Goal: Task Accomplishment & Management: Use online tool/utility

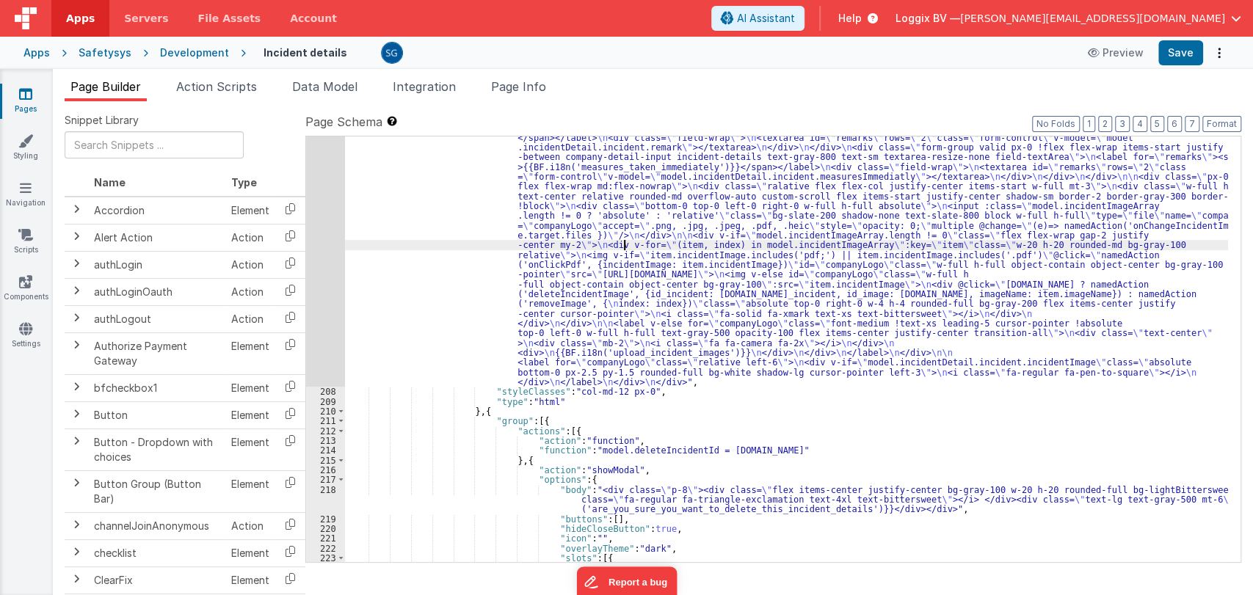
scroll to position [2108, 0]
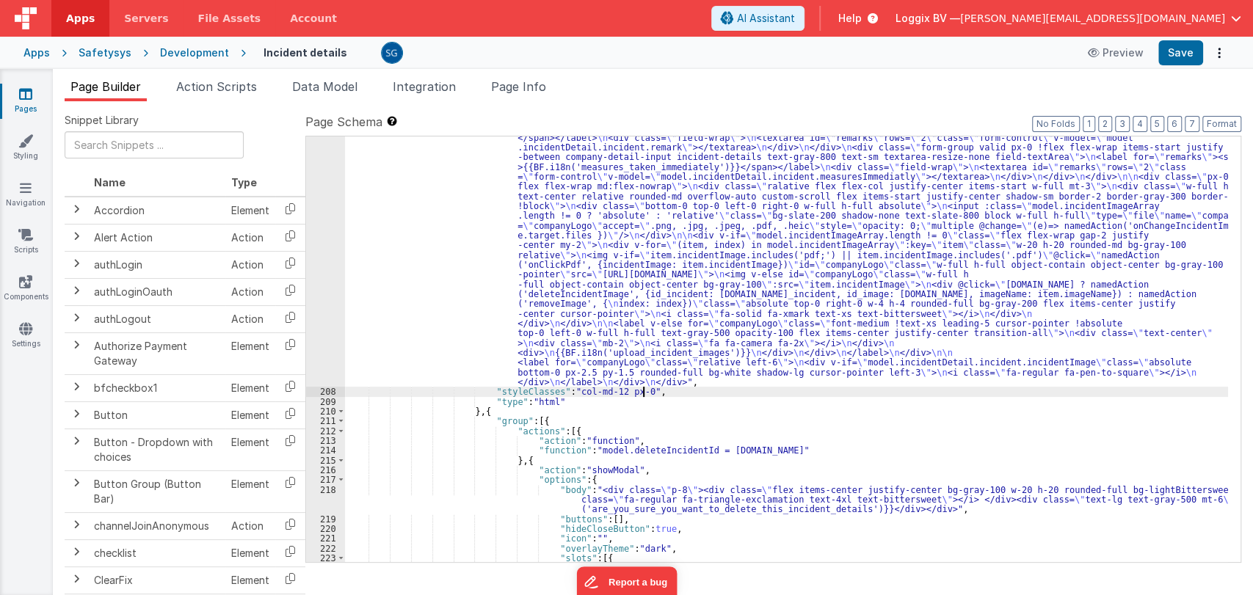
click at [670, 389] on div ""html" : "<div class= \" col-md-7 px-0 hidden \" > \n <div class= \" form-group…" at bounding box center [786, 468] width 883 height 710
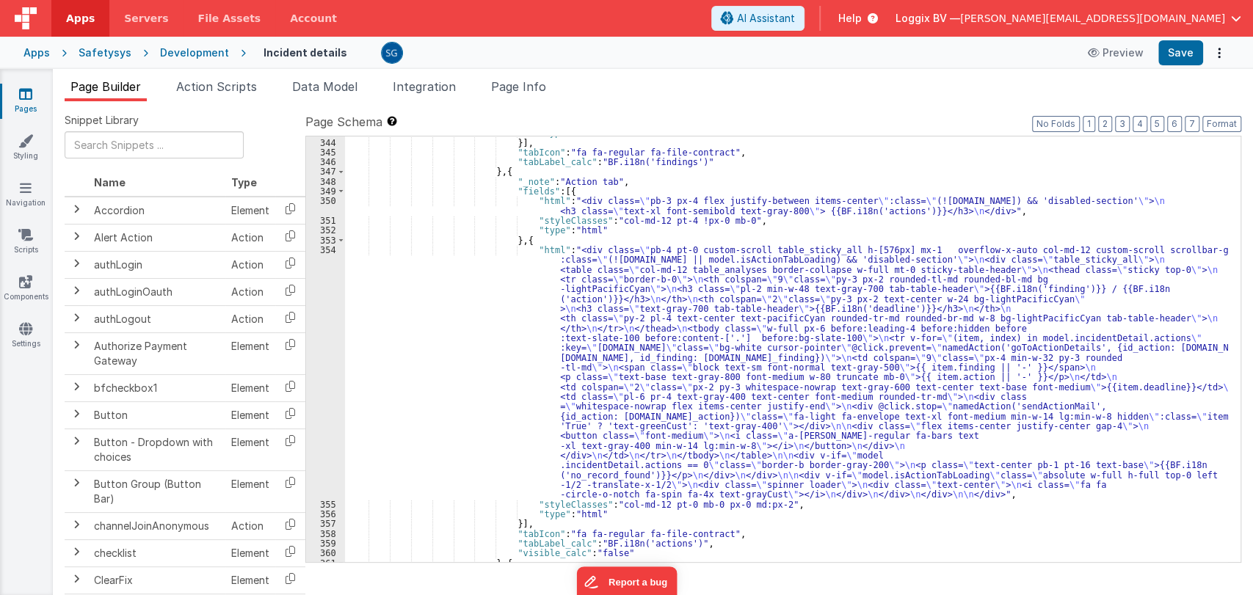
scroll to position [5255, 0]
click at [679, 375] on div ""type" : "html" }] , "tabIcon" : "fa fa-regular fa-file-contract" , "tabLabel_c…" at bounding box center [786, 350] width 883 height 446
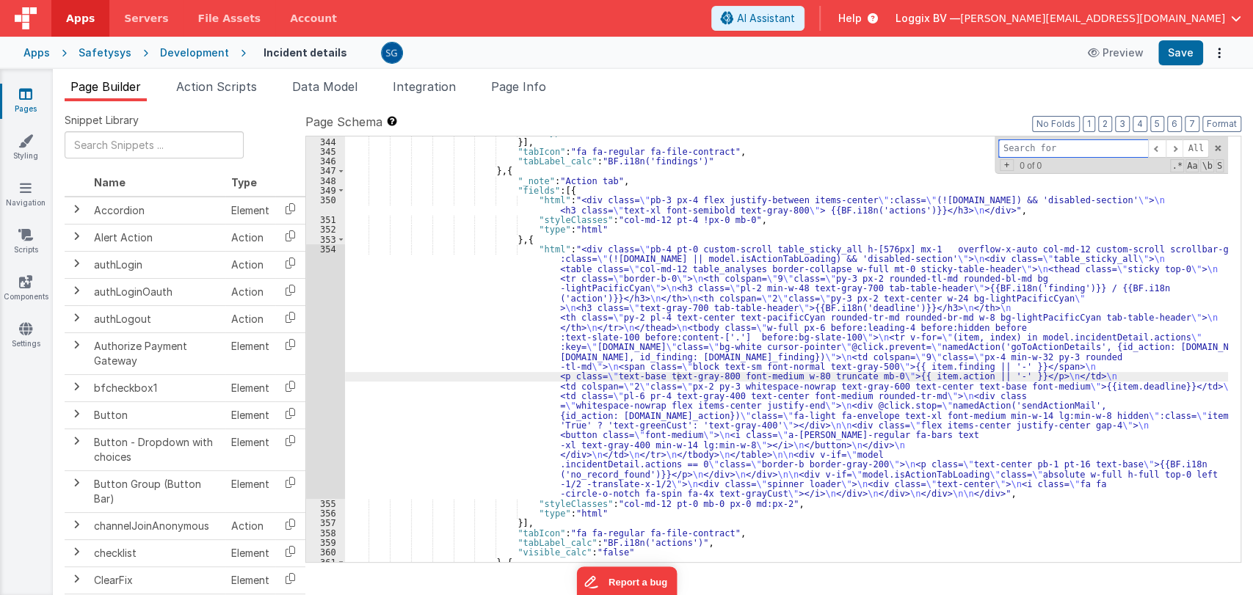
type input "i"
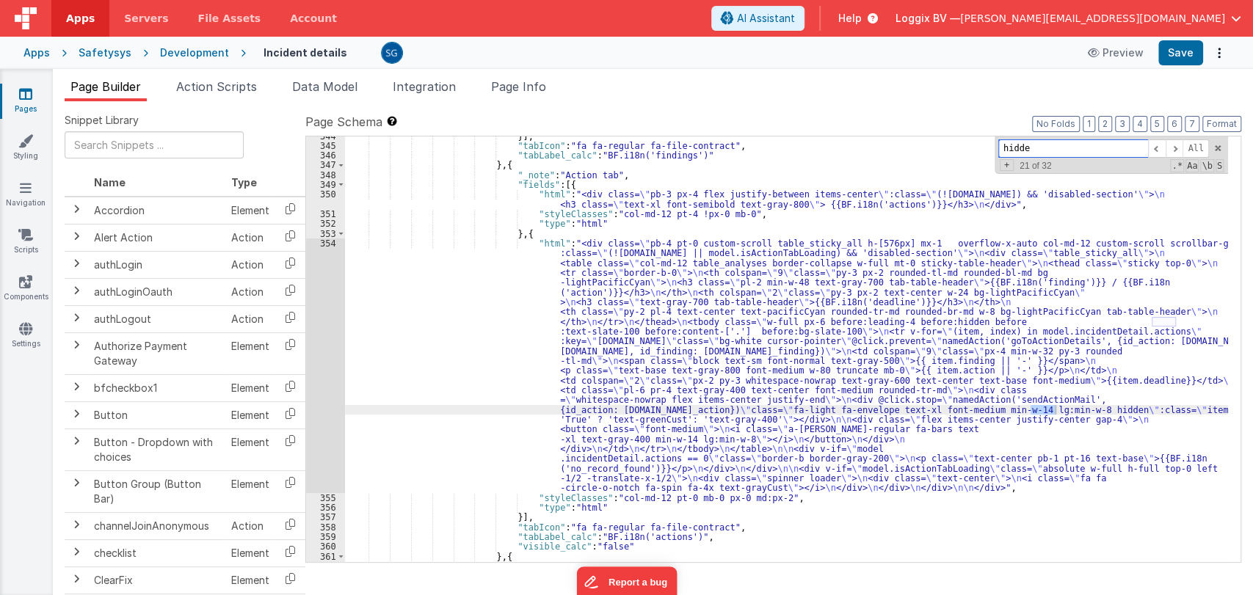
scroll to position [5256, 0]
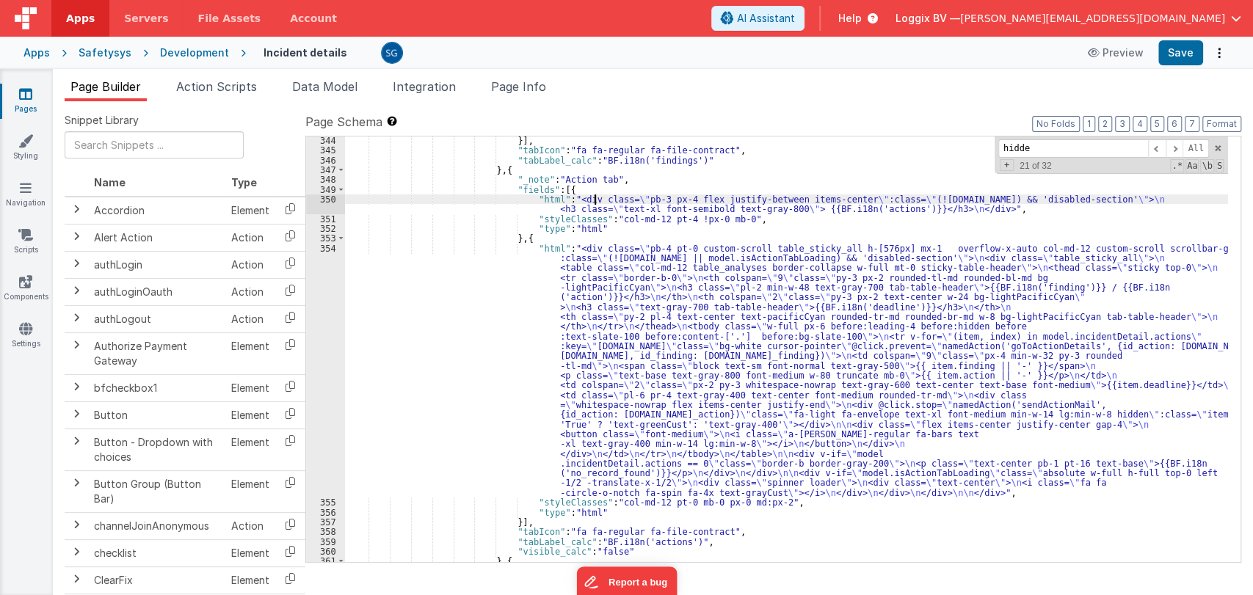
click at [595, 199] on div "}] , "tabIcon" : "fa fa-regular fa-file-contract" , "tabLabel_calc" : "BF.i18n(…" at bounding box center [786, 359] width 883 height 446
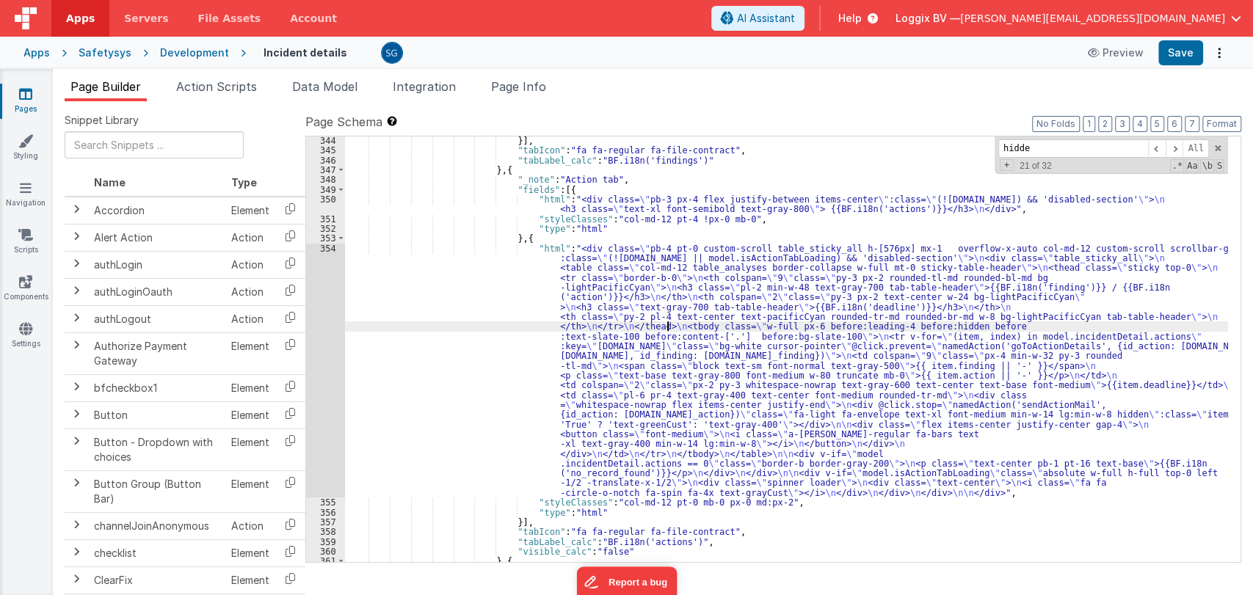
click at [669, 330] on div "}] , "tabIcon" : "fa fa-regular fa-file-contract" , "tabLabel_calc" : "BF.i18n(…" at bounding box center [786, 359] width 883 height 446
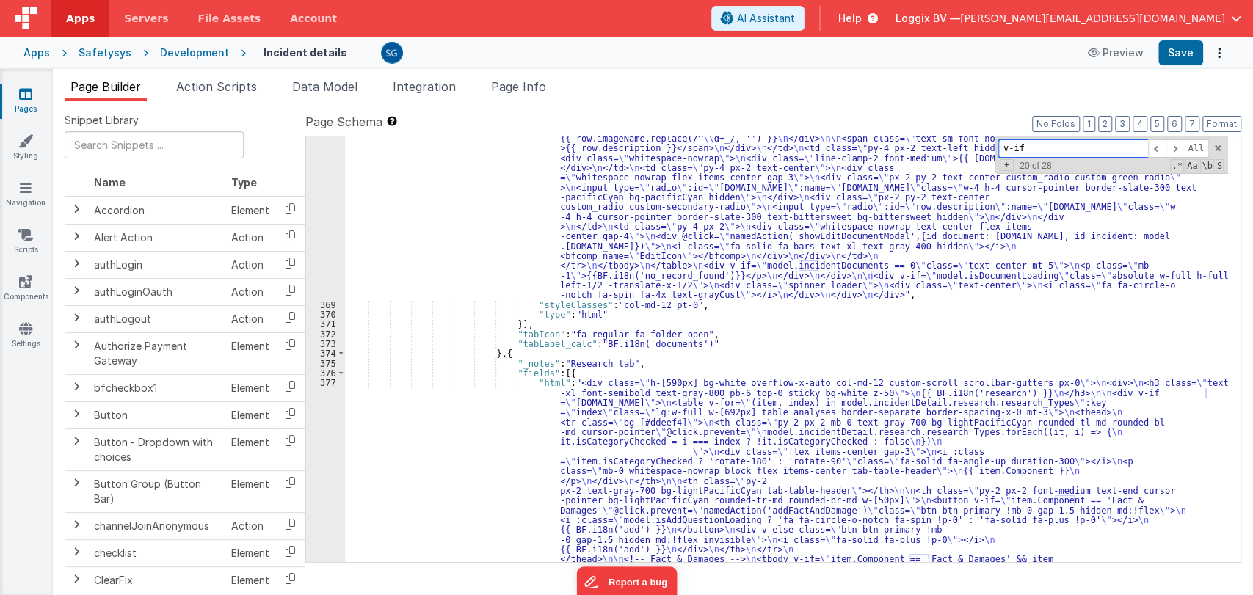
scroll to position [5963, 0]
type input "v-if"
click at [27, 90] on icon at bounding box center [25, 94] width 13 height 15
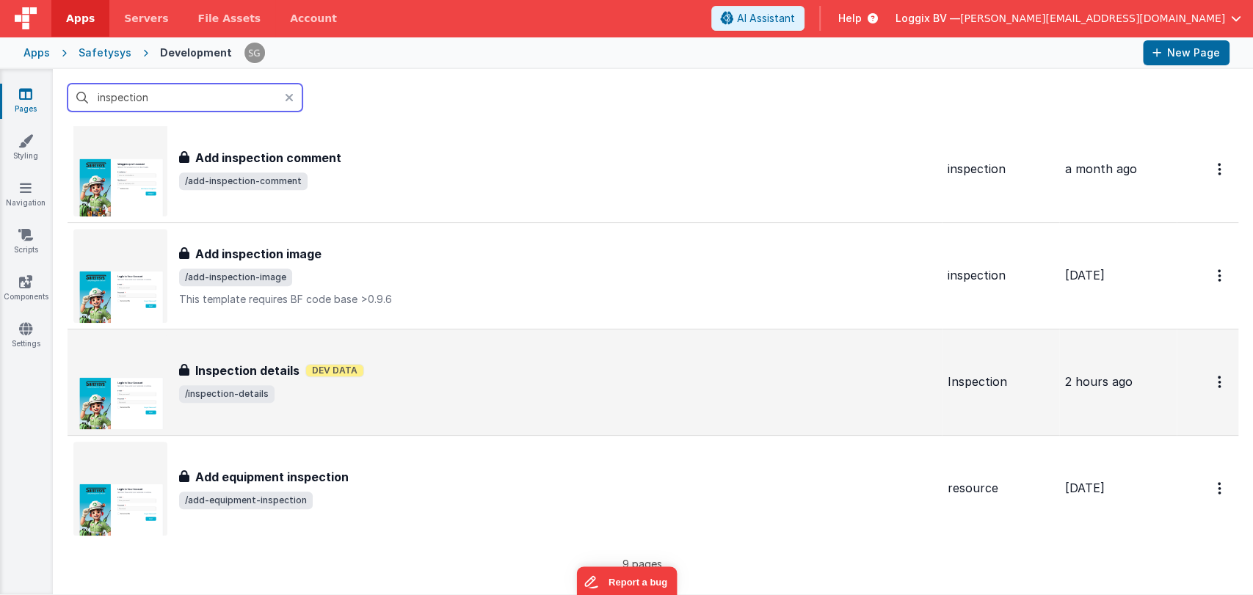
type input "inspection"
click at [281, 371] on h3 "Inspection details" at bounding box center [247, 370] width 104 height 18
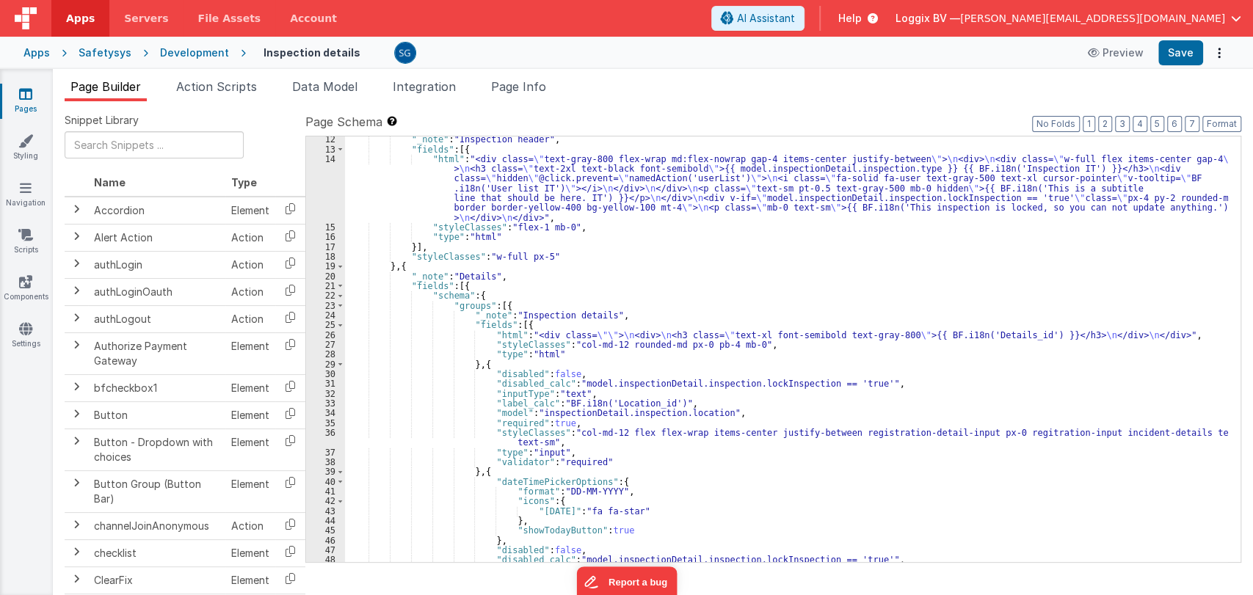
scroll to position [120, 0]
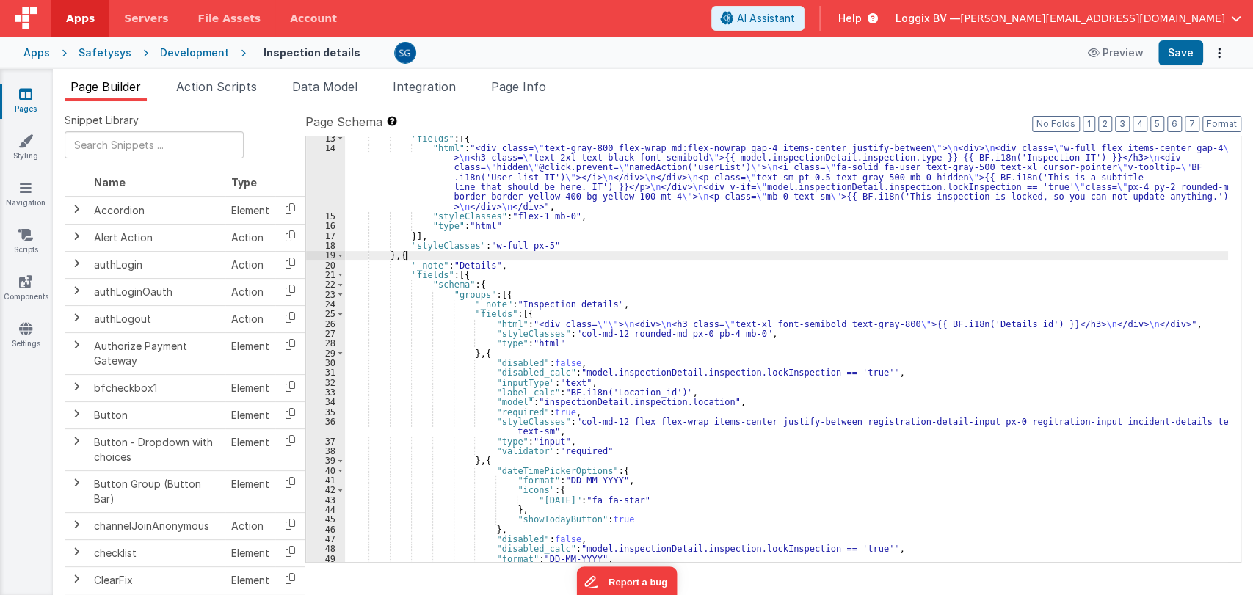
click at [714, 256] on div ""fields" : [{ "html" : "<div class= \" text-gray-800 flex-wrap md:flex-nowrap g…" at bounding box center [786, 357] width 883 height 446
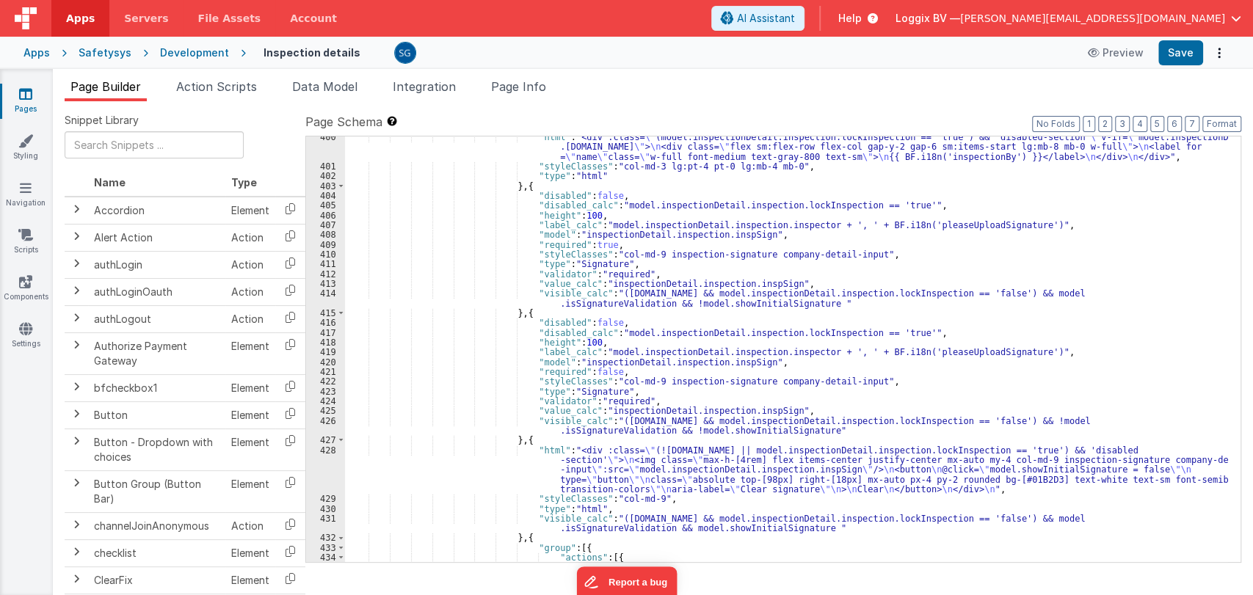
scroll to position [5260, 0]
click at [750, 431] on div ""html" : "<div :class= \" (model.inspectionDetail.inspection.lockInspection == …" at bounding box center [786, 364] width 883 height 465
click at [796, 429] on div ""html" : "<div :class= \" (model.inspectionDetail.inspection.lockInspection == …" at bounding box center [786, 364] width 883 height 465
click at [448, 177] on div ""html" : "<div :class= \" (model.inspectionDetail.inspection.lockInspection == …" at bounding box center [786, 364] width 883 height 465
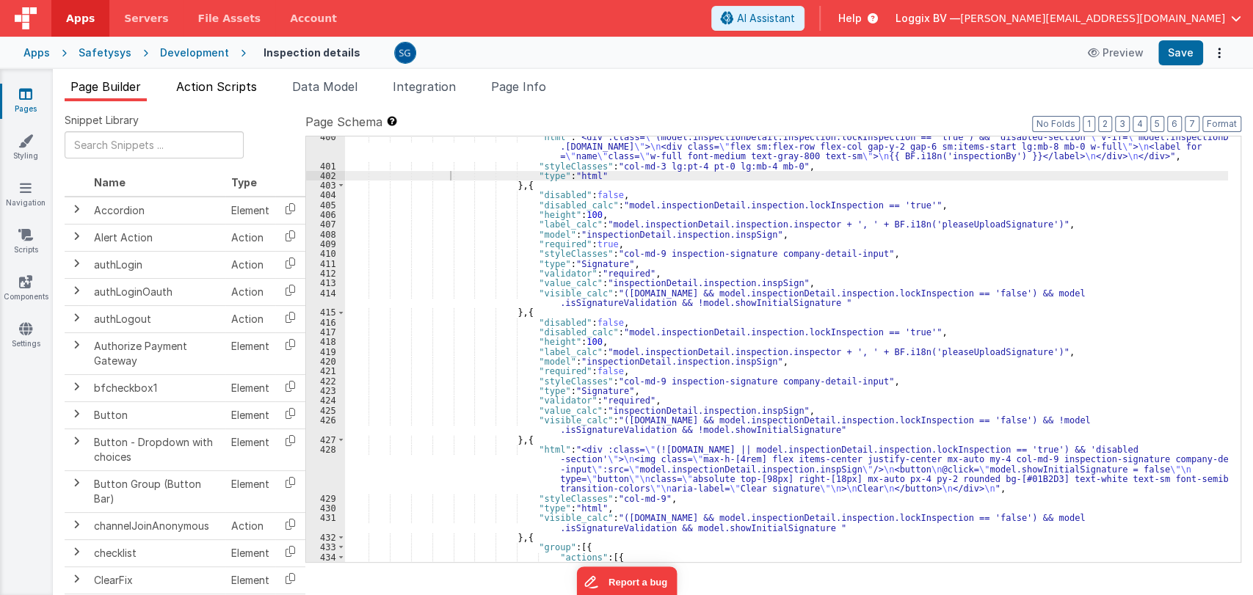
click at [216, 93] on li "Action Scripts" at bounding box center [216, 89] width 92 height 23
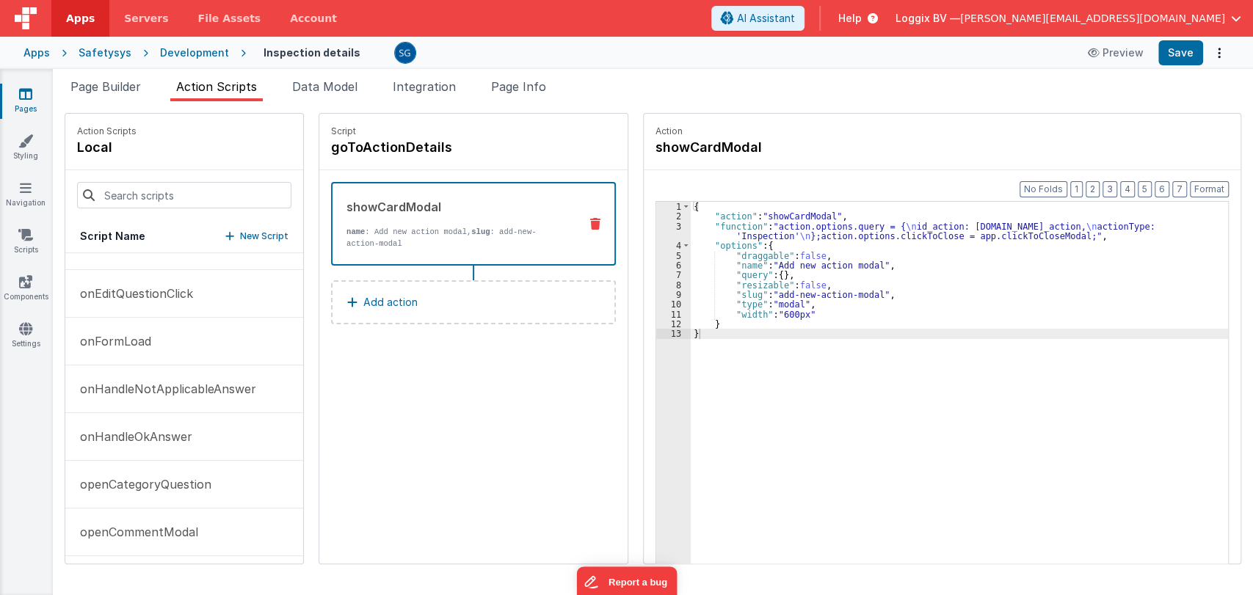
scroll to position [0, 0]
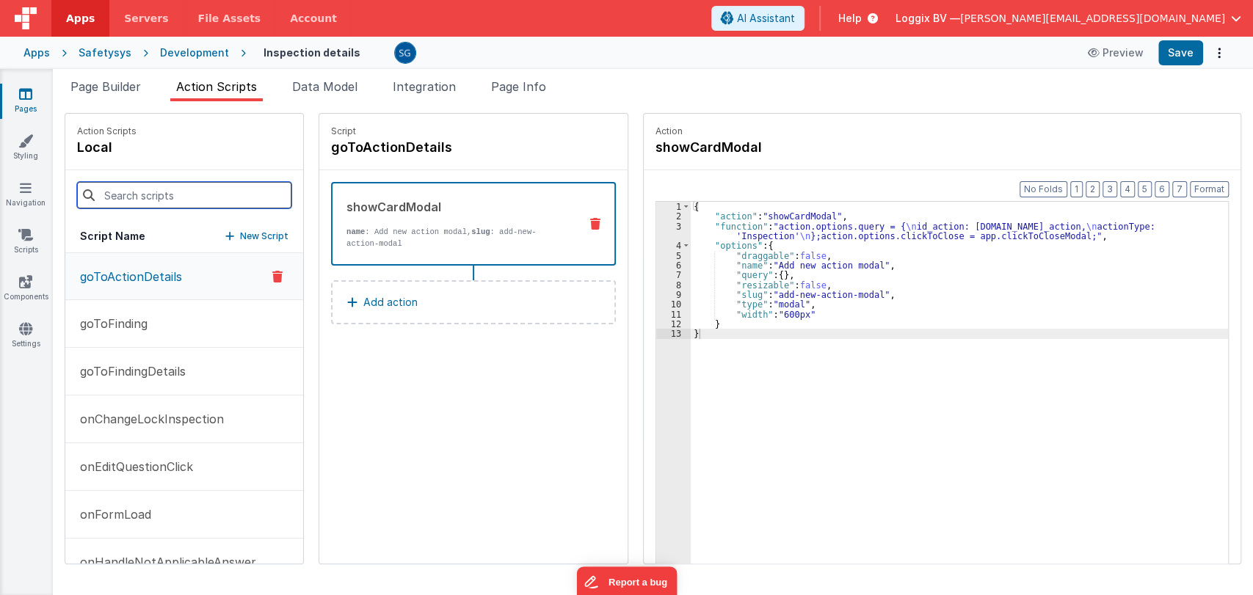
click at [144, 195] on input at bounding box center [184, 195] width 214 height 26
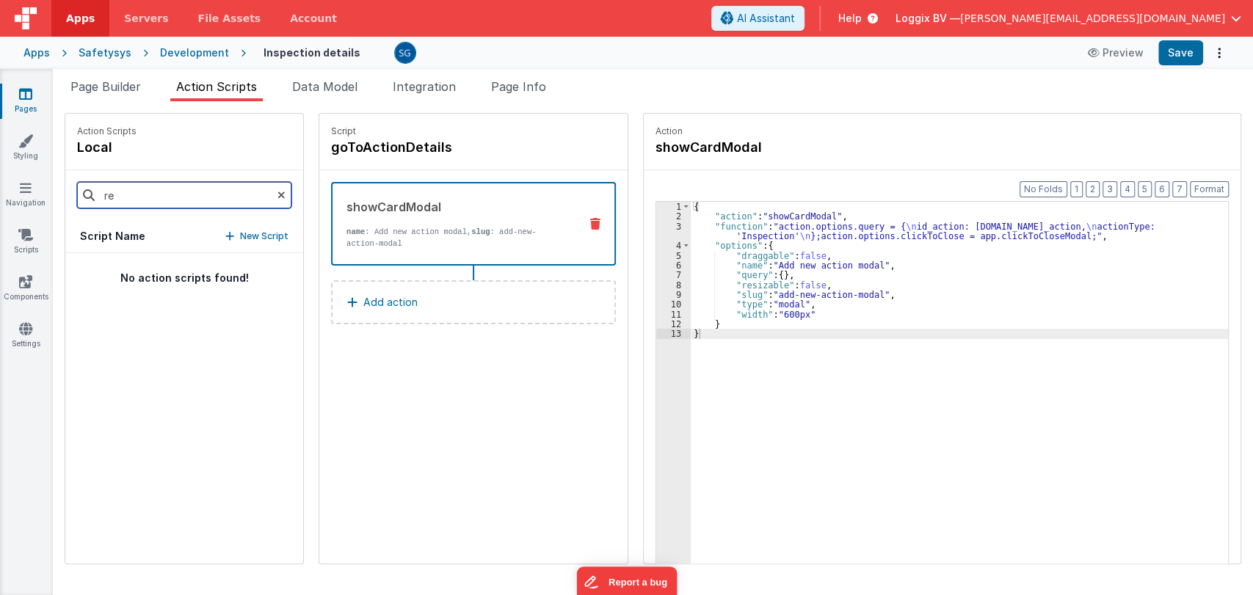
type input "r"
type input "onForm"
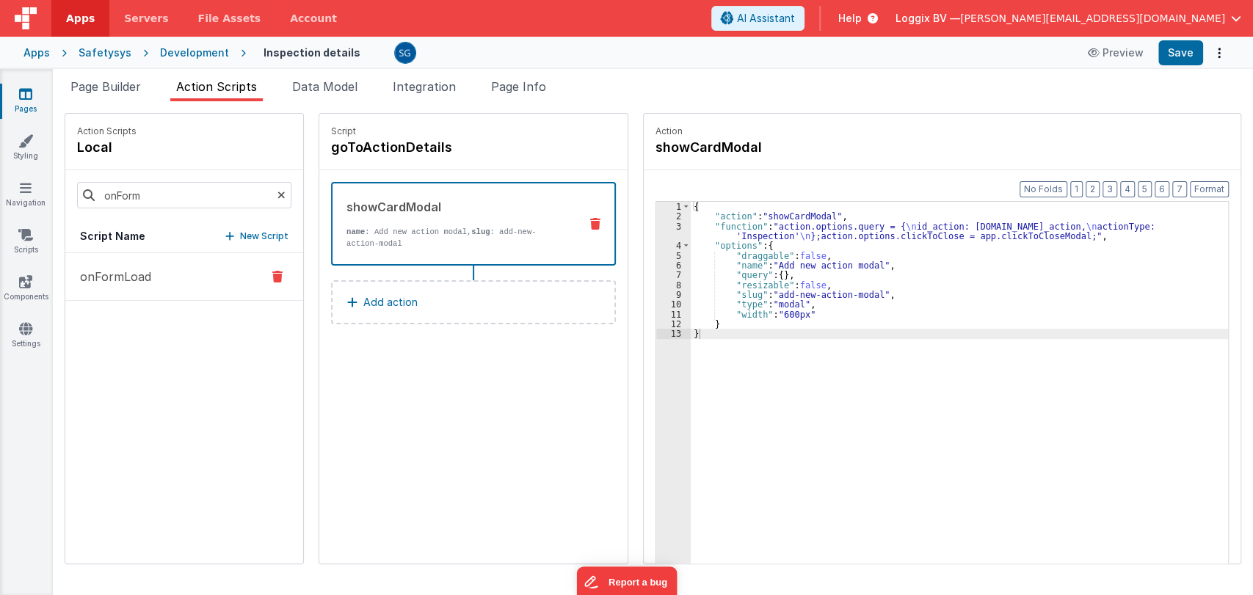
click at [114, 279] on p "onFormLoad" at bounding box center [111, 277] width 80 height 18
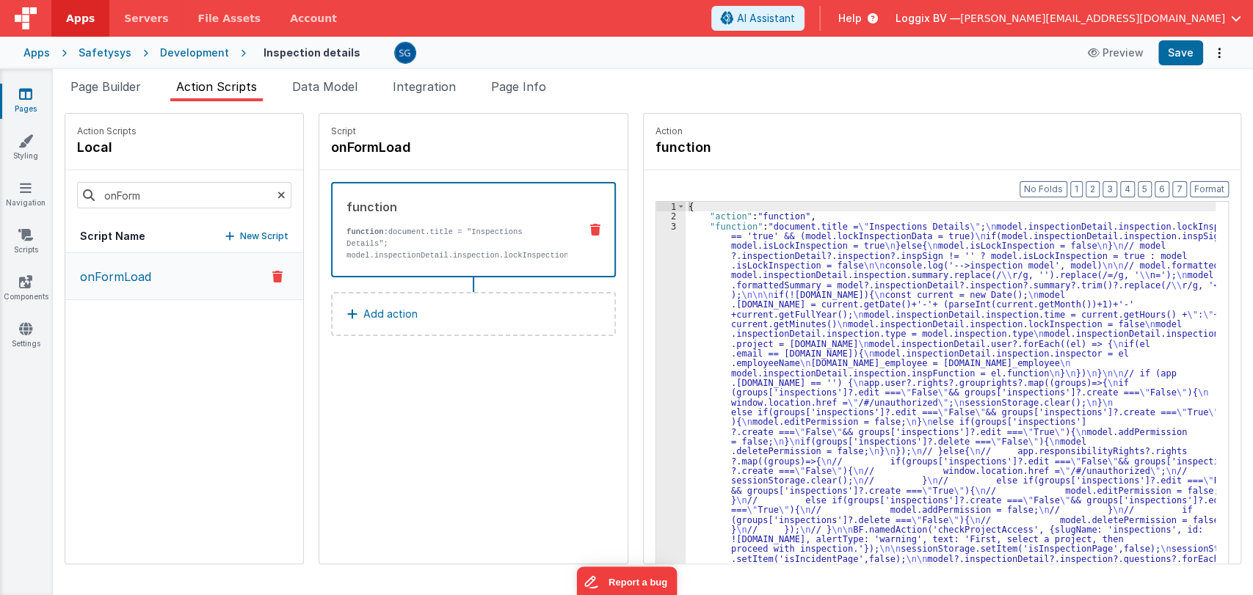
click at [358, 299] on button "Add action" at bounding box center [473, 314] width 285 height 44
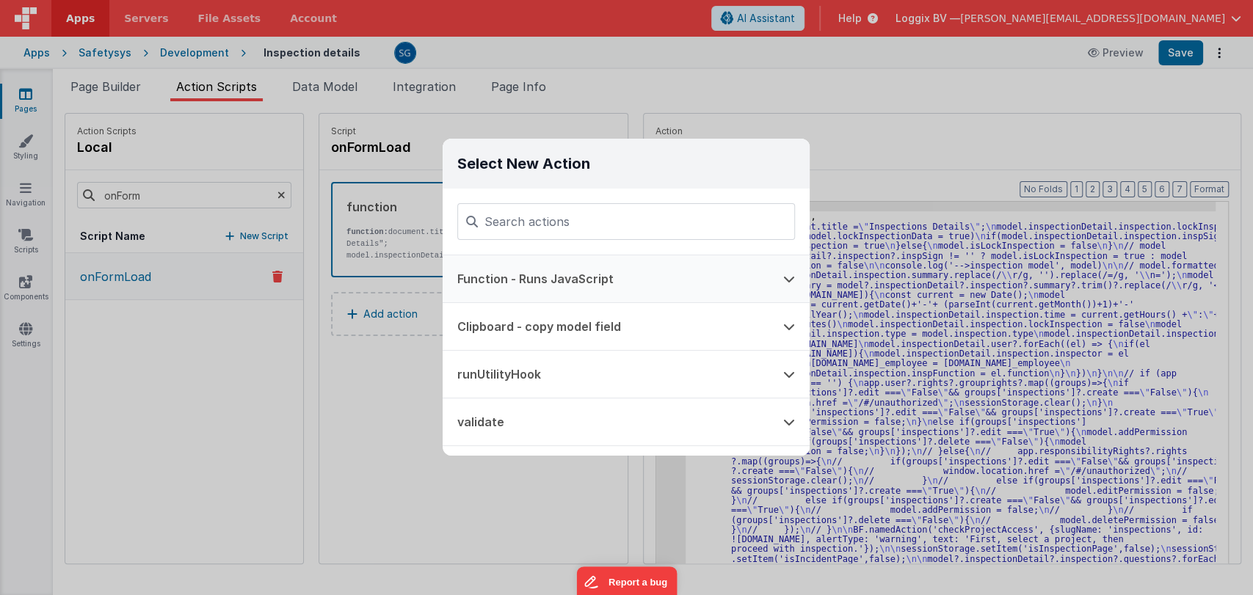
click at [556, 283] on button "Function - Runs JavaScript" at bounding box center [606, 278] width 326 height 47
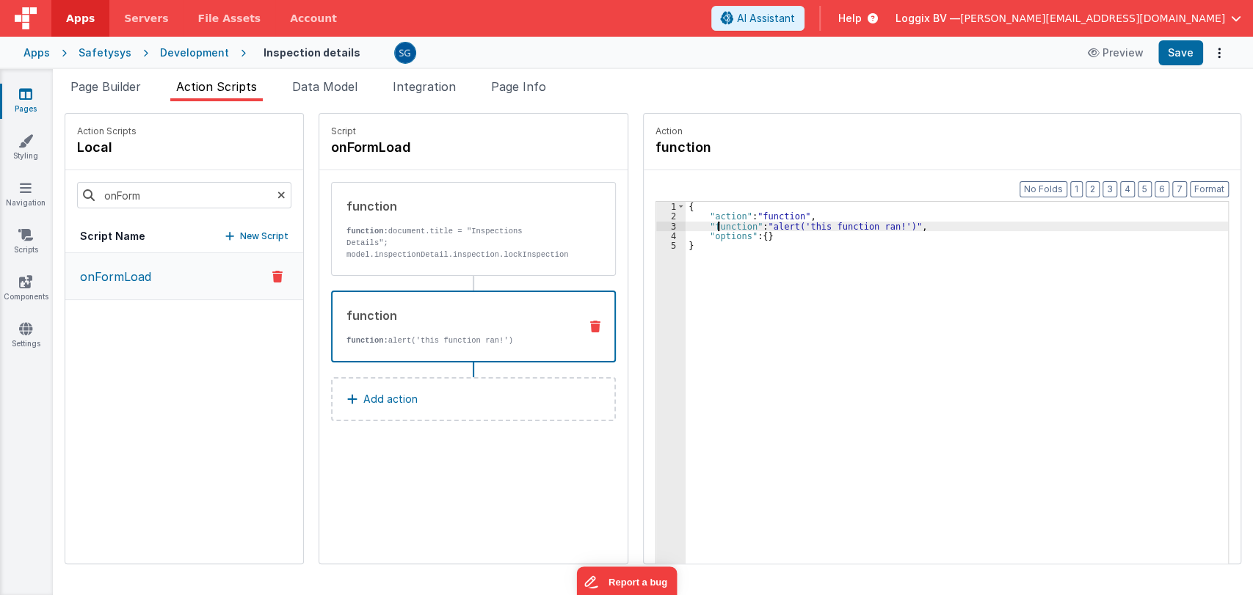
click at [705, 225] on div "{ "action" : "function" , "function" : "alert('this function ran!')" , "options…" at bounding box center [960, 415] width 548 height 427
click at [658, 228] on div "3" at bounding box center [670, 227] width 29 height 10
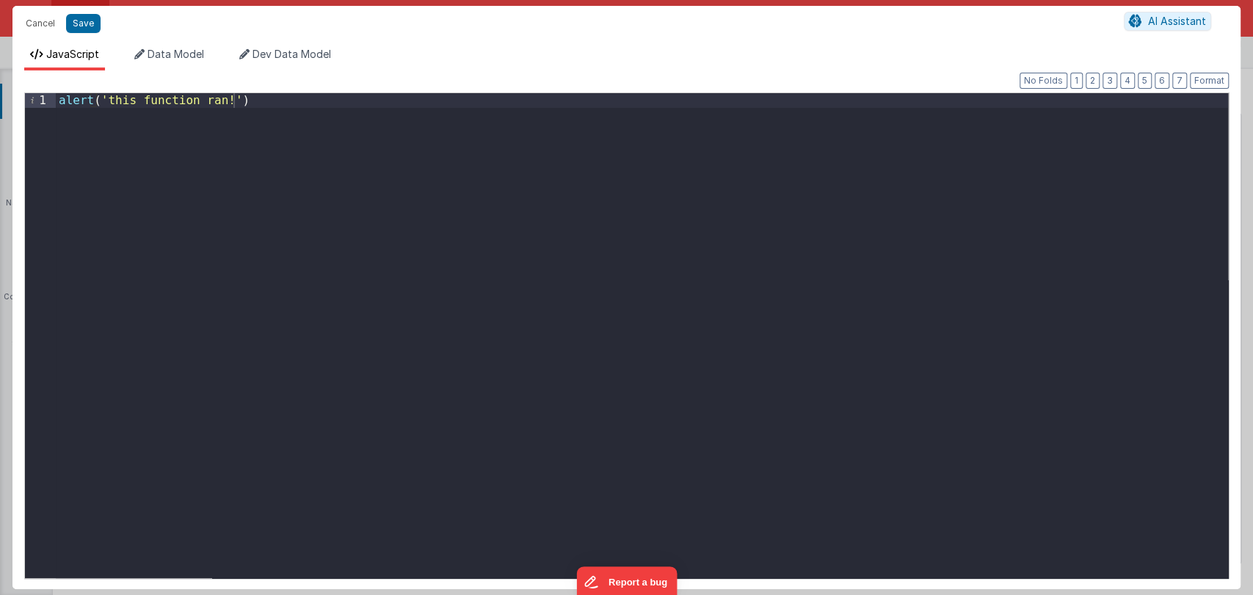
click at [302, 92] on div "1 alert ( 'this function ran!' ) XXXXXXXXXXXXXXXXXXXXXXXXXXXXXXXXXXXXXXXXXXXXXX…" at bounding box center [626, 335] width 1205 height 487
click at [303, 101] on div "alert ( 'this function ran!' )" at bounding box center [642, 350] width 1172 height 514
paste textarea
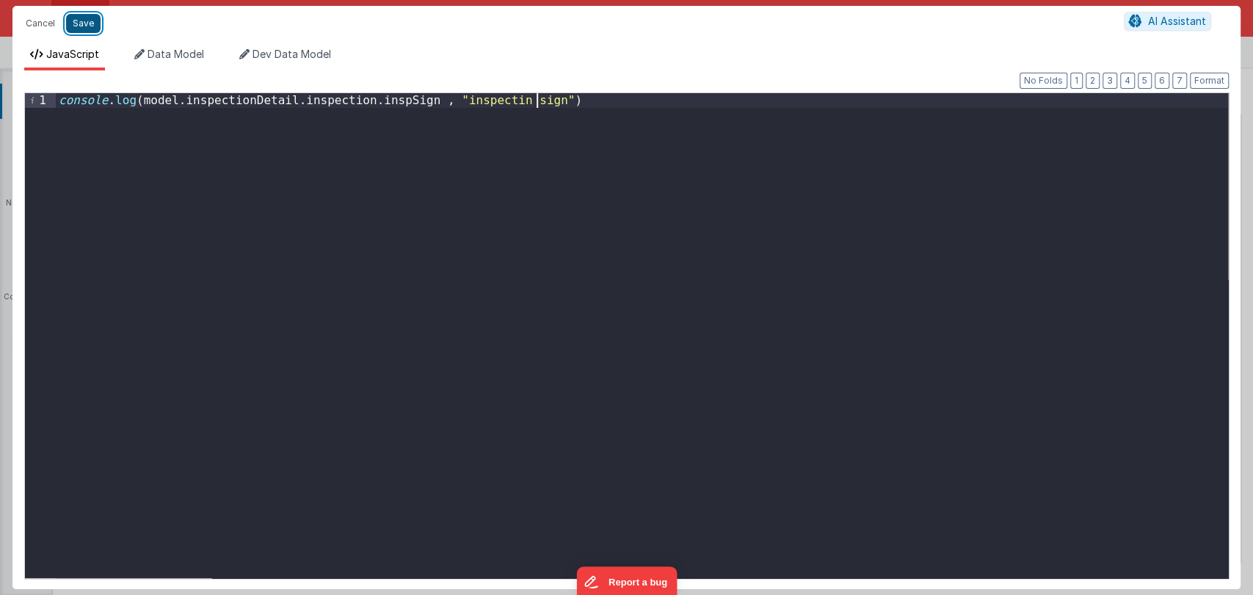
click at [75, 23] on button "Save" at bounding box center [83, 23] width 35 height 19
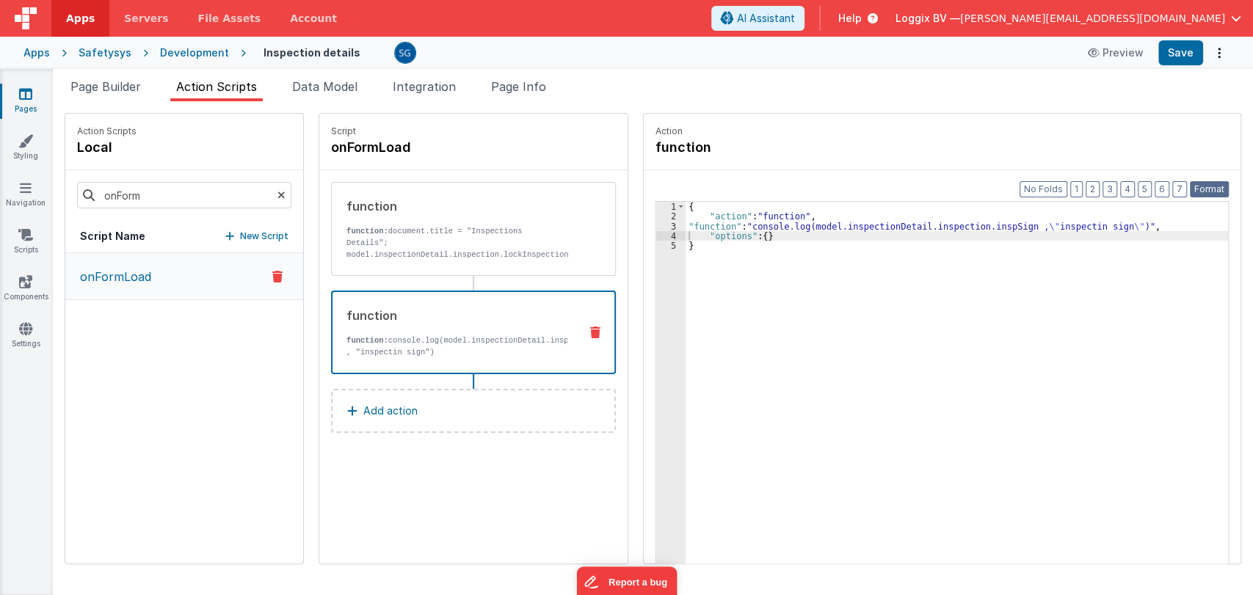
click at [1207, 181] on button "Format" at bounding box center [1209, 189] width 39 height 16
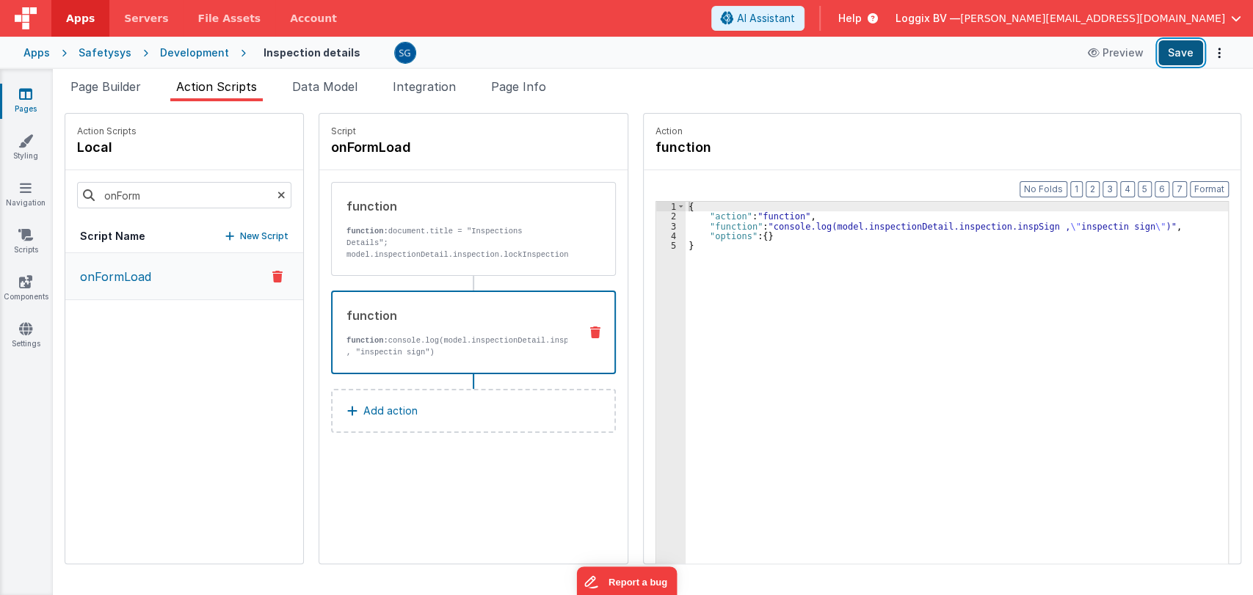
click at [1180, 48] on button "Save" at bounding box center [1180, 52] width 45 height 25
click at [775, 227] on div "{ "action" : "function" , "function" : "console.log(model.inspectionDetail.insp…" at bounding box center [964, 415] width 557 height 427
click at [131, 90] on span "Page Builder" at bounding box center [105, 86] width 70 height 15
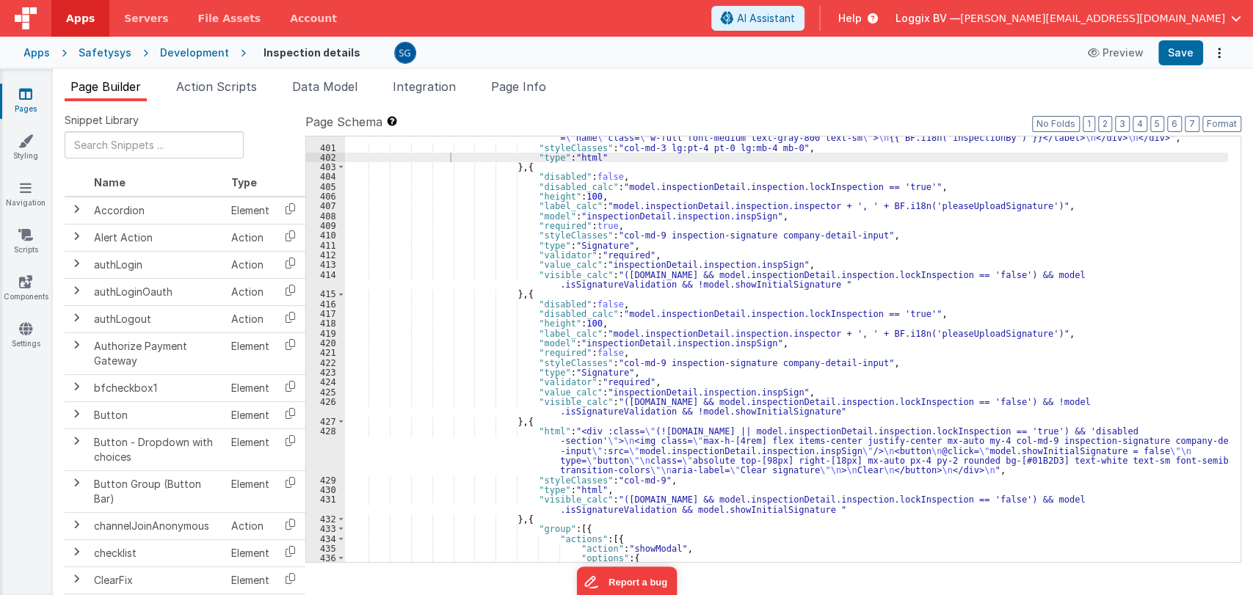
scroll to position [5287, 0]
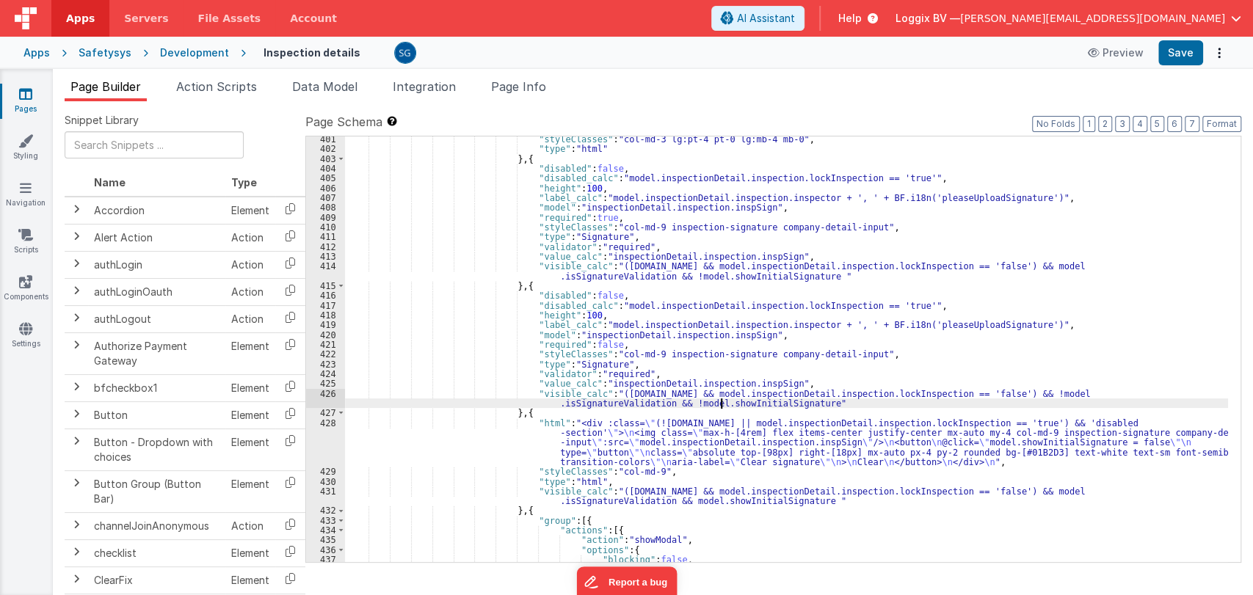
click at [722, 402] on div ""styleClasses" : "col-md-3 lg:pt-4 pt-0 lg:mb-4 mb-0" , "type" : "html" } , { "…" at bounding box center [786, 357] width 883 height 446
click at [233, 89] on span "Action Scripts" at bounding box center [216, 86] width 81 height 15
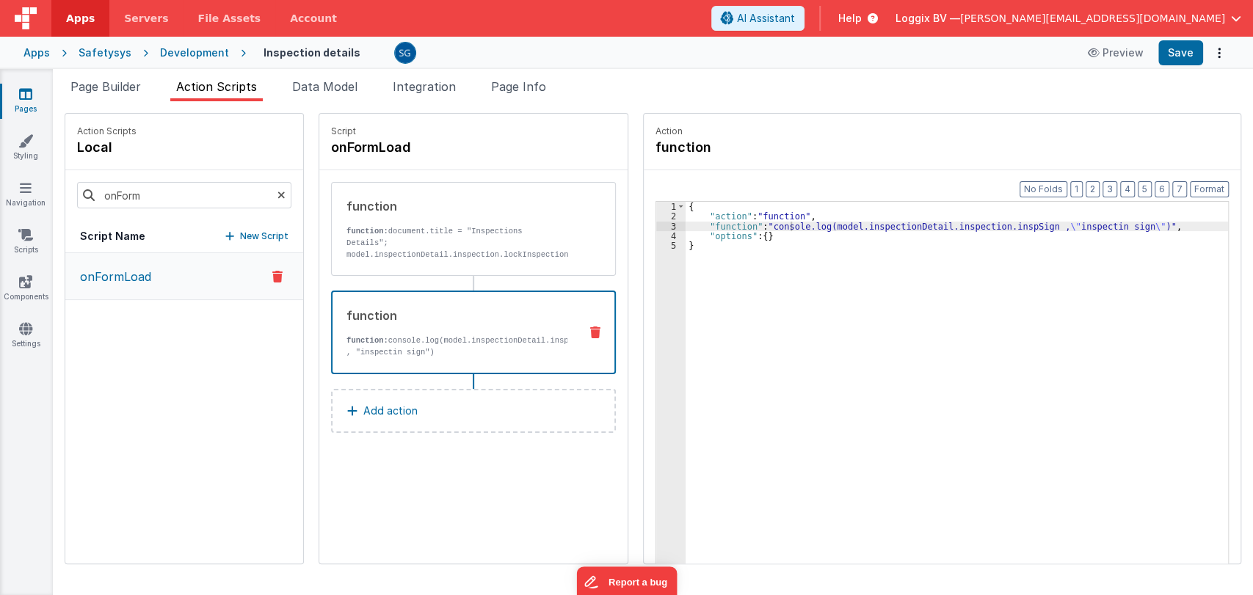
click at [656, 225] on div "3" at bounding box center [670, 227] width 29 height 10
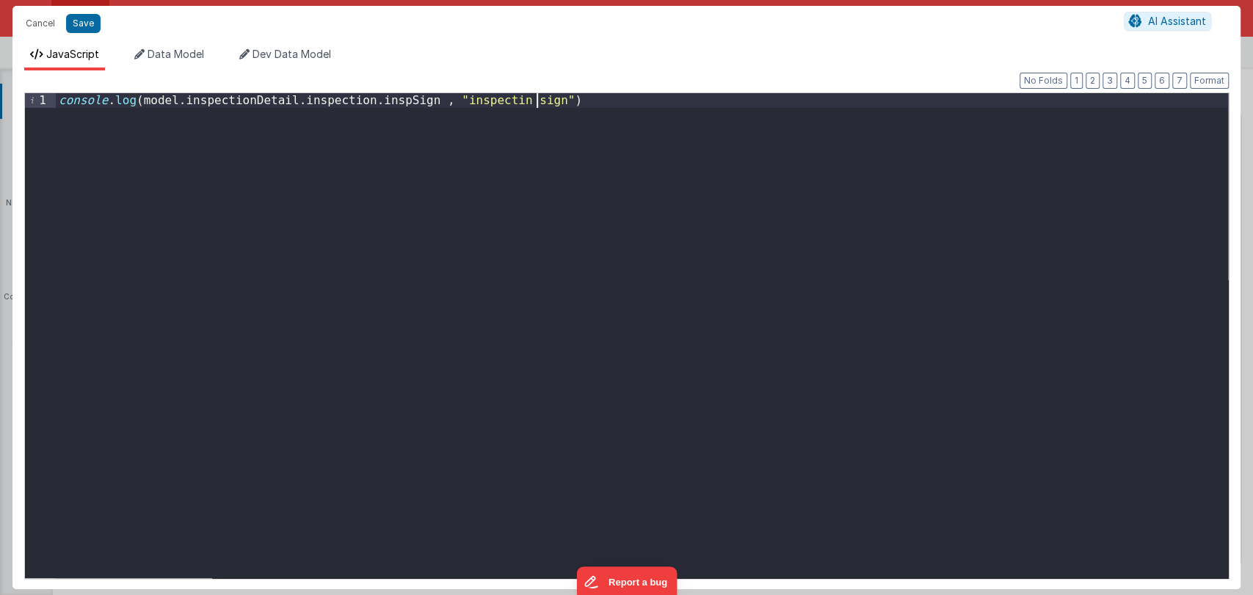
click at [542, 107] on div "console . log ( model . inspectionDetail . inspection . inspSign , "inspectin s…" at bounding box center [642, 350] width 1172 height 514
paste textarea
drag, startPoint x: 135, startPoint y: 100, endPoint x: 407, endPoint y: 102, distance: 272.3
click at [407, 102] on div "console . log ( model . inspectionDetail . inspection . inspSign , "inspectin s…" at bounding box center [642, 350] width 1172 height 514
click at [79, 157] on div "console . log ( model . inspectionDetail . inspection . inspSign , "inspectin s…" at bounding box center [642, 350] width 1172 height 514
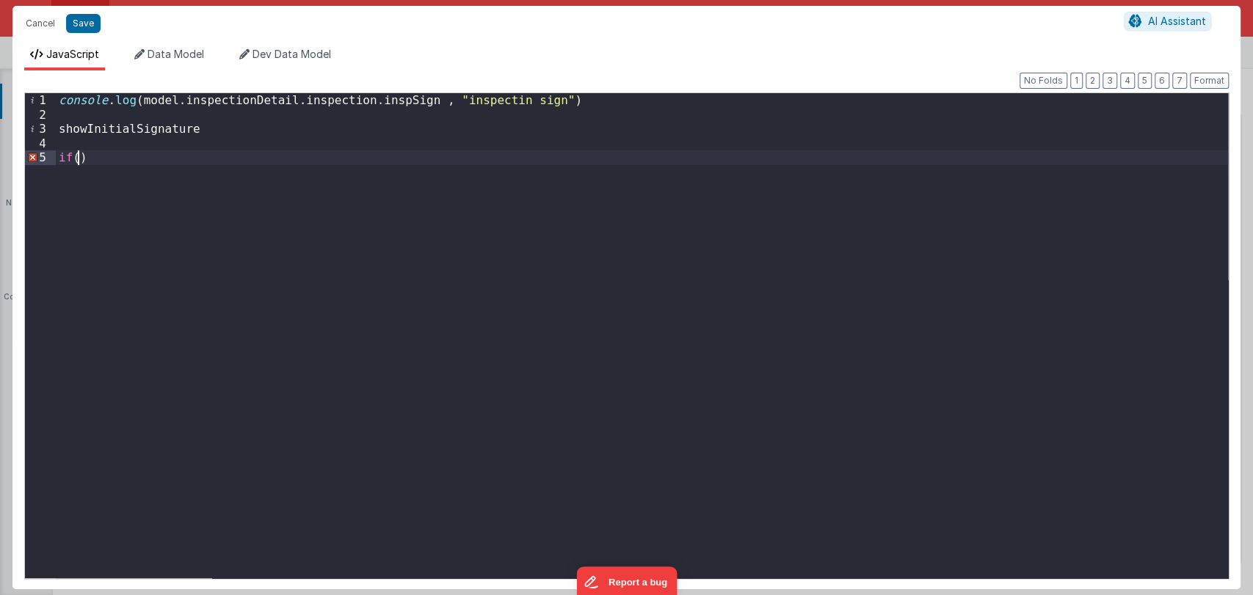
paste textarea
click at [151, 126] on div "console . log ( model . inspectionDetail . inspection . inspSign , "inspectin s…" at bounding box center [642, 350] width 1172 height 514
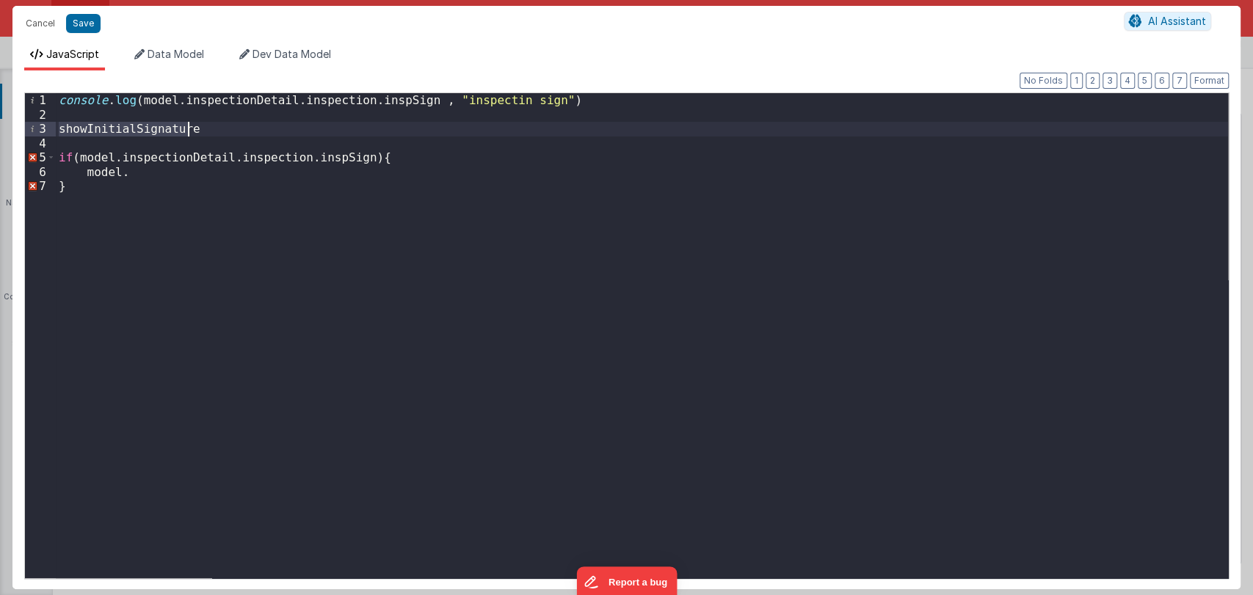
click at [183, 179] on div "console . log ( model . inspectionDetail . inspection . inspSign , "inspectin s…" at bounding box center [642, 350] width 1172 height 514
click at [182, 172] on div "console . log ( model . inspectionDetail . inspection . inspSign , "inspectin s…" at bounding box center [642, 350] width 1172 height 514
paste textarea
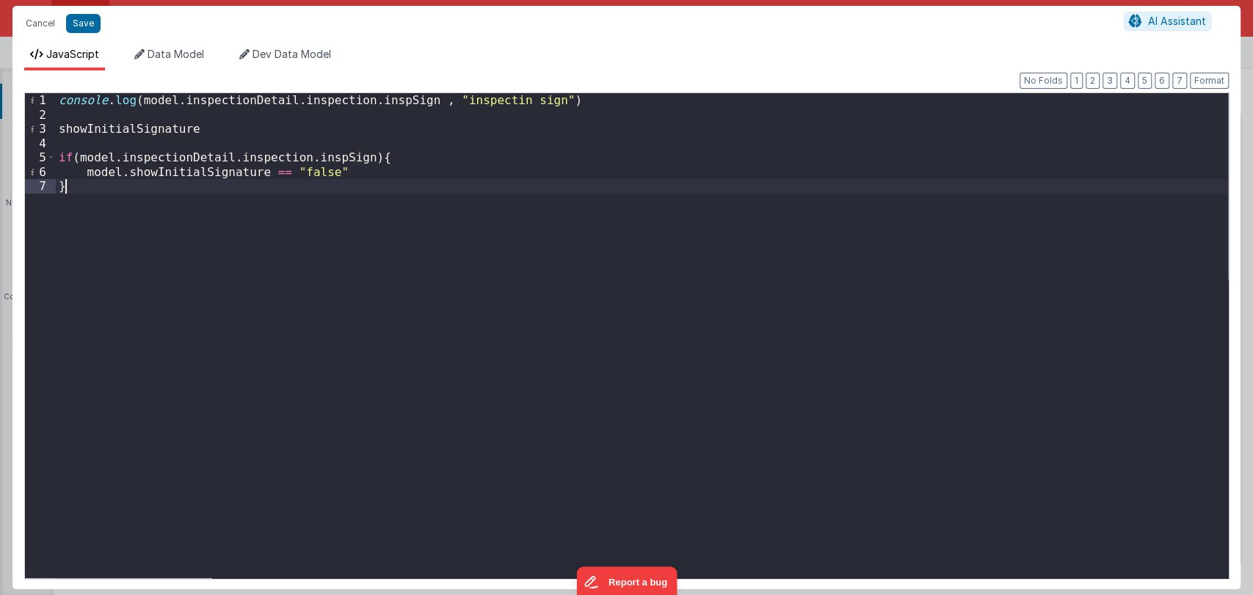
click at [82, 180] on div "console . log ( model . inspectionDetail . inspection . inspSign , "inspectin s…" at bounding box center [642, 350] width 1172 height 514
drag, startPoint x: 90, startPoint y: 175, endPoint x: 334, endPoint y: 172, distance: 244.5
click at [334, 172] on div "console . log ( model . inspectionDetail . inspection . inspSign , "inspectin s…" at bounding box center [645, 350] width 1166 height 514
click at [198, 208] on div "console . log ( model . inspectionDetail . inspection . inspSign , "inspectin s…" at bounding box center [645, 350] width 1166 height 514
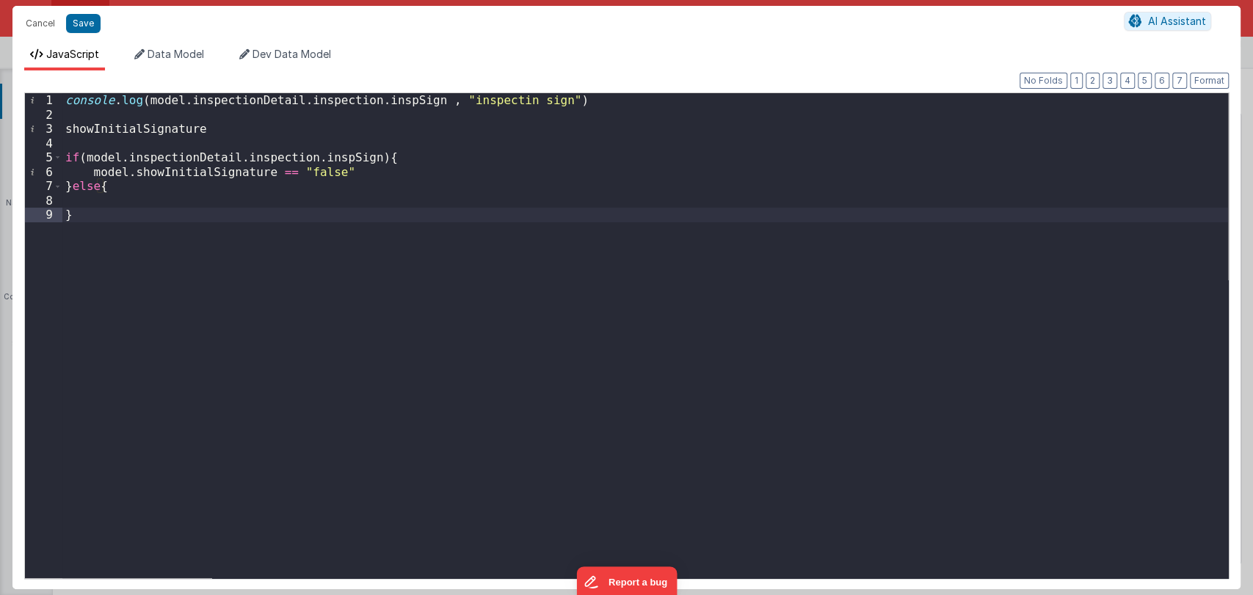
click at [187, 202] on div "console . log ( model . inspectionDetail . inspection . inspSign , "inspectin s…" at bounding box center [645, 350] width 1166 height 514
click at [297, 200] on div "console . log ( model . inspectionDetail . inspection . inspSign , "inspectin s…" at bounding box center [645, 350] width 1166 height 514
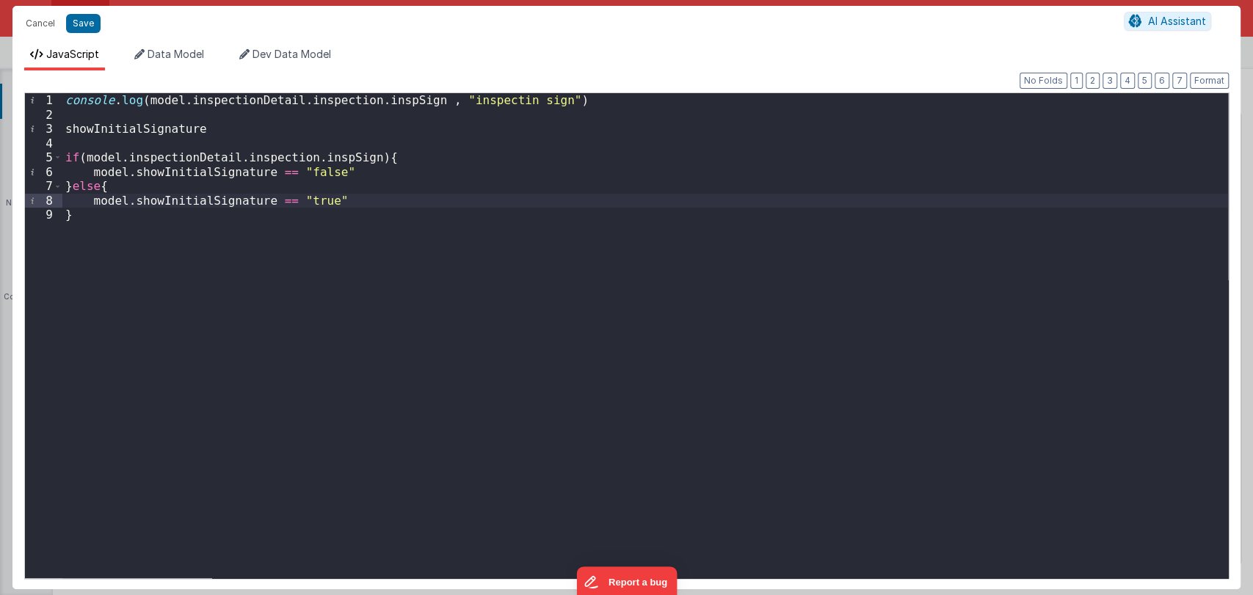
click at [332, 197] on div "console . log ( model . inspectionDetail . inspection . inspSign , "inspectin s…" at bounding box center [645, 350] width 1166 height 514
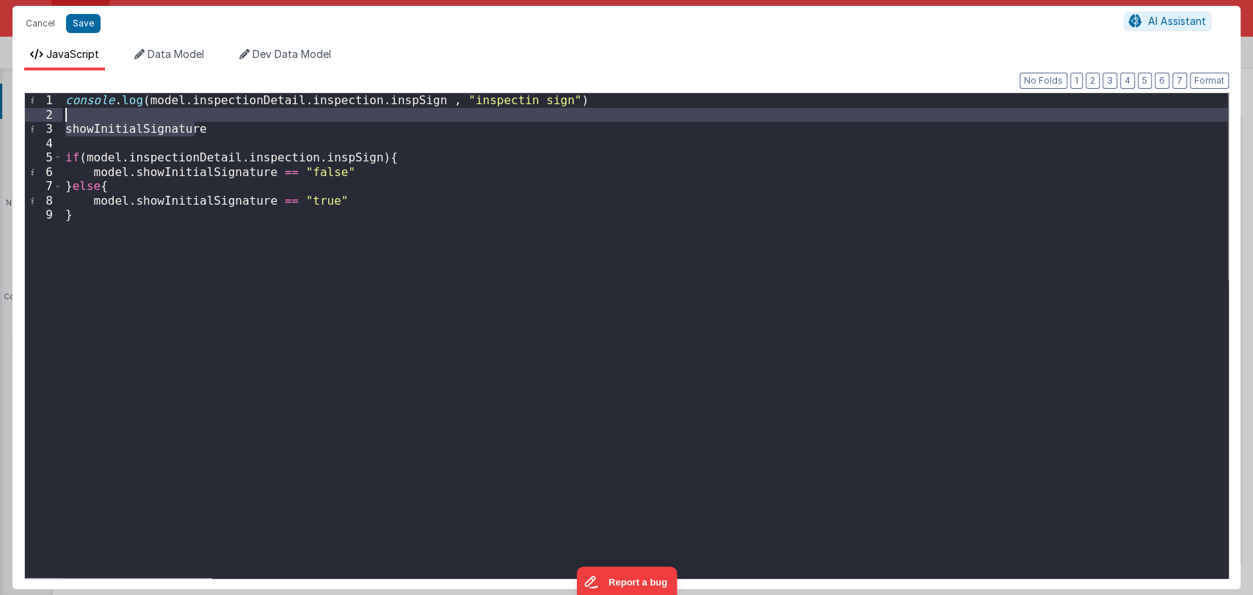
drag, startPoint x: 211, startPoint y: 129, endPoint x: 211, endPoint y: 114, distance: 15.4
click at [211, 114] on div "console . log ( model . inspectionDetail . inspection . inspSign , "inspectin s…" at bounding box center [645, 350] width 1166 height 514
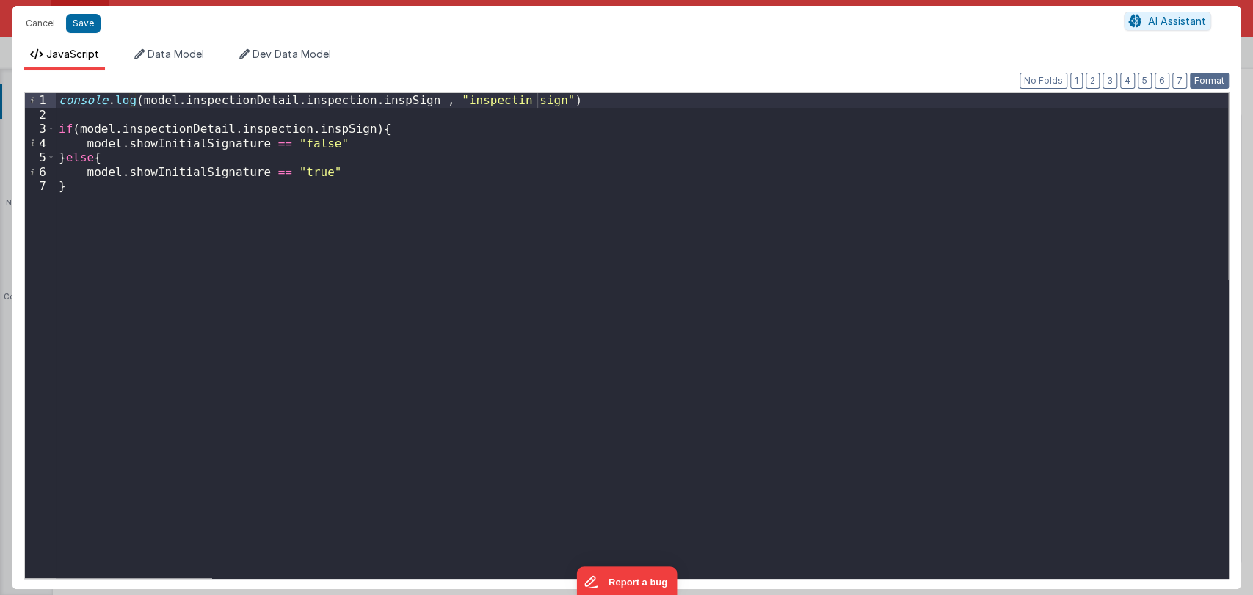
click at [1198, 74] on button "Format" at bounding box center [1209, 81] width 39 height 16
click at [350, 149] on div "console . log ( model . inspectionDetail . inspection . inspSign , "inspectin s…" at bounding box center [642, 350] width 1172 height 514
click at [1197, 79] on button "Format" at bounding box center [1209, 81] width 39 height 16
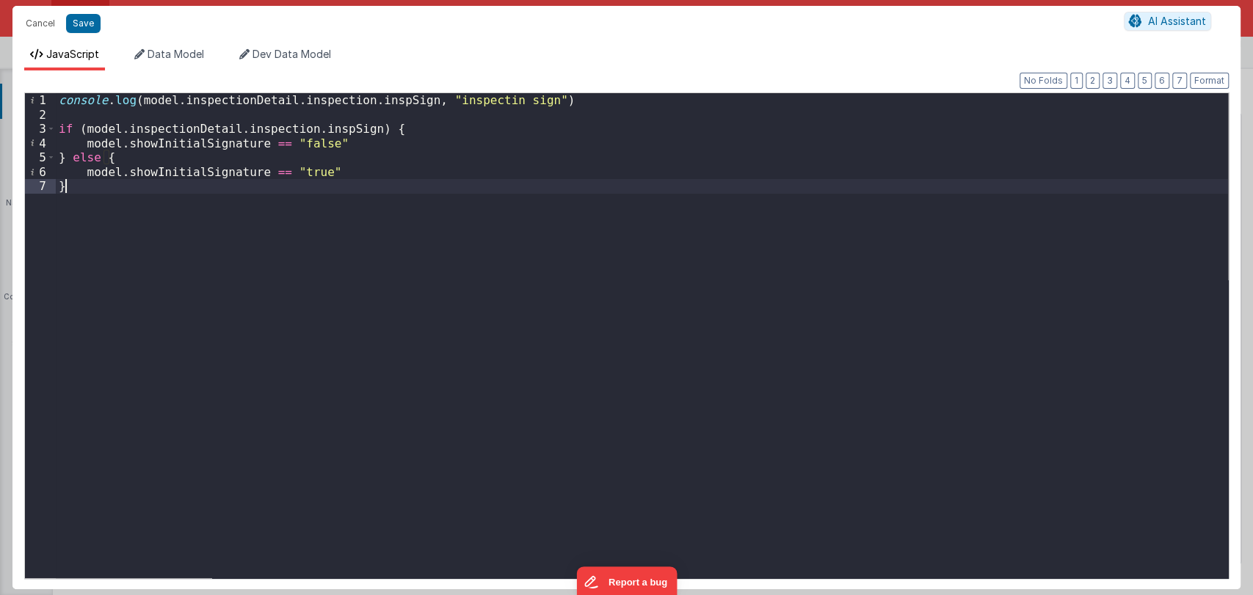
click at [133, 195] on div "console . log ( model . inspectionDetail . inspection . inspSign , "inspectin s…" at bounding box center [642, 350] width 1172 height 514
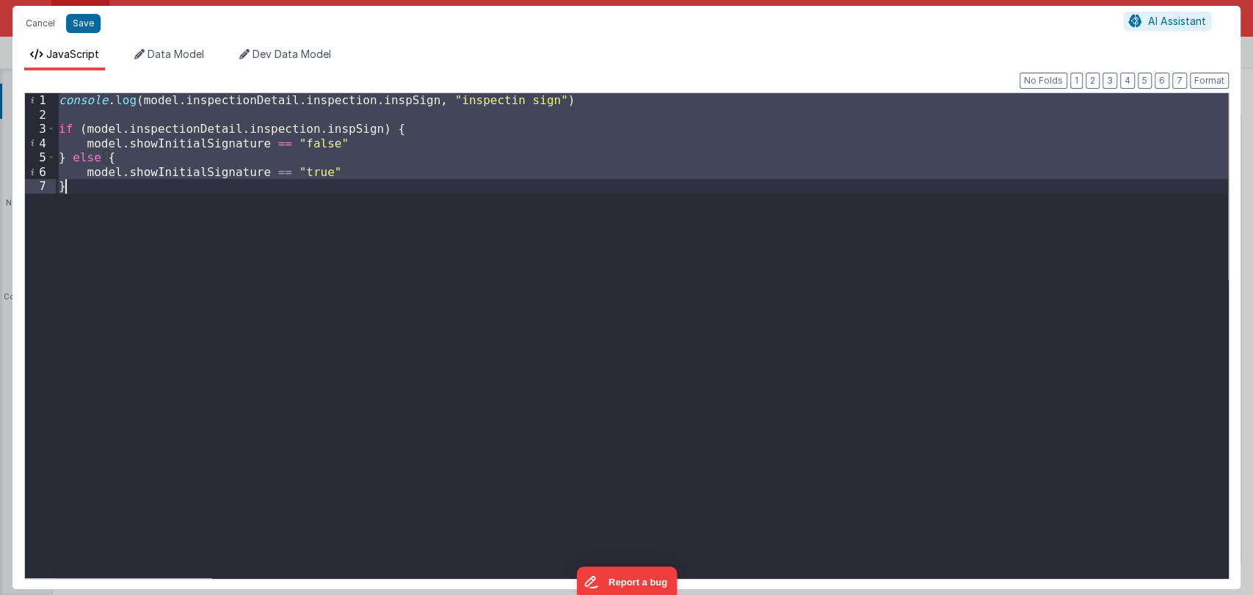
click at [100, 196] on div "console . log ( model . inspectionDetail . inspection . inspSign , "inspectin s…" at bounding box center [642, 335] width 1172 height 485
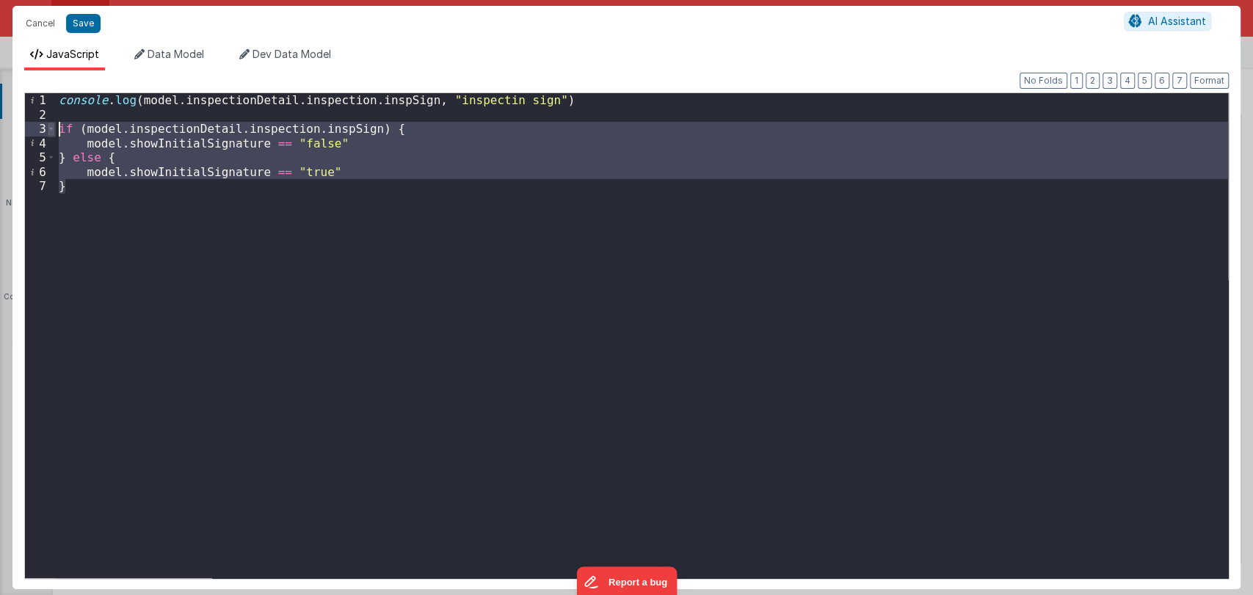
drag, startPoint x: 100, startPoint y: 196, endPoint x: 54, endPoint y: 129, distance: 80.8
click at [54, 129] on div "1 2 3 4 5 6 7 console . log ( model . inspectionDetail . inspection . inspSign …" at bounding box center [626, 335] width 1205 height 487
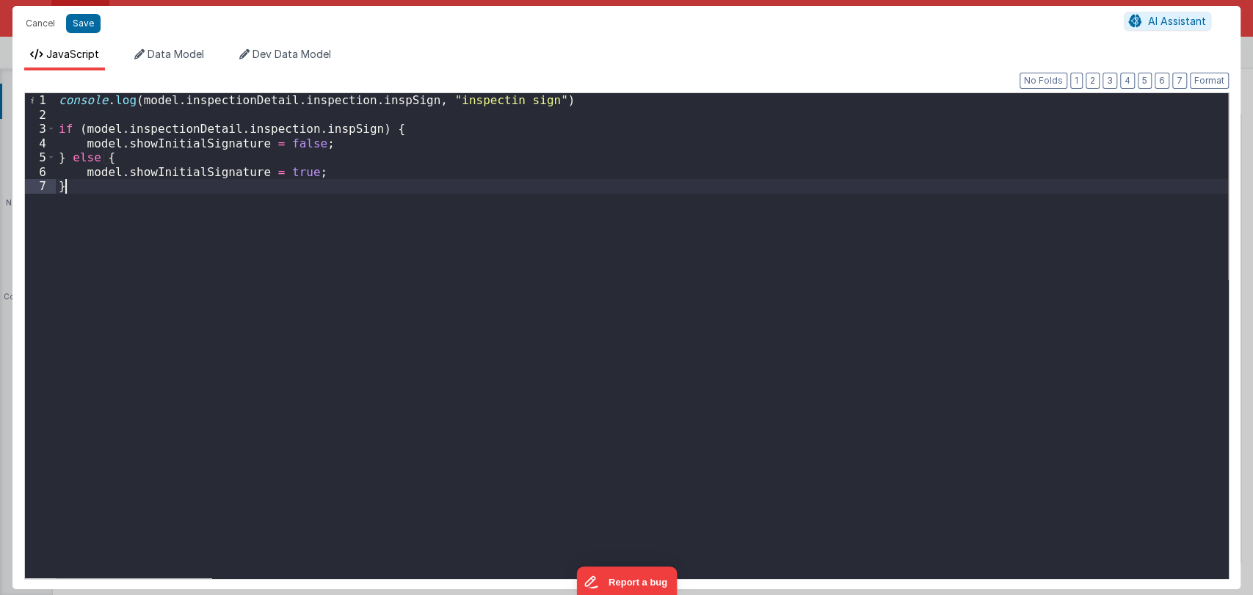
click at [285, 146] on div "console . log ( model . inspectionDetail . inspection . inspSign , "inspectin s…" at bounding box center [642, 350] width 1172 height 514
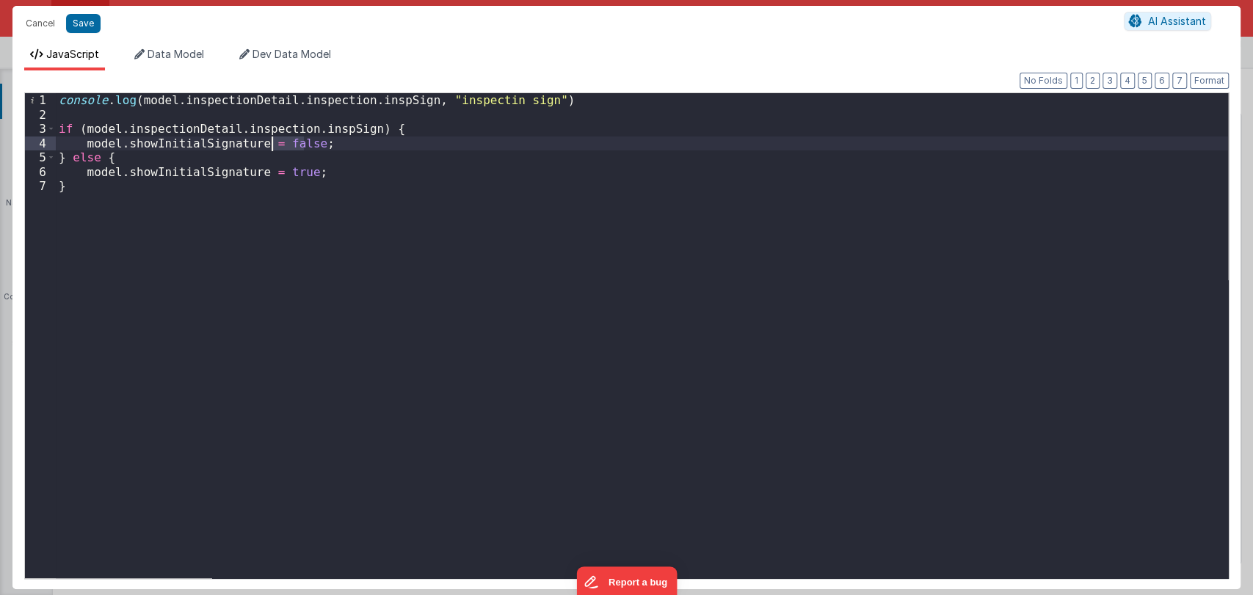
click at [285, 146] on div "console . log ( model . inspectionDetail . inspection . inspSign , "inspectin s…" at bounding box center [642, 350] width 1172 height 514
click at [338, 178] on div "console . log ( model . inspectionDetail . inspection . inspSign , "inspectin s…" at bounding box center [642, 350] width 1172 height 514
click at [283, 178] on div "console . log ( model . inspectionDetail . inspection . inspSign , "inspectin s…" at bounding box center [642, 350] width 1172 height 514
click at [294, 142] on div "console . log ( model . inspectionDetail . inspection . inspSign , "inspectin s…" at bounding box center [642, 350] width 1172 height 514
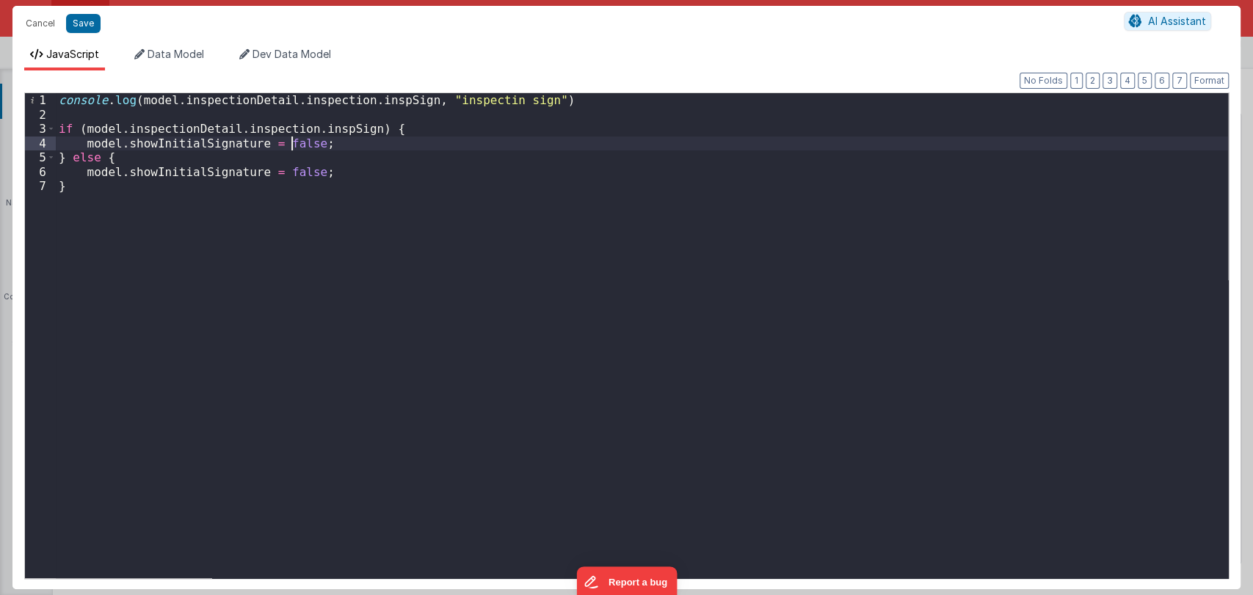
click at [294, 142] on div "console . log ( model . inspectionDetail . inspection . inspSign , "inspectin s…" at bounding box center [642, 350] width 1172 height 514
click at [91, 29] on button "Save" at bounding box center [83, 23] width 35 height 19
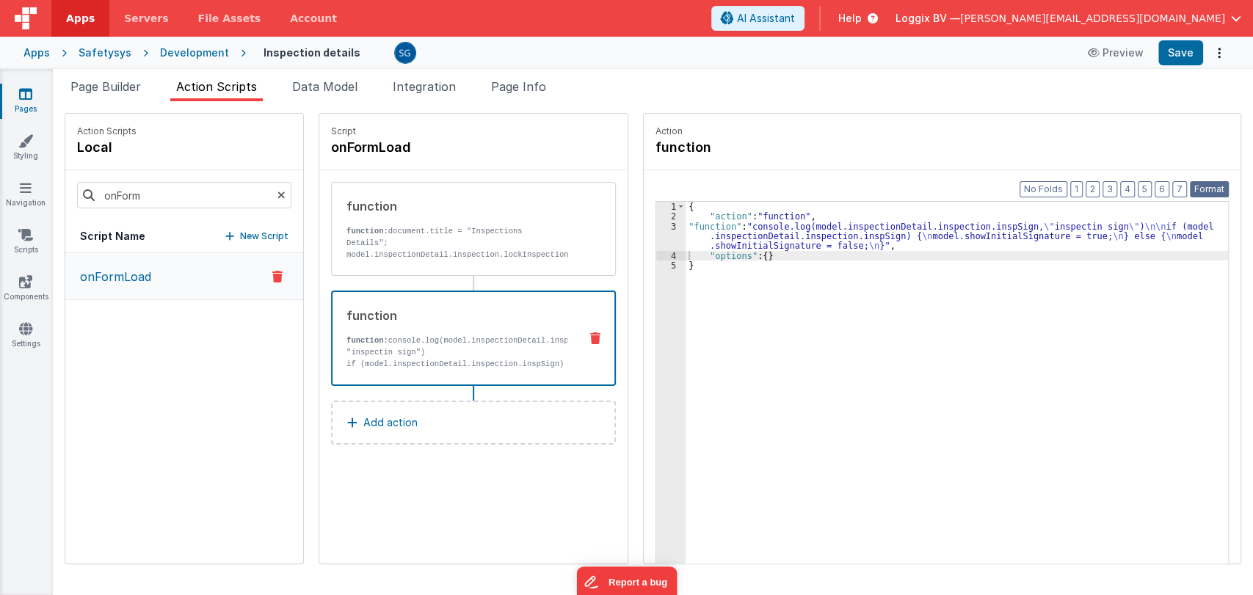
click at [1216, 186] on button "Format" at bounding box center [1209, 189] width 39 height 16
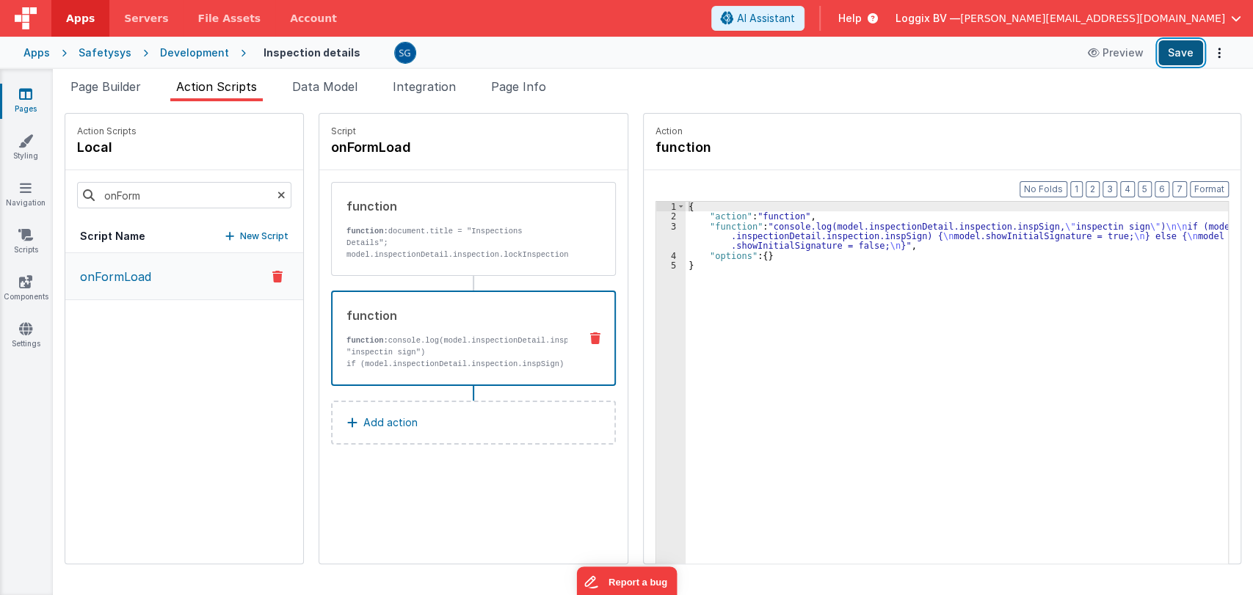
click at [1177, 58] on button "Save" at bounding box center [1180, 52] width 45 height 25
click at [141, 80] on span "Page Builder" at bounding box center [105, 86] width 70 height 15
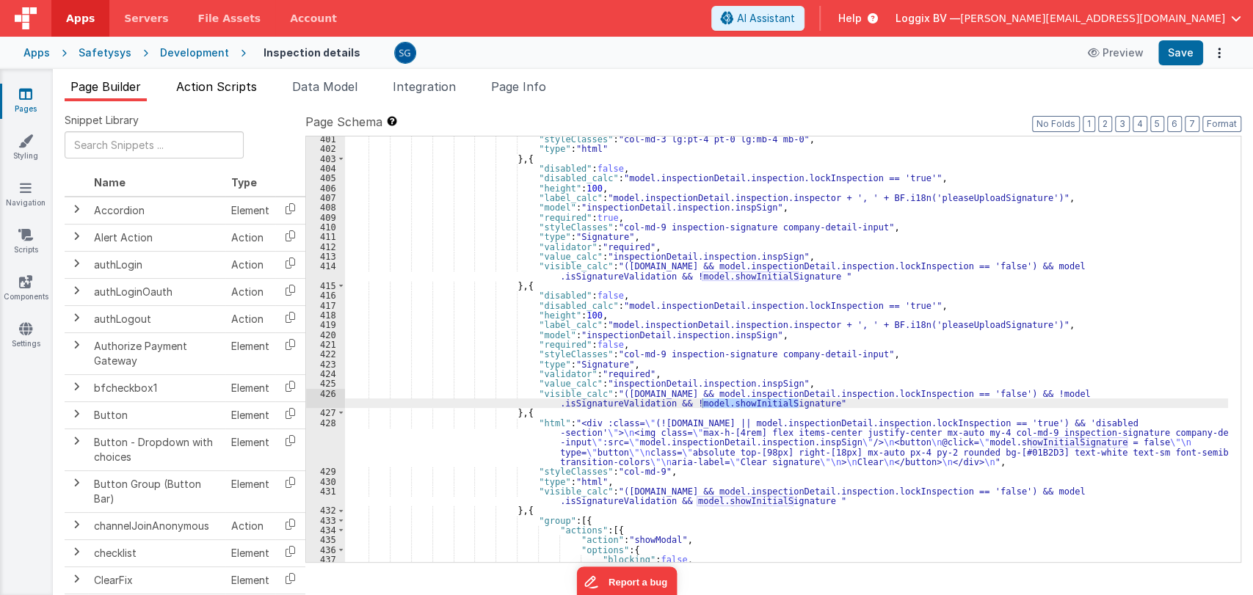
click at [239, 81] on span "Action Scripts" at bounding box center [216, 86] width 81 height 15
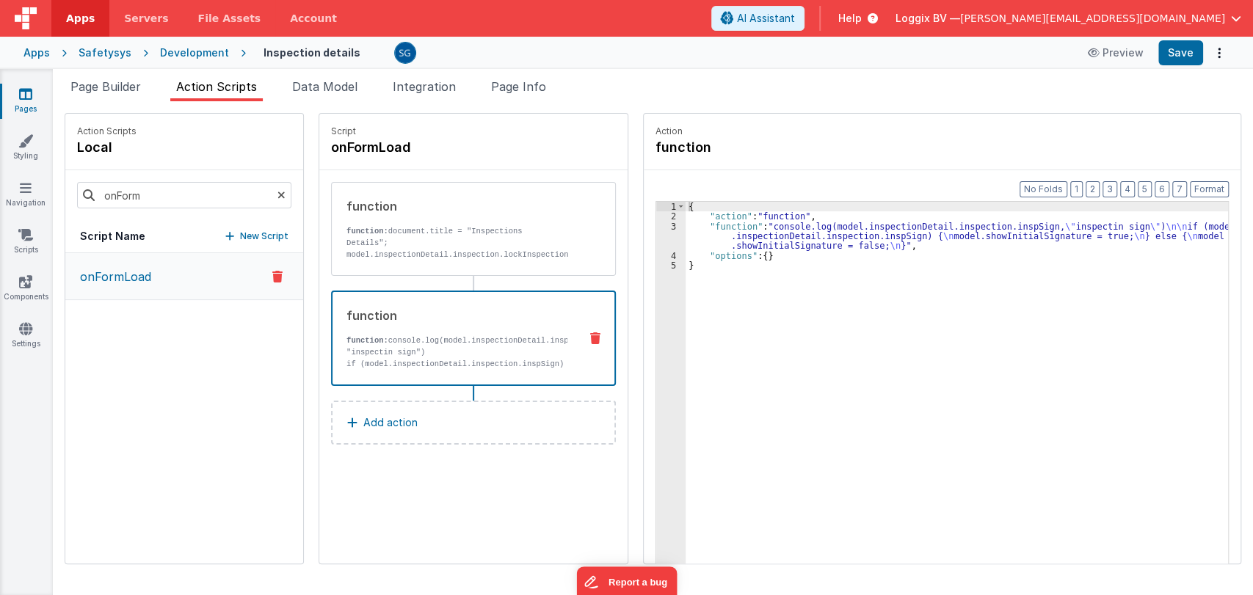
click at [734, 242] on div "{ "action" : "function" , "function" : "console.log(model.inspectionDetail.insp…" at bounding box center [964, 415] width 557 height 427
click at [658, 225] on div "3" at bounding box center [670, 236] width 29 height 29
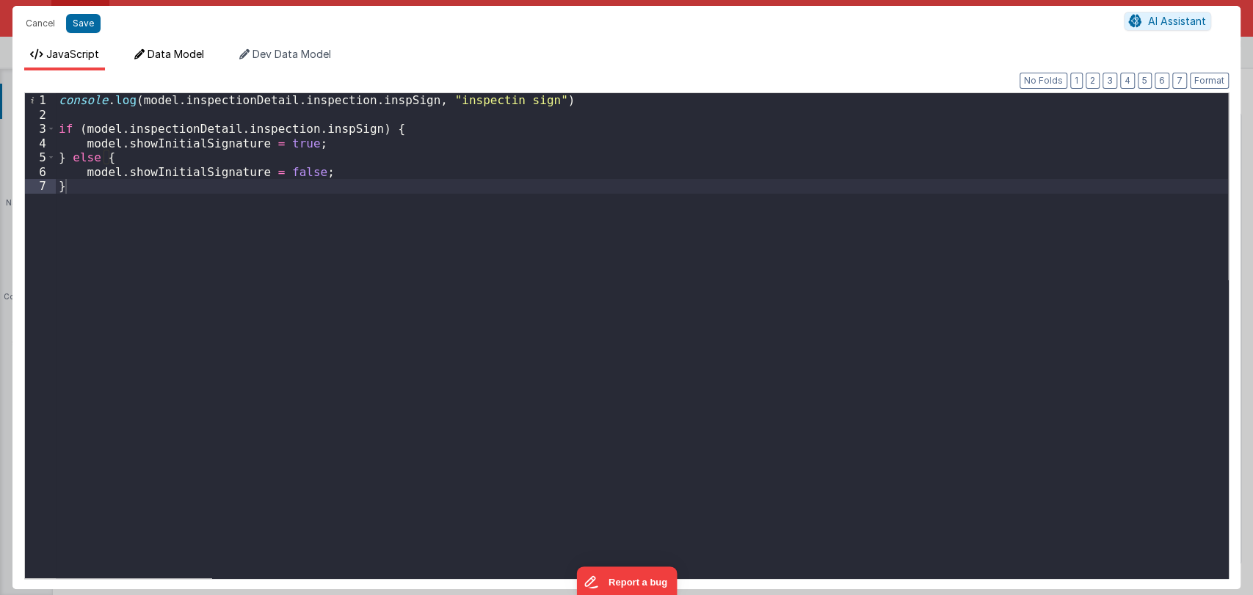
click at [147, 52] on li "Data Model" at bounding box center [168, 58] width 81 height 23
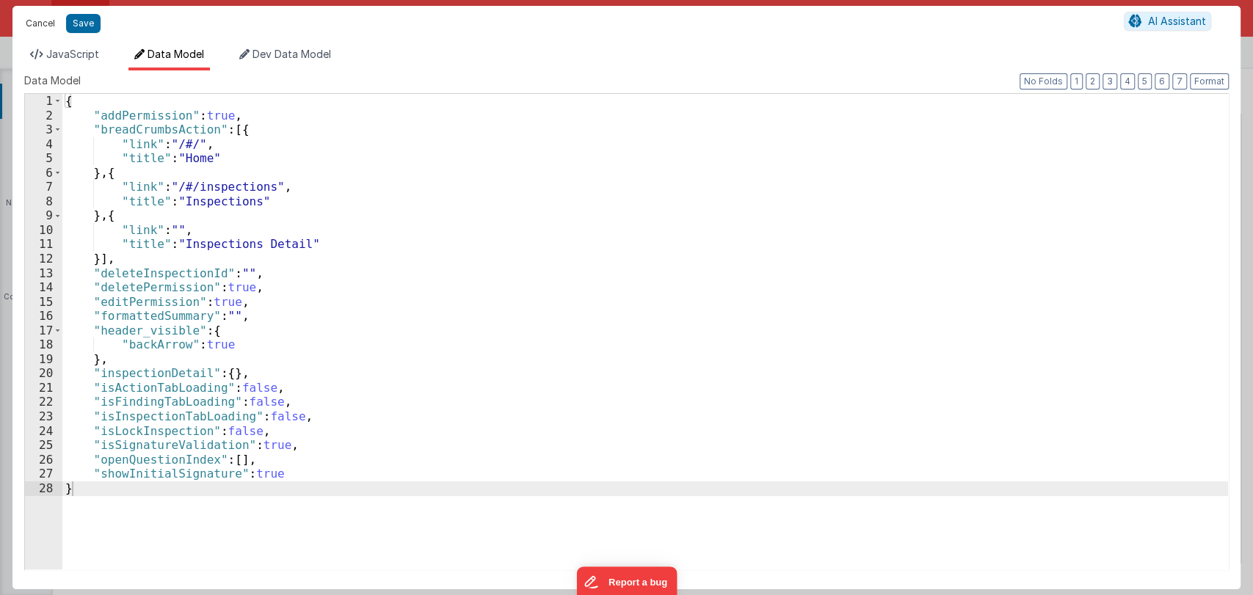
click at [35, 30] on button "Cancel" at bounding box center [40, 23] width 44 height 21
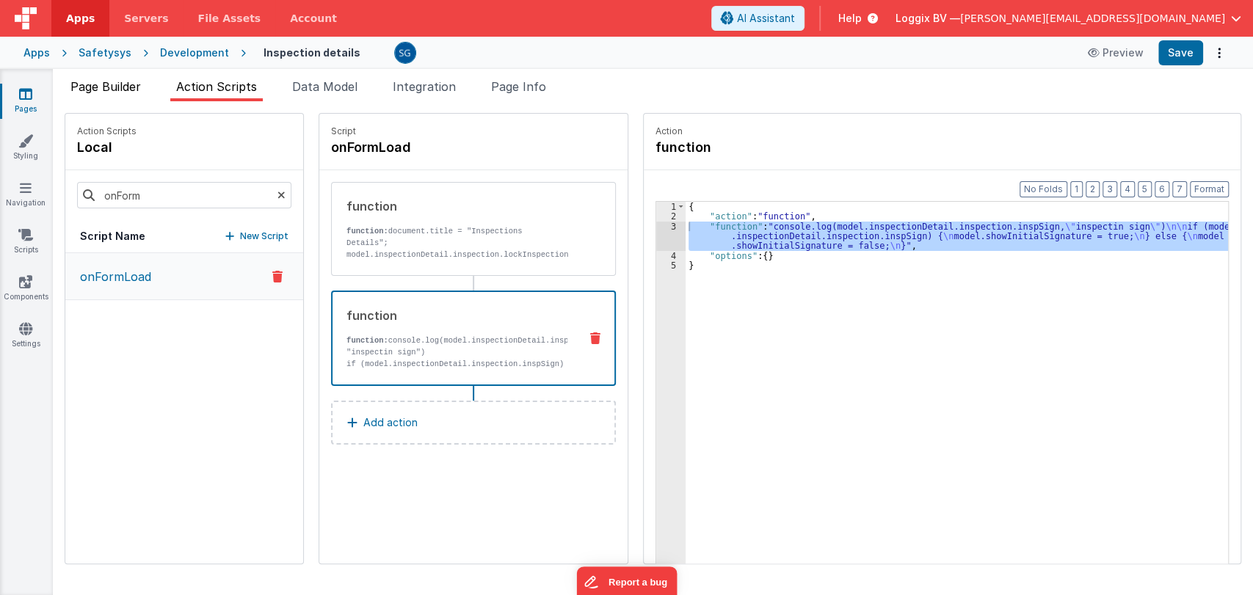
click at [123, 84] on span "Page Builder" at bounding box center [105, 86] width 70 height 15
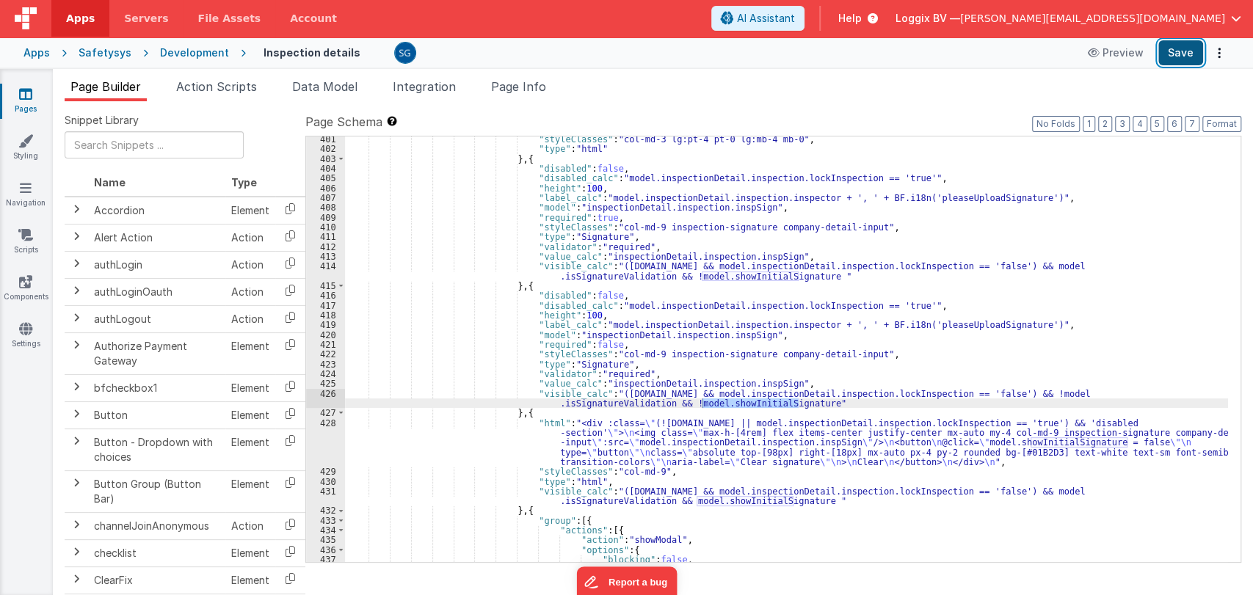
click at [1186, 60] on button "Save" at bounding box center [1180, 52] width 45 height 25
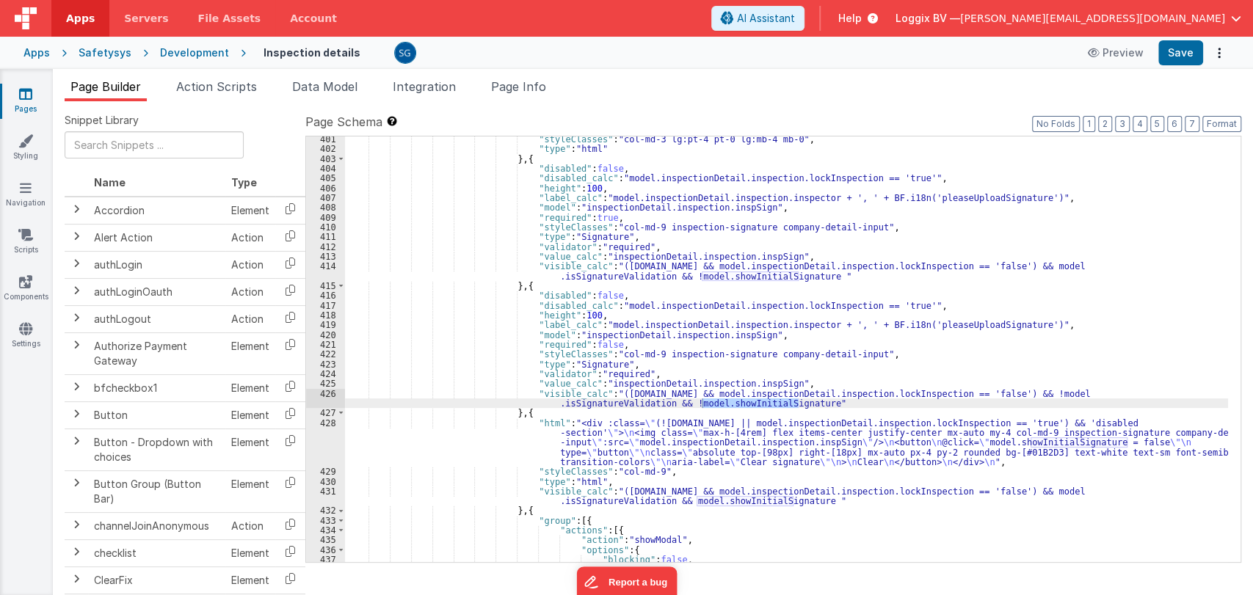
click at [26, 92] on icon at bounding box center [25, 94] width 13 height 15
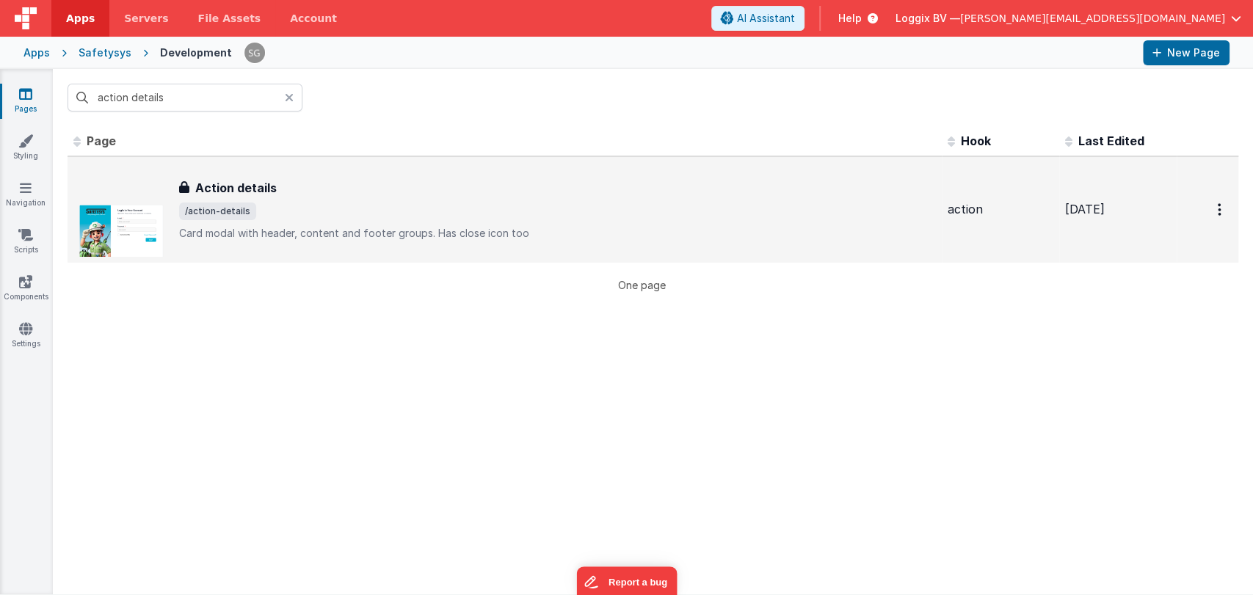
type input "action details"
click at [237, 173] on div "Action details Action details /action-details Card modal with header, content a…" at bounding box center [504, 210] width 863 height 94
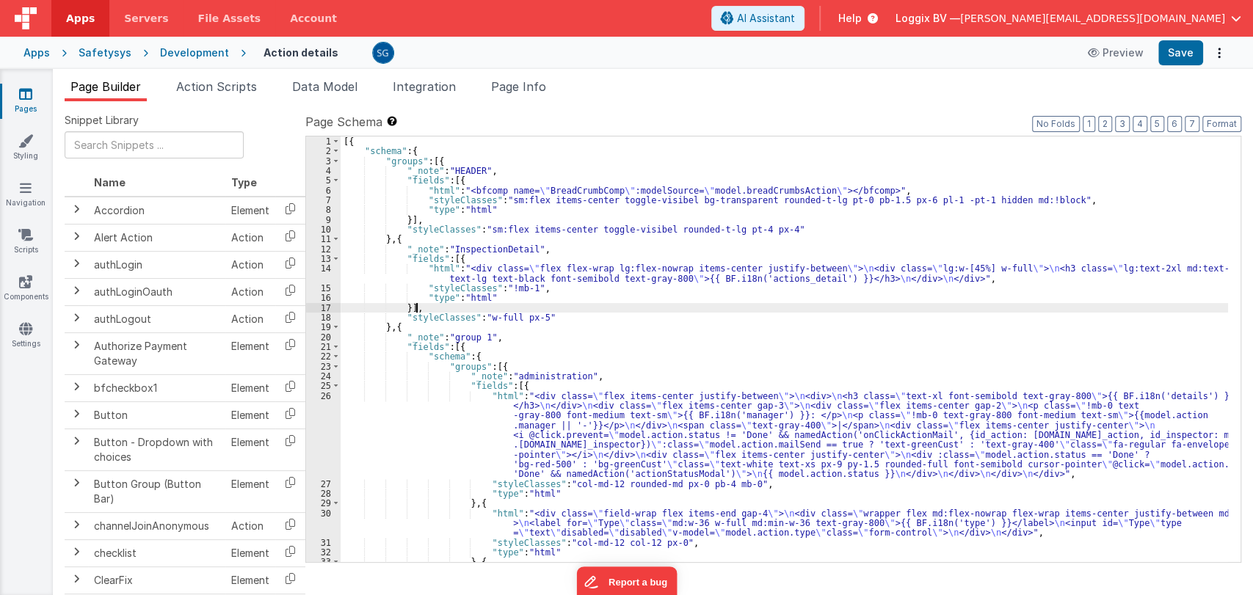
click at [624, 313] on div "[{ "schema" : { "groups" : [{ "_note" : "HEADER" , "fields" : [{ "html" : "<bfc…" at bounding box center [784, 379] width 887 height 484
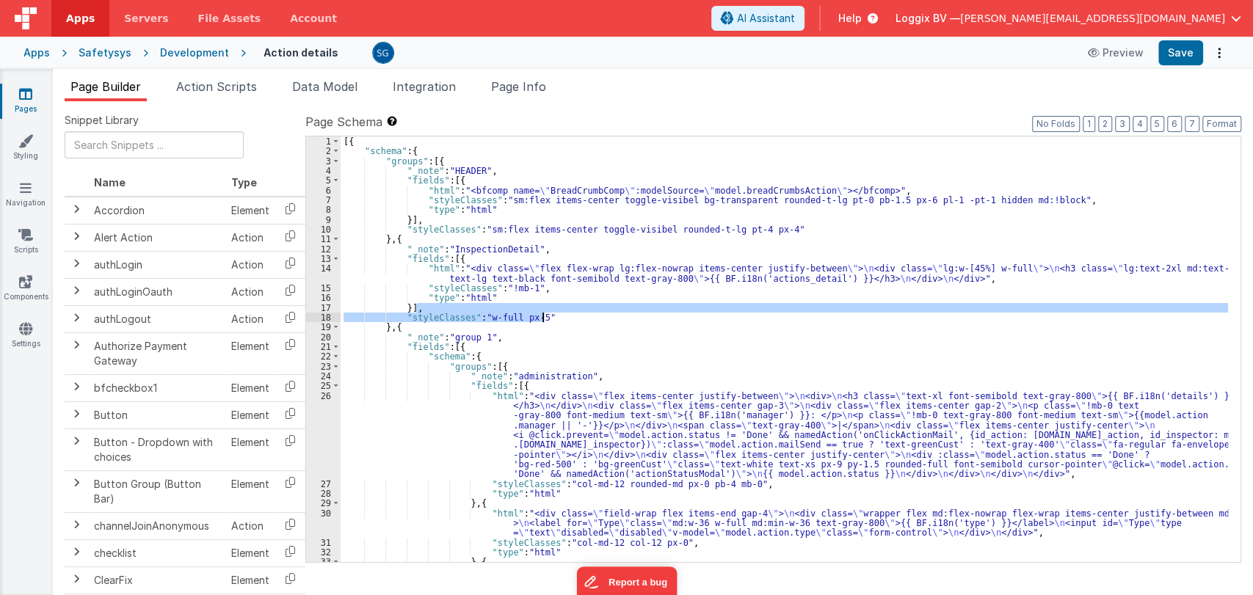
click at [624, 313] on div "[{ "schema" : { "groups" : [{ "_note" : "HEADER" , "fields" : [{ "html" : "<bfc…" at bounding box center [784, 350] width 887 height 426
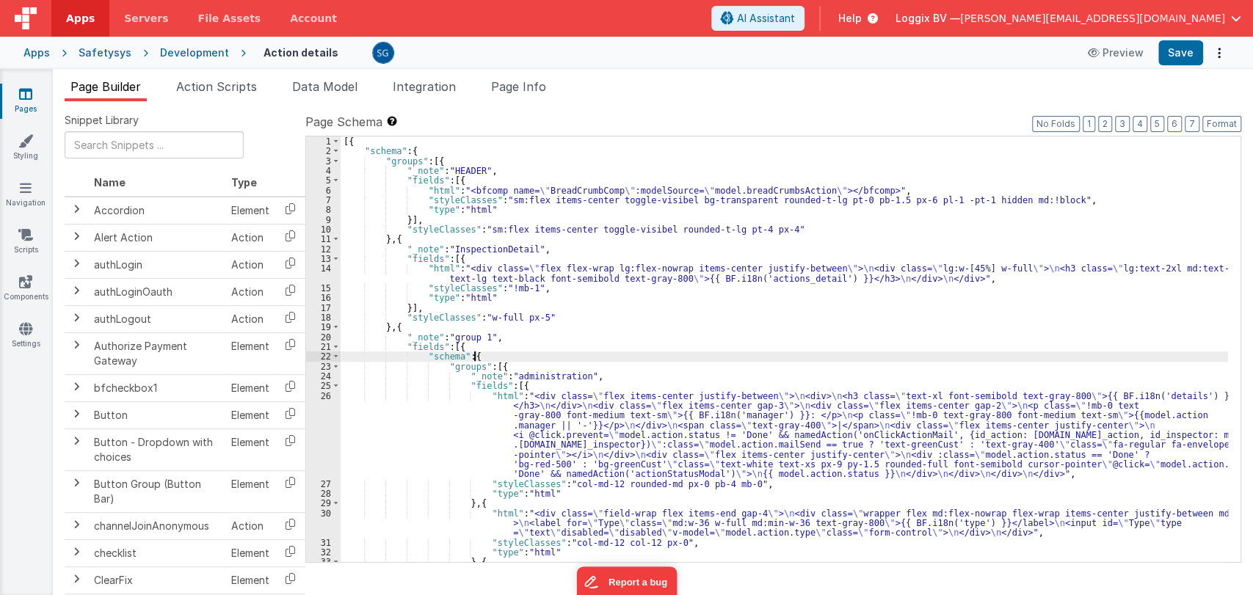
click at [928, 354] on div "[{ "schema" : { "groups" : [{ "_note" : "HEADER" , "fields" : [{ "html" : "<bfc…" at bounding box center [784, 379] width 887 height 484
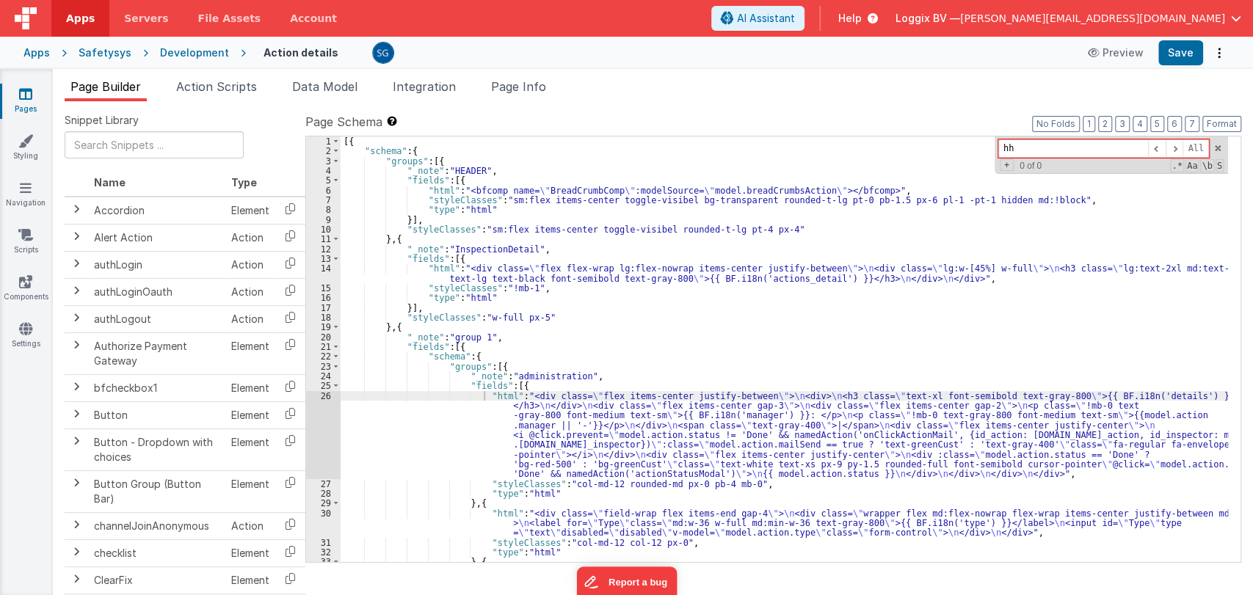
type input "h"
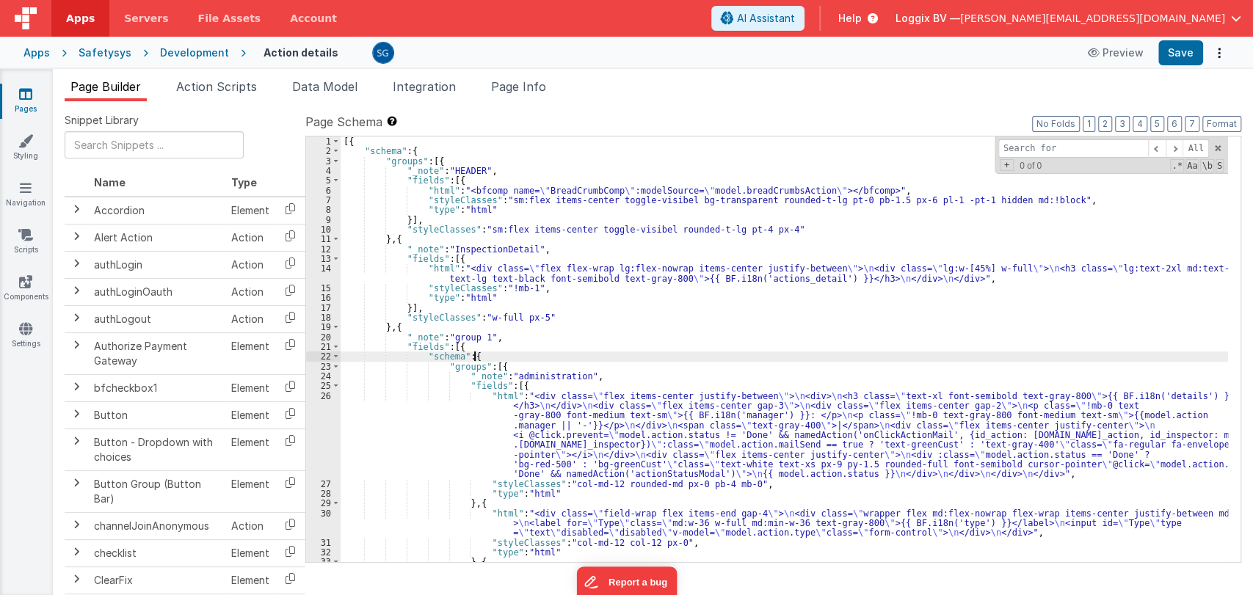
click at [691, 354] on div "[{ "schema" : { "groups" : [{ "_note" : "HEADER" , "fields" : [{ "html" : "<bfc…" at bounding box center [784, 379] width 887 height 484
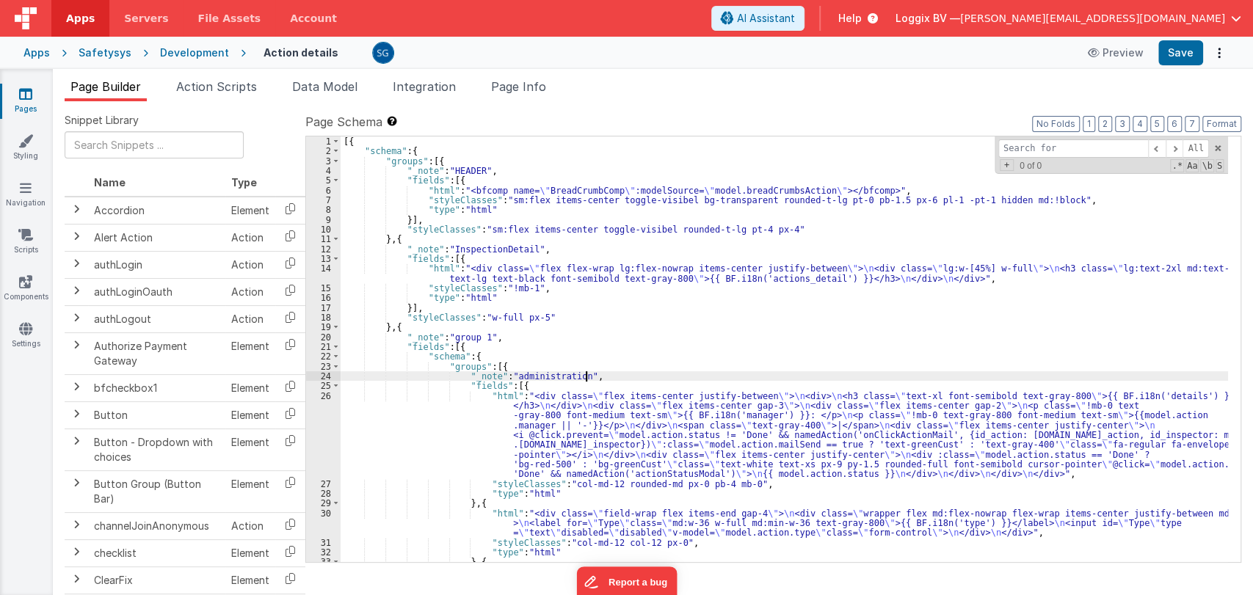
click at [634, 374] on div "[{ "schema" : { "groups" : [{ "_note" : "HEADER" , "fields" : [{ "html" : "<bfc…" at bounding box center [784, 379] width 887 height 484
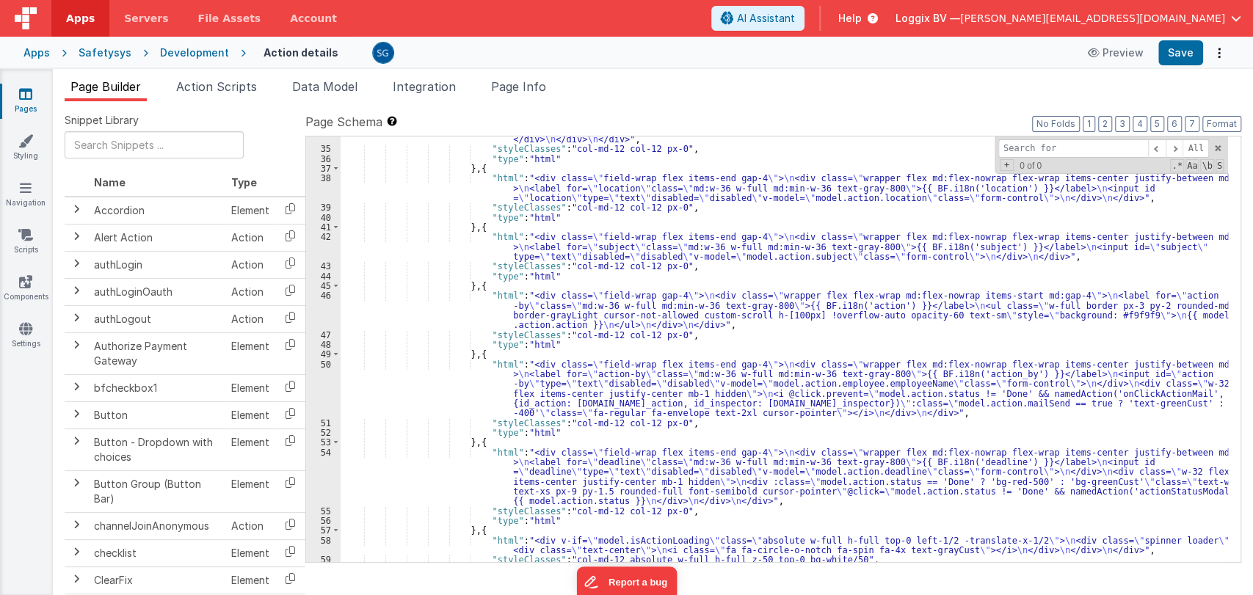
scroll to position [471, 0]
click at [725, 179] on div ""html" : "<div class= \" field-wrap flex items-end md:gap-4 \" > \n <div class=…" at bounding box center [784, 337] width 887 height 484
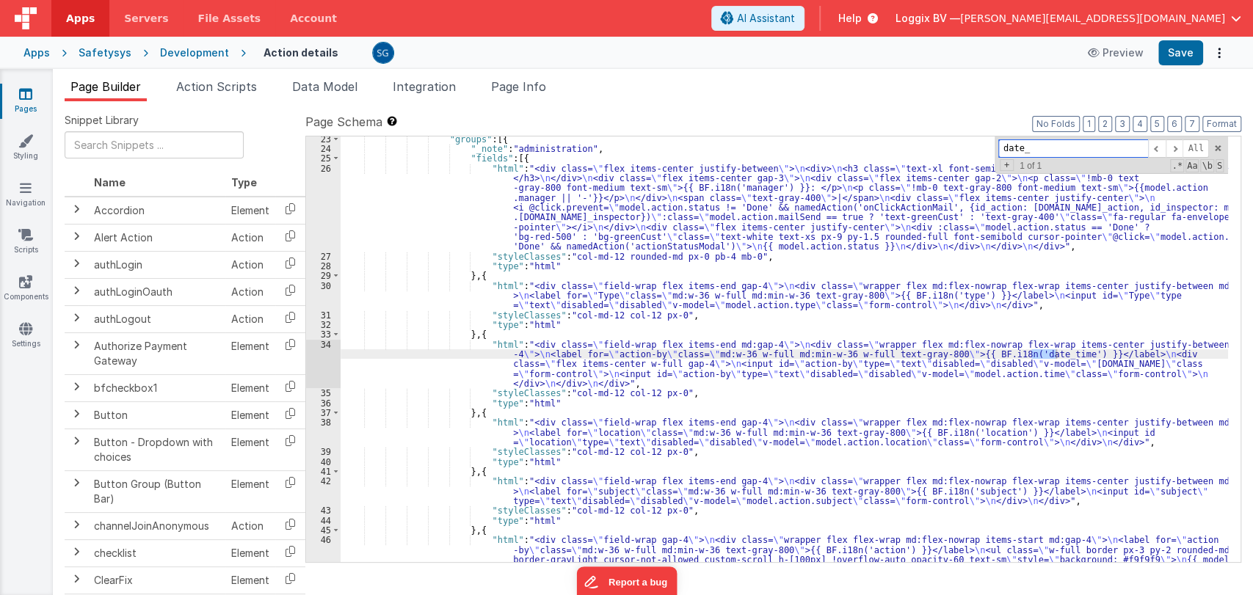
scroll to position [228, 0]
type input "date_"
click at [533, 358] on div ""groups" : [{ "_note" : "administration" , "fields" : [{ "html" : "<div class= …" at bounding box center [784, 371] width 887 height 475
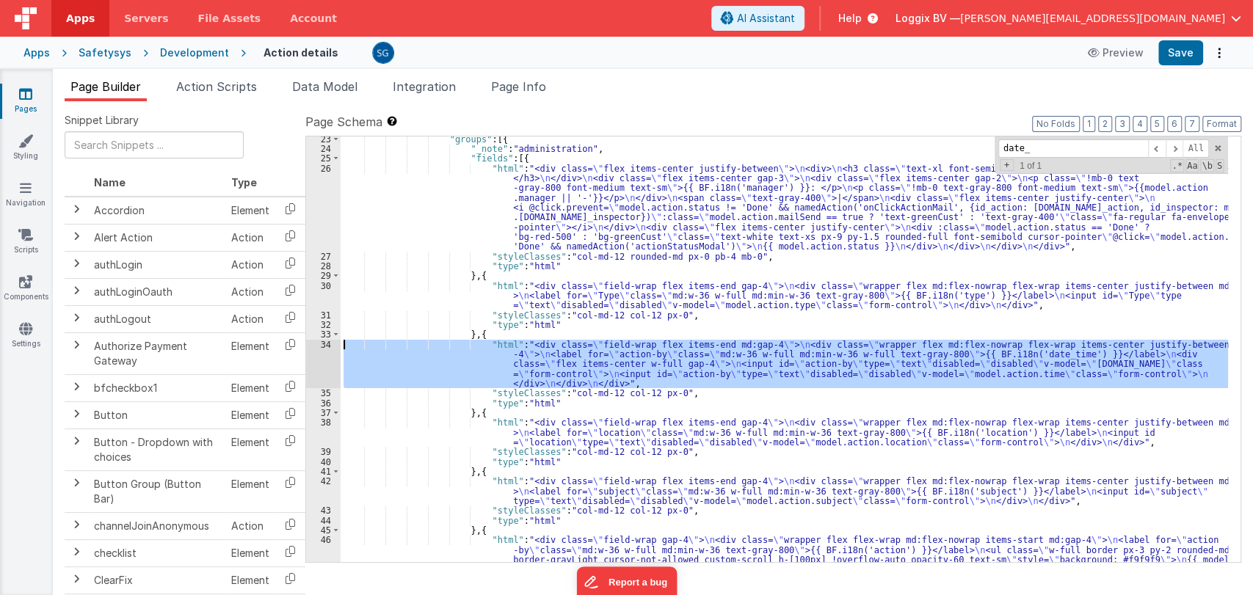
click at [317, 342] on div "34" at bounding box center [323, 364] width 35 height 49
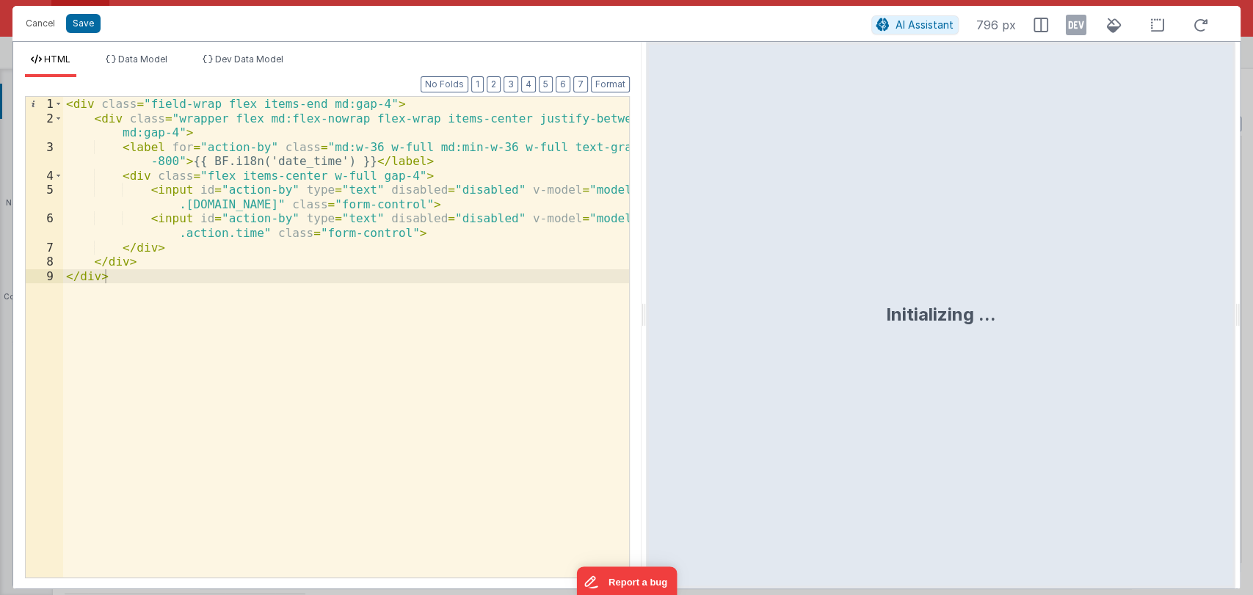
drag, startPoint x: 622, startPoint y: 316, endPoint x: 645, endPoint y: 317, distance: 22.8
click at [645, 317] on html "Cancel Save AI Assistant 796 px HTML Data Model Dev Data Model Format 7 6 5 4 3…" at bounding box center [626, 297] width 1253 height 595
click at [35, 28] on button "Cancel" at bounding box center [40, 23] width 44 height 21
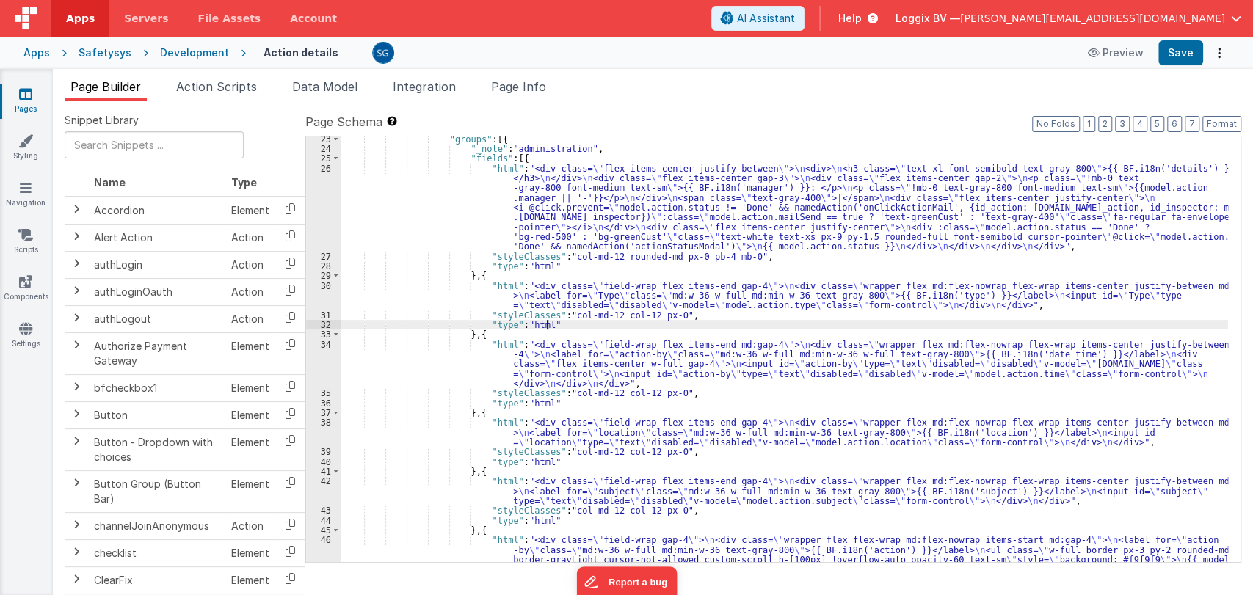
click at [711, 327] on div ""groups" : [{ "_note" : "administration" , "fields" : [{ "html" : "<div class= …" at bounding box center [784, 371] width 887 height 475
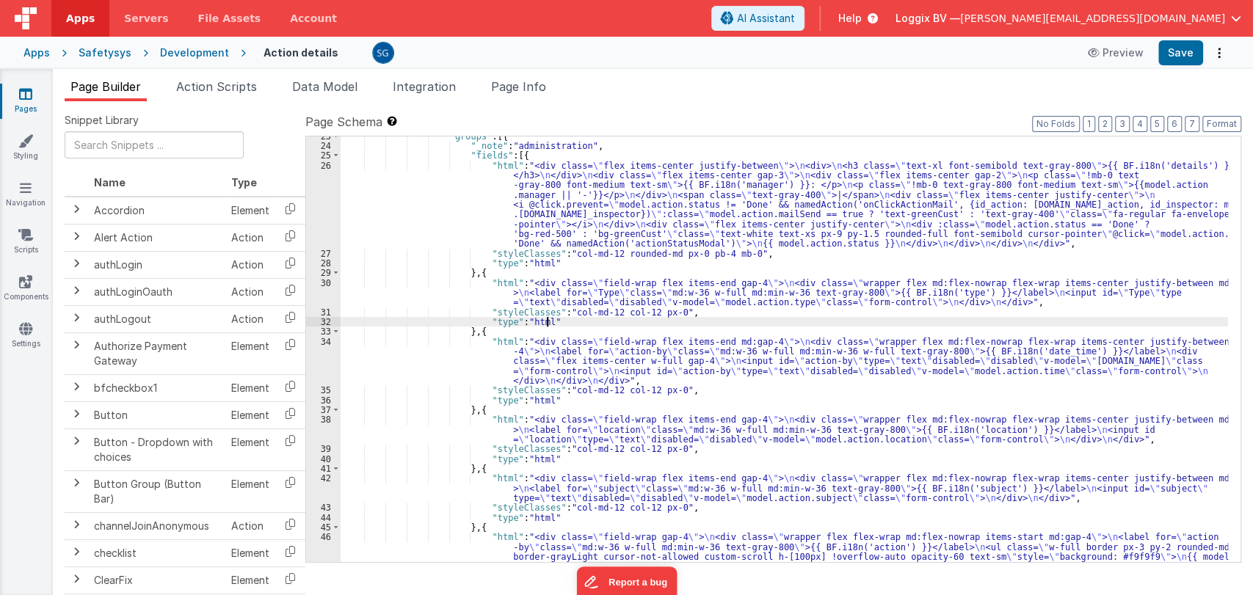
scroll to position [227, 0]
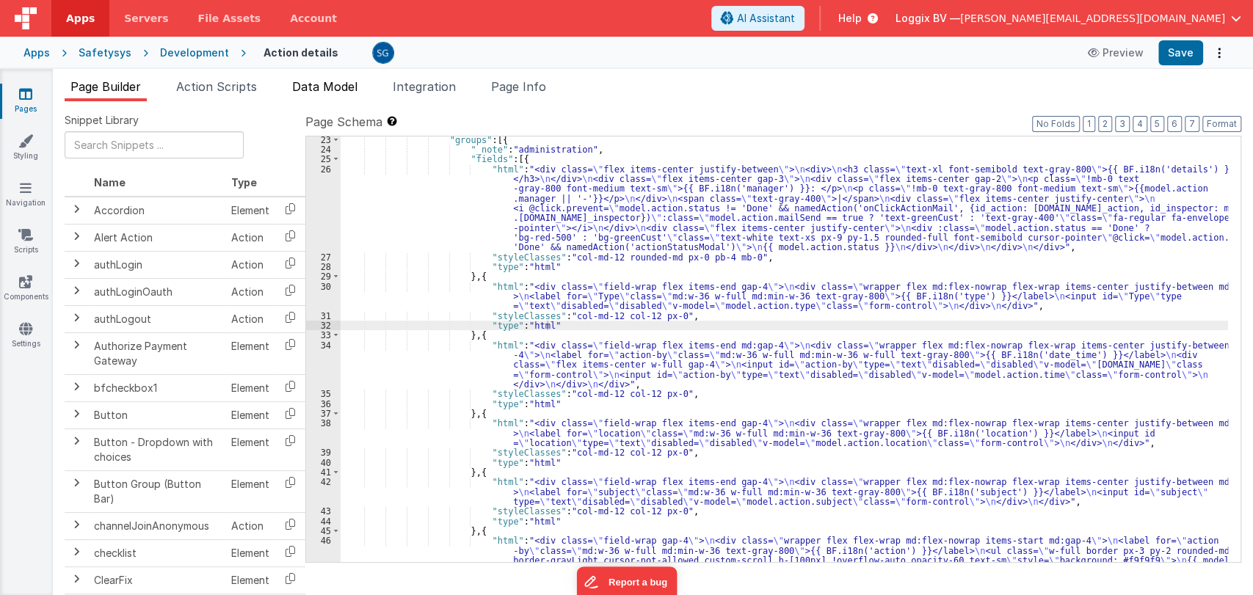
click at [349, 91] on span "Data Model" at bounding box center [324, 86] width 65 height 15
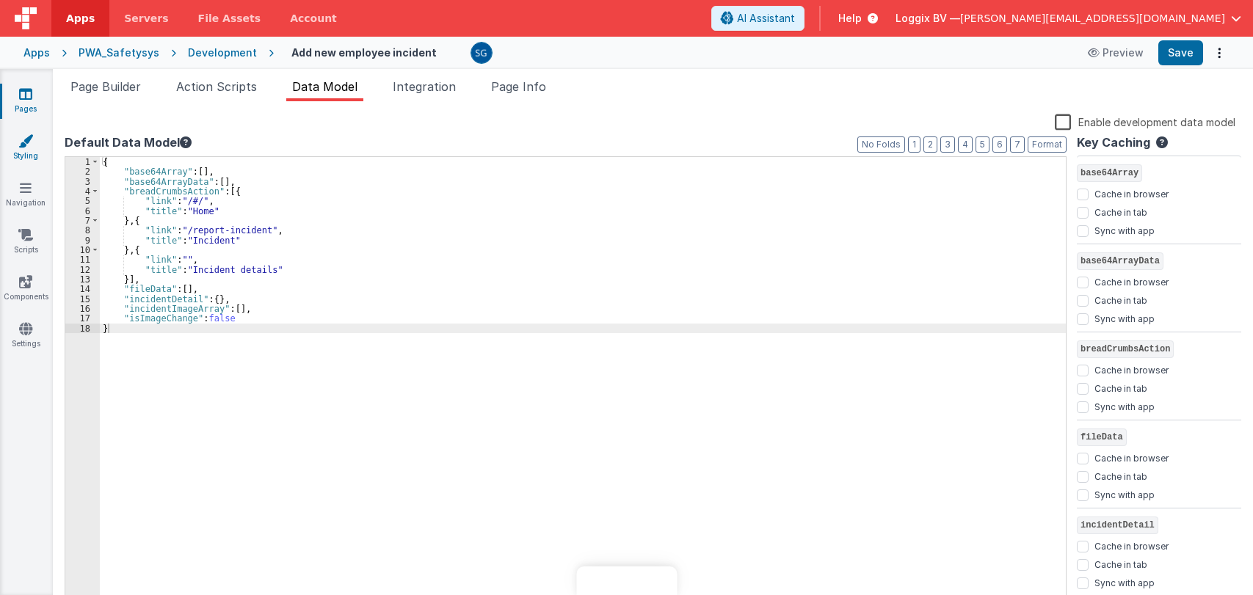
click at [18, 137] on icon at bounding box center [25, 141] width 15 height 15
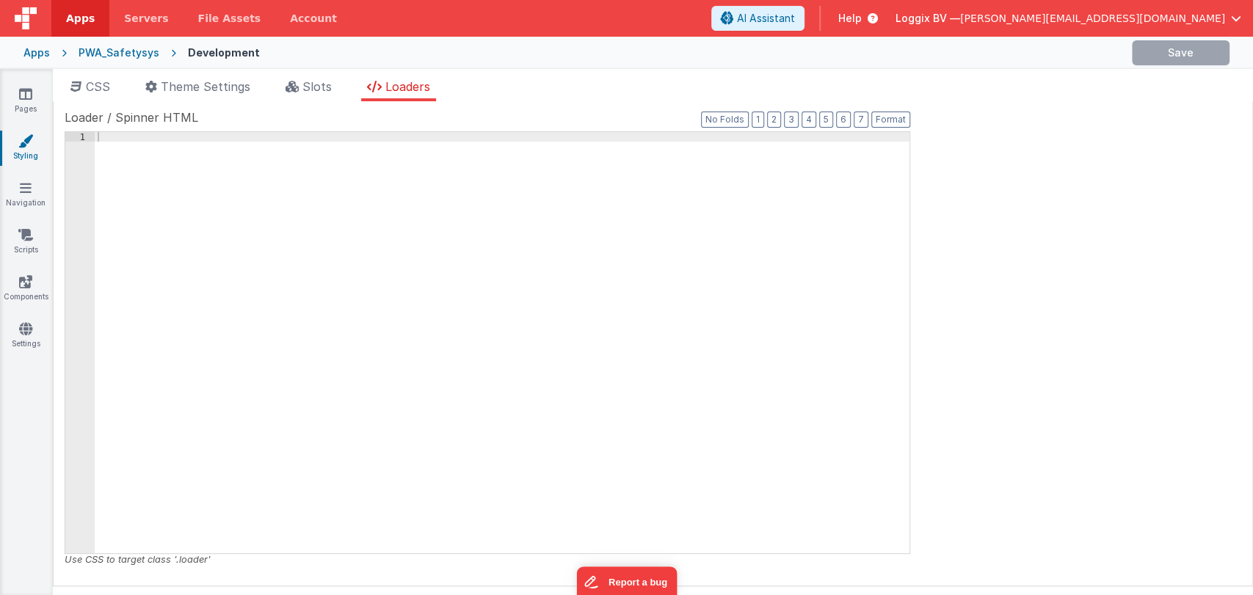
click at [302, 89] on li "Slots" at bounding box center [309, 89] width 58 height 23
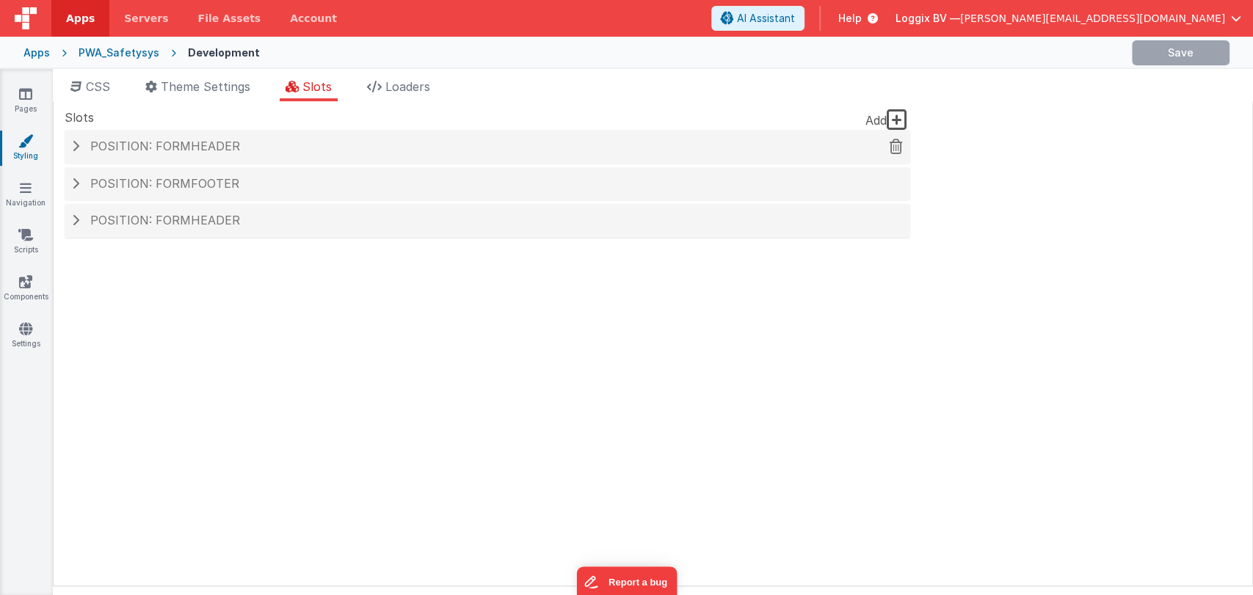
click at [187, 151] on div "Position: formHeader" at bounding box center [488, 147] width 846 height 34
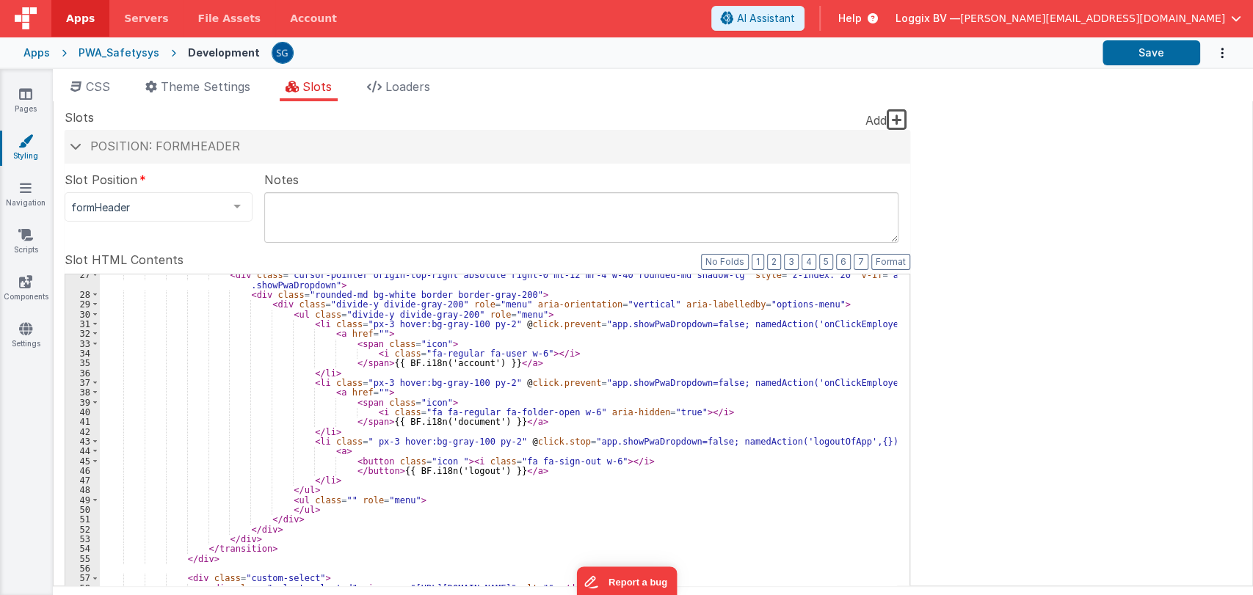
scroll to position [265, 0]
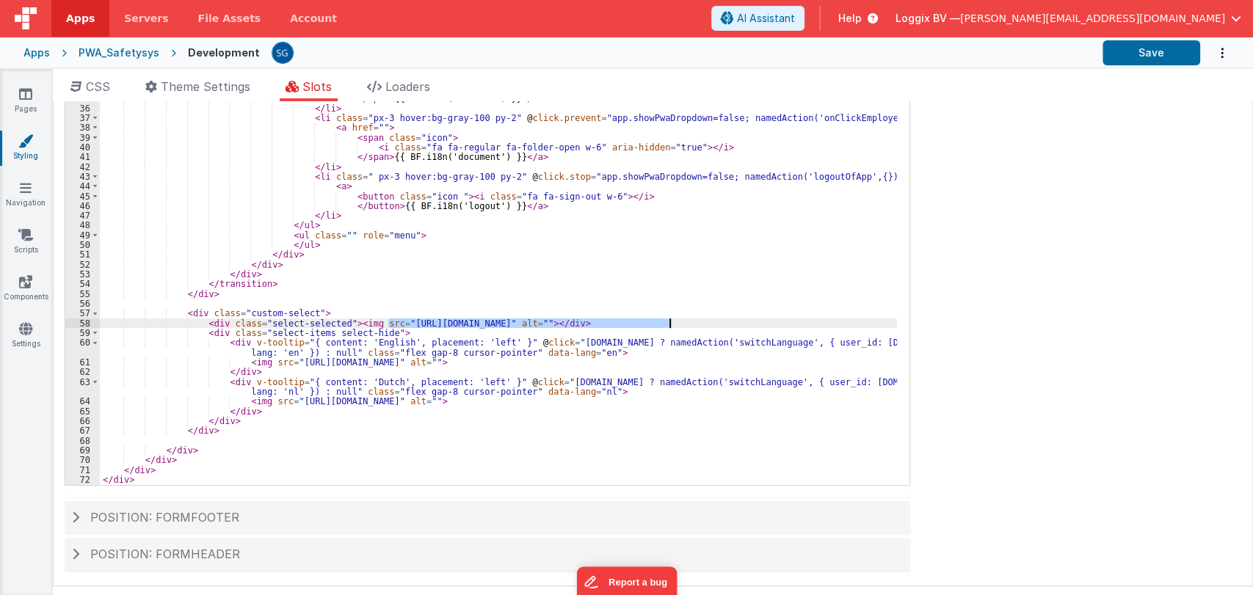
drag, startPoint x: 388, startPoint y: 322, endPoint x: 669, endPoint y: 322, distance: 281.1
click at [669, 322] on div "< div class = "cursor-pointer origin-top-right absolute right-0 mt-12 mr-4 w-40…" at bounding box center [498, 257] width 797 height 505
click at [805, 319] on div "< div class = "cursor-pointer origin-top-right absolute right-0 mt-12 mr-4 w-40…" at bounding box center [498, 257] width 797 height 505
click at [23, 236] on icon at bounding box center [25, 235] width 15 height 15
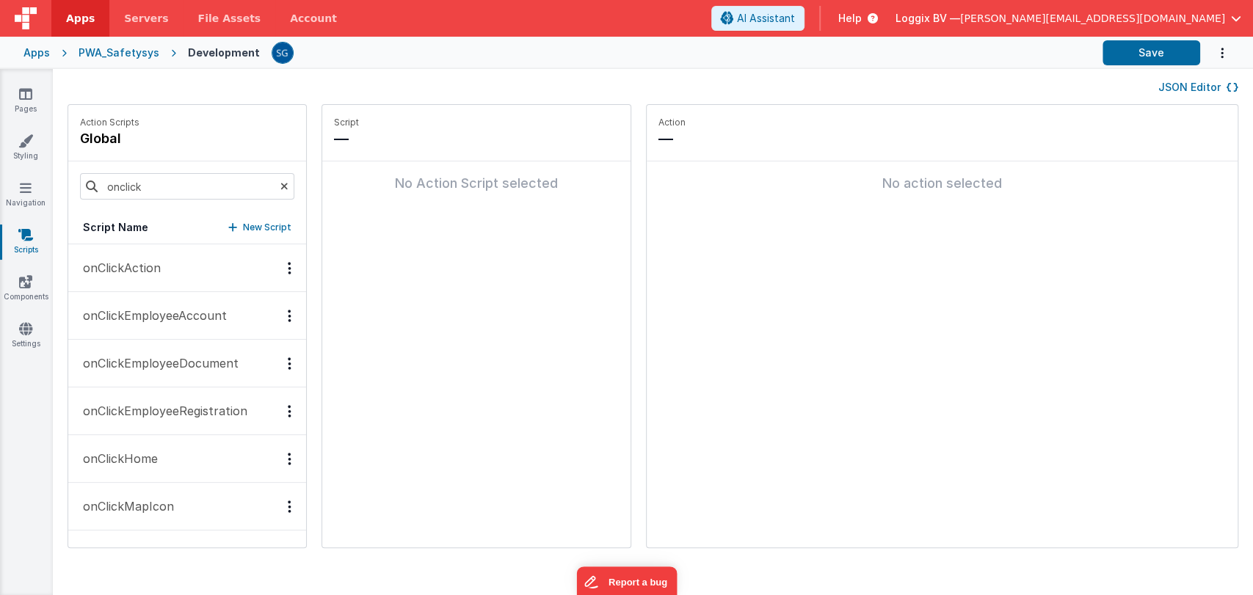
click at [280, 186] on icon at bounding box center [284, 186] width 8 height 50
click at [121, 453] on p "onAppLoad" at bounding box center [110, 459] width 73 height 18
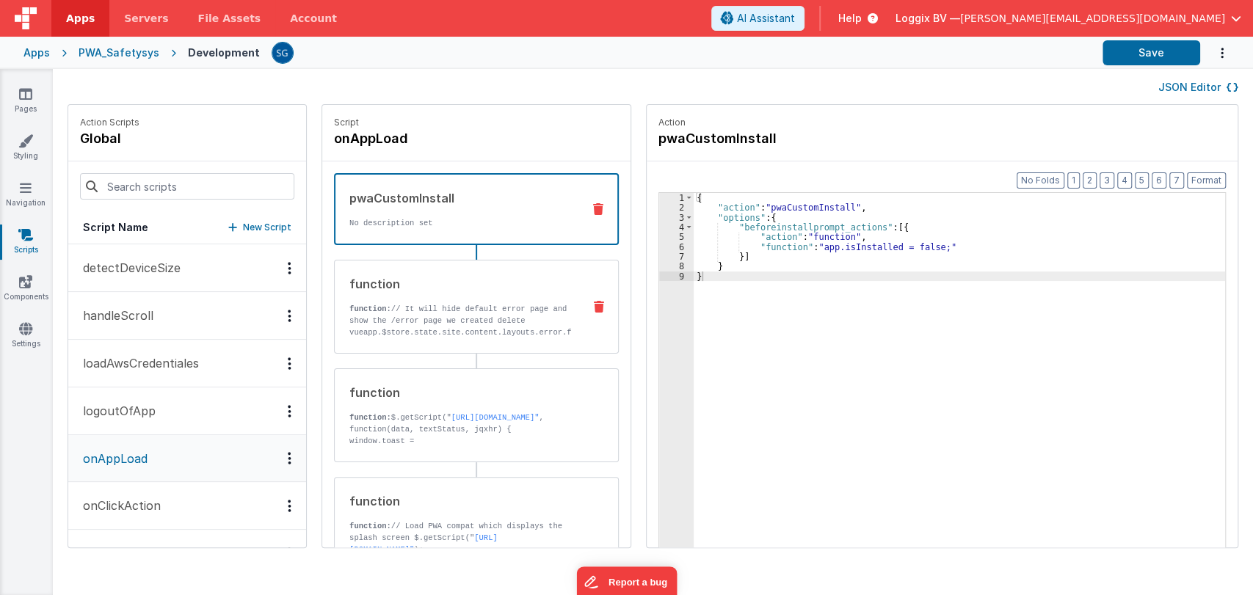
click at [460, 306] on p "function: // It will hide default error page and show the /error page we create…" at bounding box center [460, 361] width 222 height 117
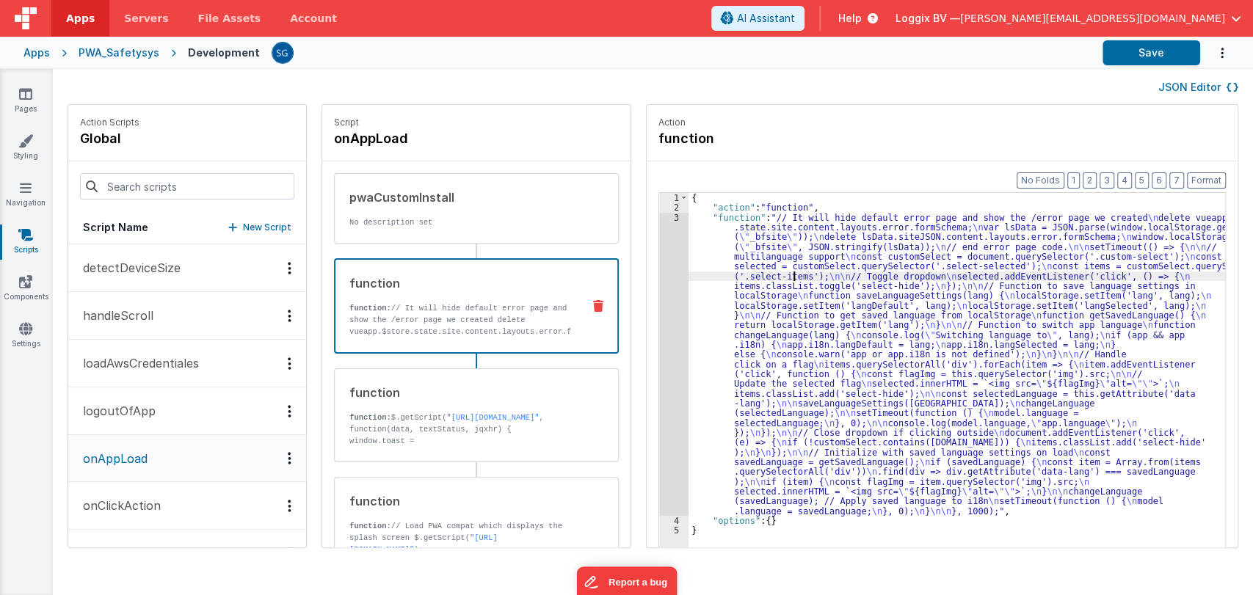
click at [777, 280] on div "{ "action" : "function" , "function" : "// It will hide default error page and …" at bounding box center [964, 403] width 551 height 420
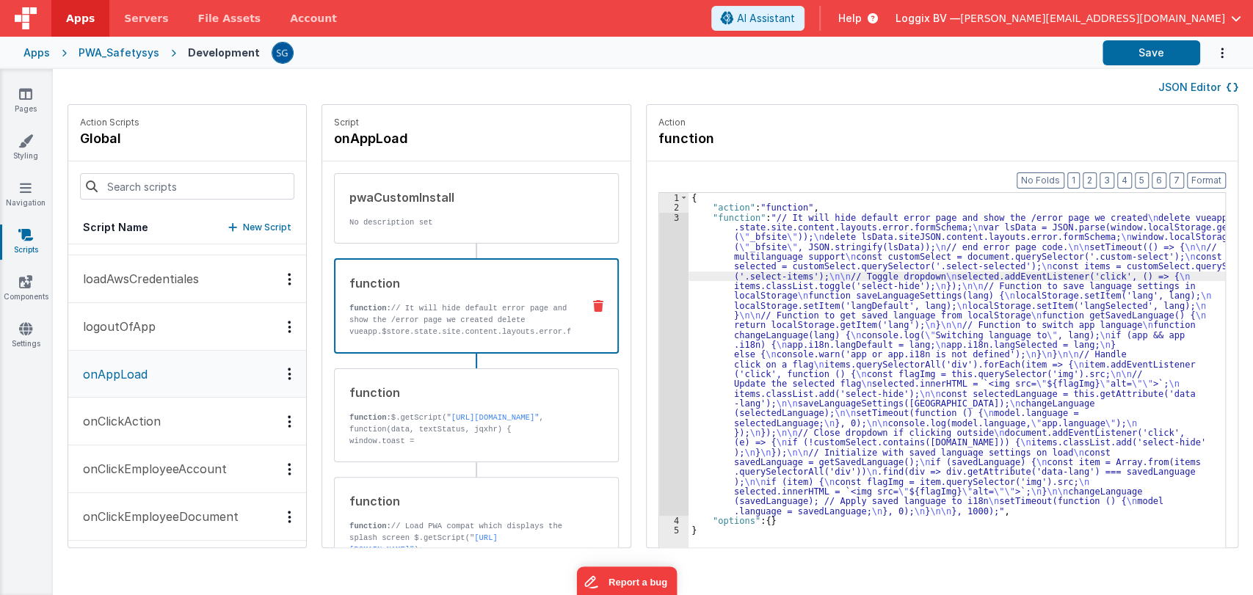
scroll to position [87, 0]
click at [29, 91] on icon at bounding box center [25, 94] width 13 height 15
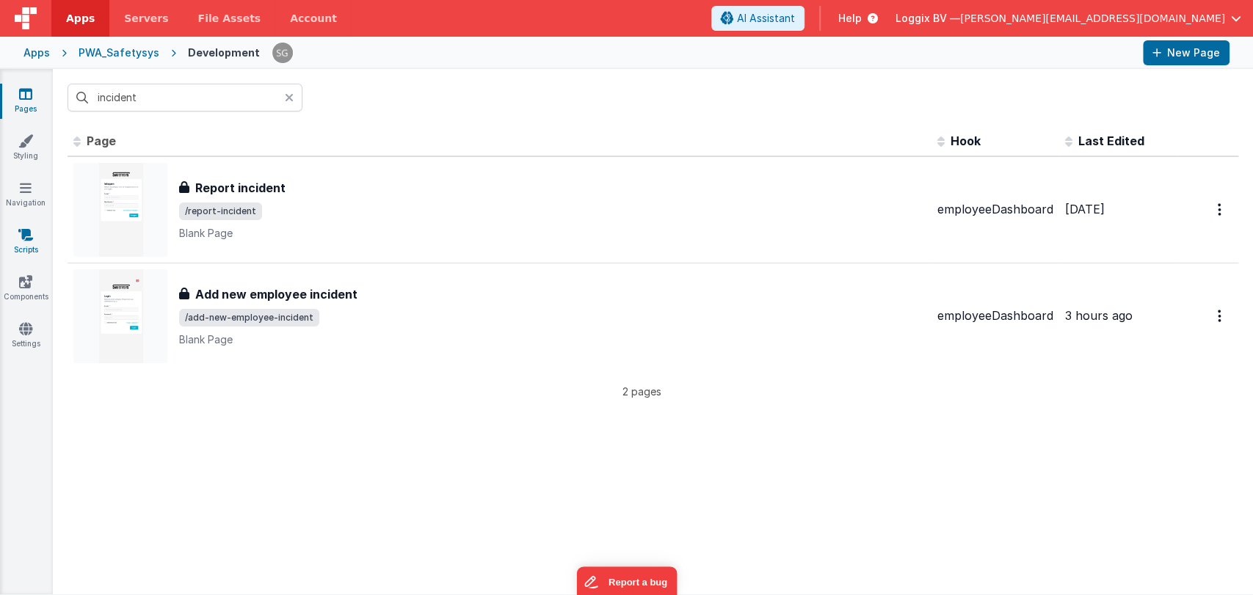
click at [18, 244] on link "Scripts" at bounding box center [25, 242] width 53 height 29
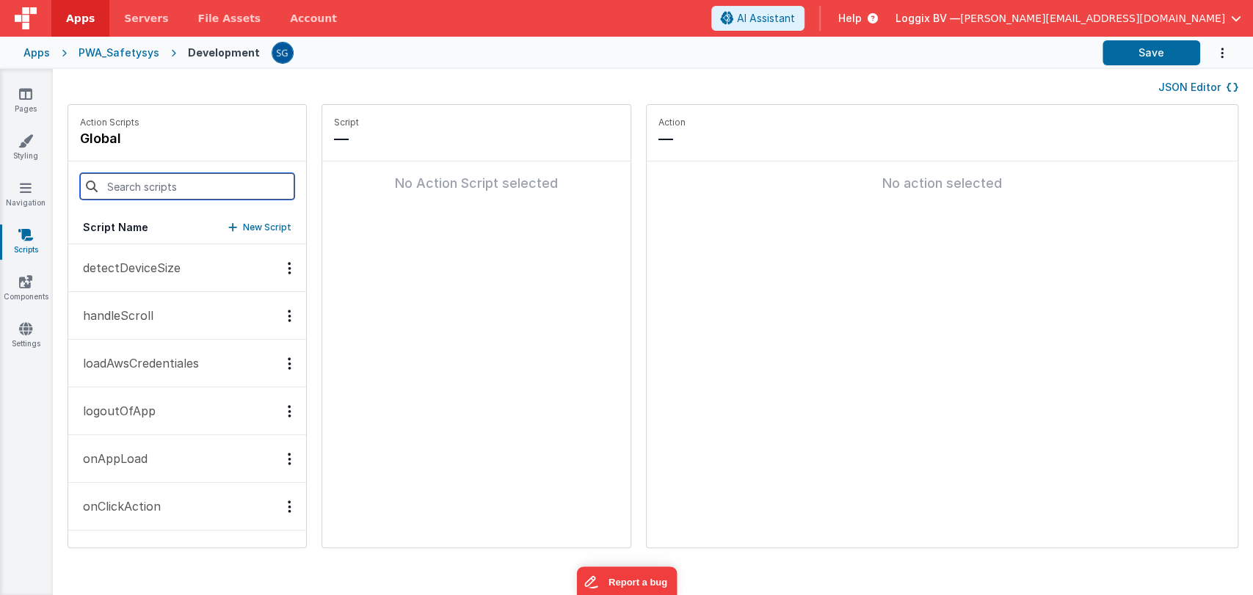
click at [157, 193] on input at bounding box center [187, 186] width 214 height 26
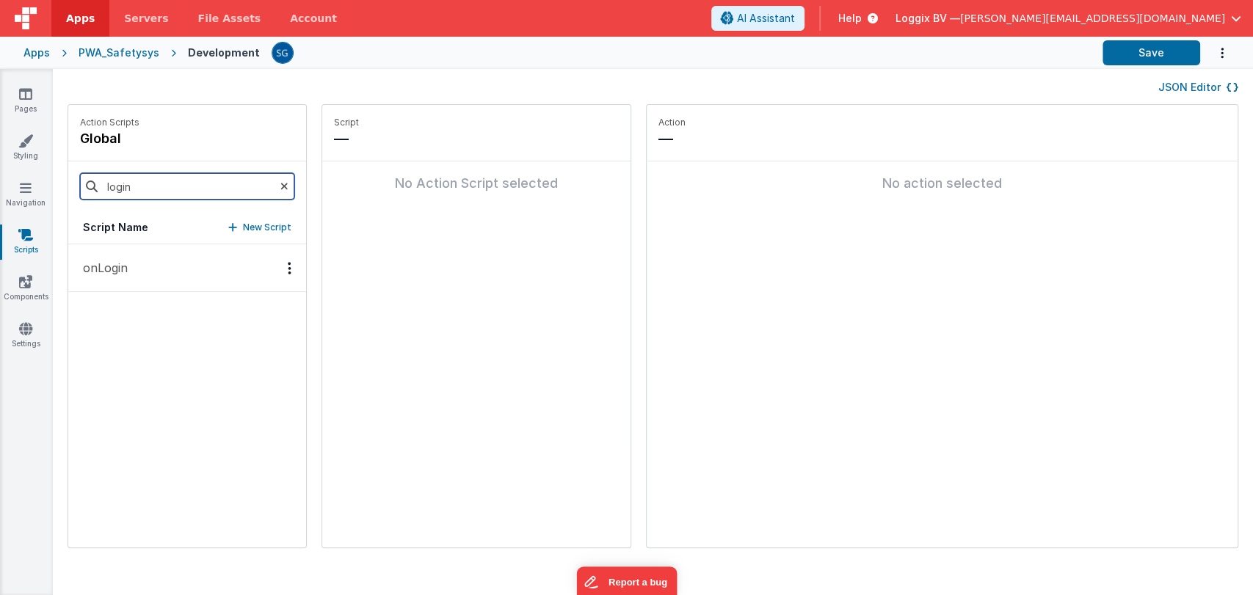
type input "login"
click at [115, 283] on button "onLogin" at bounding box center [187, 268] width 238 height 48
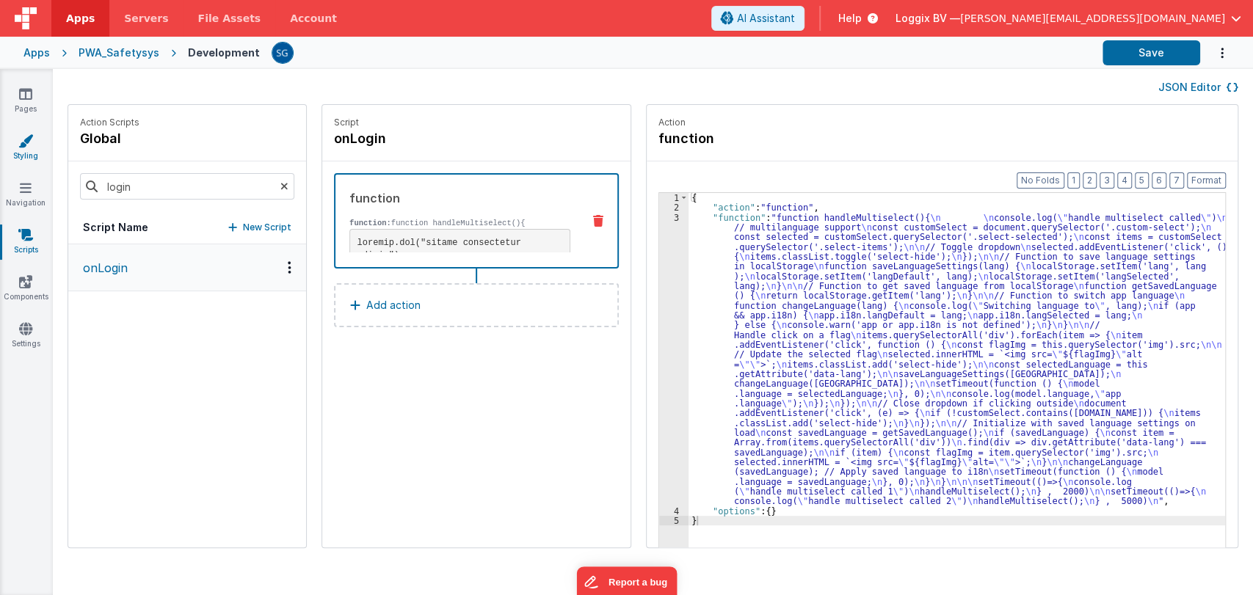
click at [25, 148] on link "Styling" at bounding box center [25, 148] width 53 height 29
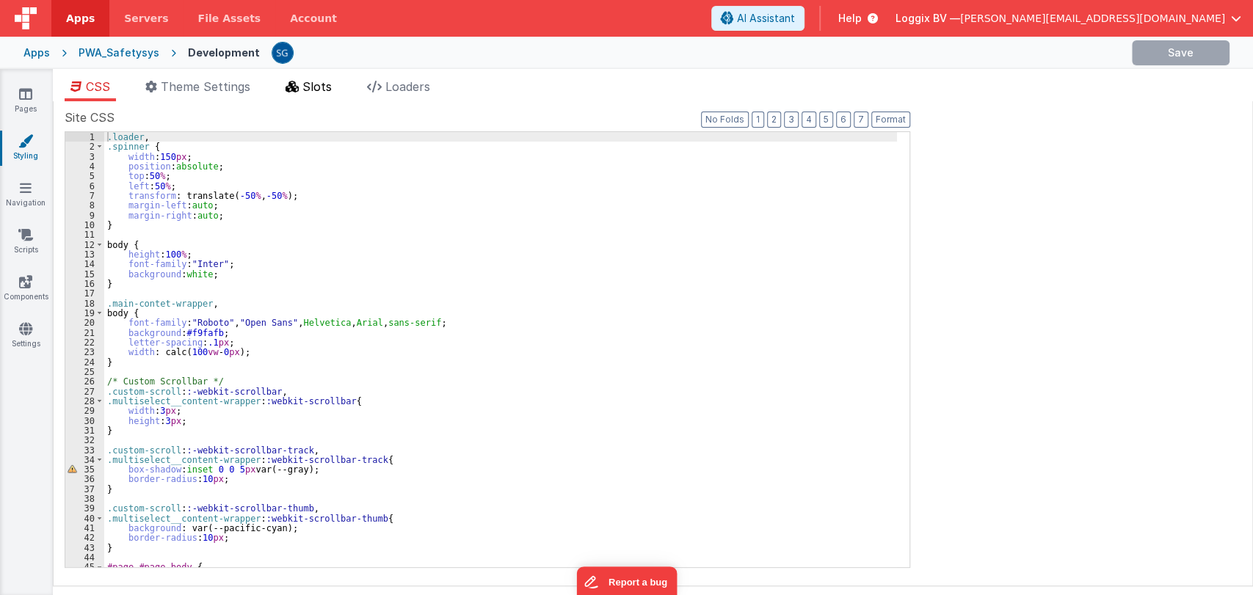
click at [311, 81] on span "Slots" at bounding box center [316, 86] width 29 height 15
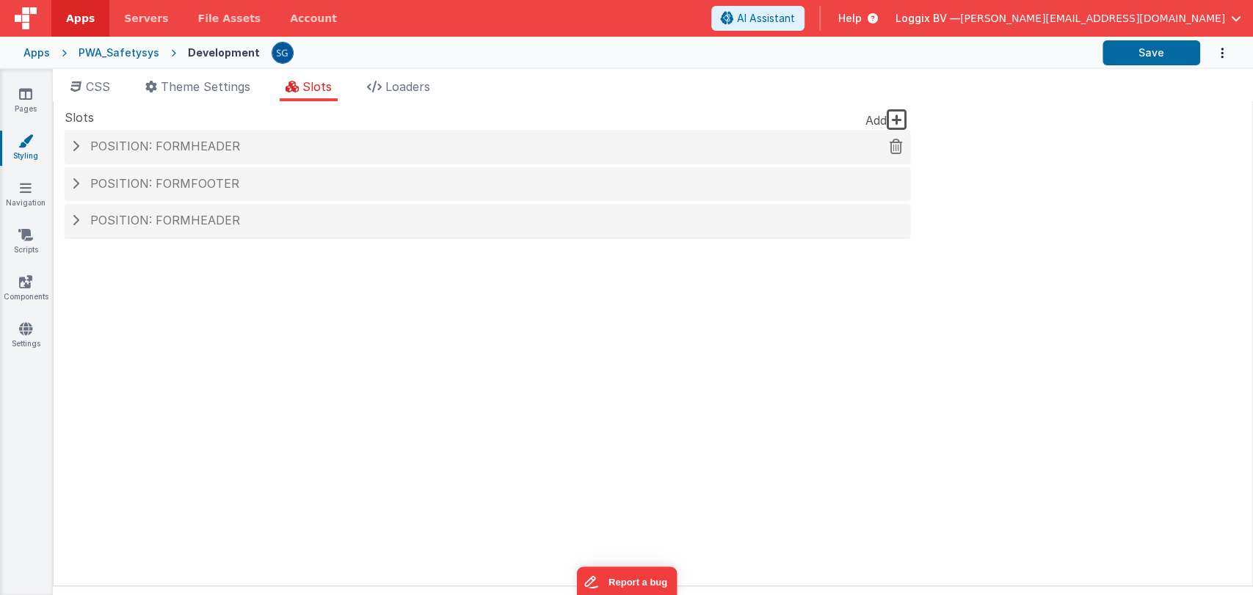
click at [184, 153] on div "Position: formHeader" at bounding box center [488, 147] width 846 height 34
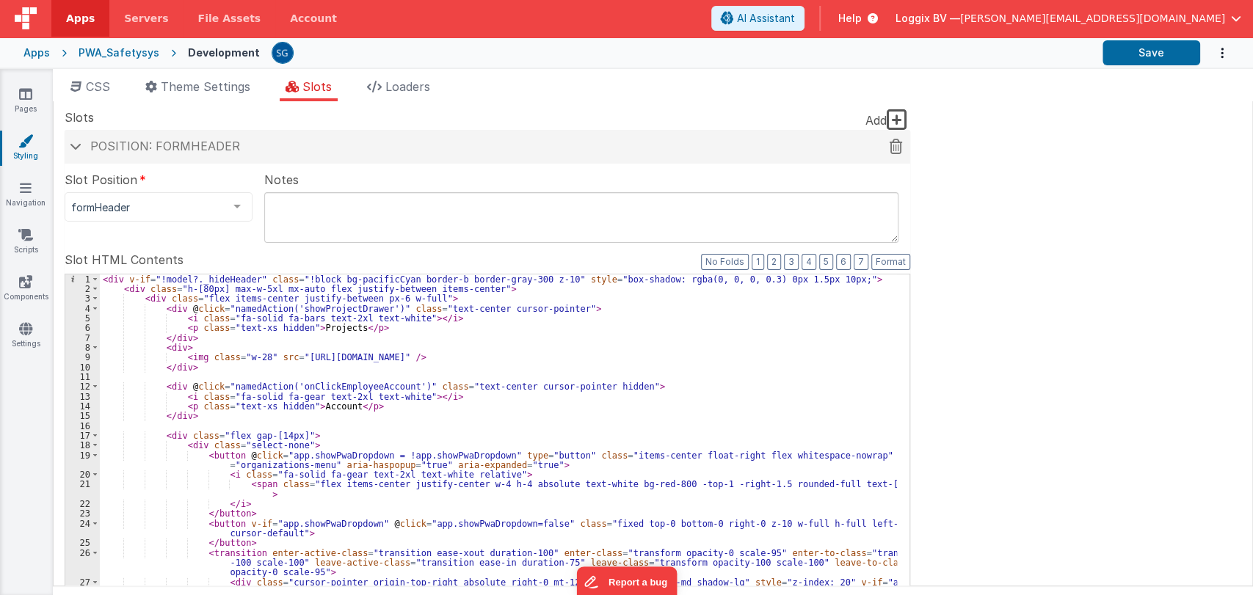
click at [90, 149] on span "Position: formHeader" at bounding box center [165, 146] width 150 height 15
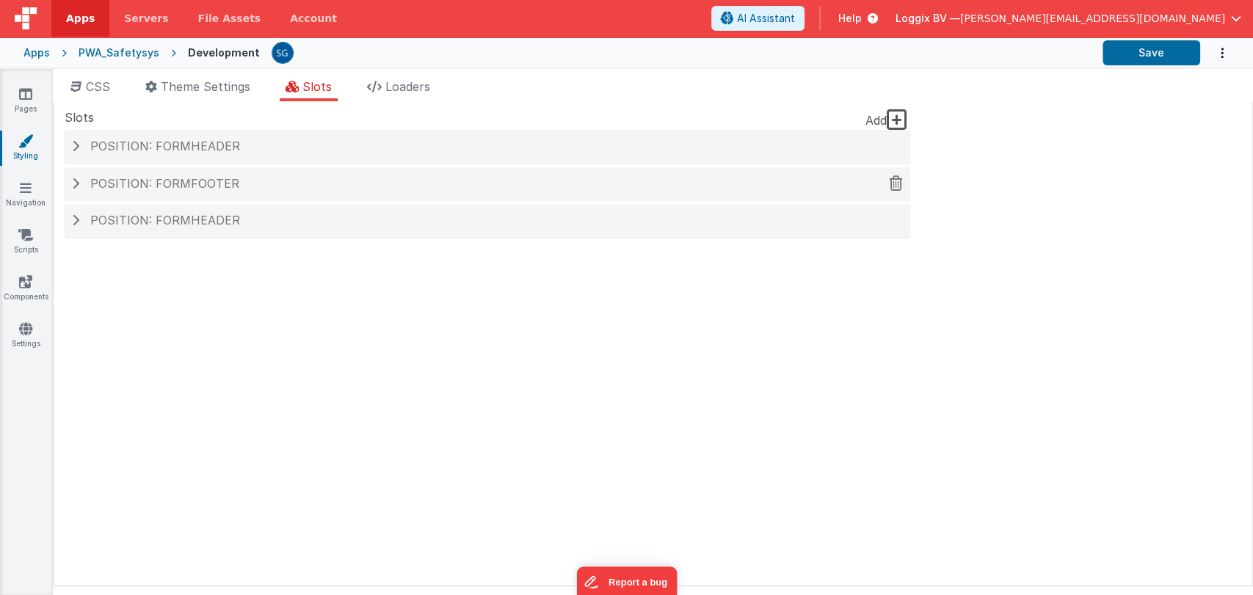
click at [101, 186] on span "Position: formFooter" at bounding box center [164, 183] width 149 height 15
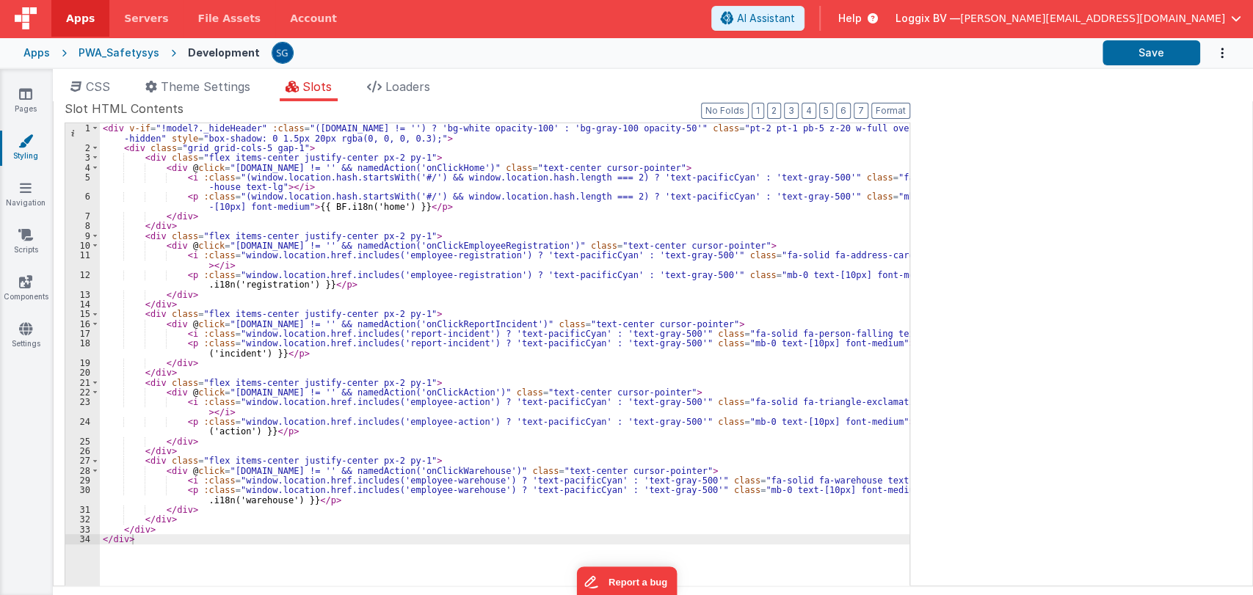
scroll to position [148, 0]
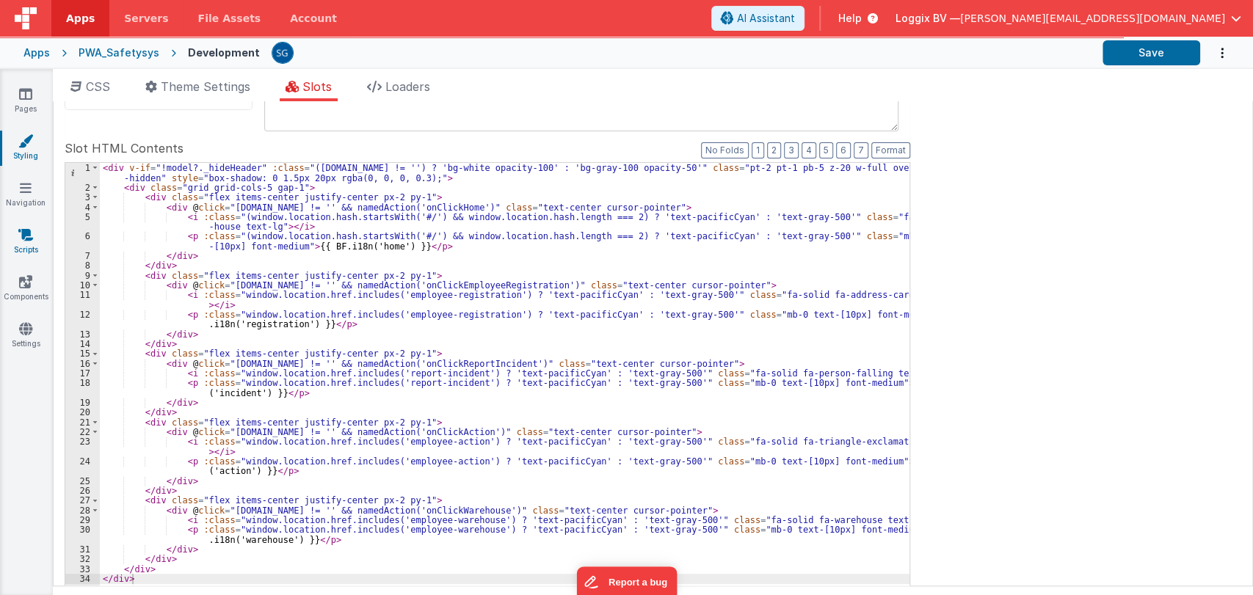
click at [29, 233] on icon at bounding box center [25, 235] width 15 height 15
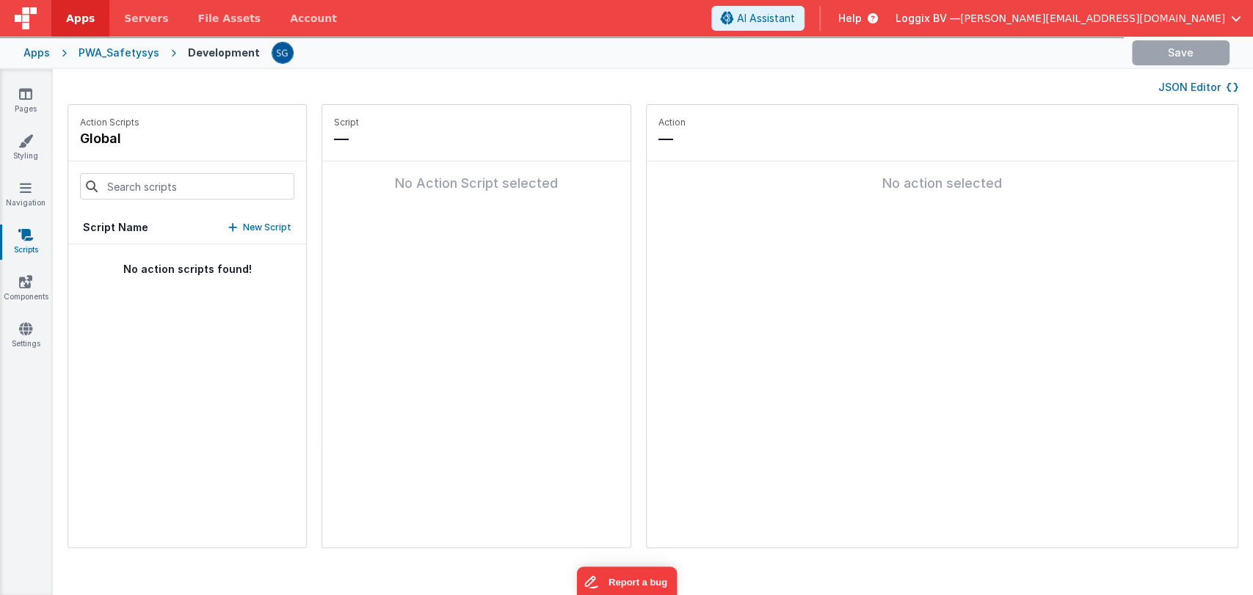
type input "login"
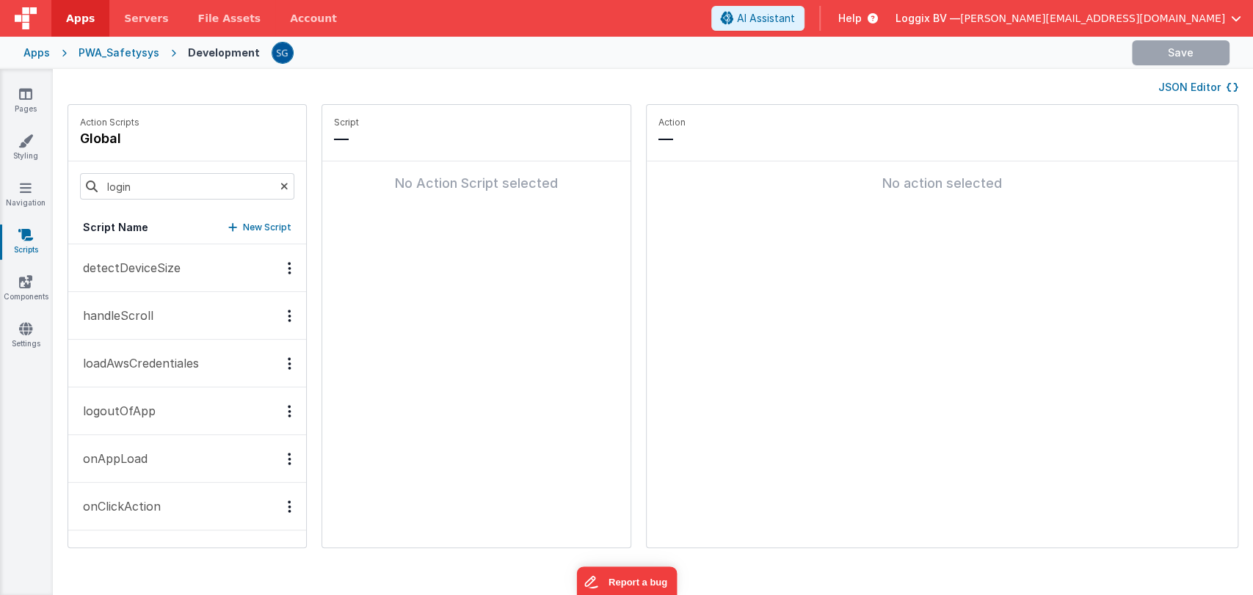
click at [280, 180] on icon at bounding box center [284, 186] width 8 height 50
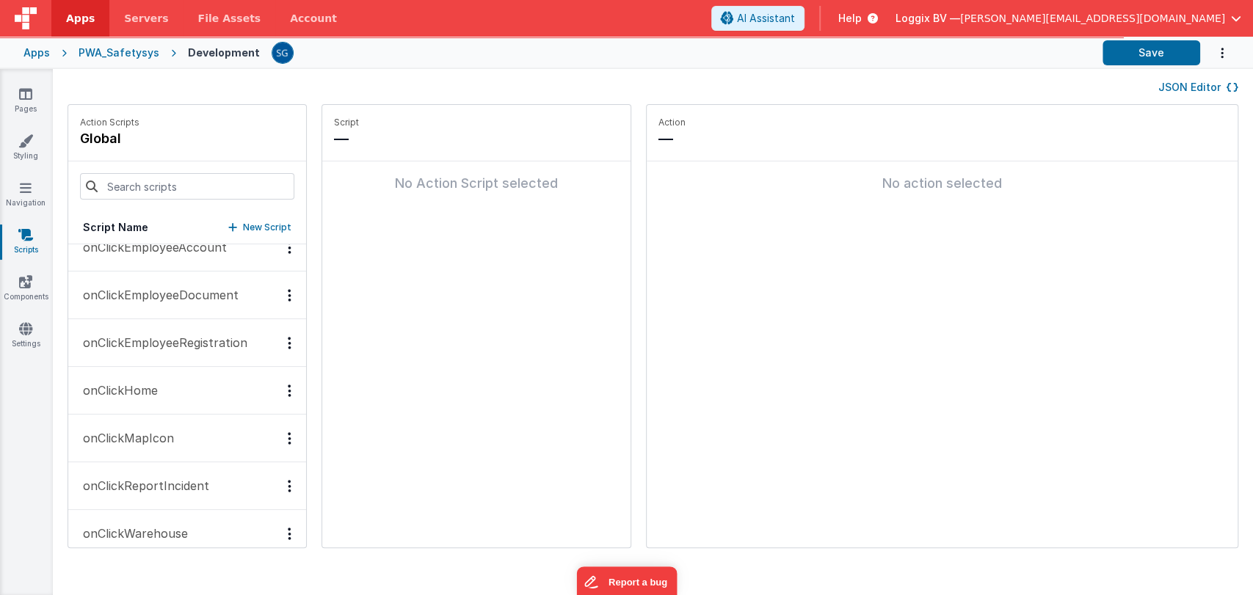
scroll to position [355, 0]
click at [175, 300] on p "onClickEmployeeRegistration" at bounding box center [160, 295] width 173 height 18
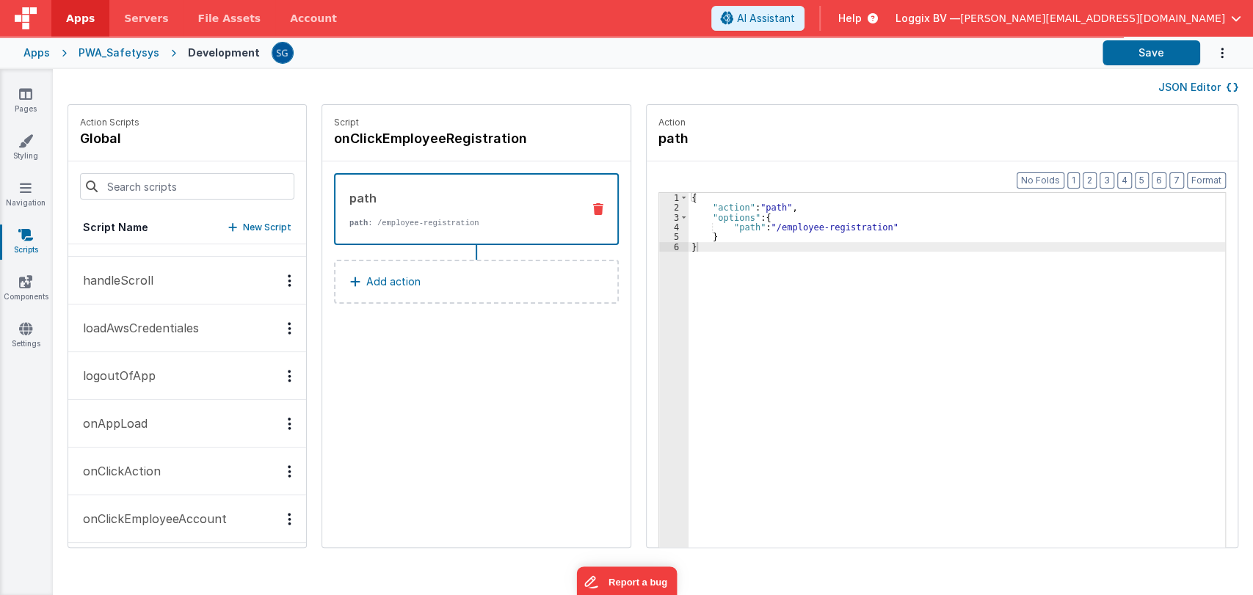
scroll to position [0, 0]
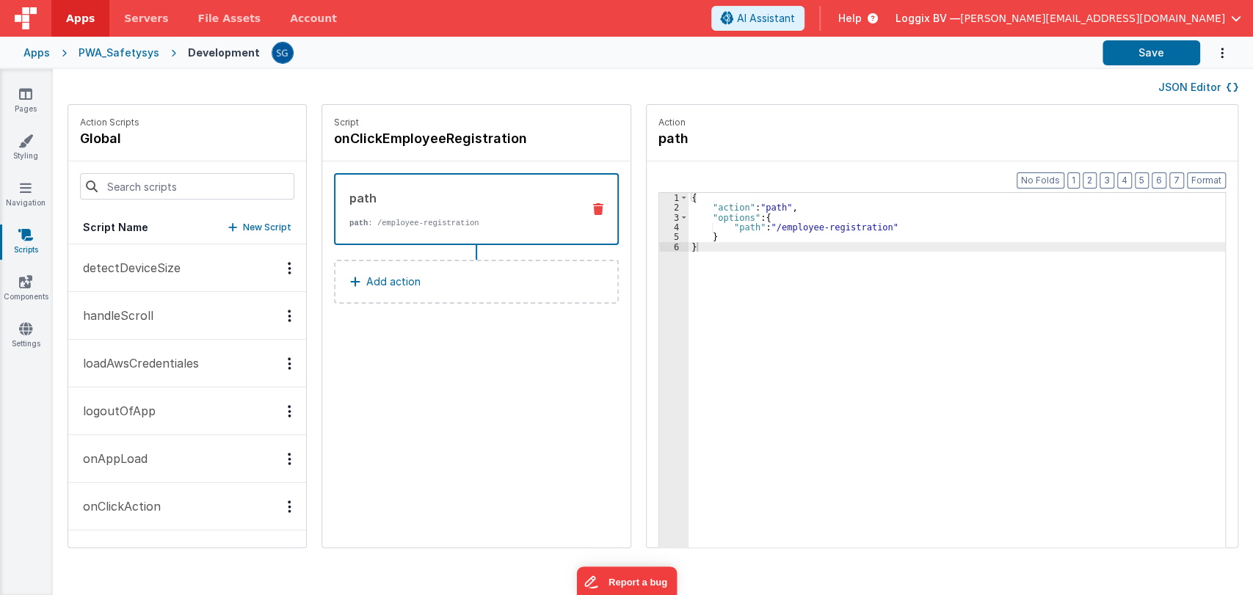
click at [123, 457] on p "onAppLoad" at bounding box center [110, 459] width 73 height 18
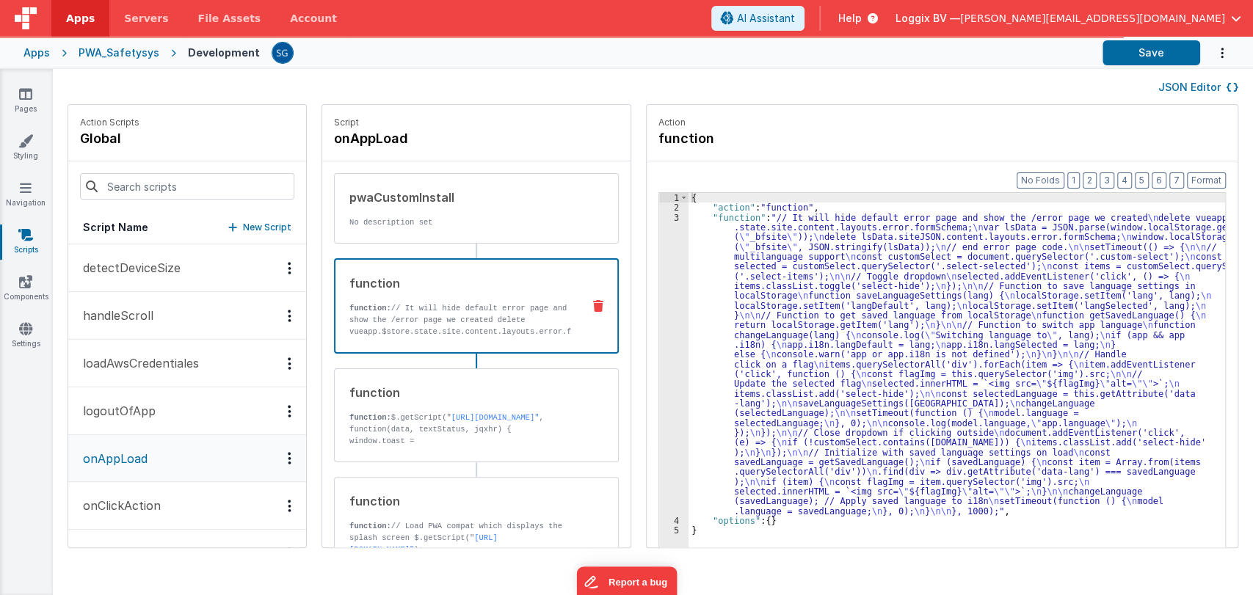
click at [404, 330] on p "function: // It will hide default error page and show the /error page we create…" at bounding box center [459, 360] width 221 height 117
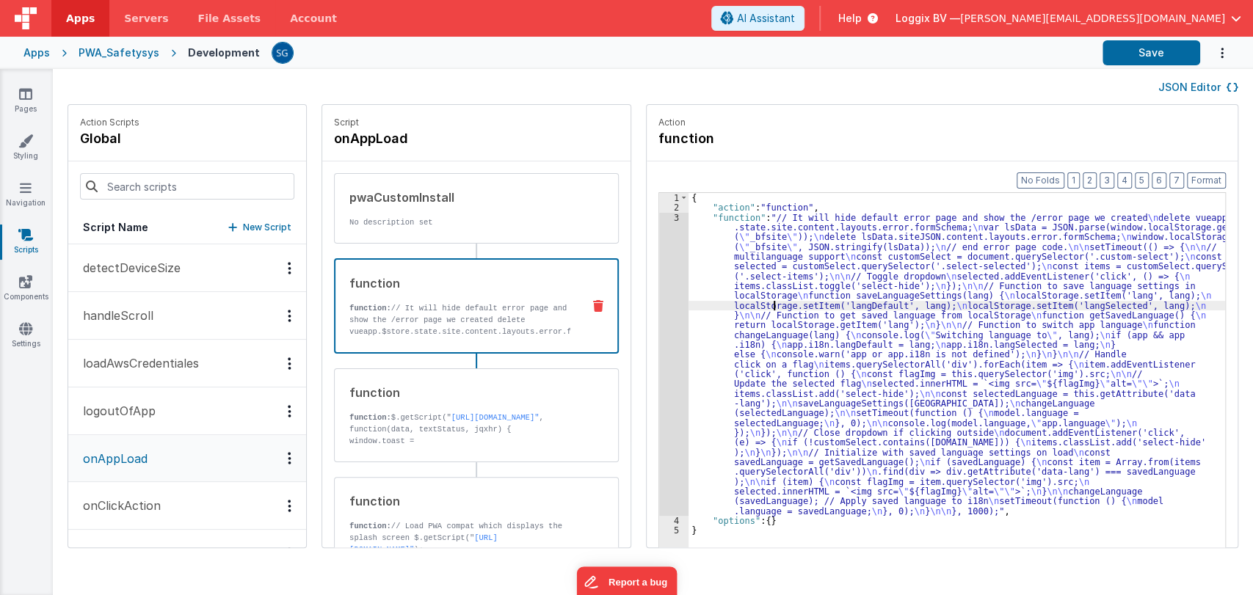
click at [760, 302] on div "{ "action" : "function" , "function" : "// It will hide default error page and …" at bounding box center [964, 403] width 551 height 420
click at [659, 218] on div "3" at bounding box center [673, 364] width 29 height 303
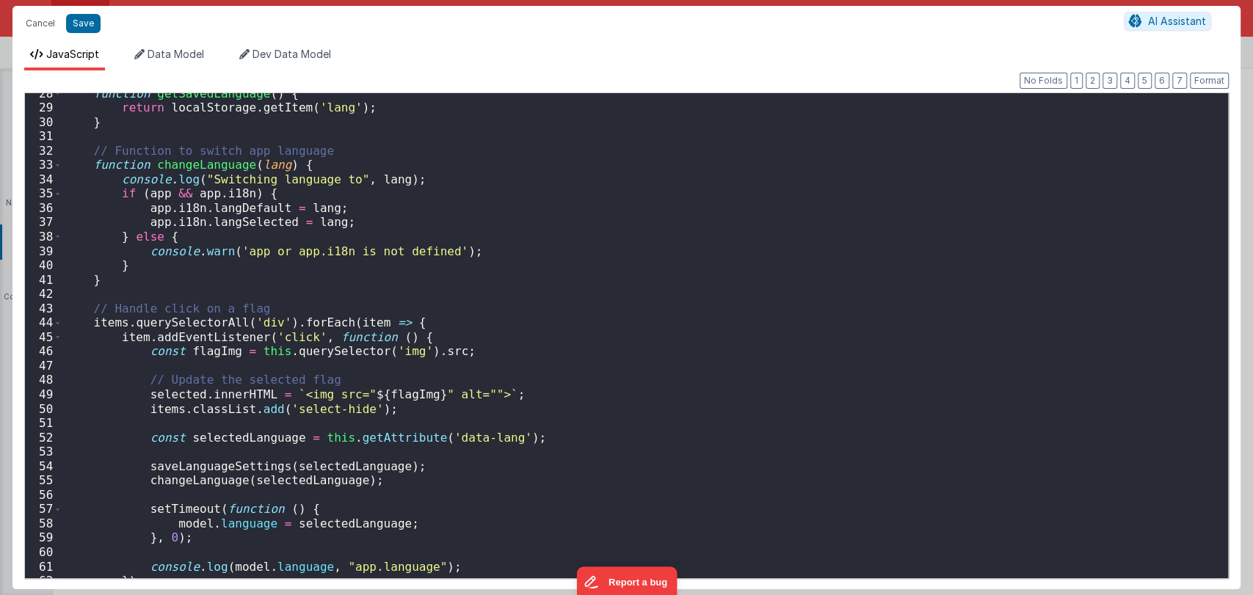
scroll to position [394, 0]
click at [416, 184] on div "function getSavedLanguage ( ) { return localStorage . getItem ( 'lang' ) ; } //…" at bounding box center [638, 343] width 1153 height 514
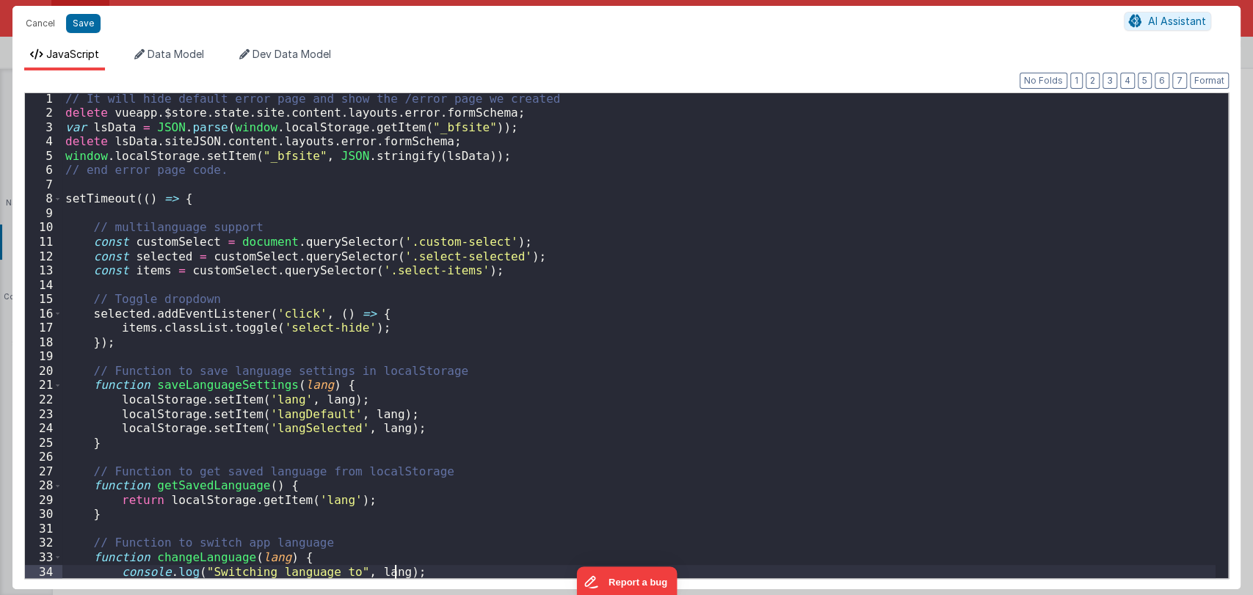
scroll to position [1, 0]
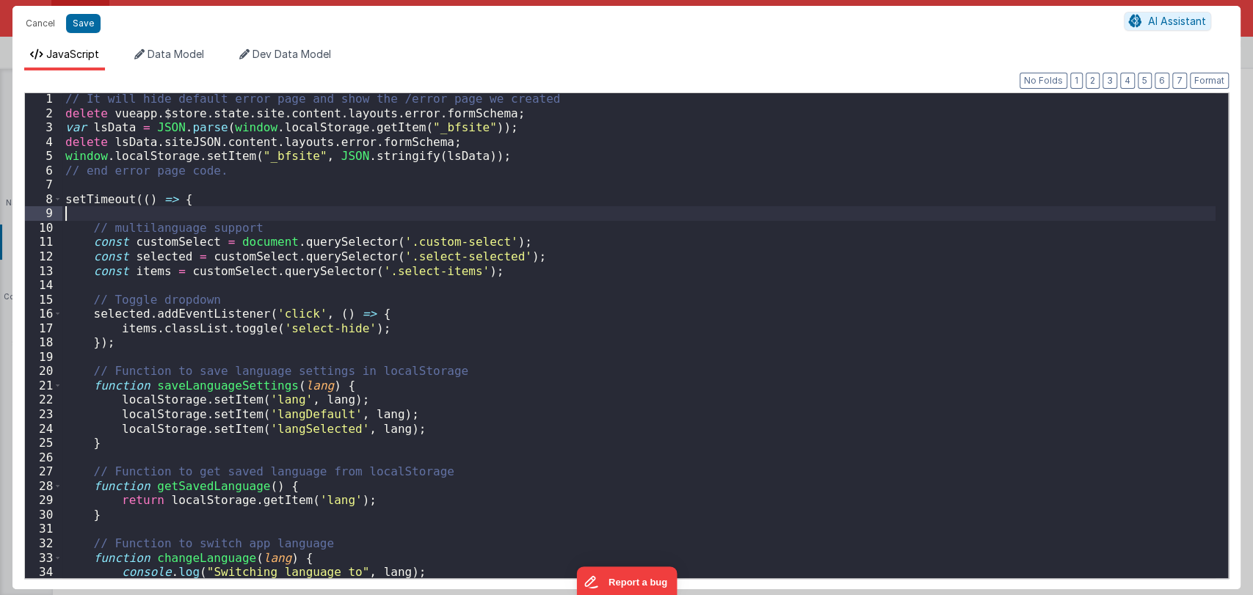
click at [188, 207] on div "// It will hide default error page and show the /error page we created delete v…" at bounding box center [638, 349] width 1153 height 514
click at [206, 207] on div "// It will hide default error page and show the /error page we created delete v…" at bounding box center [638, 349] width 1153 height 514
click at [88, 21] on button "Save" at bounding box center [83, 23] width 35 height 19
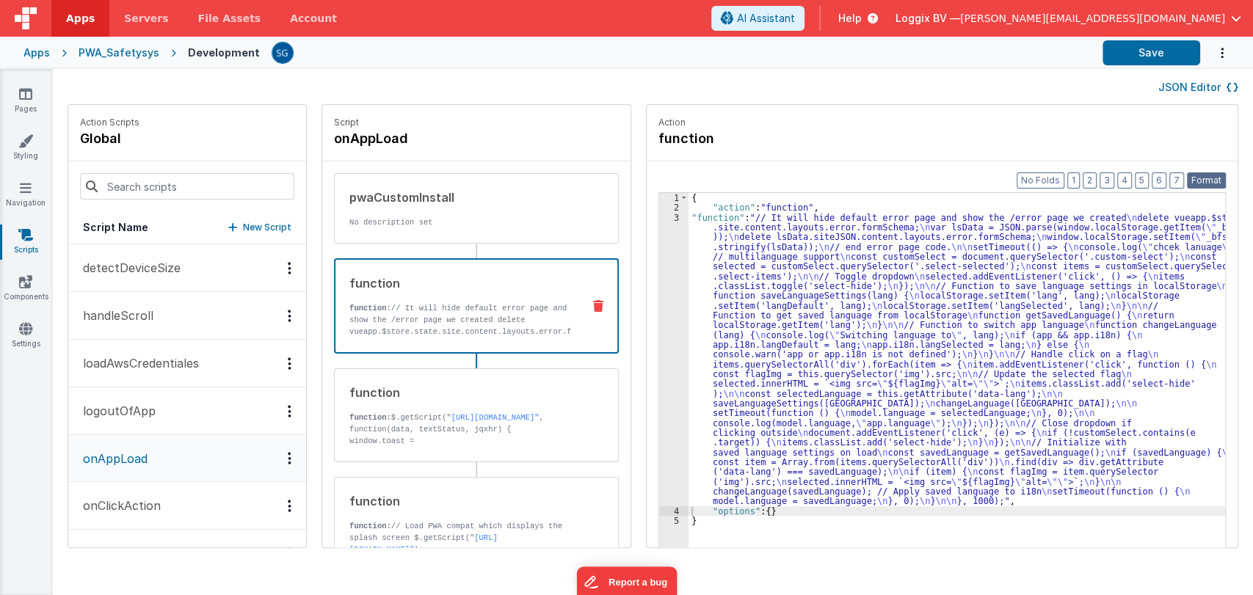
drag, startPoint x: 1206, startPoint y: 183, endPoint x: 1206, endPoint y: 174, distance: 8.8
click at [1206, 181] on button "Format" at bounding box center [1206, 181] width 39 height 16
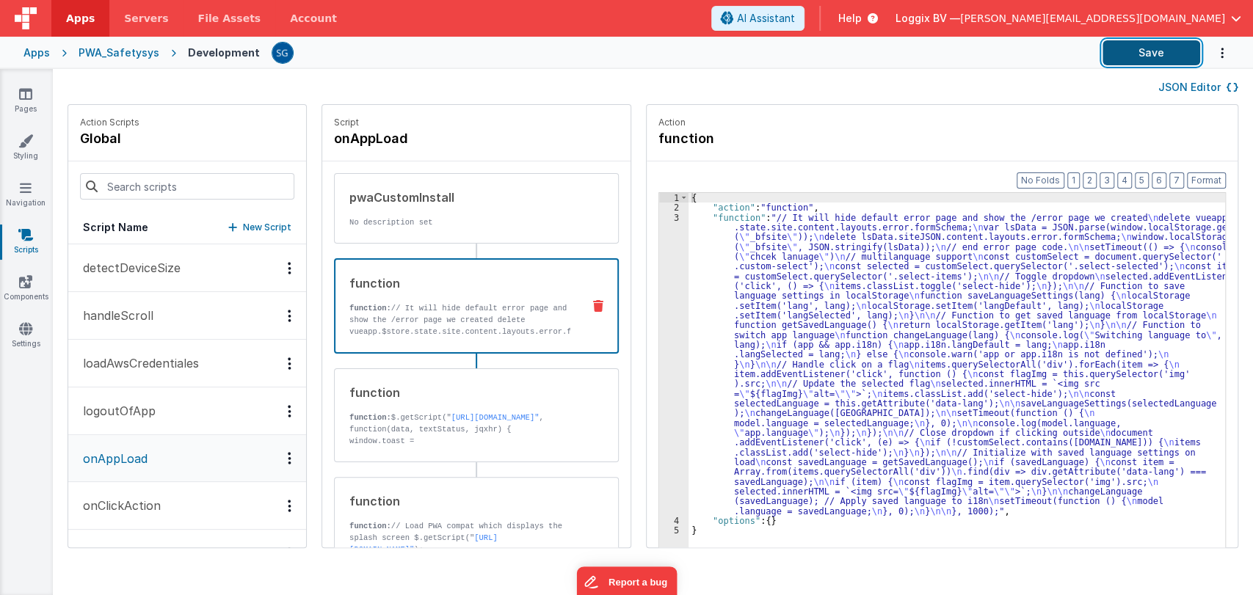
click at [1150, 48] on button "Save" at bounding box center [1152, 52] width 98 height 25
click at [744, 235] on div "{ "action" : "function" , "function" : "// It will hide default error page and …" at bounding box center [964, 403] width 551 height 420
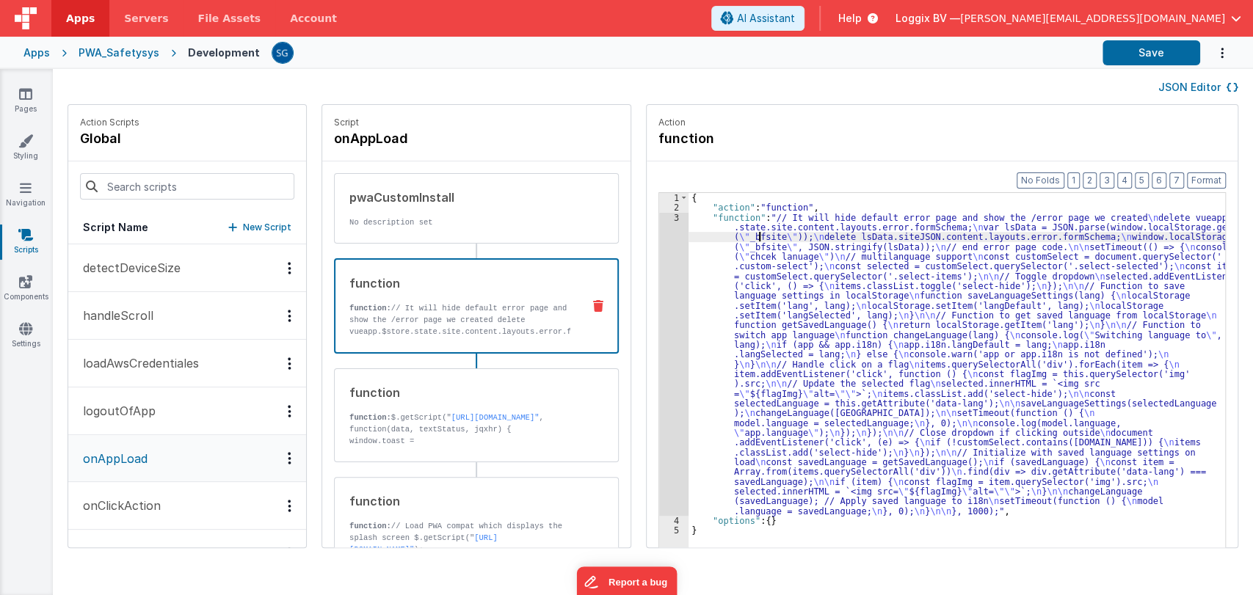
click at [659, 217] on div "3" at bounding box center [673, 364] width 29 height 303
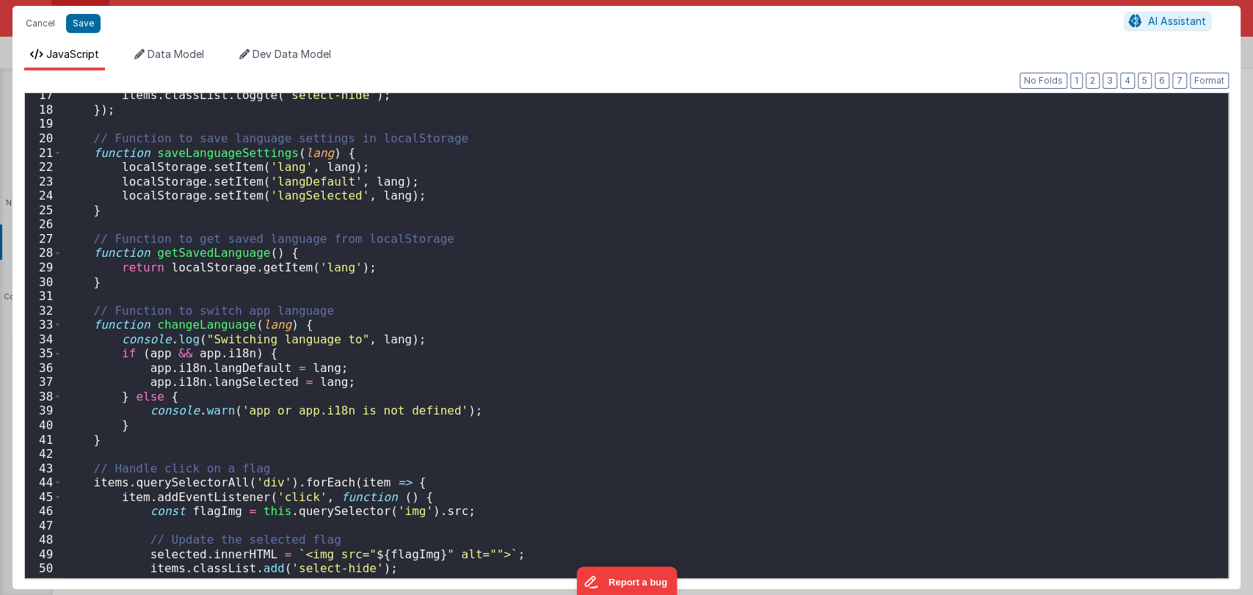
scroll to position [236, 0]
click at [42, 29] on button "Cancel" at bounding box center [40, 23] width 44 height 21
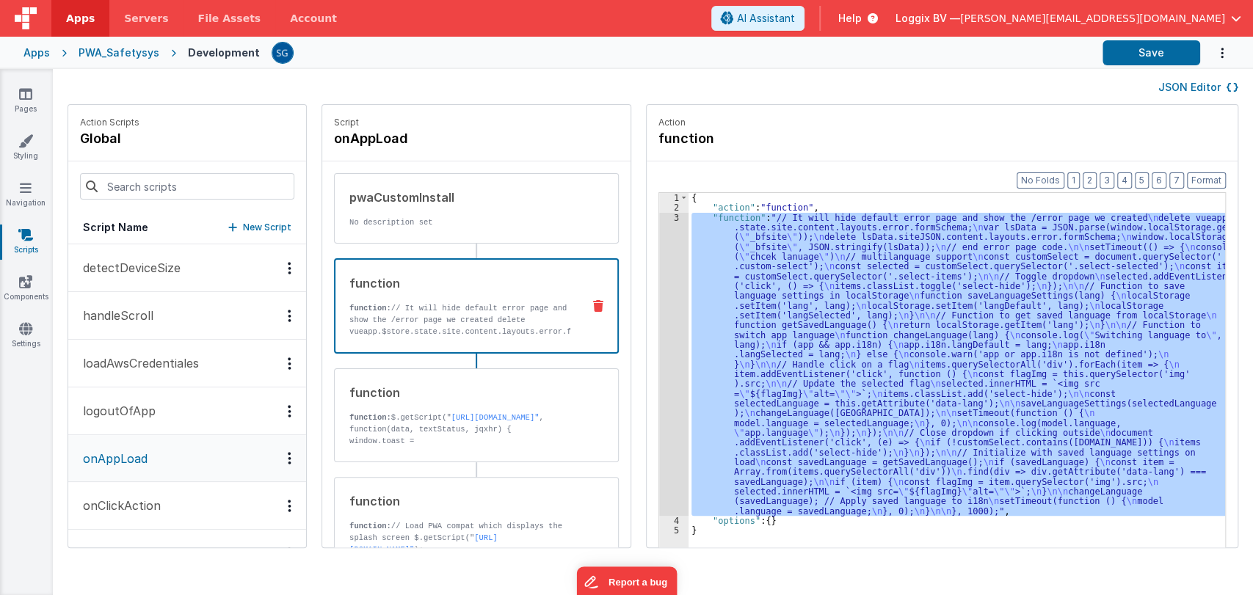
click at [659, 215] on div "3" at bounding box center [673, 364] width 29 height 303
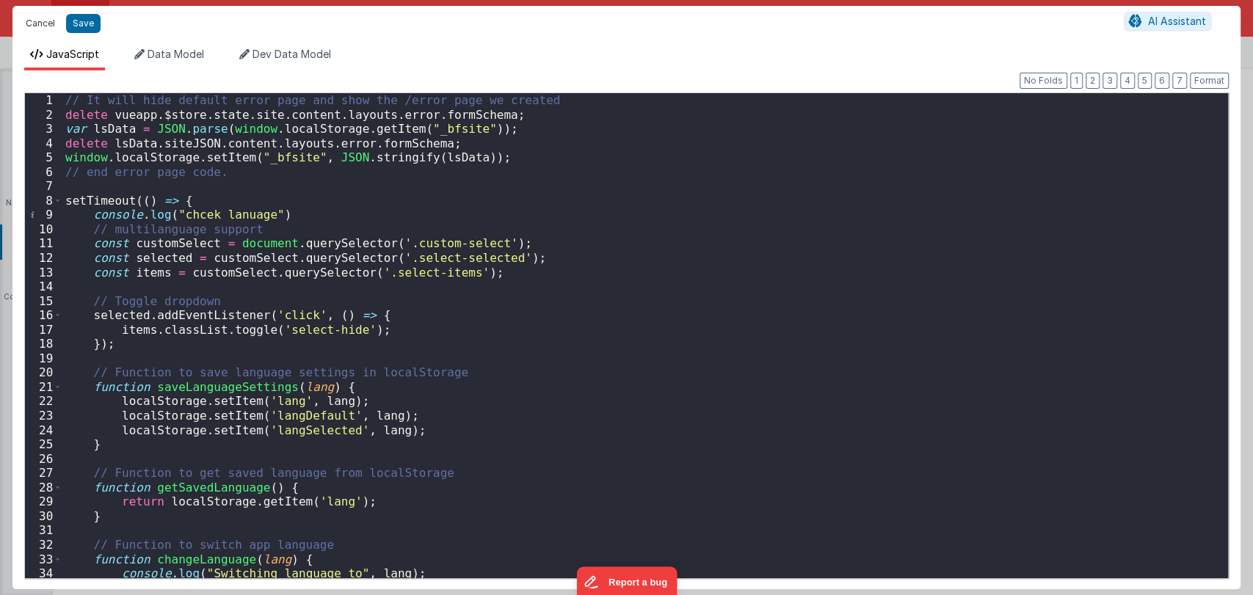
click at [47, 23] on button "Cancel" at bounding box center [40, 23] width 44 height 21
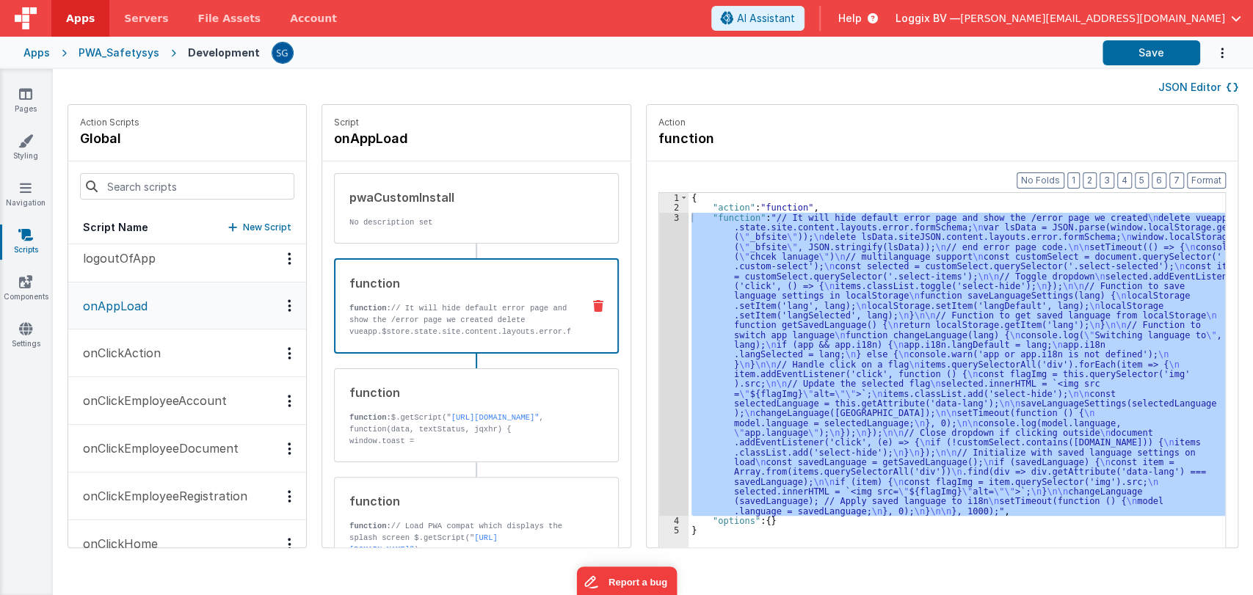
scroll to position [231, 0]
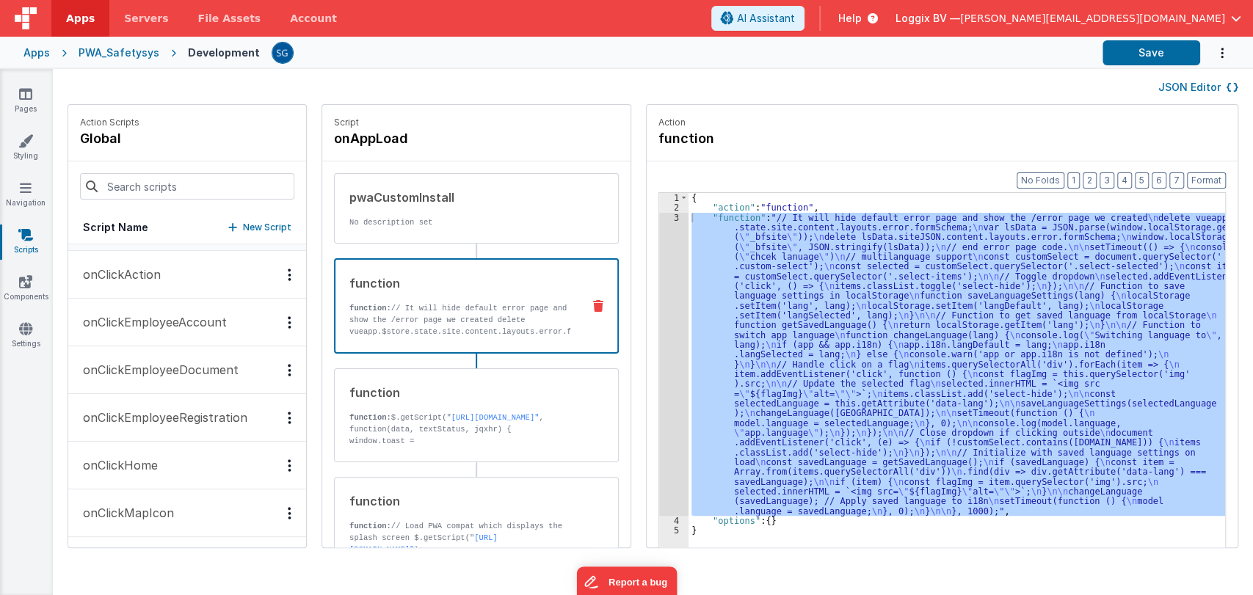
click at [173, 413] on p "onClickEmployeeRegistration" at bounding box center [160, 418] width 173 height 18
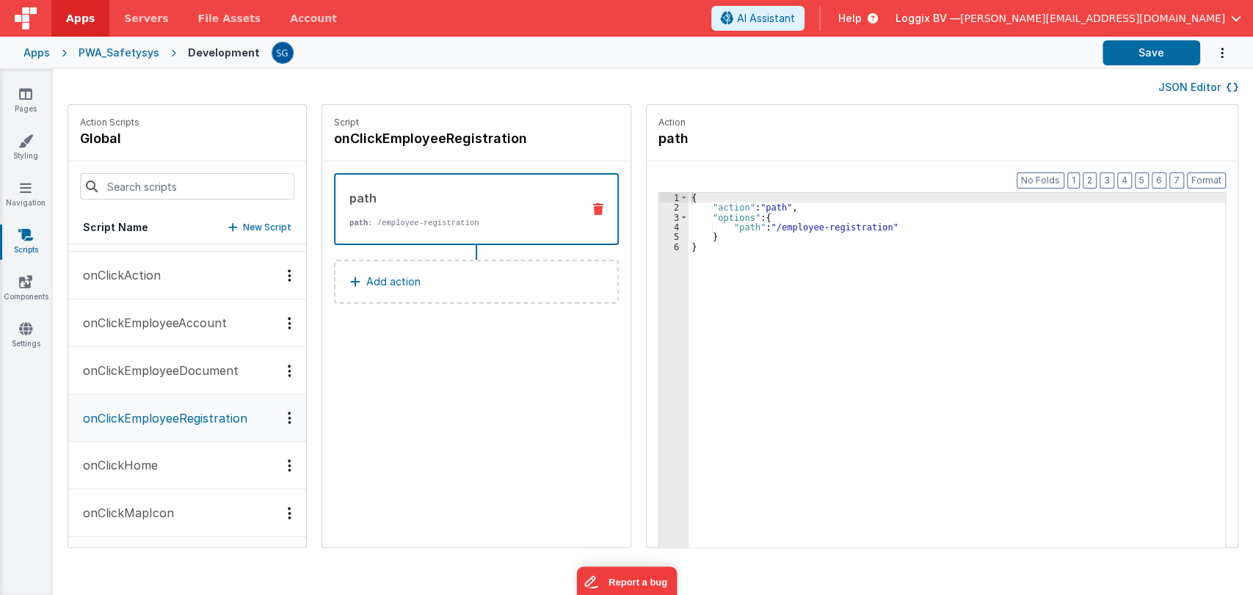
click at [396, 280] on p "Add action" at bounding box center [393, 282] width 54 height 18
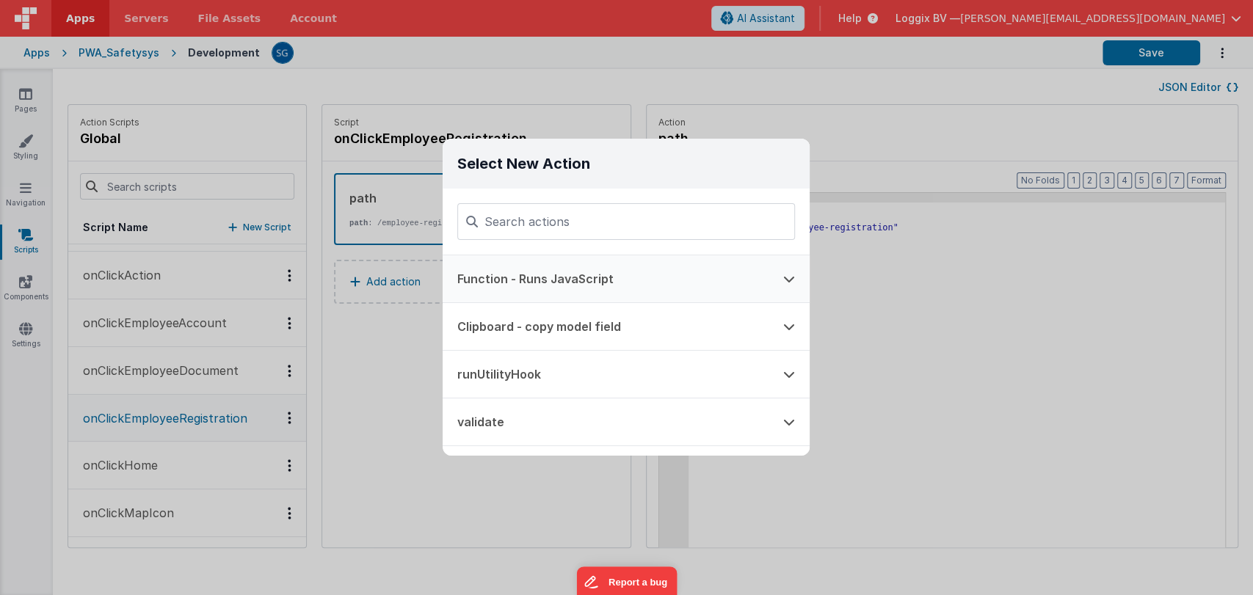
click at [529, 276] on button "Function - Runs JavaScript" at bounding box center [606, 278] width 326 height 47
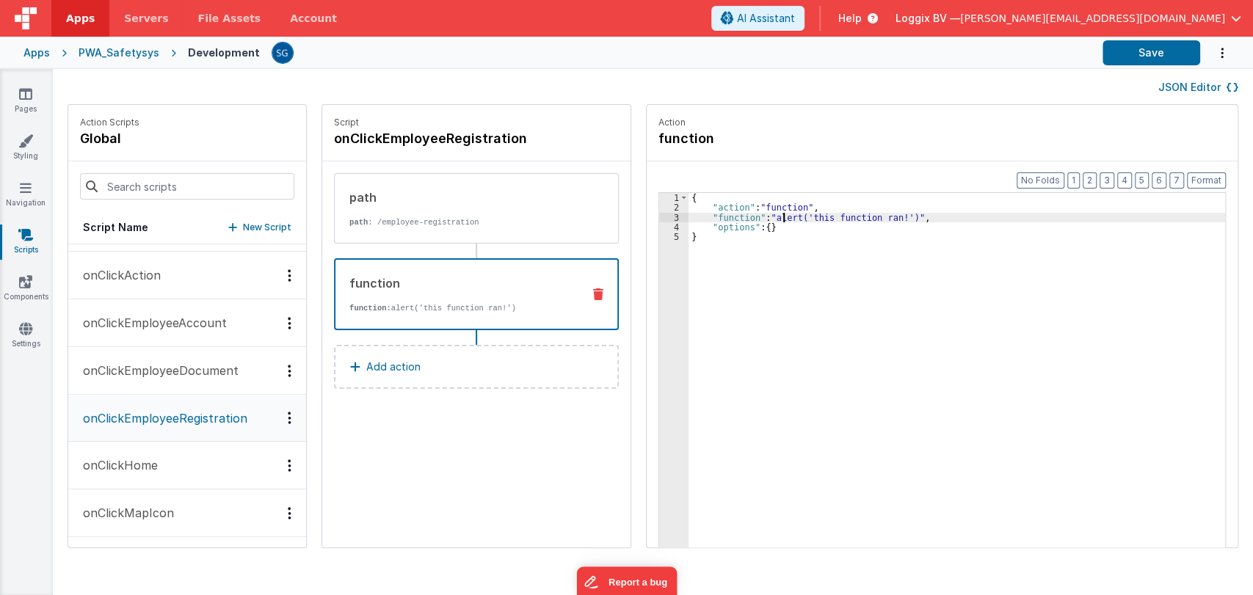
click at [766, 213] on div "{ "action" : "function" , "function" : "alert('this function ran!')" , "options…" at bounding box center [964, 403] width 551 height 420
click at [662, 219] on div "3" at bounding box center [673, 218] width 29 height 10
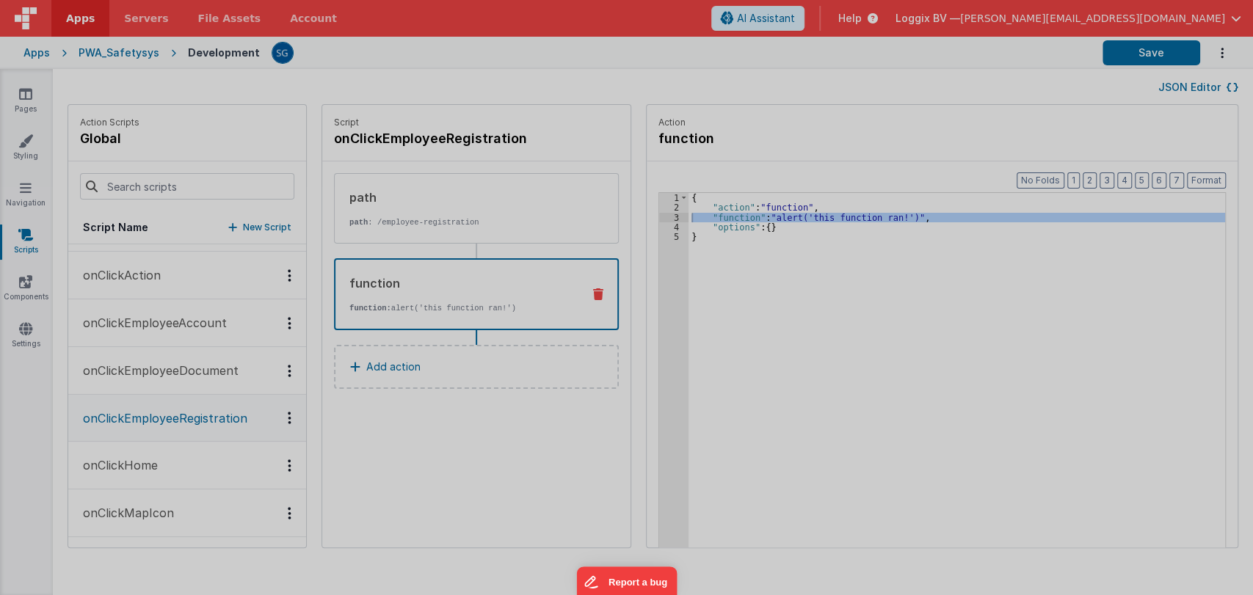
click at [662, 219] on div "Cancel Save AI Assistant JavaScript Data Model Dev Data Model Format 7 6 5 4 3 …" at bounding box center [626, 297] width 1253 height 595
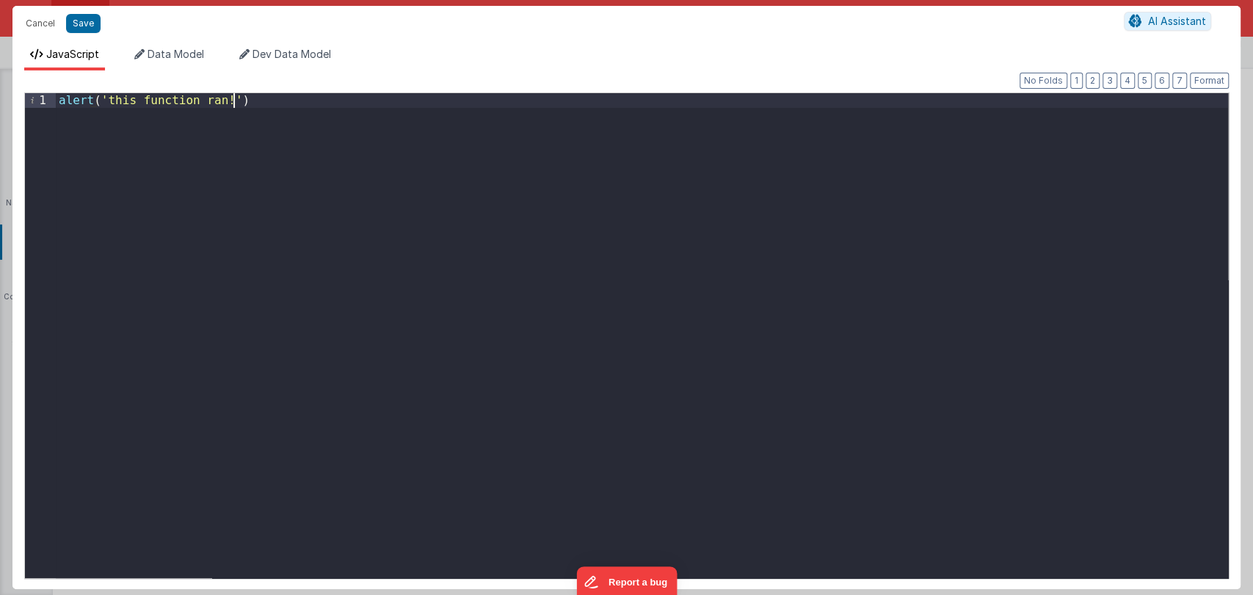
click at [270, 104] on div "alert ( 'this function ran!' )" at bounding box center [642, 350] width 1172 height 514
click at [142, 99] on div "console . log ( "app.model" )" at bounding box center [642, 350] width 1172 height 514
click at [189, 102] on div "console . log ( app . model ")" at bounding box center [642, 350] width 1172 height 514
click at [1213, 78] on button "Format" at bounding box center [1209, 81] width 39 height 16
click at [82, 25] on button "Save" at bounding box center [83, 23] width 35 height 19
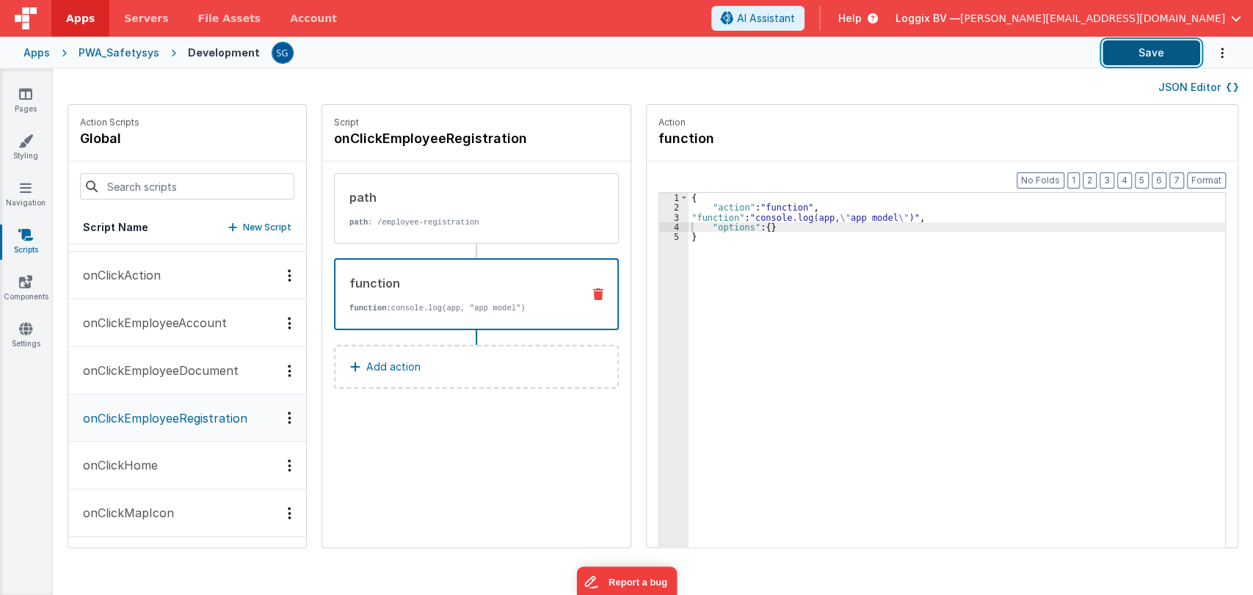
click at [1147, 47] on button "Save" at bounding box center [1152, 52] width 98 height 25
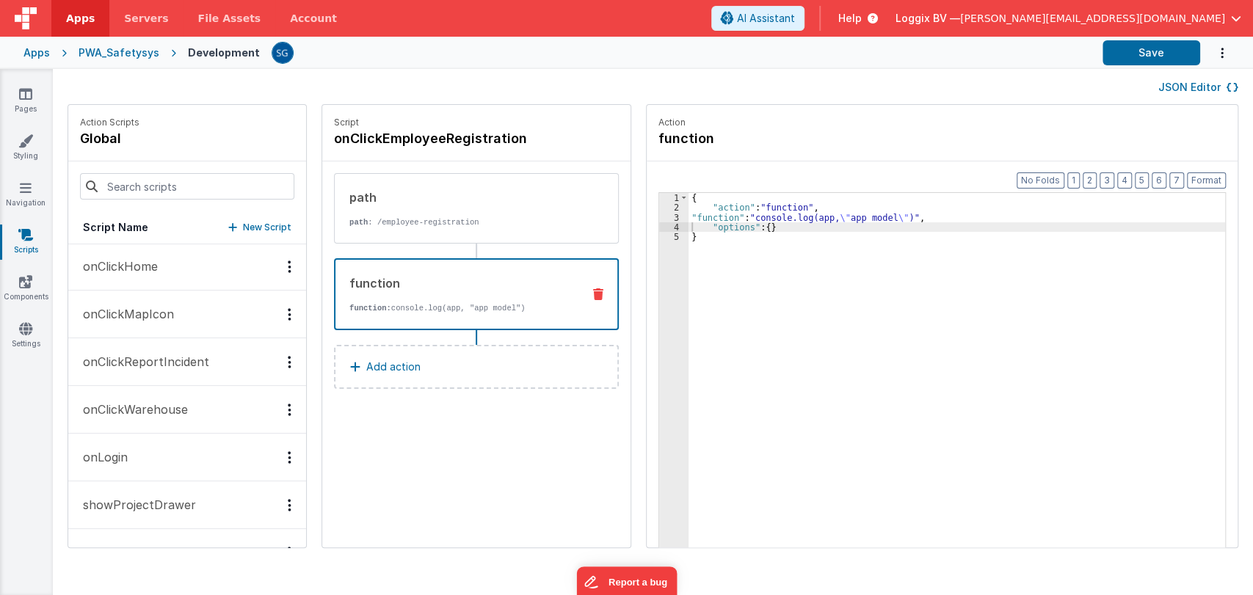
scroll to position [431, 0]
click at [170, 357] on p "onClickReportIncident" at bounding box center [141, 361] width 135 height 18
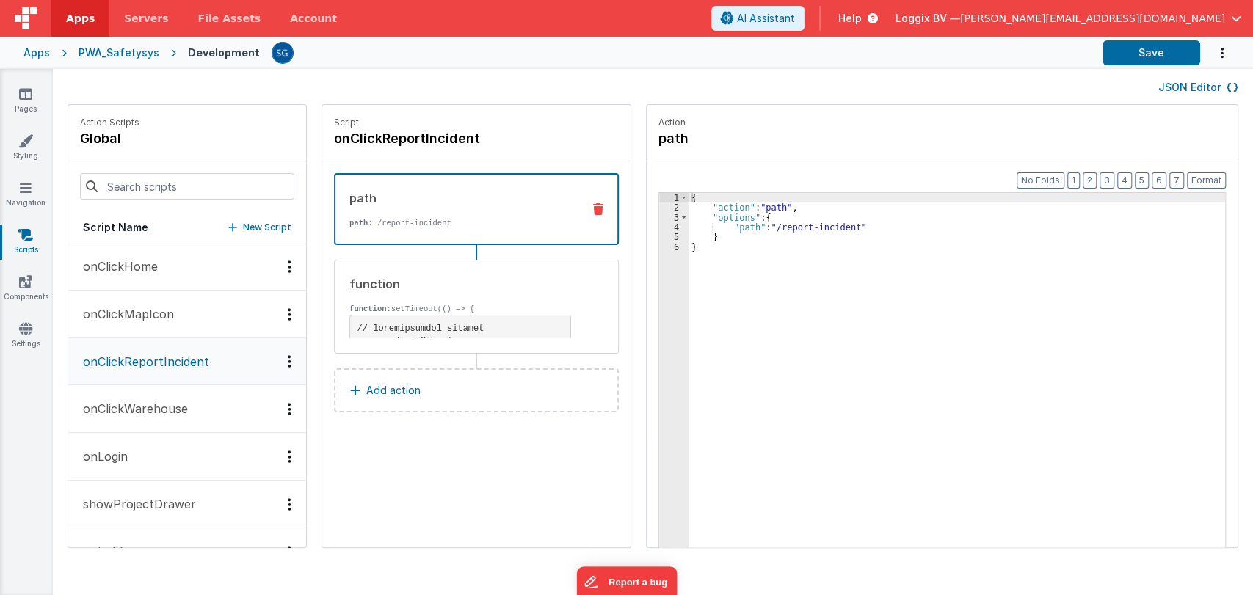
scroll to position [432, 0]
click at [23, 323] on icon at bounding box center [25, 329] width 13 height 15
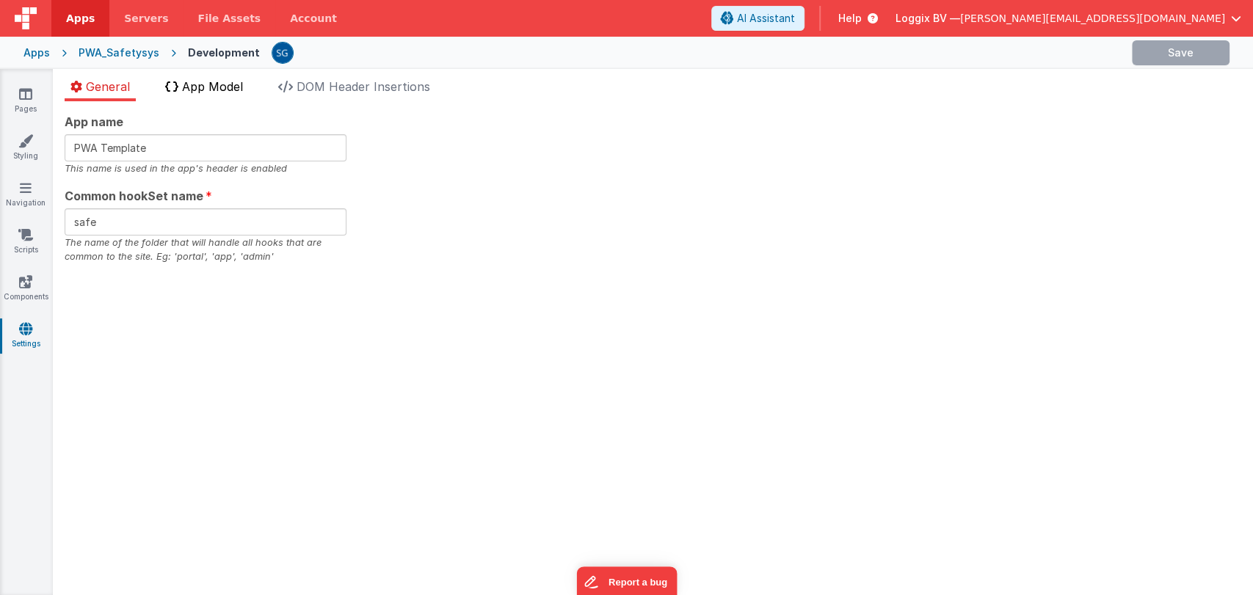
click at [229, 88] on span "App Model" at bounding box center [212, 86] width 61 height 15
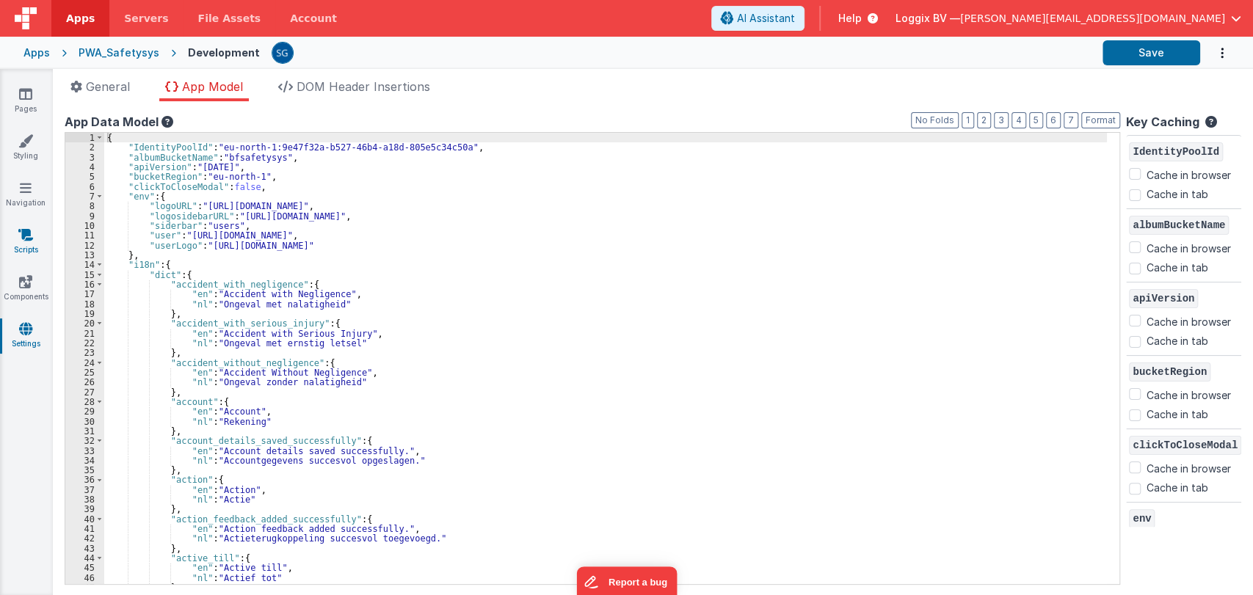
click at [24, 242] on icon at bounding box center [25, 235] width 15 height 15
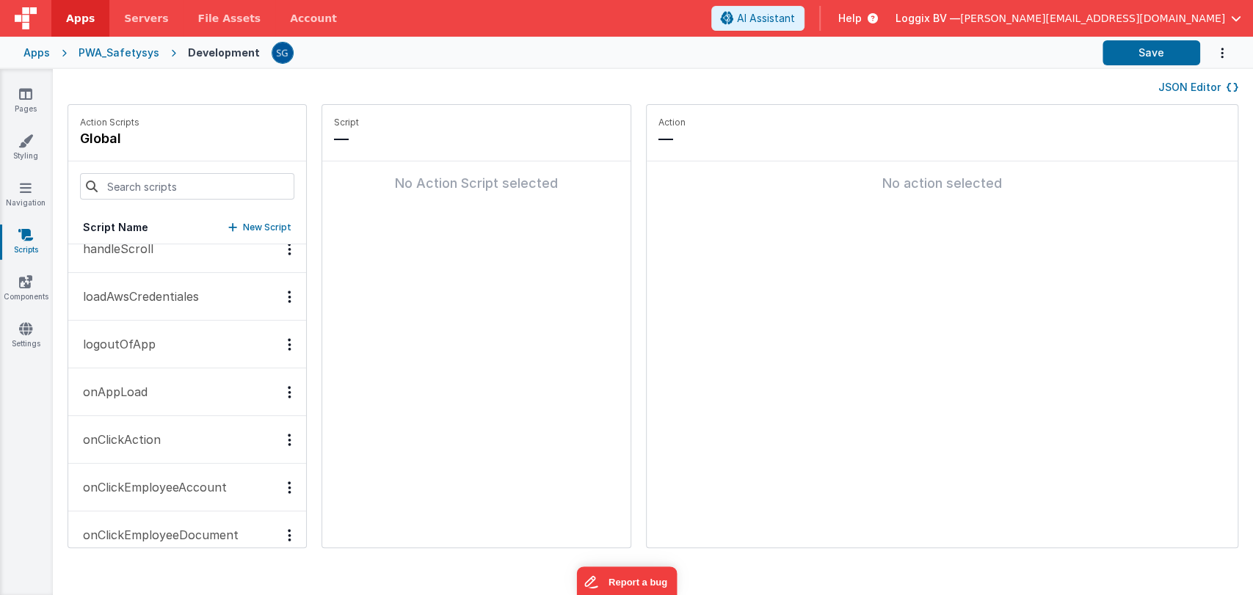
scroll to position [65, 0]
click at [128, 387] on p "onAppLoad" at bounding box center [110, 394] width 73 height 18
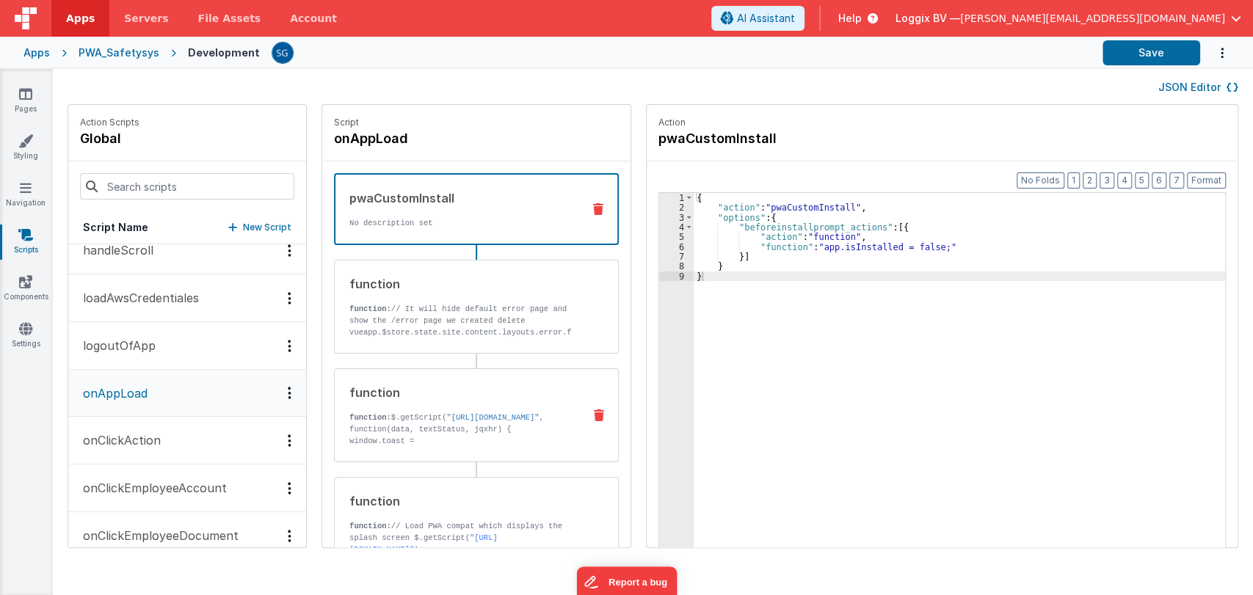
scroll to position [107, 0]
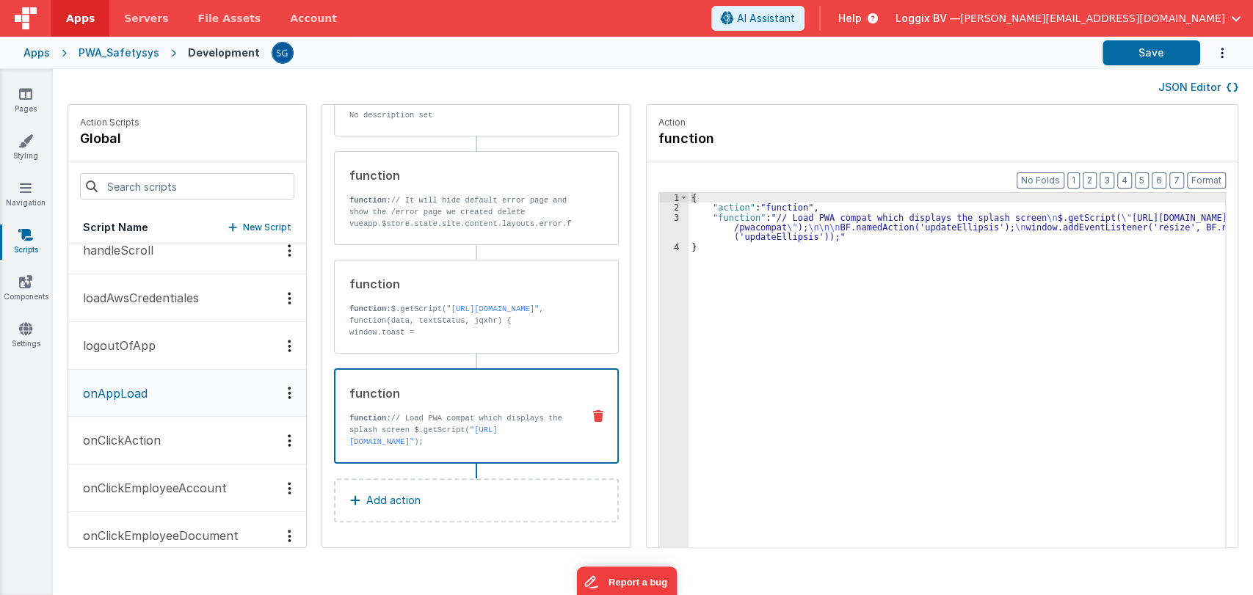
click at [448, 398] on div "function" at bounding box center [459, 394] width 221 height 18
click at [661, 220] on div "3" at bounding box center [673, 227] width 29 height 29
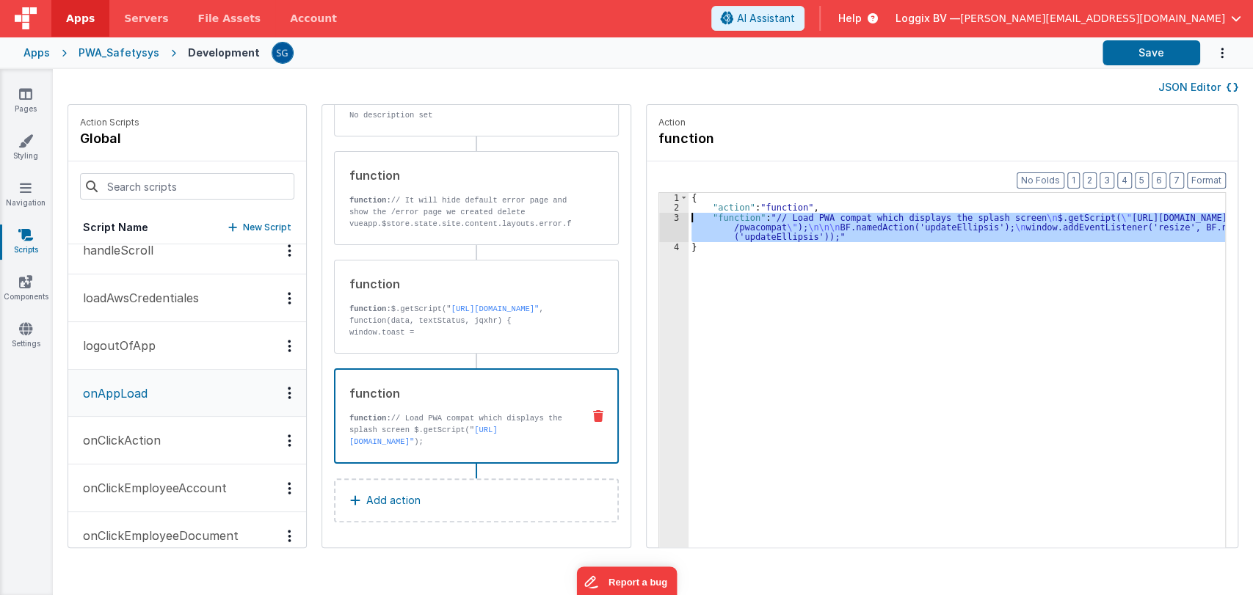
click at [661, 220] on div "3" at bounding box center [673, 227] width 29 height 29
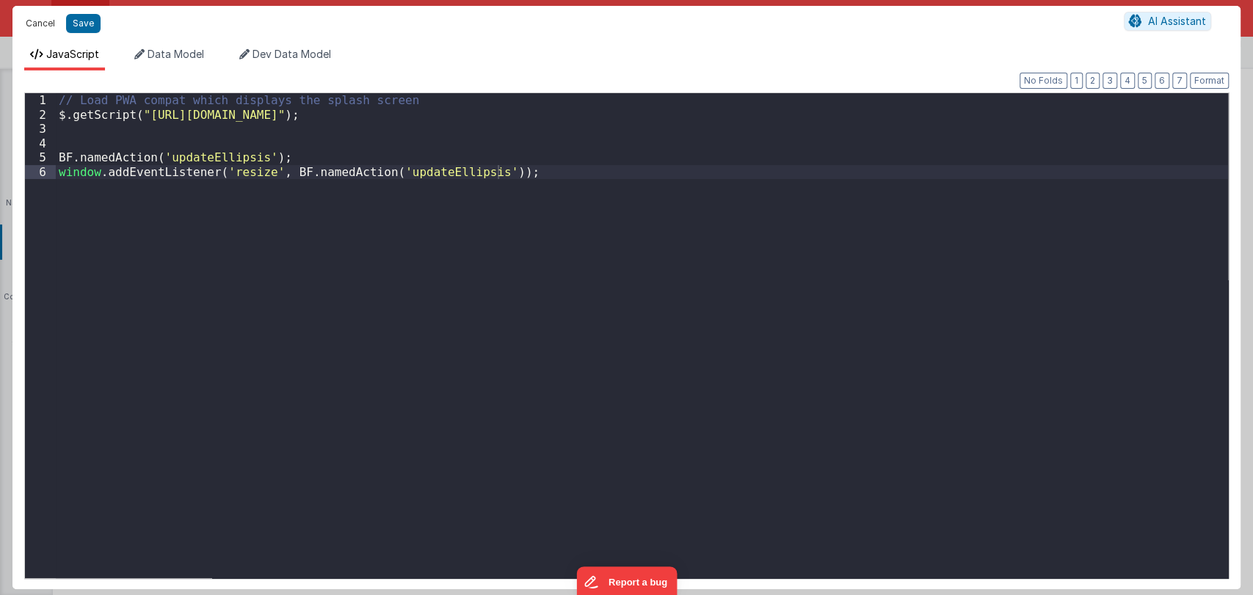
click at [32, 17] on button "Cancel" at bounding box center [40, 23] width 44 height 21
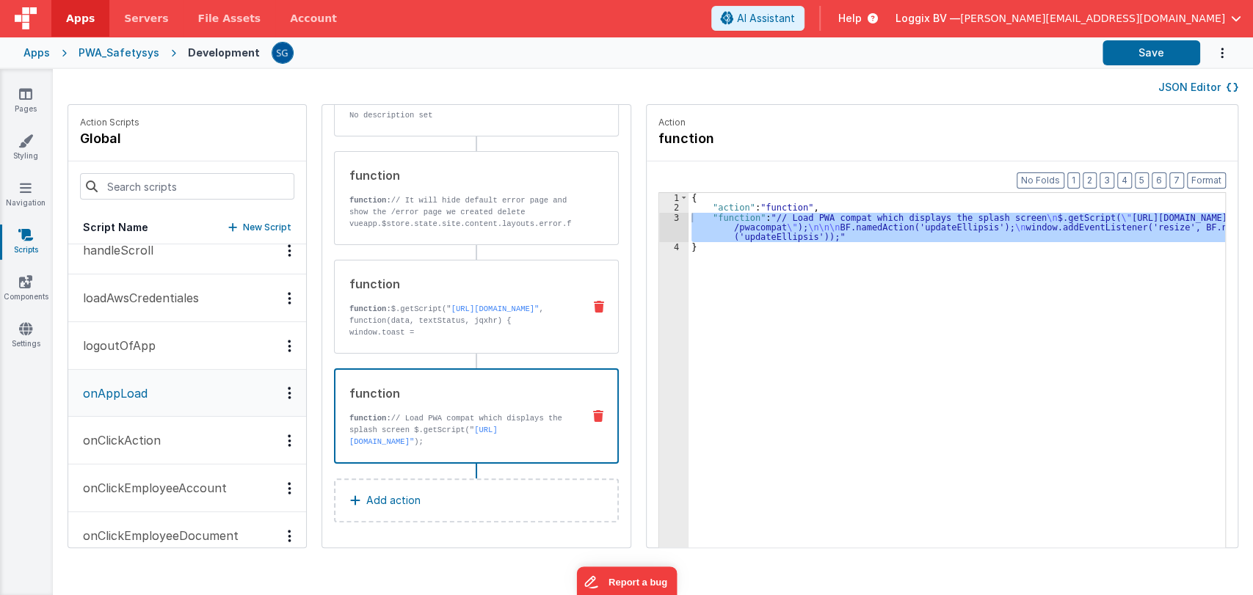
click at [418, 280] on div "function" at bounding box center [460, 284] width 222 height 18
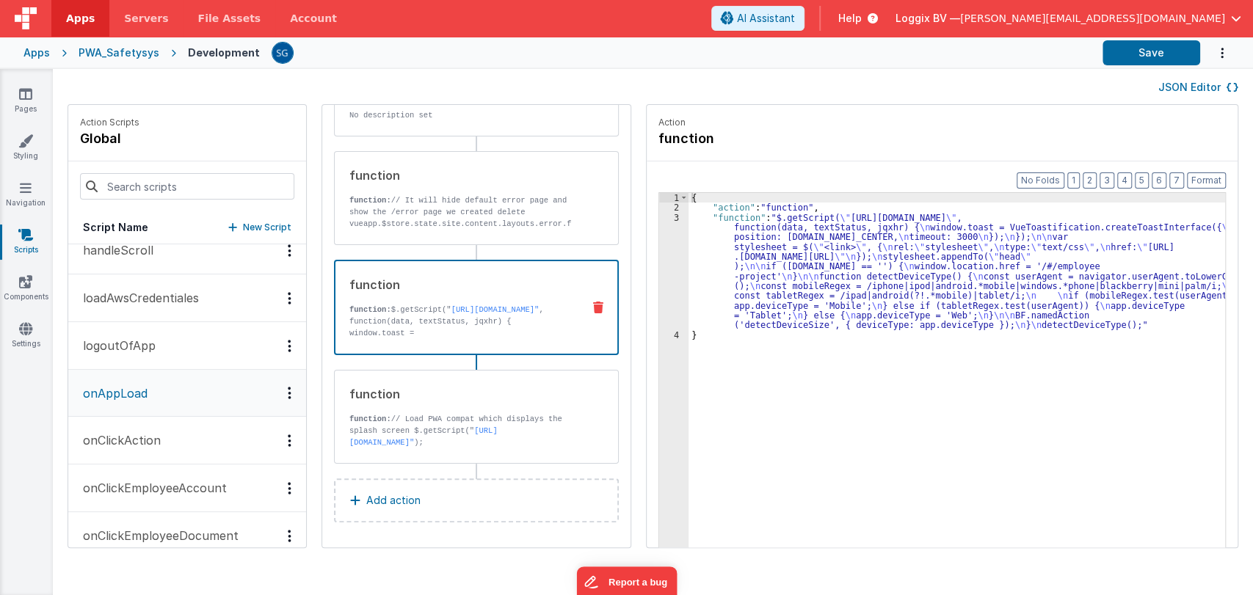
scroll to position [0, 0]
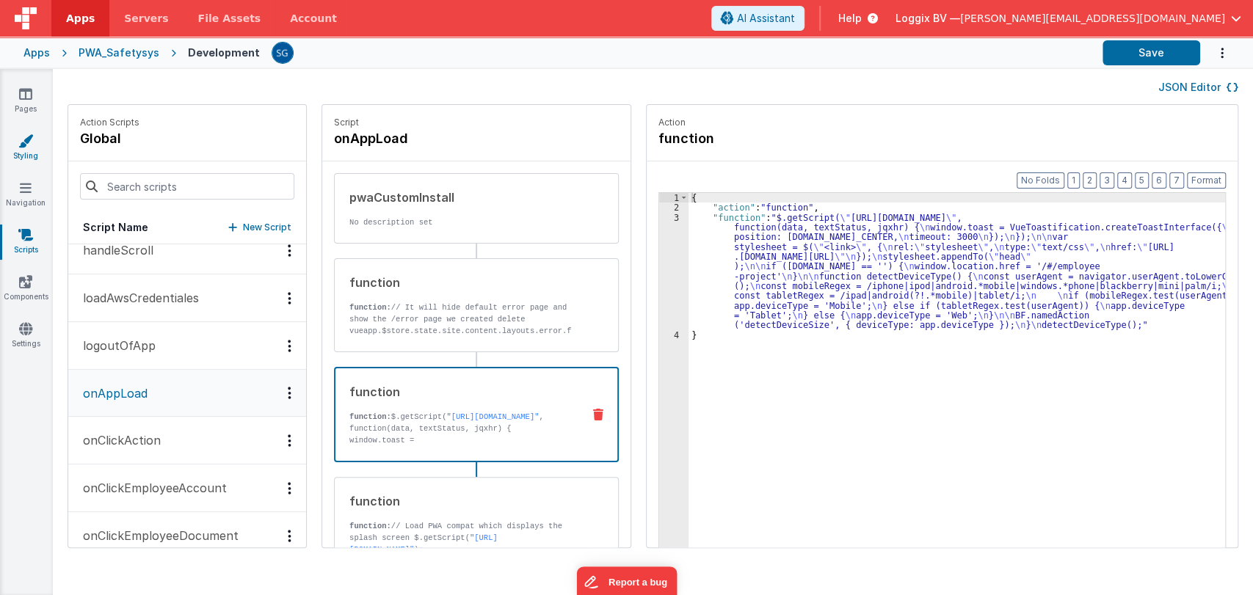
click at [23, 144] on icon at bounding box center [25, 141] width 15 height 15
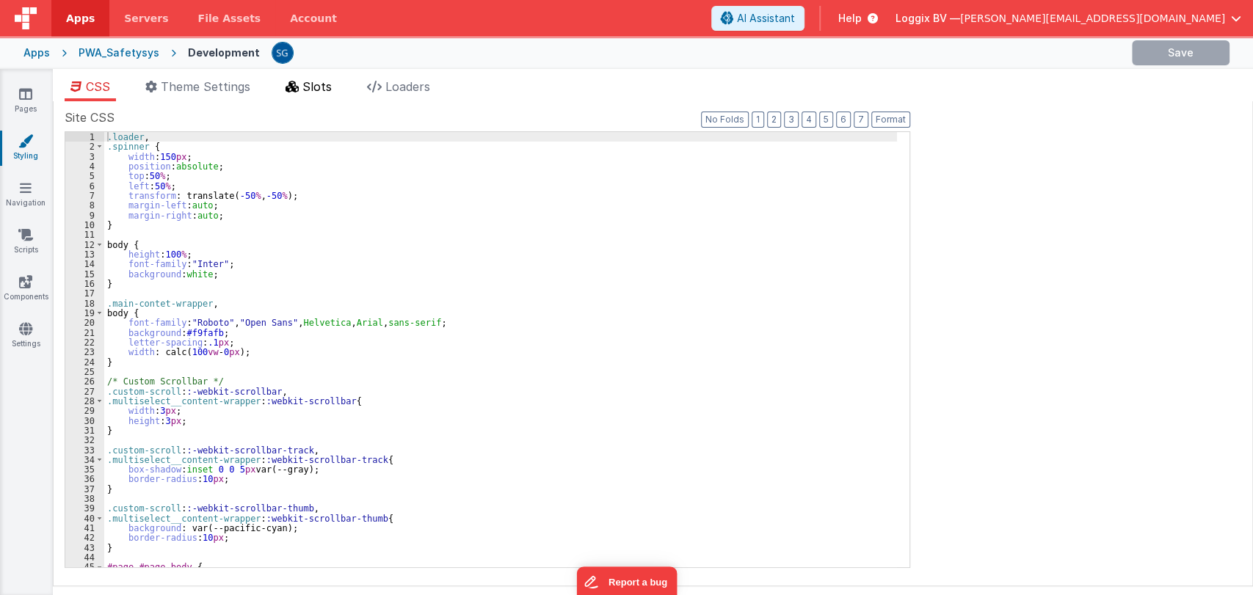
click at [308, 91] on span "Slots" at bounding box center [316, 86] width 29 height 15
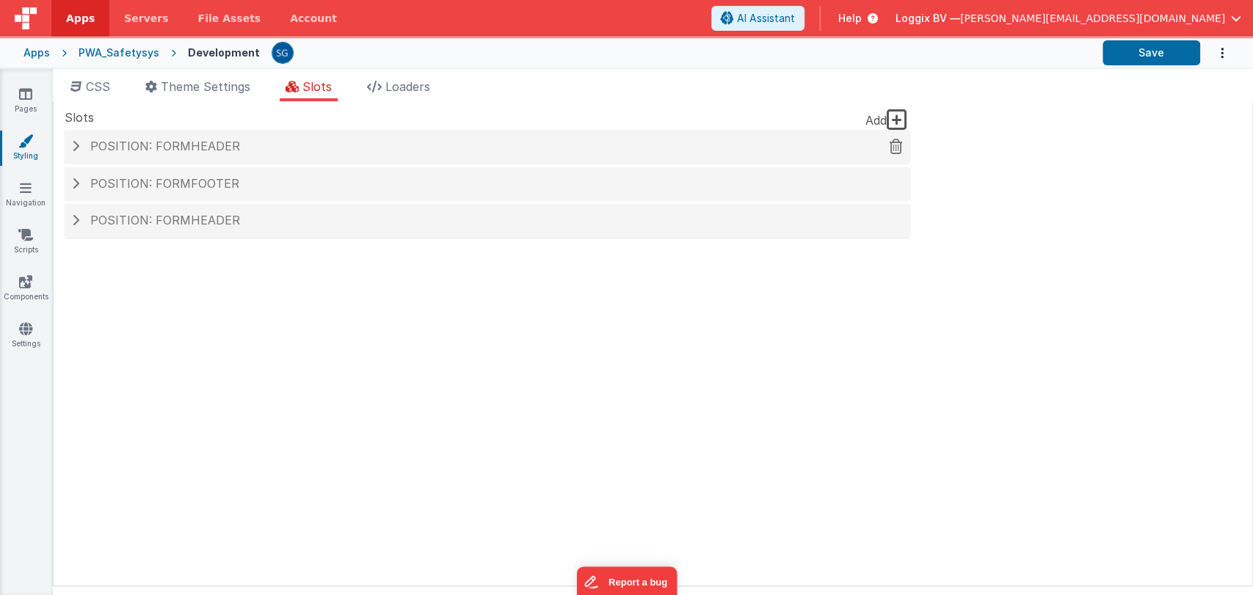
click at [186, 152] on span "Position: formHeader" at bounding box center [165, 146] width 150 height 15
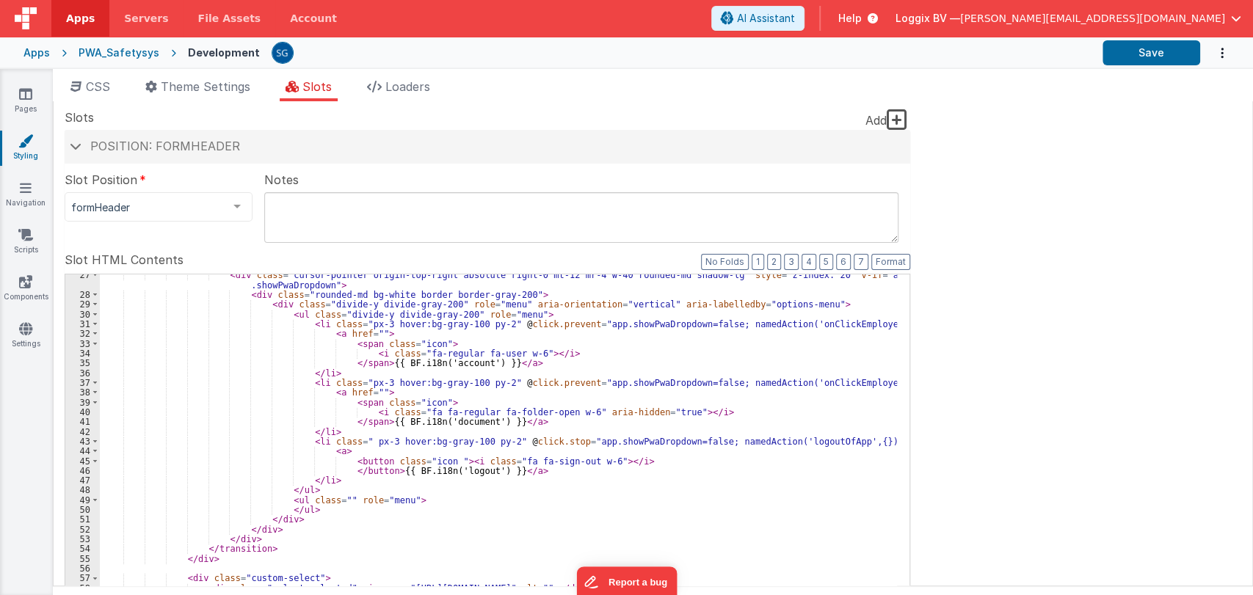
scroll to position [265, 0]
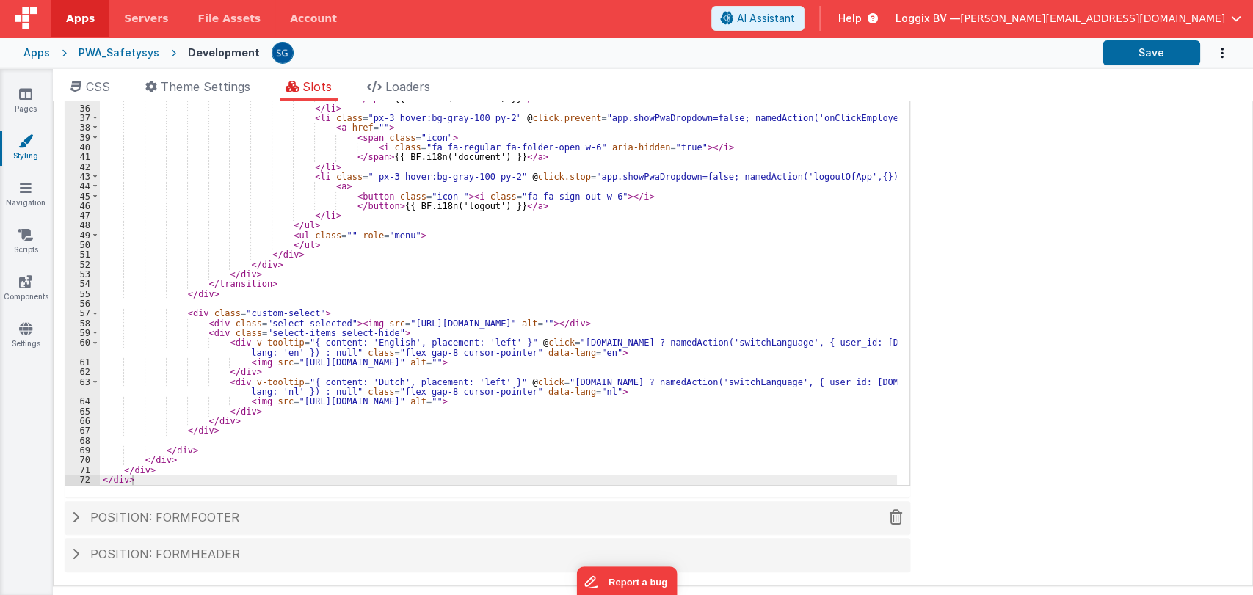
click at [122, 513] on span "Position: formFooter" at bounding box center [164, 517] width 149 height 15
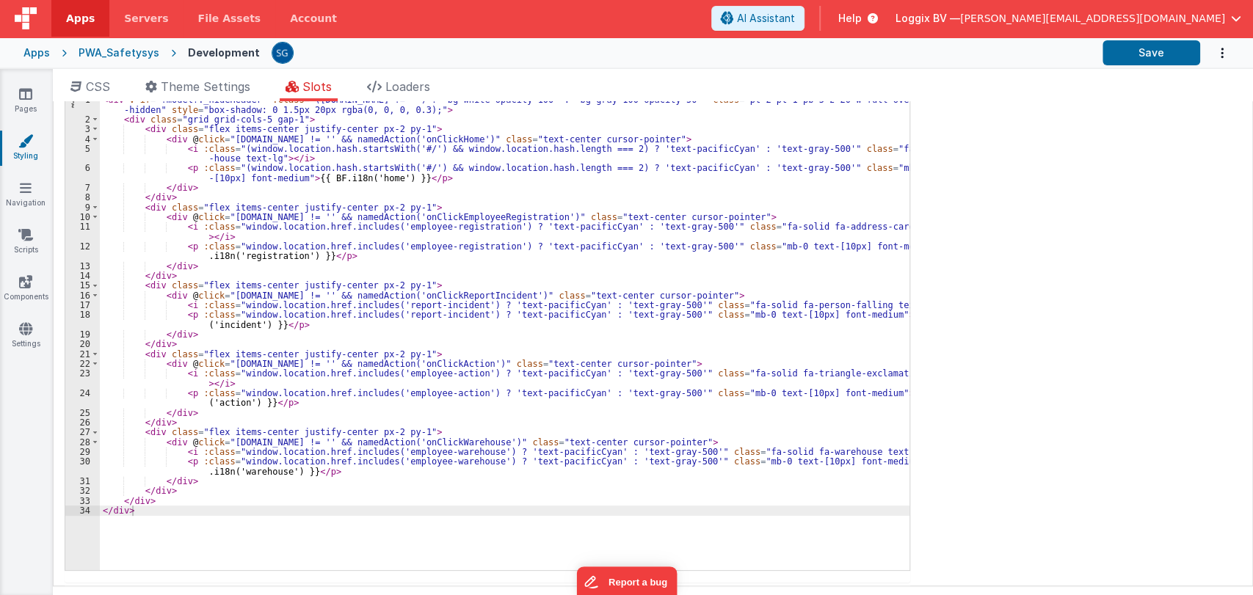
scroll to position [211, 0]
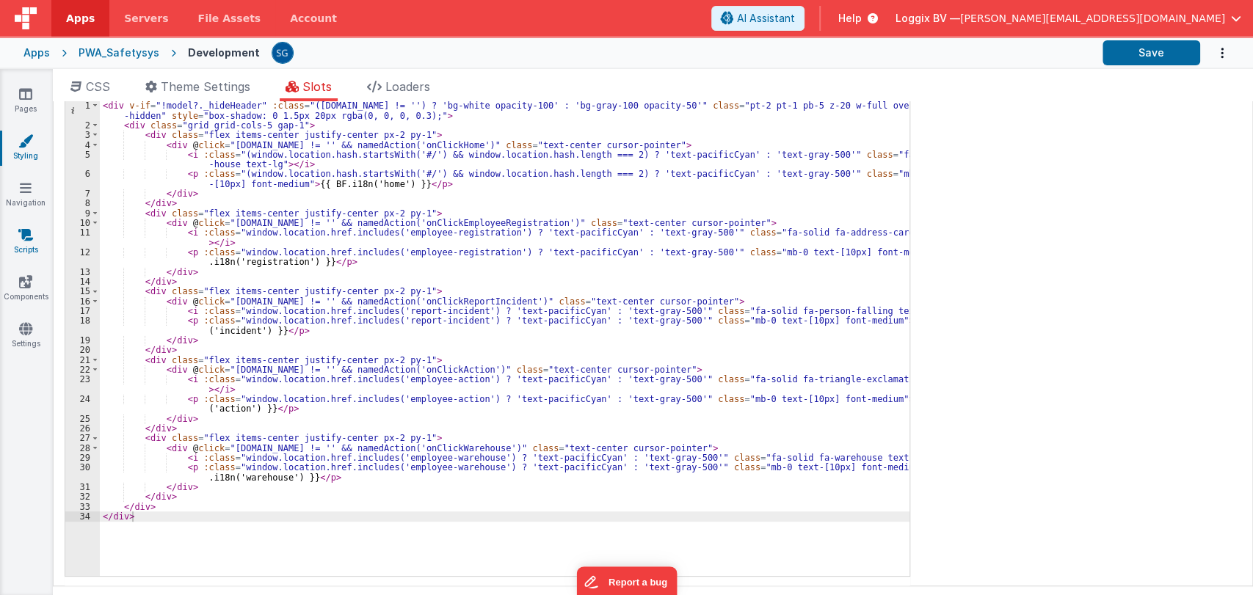
click at [20, 247] on link "Scripts" at bounding box center [25, 242] width 53 height 29
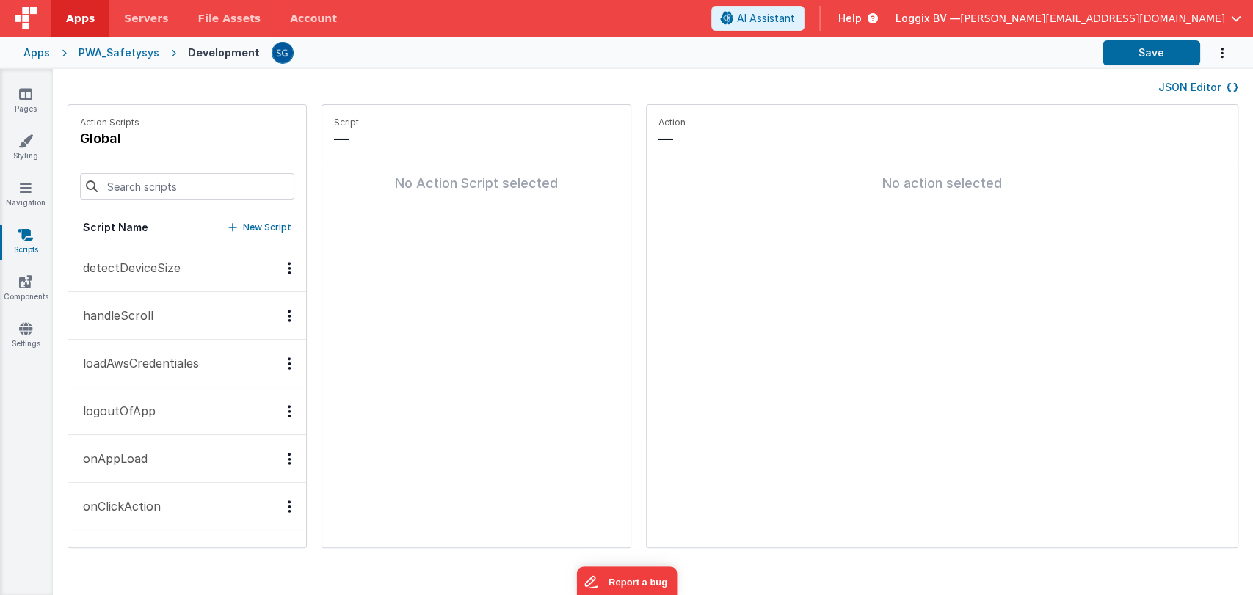
scroll to position [59, 0]
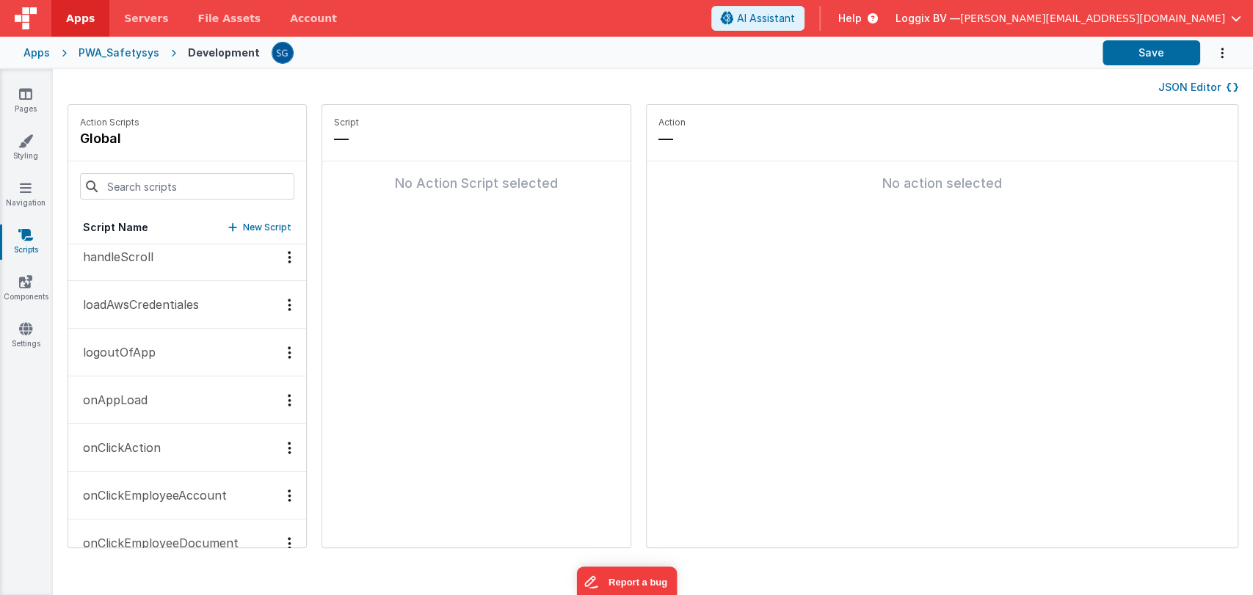
click at [128, 409] on button "onAppLoad" at bounding box center [187, 401] width 238 height 48
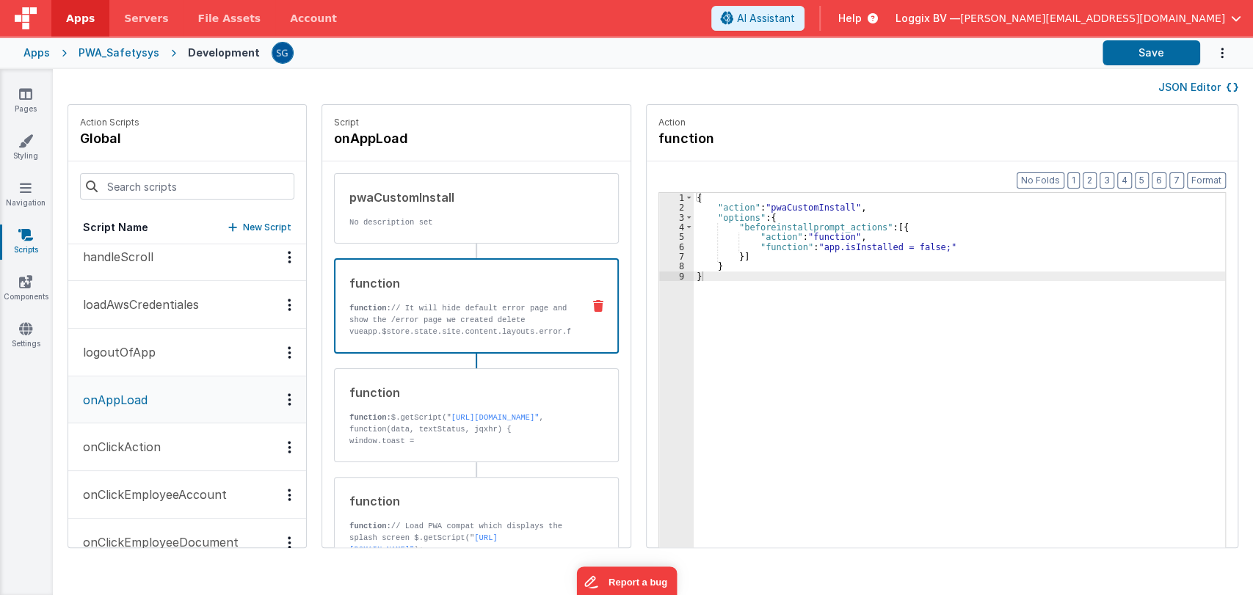
click at [493, 311] on p "function: // It will hide default error page and show the /error page we create…" at bounding box center [459, 360] width 221 height 117
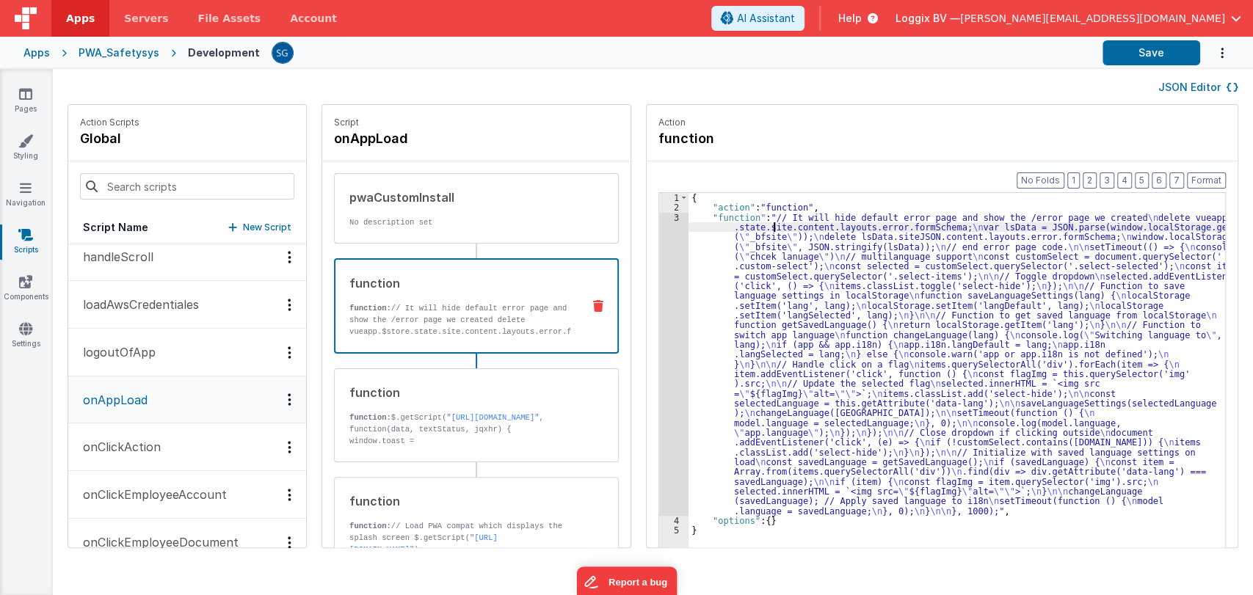
click at [760, 228] on div "{ "action" : "function" , "function" : "// It will hide default error page and …" at bounding box center [964, 403] width 551 height 420
click at [667, 217] on div "3" at bounding box center [673, 364] width 29 height 303
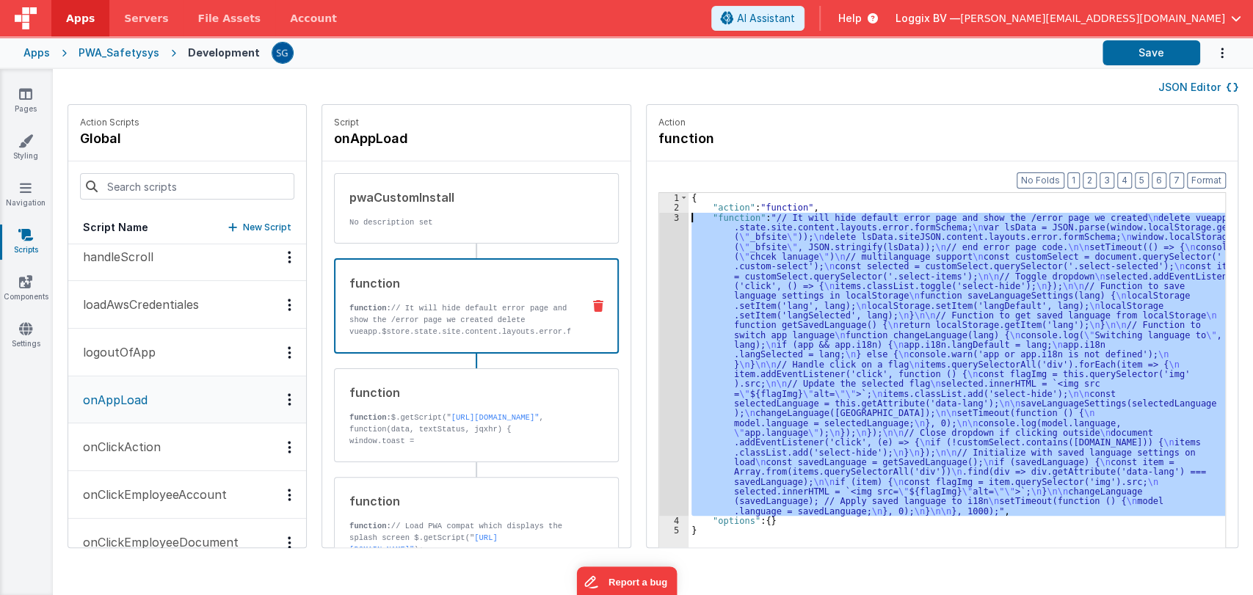
click at [660, 217] on div "3" at bounding box center [673, 364] width 29 height 303
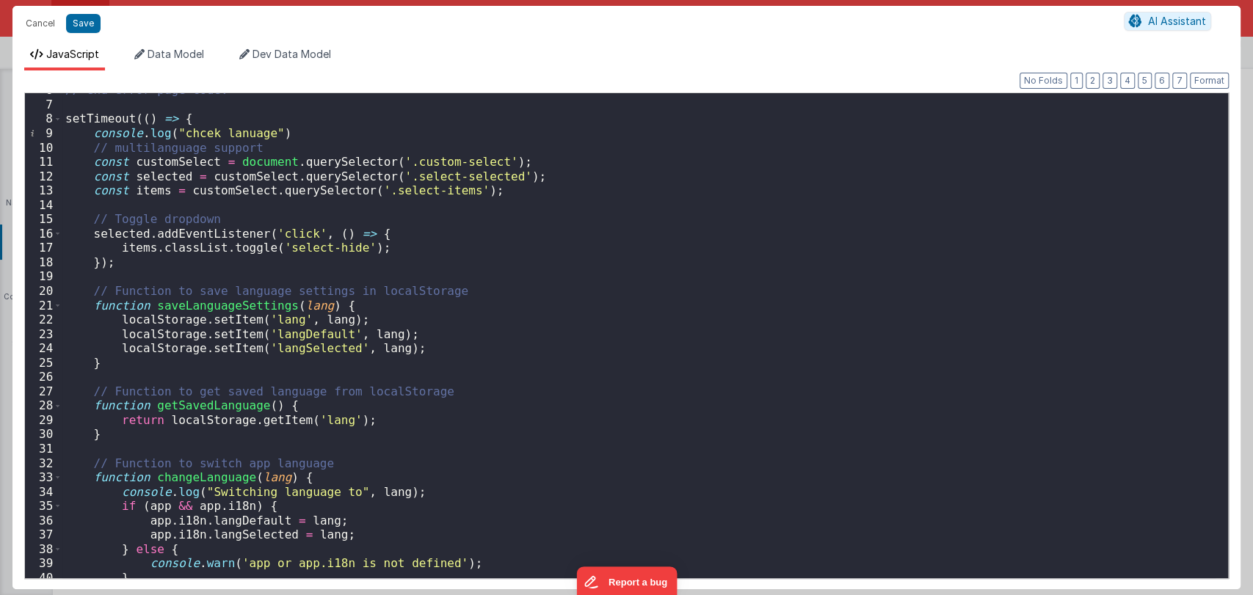
scroll to position [81, 0]
click at [37, 21] on button "Cancel" at bounding box center [40, 23] width 44 height 21
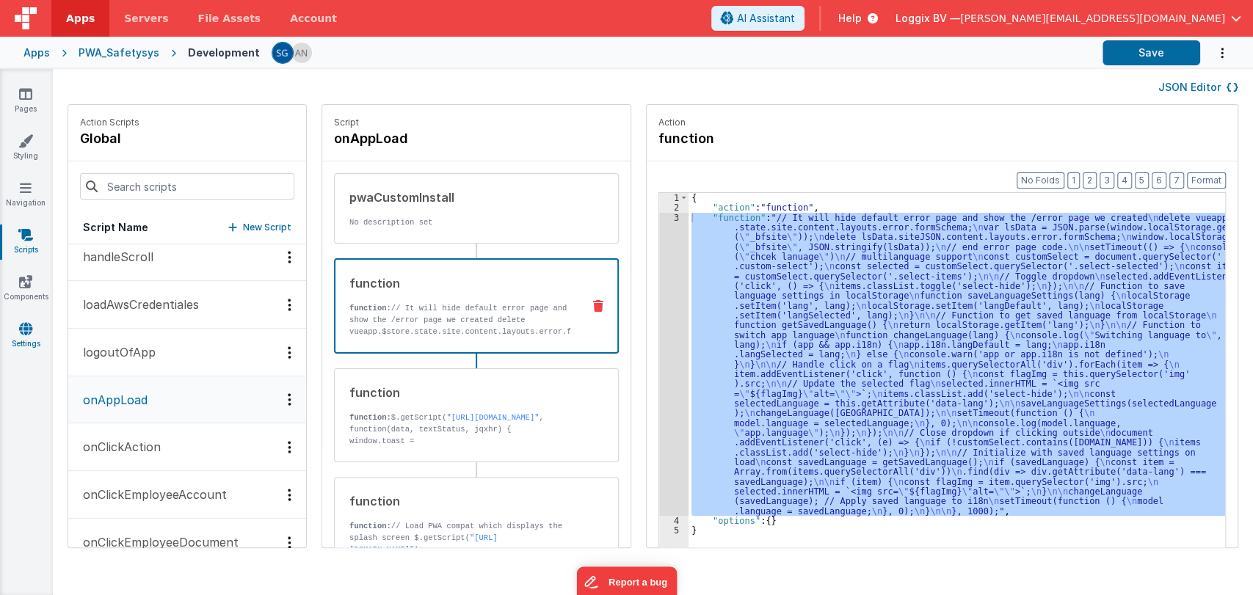
click at [22, 336] on link "Settings" at bounding box center [25, 336] width 53 height 29
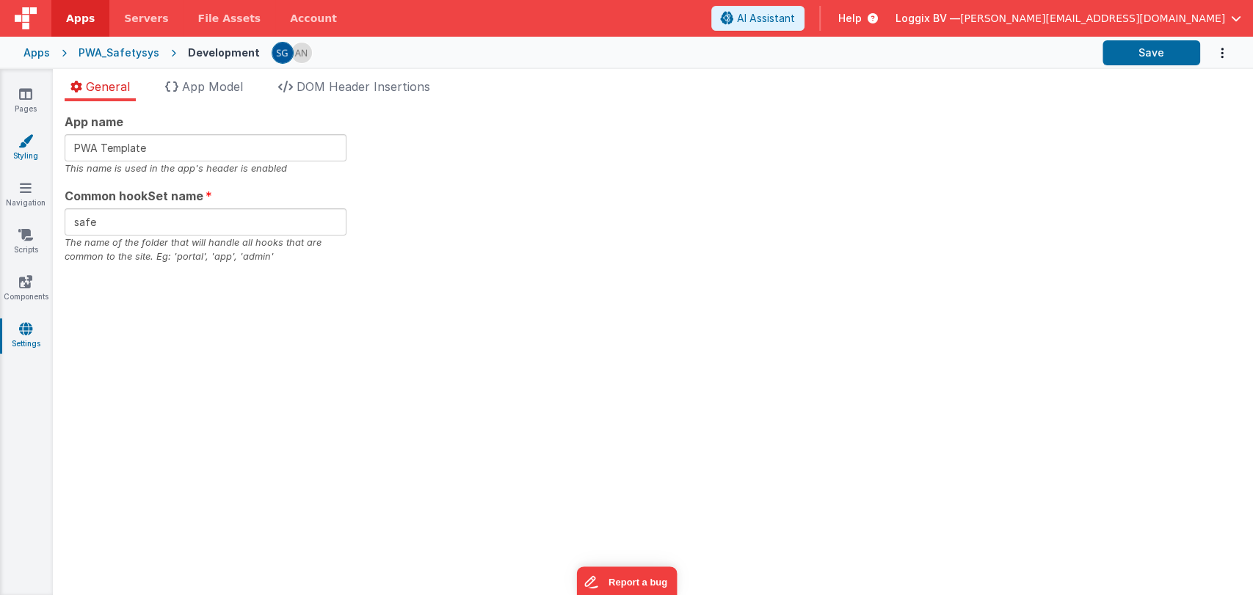
click at [23, 150] on link "Styling" at bounding box center [25, 148] width 53 height 29
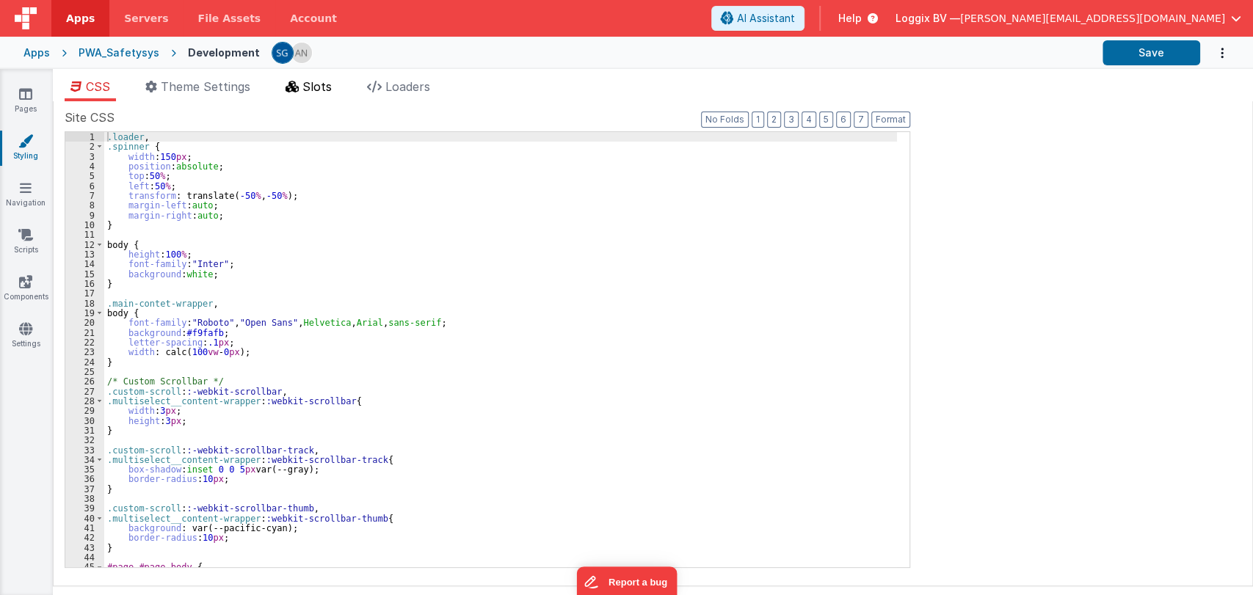
click at [319, 90] on span "Slots" at bounding box center [316, 86] width 29 height 15
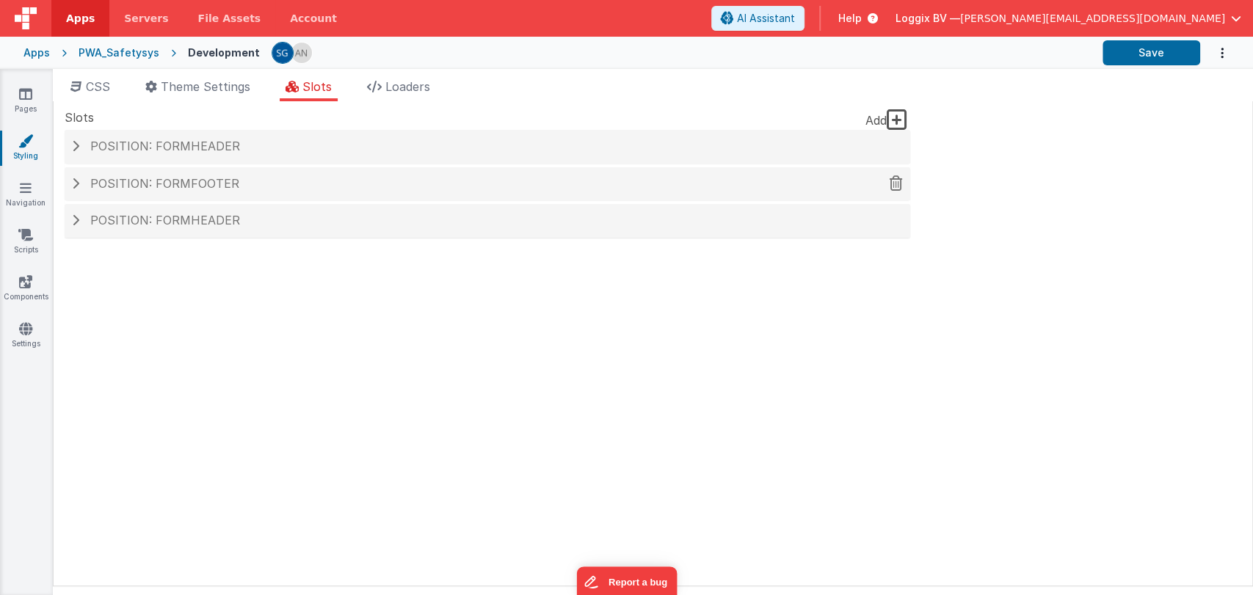
click at [167, 189] on span "Position: formFooter" at bounding box center [164, 183] width 149 height 15
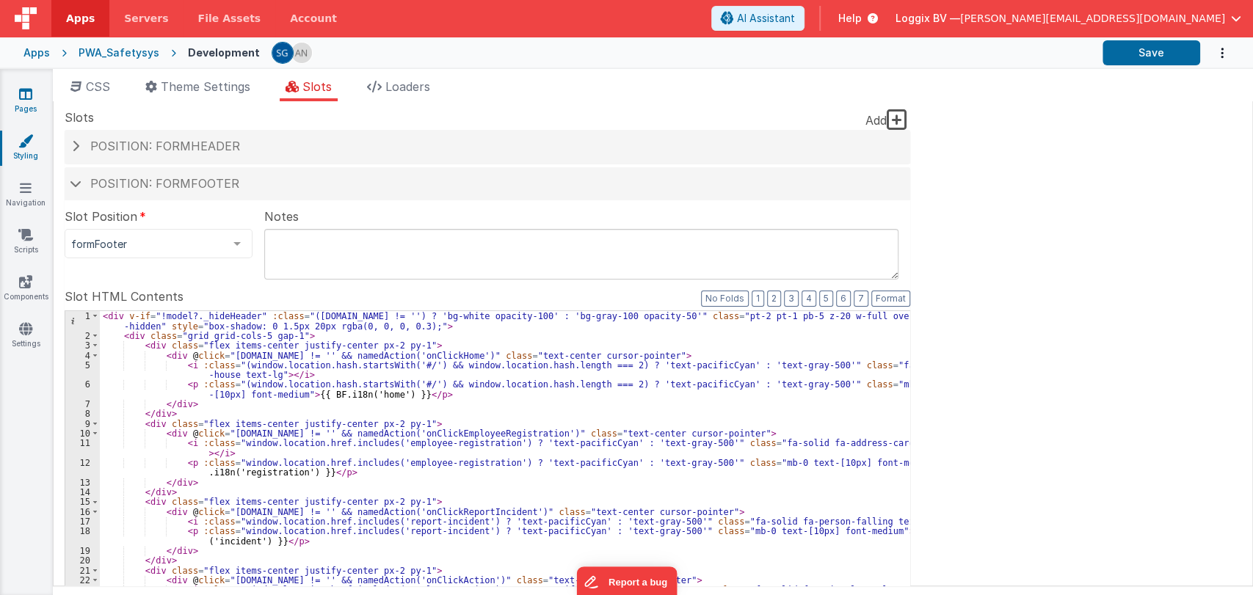
click at [30, 92] on icon at bounding box center [25, 94] width 13 height 15
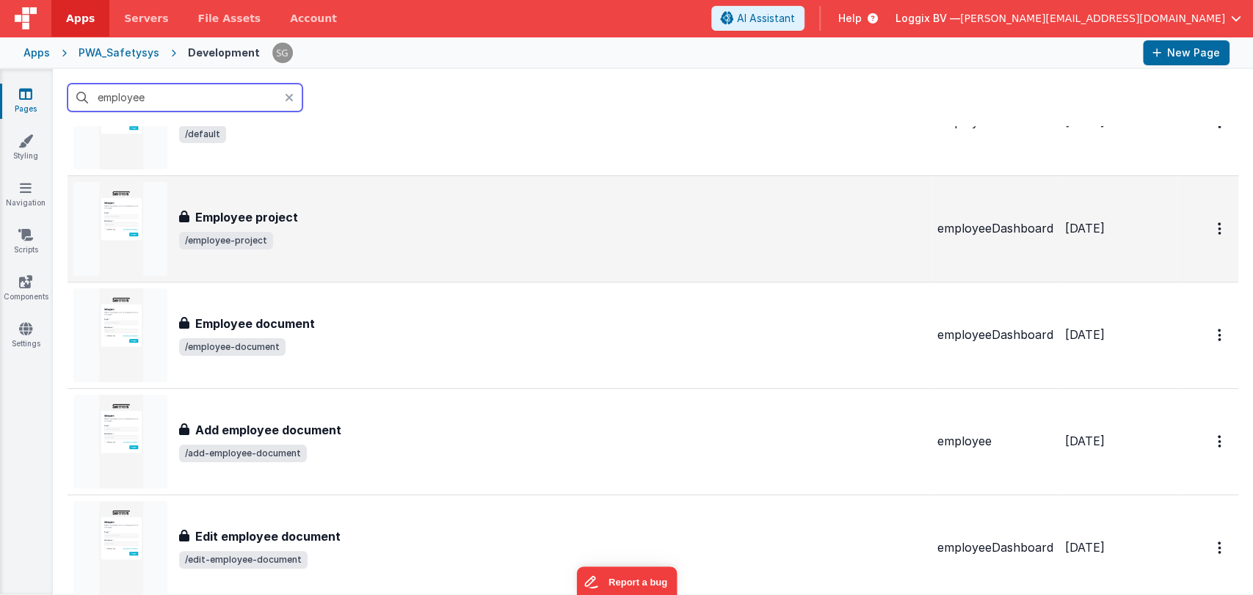
scroll to position [88, 0]
type input "employee"
click at [276, 213] on h3 "Employee project" at bounding box center [246, 217] width 103 height 18
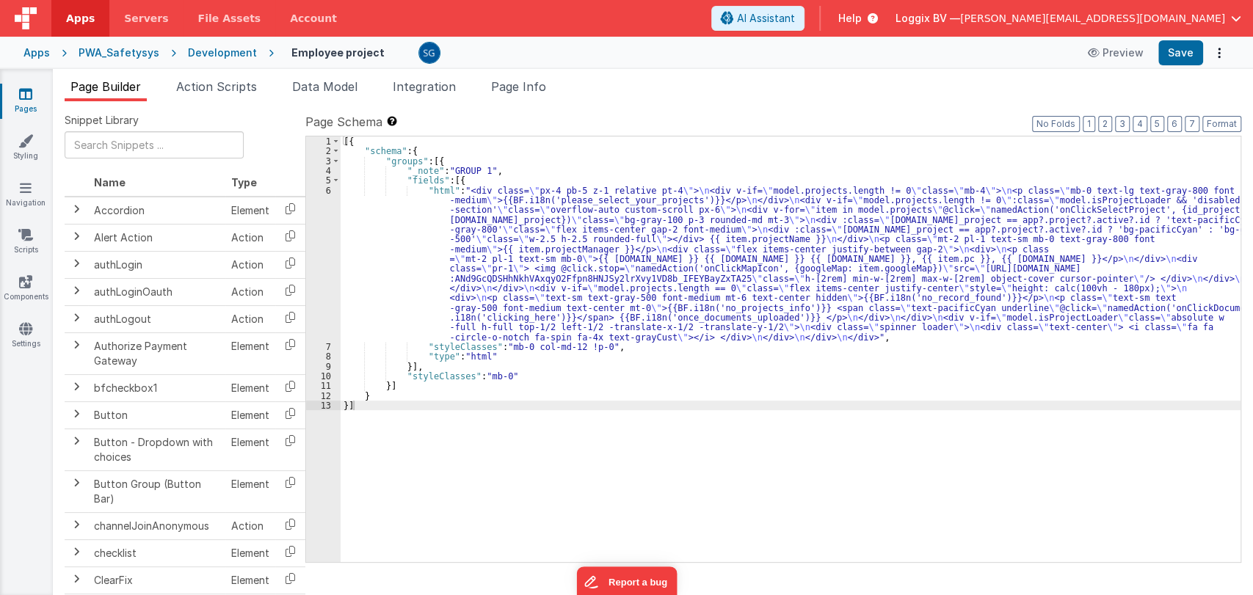
click at [540, 208] on div "[{ "schema" : { "groups" : [{ "_note" : "GROUP 1" , "fields" : [{ "html" : "<di…" at bounding box center [791, 360] width 900 height 446
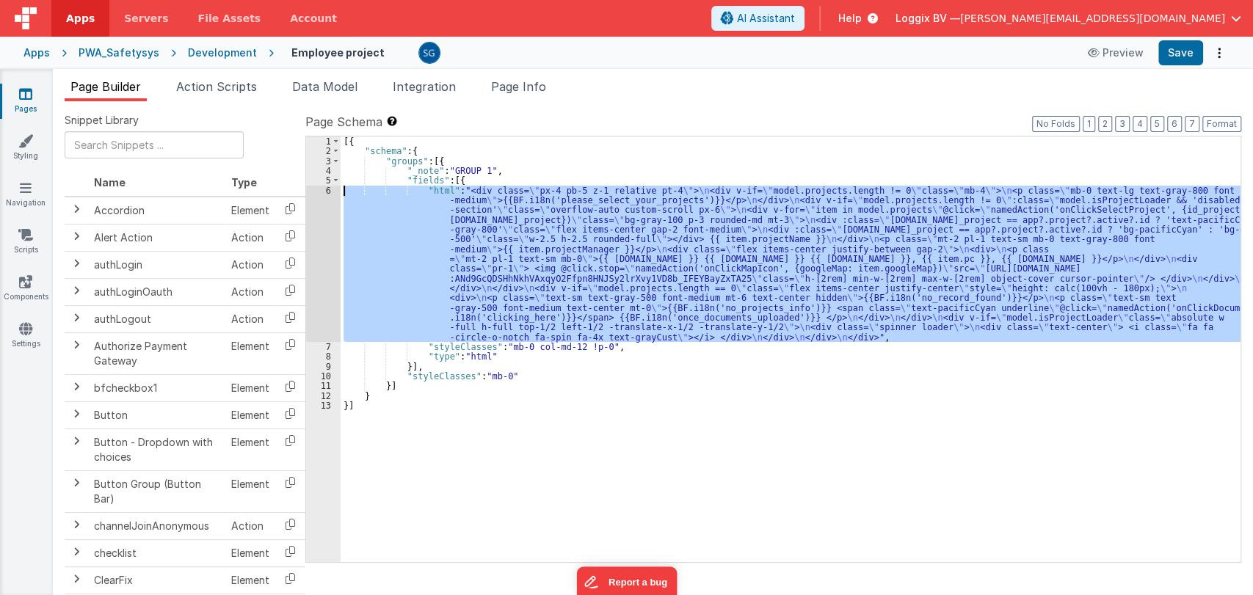
click at [324, 190] on div "6" at bounding box center [323, 264] width 35 height 156
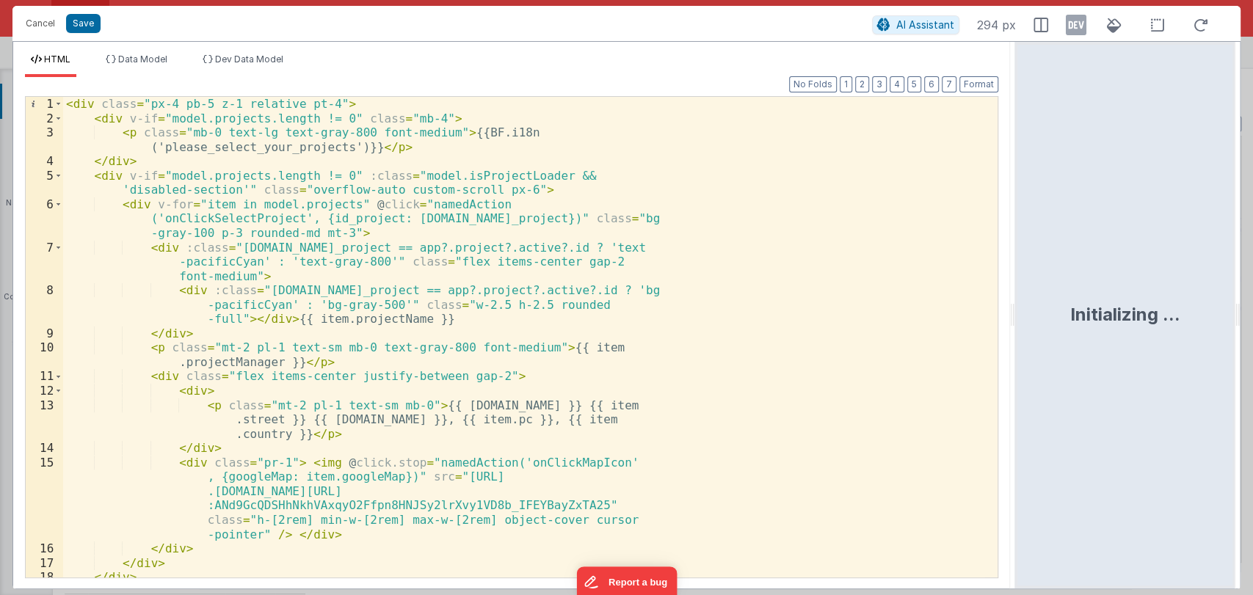
drag, startPoint x: 624, startPoint y: 319, endPoint x: 1030, endPoint y: 308, distance: 406.1
click at [1030, 308] on html "Cancel Save AI Assistant 294 px HTML Data Model Dev Data Model Format 7 6 5 4 3…" at bounding box center [626, 297] width 1253 height 595
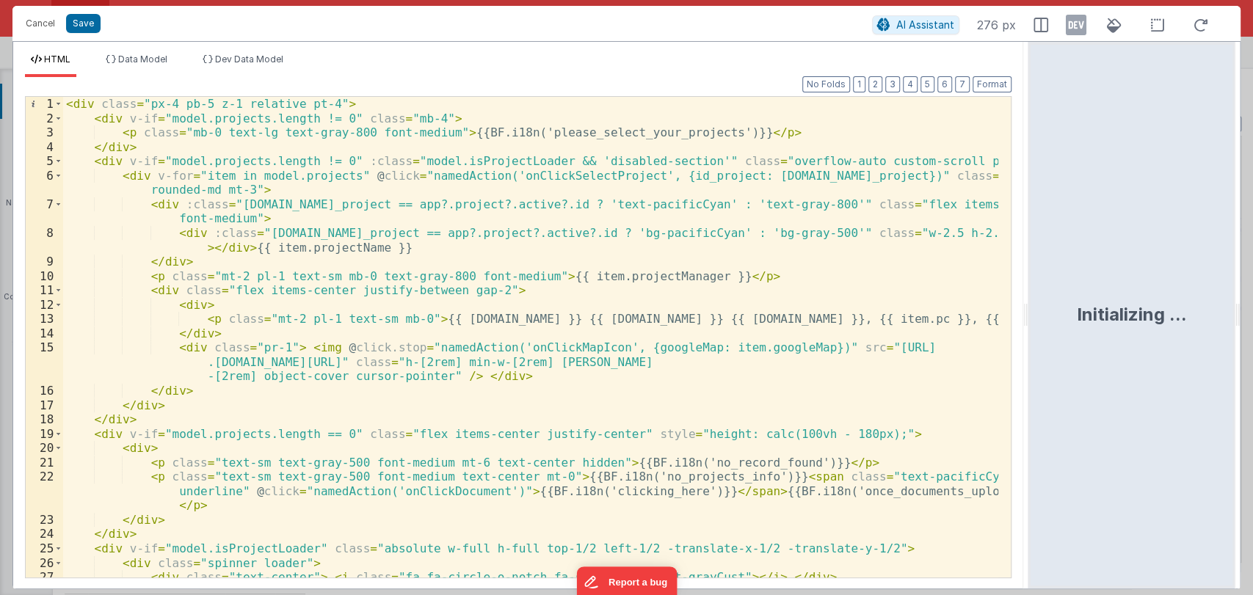
click at [567, 176] on div "< div class = "px-4 pb-5 z-1 relative pt-4" > < div v-if = "model.projects.leng…" at bounding box center [530, 351] width 935 height 509
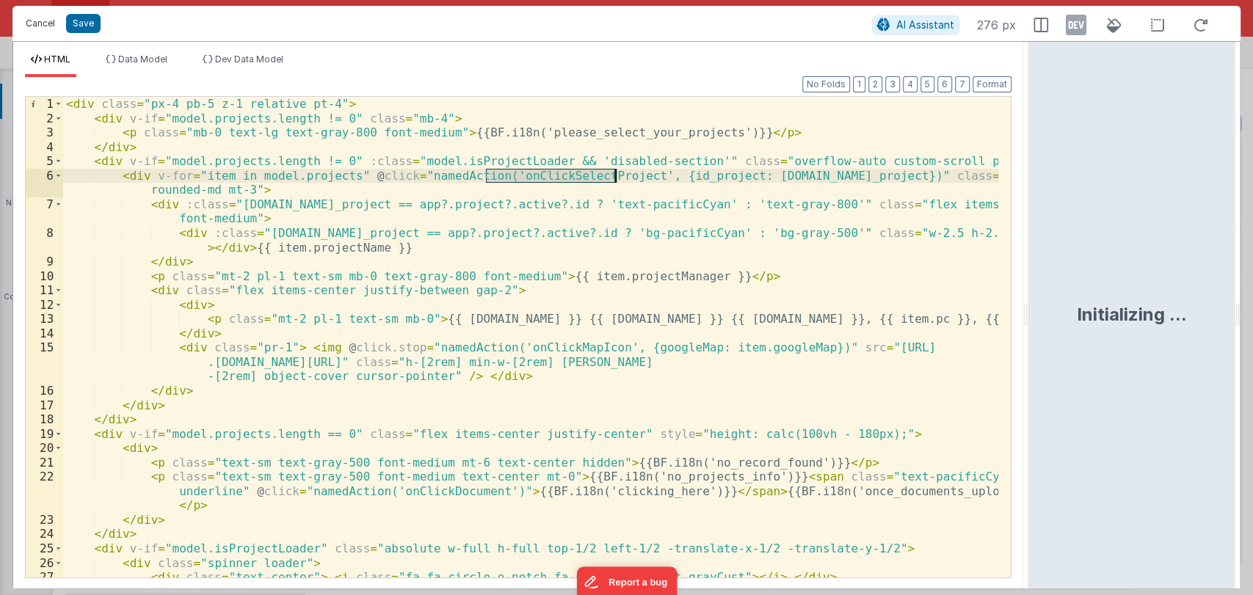
click at [42, 18] on button "Cancel" at bounding box center [40, 23] width 44 height 21
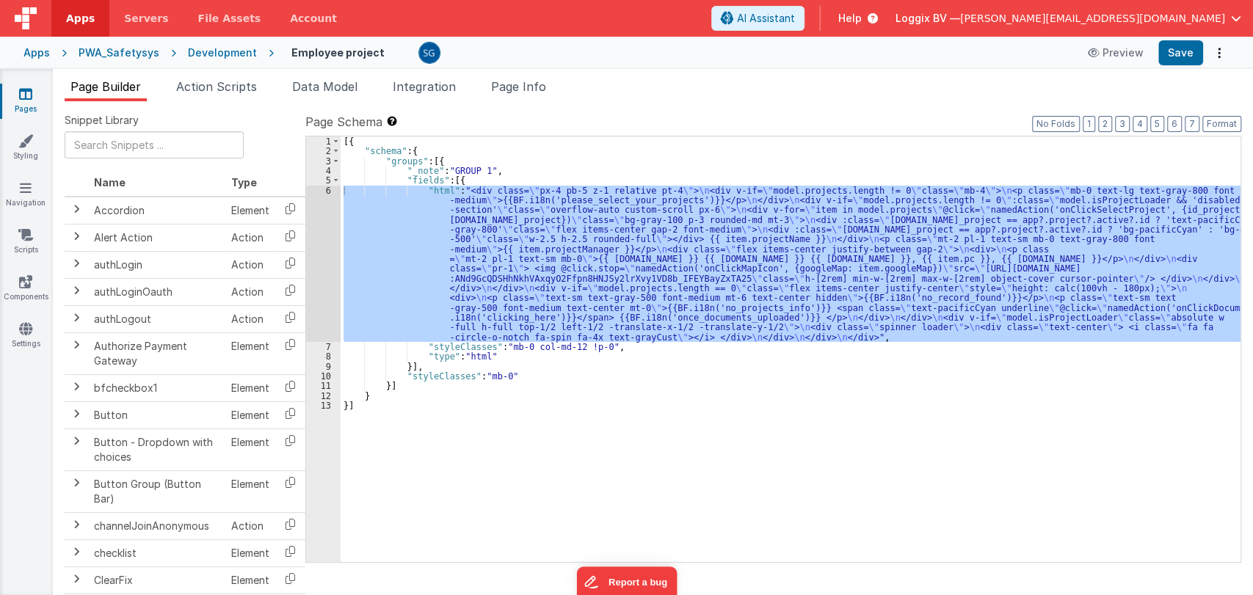
click at [212, 82] on div at bounding box center [626, 297] width 1253 height 595
click at [218, 85] on span "Action Scripts" at bounding box center [216, 86] width 81 height 15
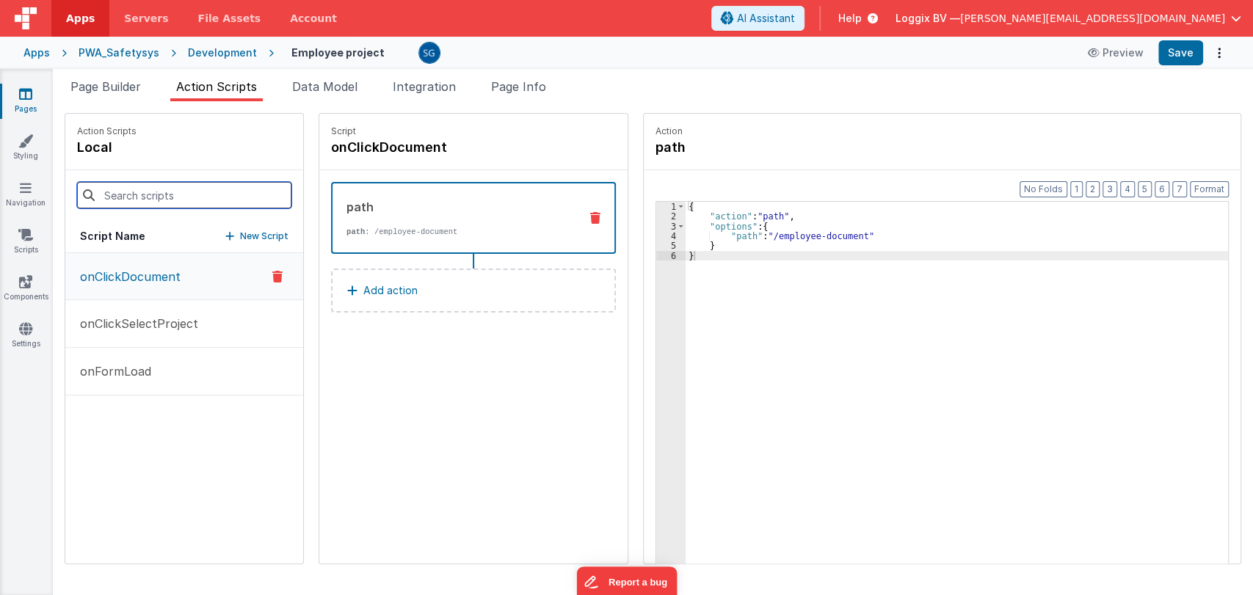
click at [148, 195] on input at bounding box center [184, 195] width 214 height 26
paste input "onClickSelectProject"
type input "onClickSelectProject"
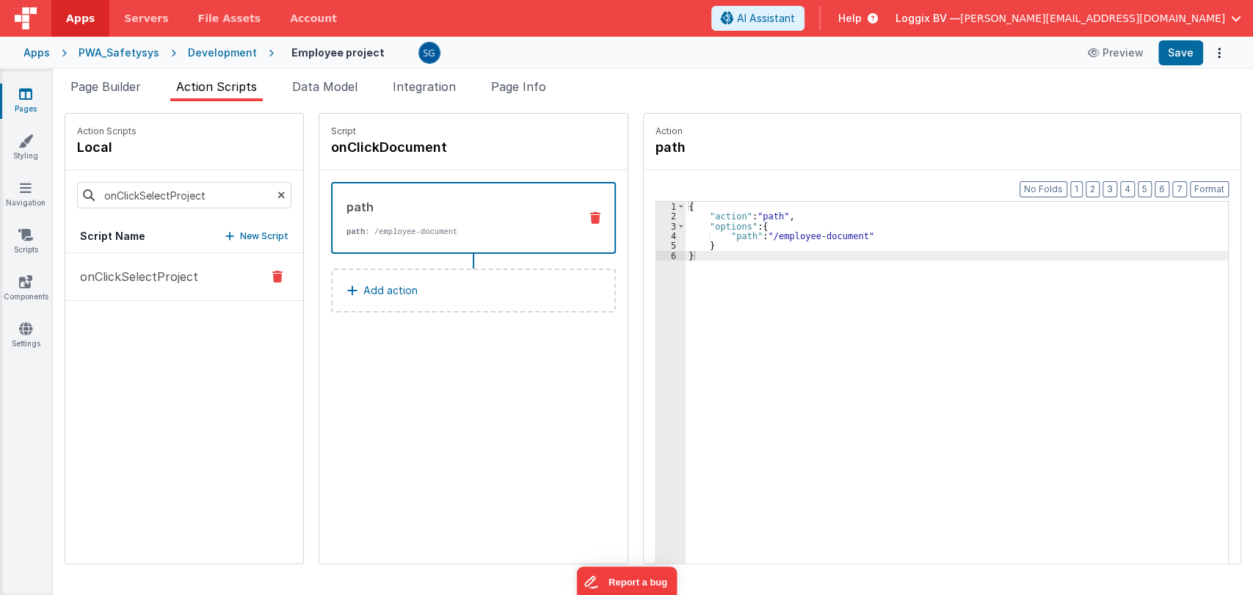
click at [119, 272] on p "onClickSelectProject" at bounding box center [134, 277] width 127 height 18
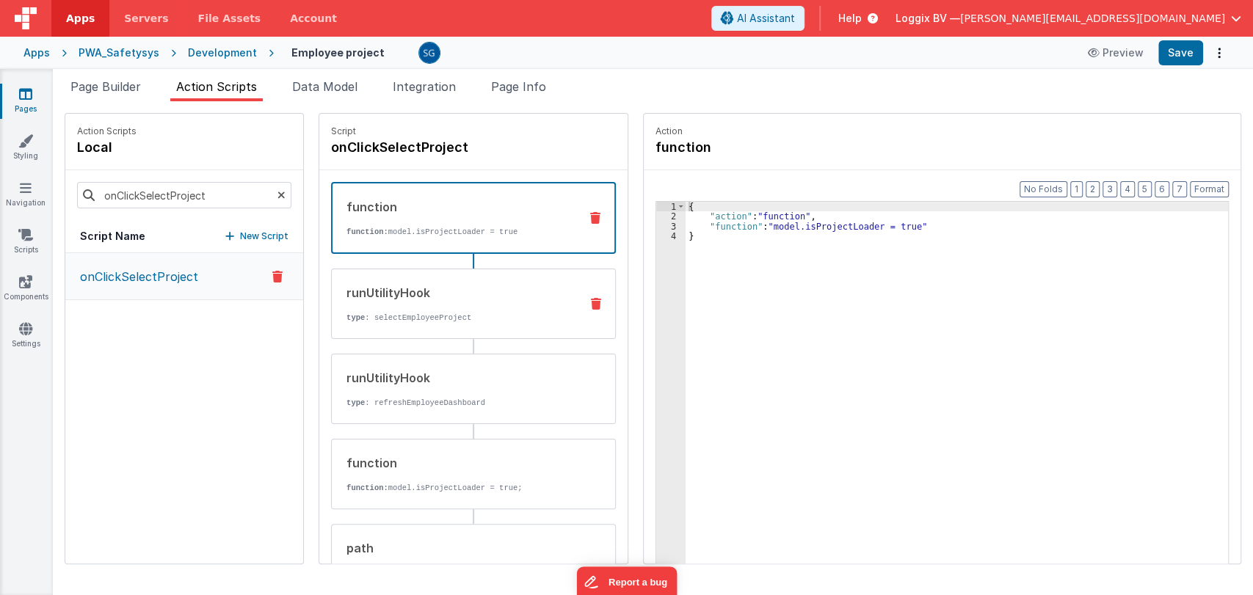
click at [393, 299] on div "runUtilityHook" at bounding box center [457, 293] width 222 height 18
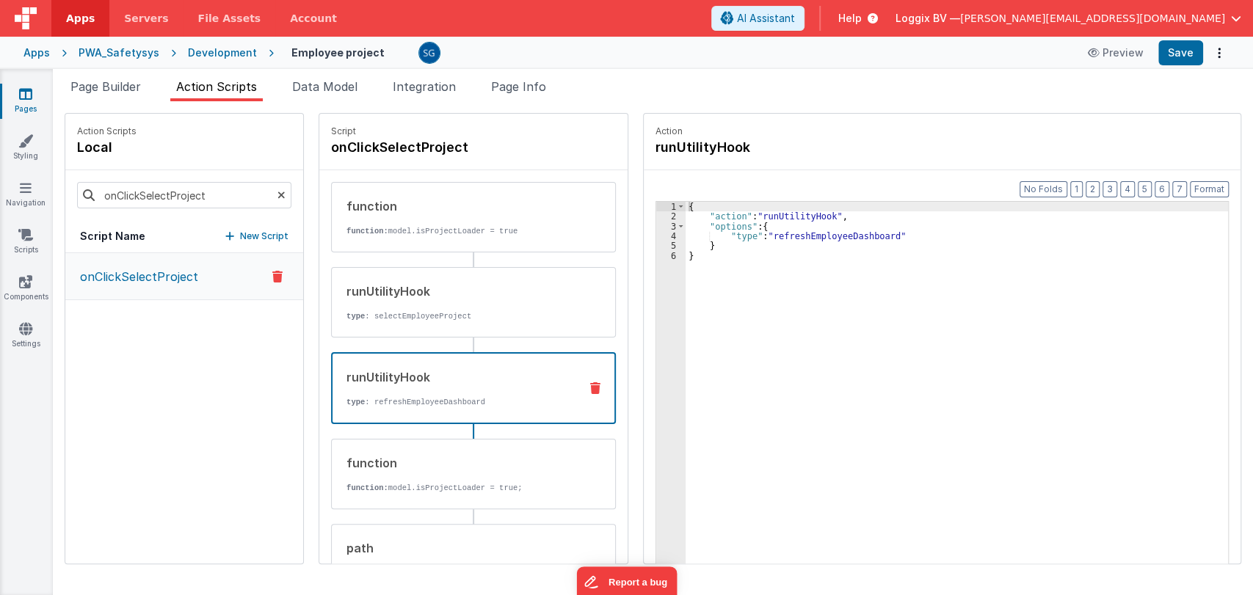
click at [413, 402] on p "type : refreshEmployeeDashboard" at bounding box center [456, 402] width 221 height 12
drag, startPoint x: 754, startPoint y: 236, endPoint x: 807, endPoint y: 239, distance: 53.6
click at [807, 239] on div "{ "action" : "runUtilityHook" , "options" : { "type" : "refreshEmployeeDashboar…" at bounding box center [964, 415] width 557 height 427
click at [780, 258] on div "{ "action" : "runUtilityHook" , "options" : { "type" : "refreshEmployeeDashboar…" at bounding box center [964, 415] width 557 height 427
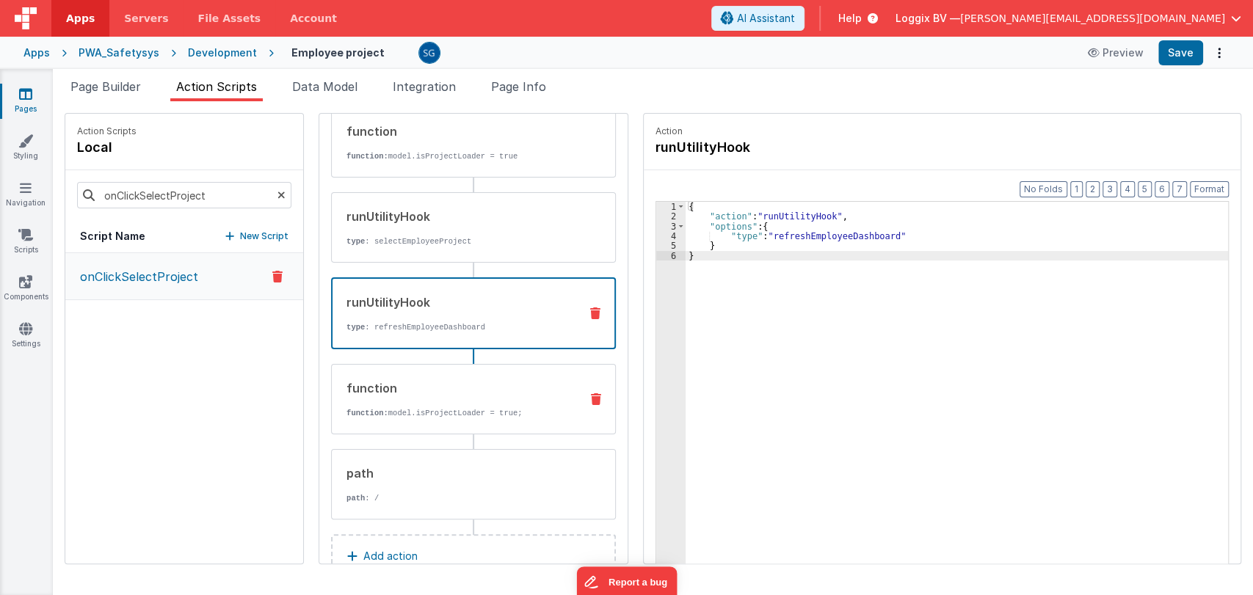
click at [414, 385] on div "function" at bounding box center [457, 389] width 222 height 18
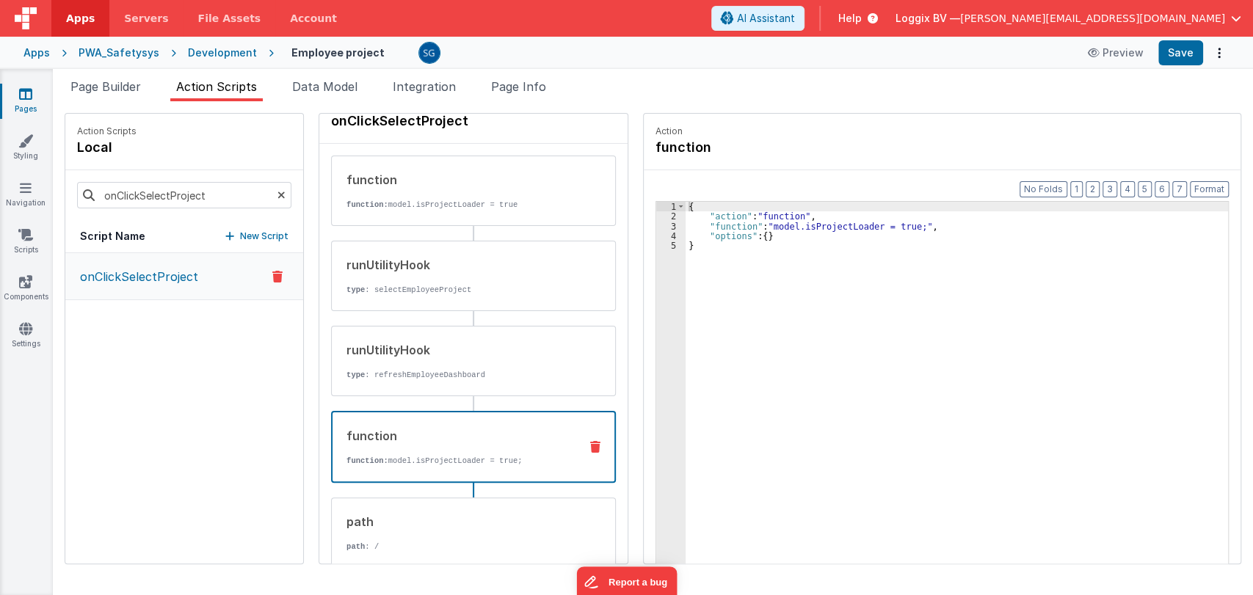
scroll to position [114, 0]
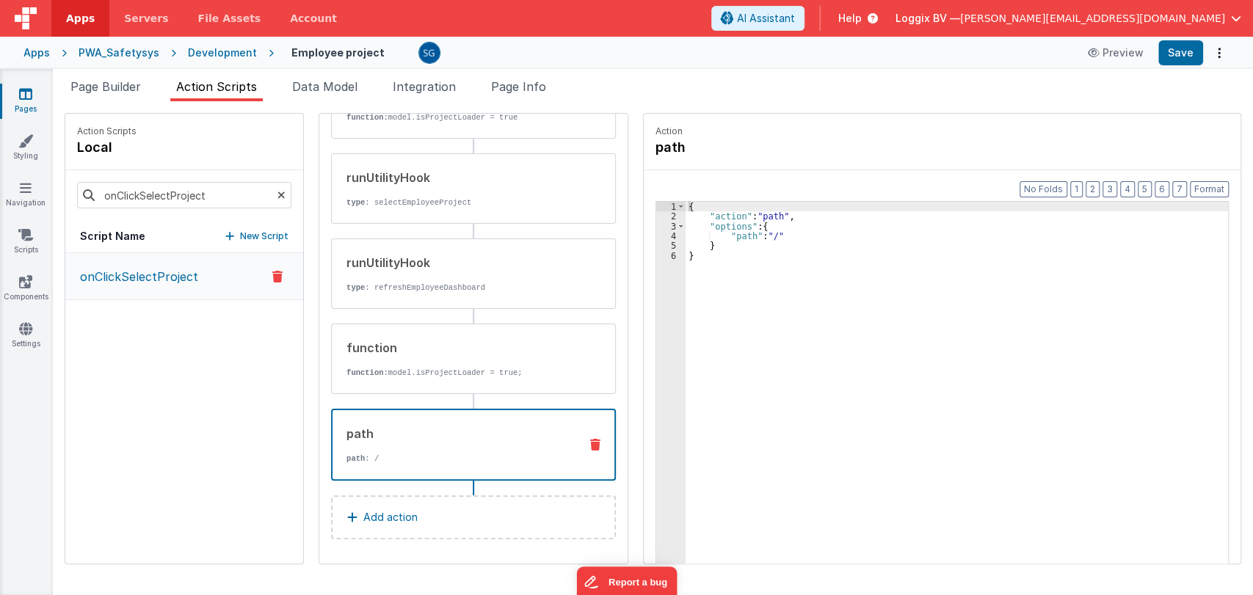
click at [390, 433] on div "path" at bounding box center [456, 434] width 221 height 18
click at [758, 236] on div "{ "action" : "path" , "options" : { "path" : "/" } }" at bounding box center [964, 415] width 557 height 427
click at [763, 236] on div "{ "action" : "path" , "options" : { "path" : "/" } }" at bounding box center [964, 415] width 557 height 427
click at [792, 236] on div "{ "action" : "path" , "options" : { "path" : "/" } }" at bounding box center [964, 415] width 557 height 427
click at [27, 90] on icon at bounding box center [25, 94] width 13 height 15
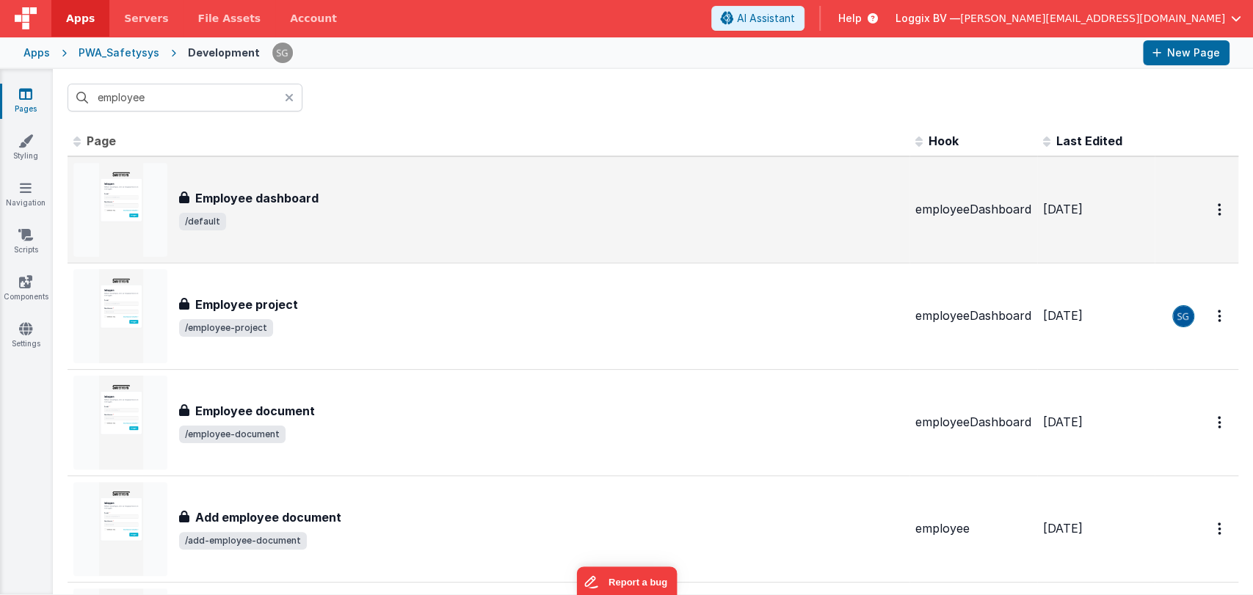
click at [282, 207] on div "Employee dashboard Employee dashboard /default" at bounding box center [541, 209] width 725 height 41
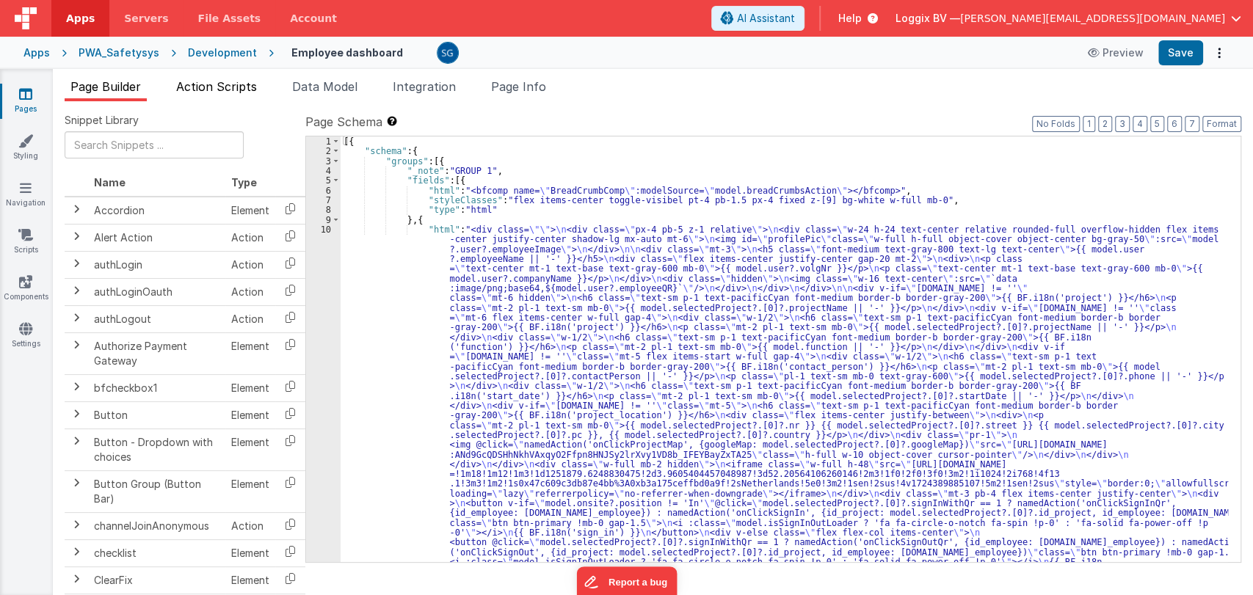
click at [213, 90] on span "Action Scripts" at bounding box center [216, 86] width 81 height 15
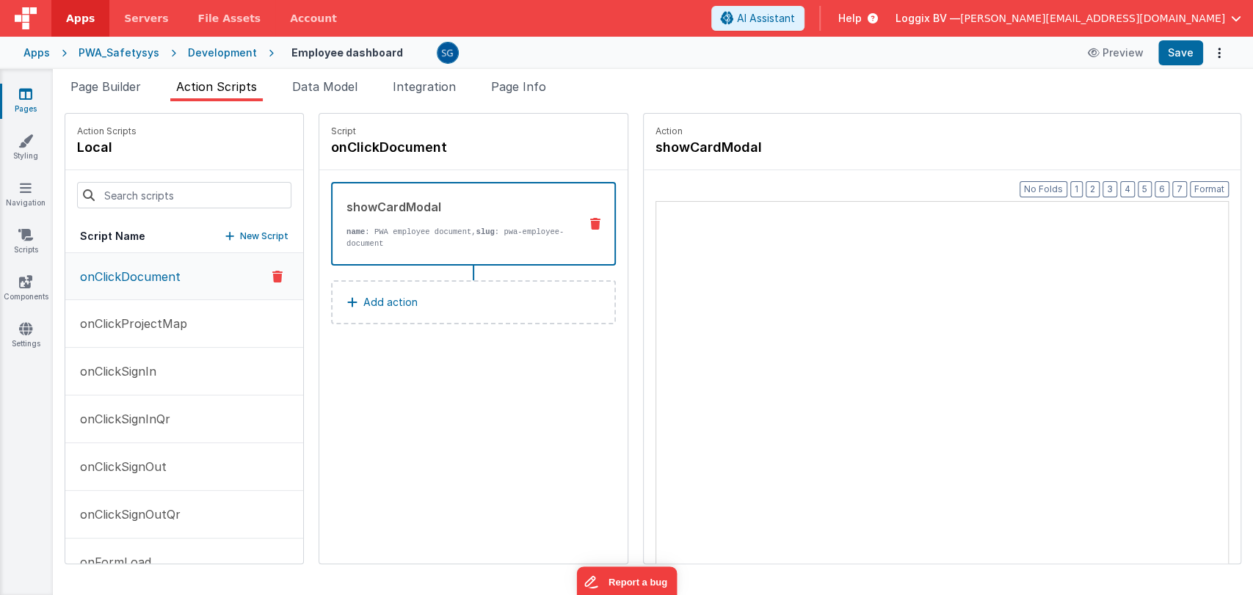
click at [212, 90] on span "Action Scripts" at bounding box center [216, 86] width 81 height 15
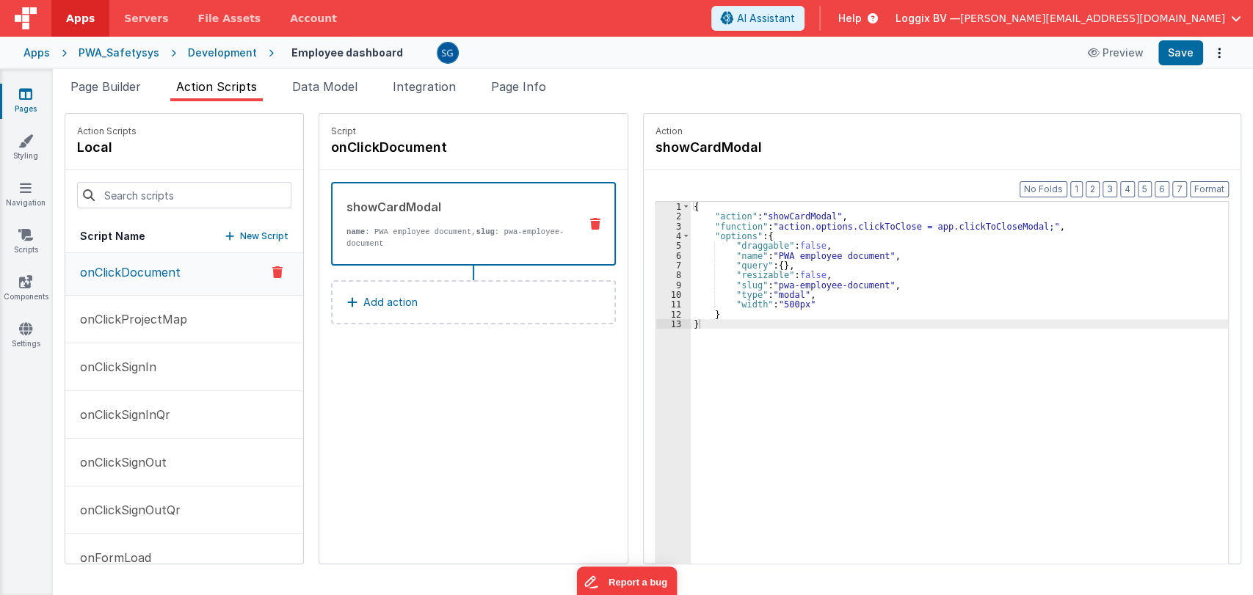
scroll to position [34, 0]
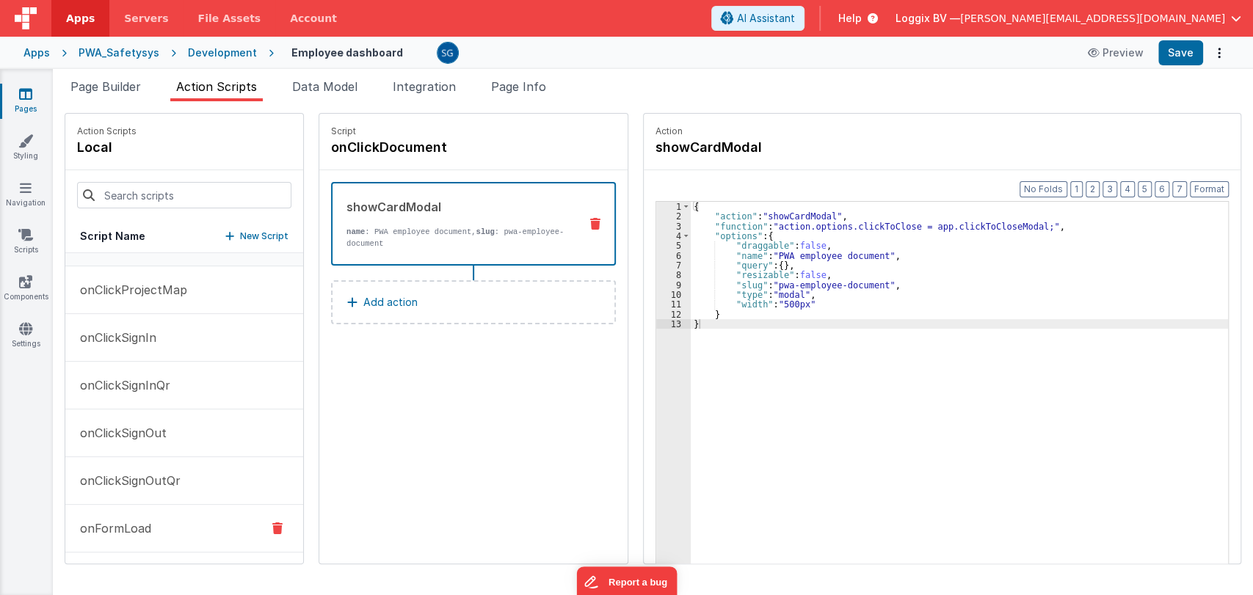
click at [128, 525] on p "onFormLoad" at bounding box center [111, 529] width 80 height 18
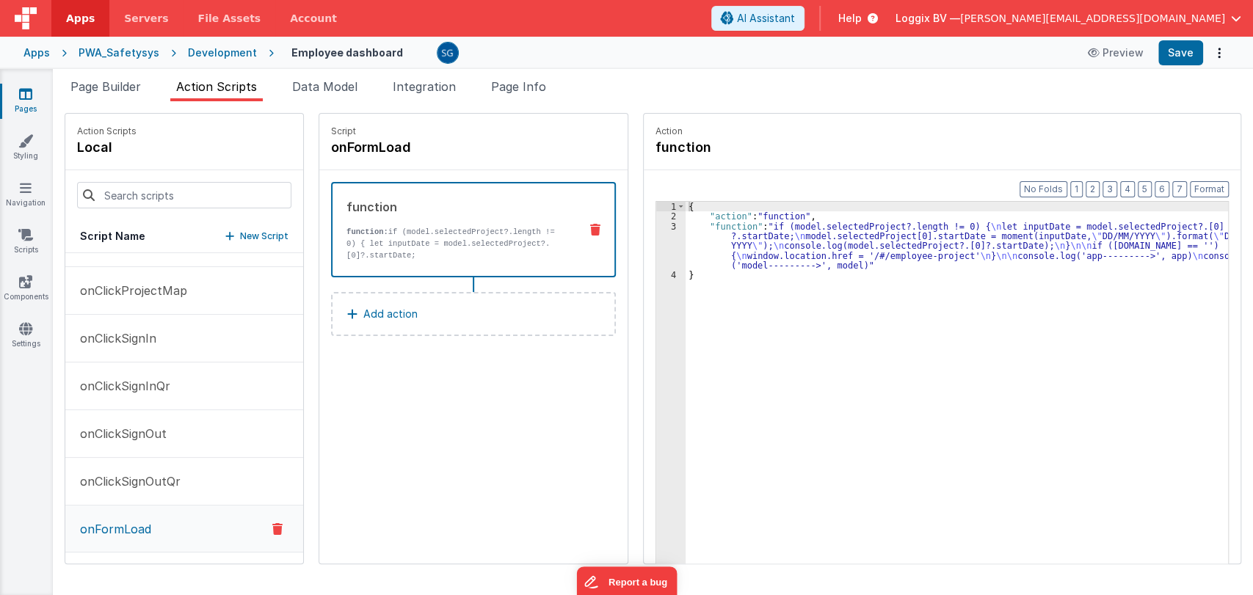
click at [749, 234] on div "{ "action" : "function" , "function" : "if (model.selectedProject?.length != 0)…" at bounding box center [964, 415] width 557 height 427
click at [661, 225] on div "3" at bounding box center [670, 246] width 29 height 49
click at [656, 225] on div "3" at bounding box center [670, 246] width 29 height 49
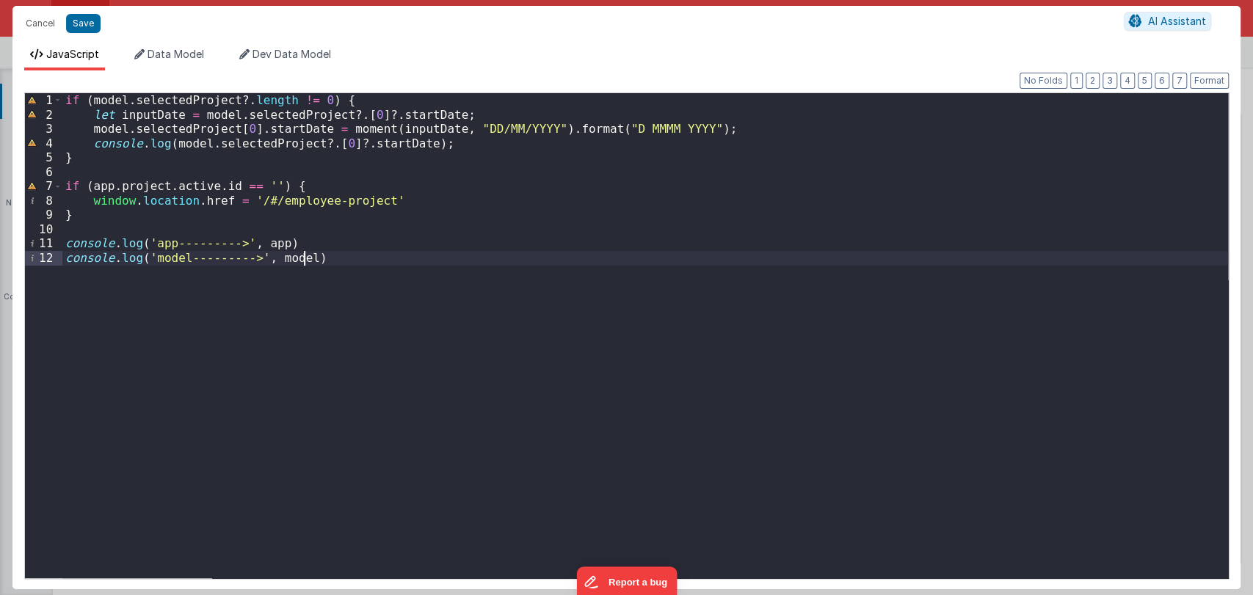
click at [376, 265] on div "if ( model . selectedProject ?. length != 0 ) { let inputDate = model . selecte…" at bounding box center [645, 350] width 1166 height 514
click at [235, 383] on div "if ( model . selectedProject ?. length != 0 ) { let inputDate = model . selecte…" at bounding box center [645, 350] width 1166 height 514
click at [46, 25] on button "Cancel" at bounding box center [40, 23] width 44 height 21
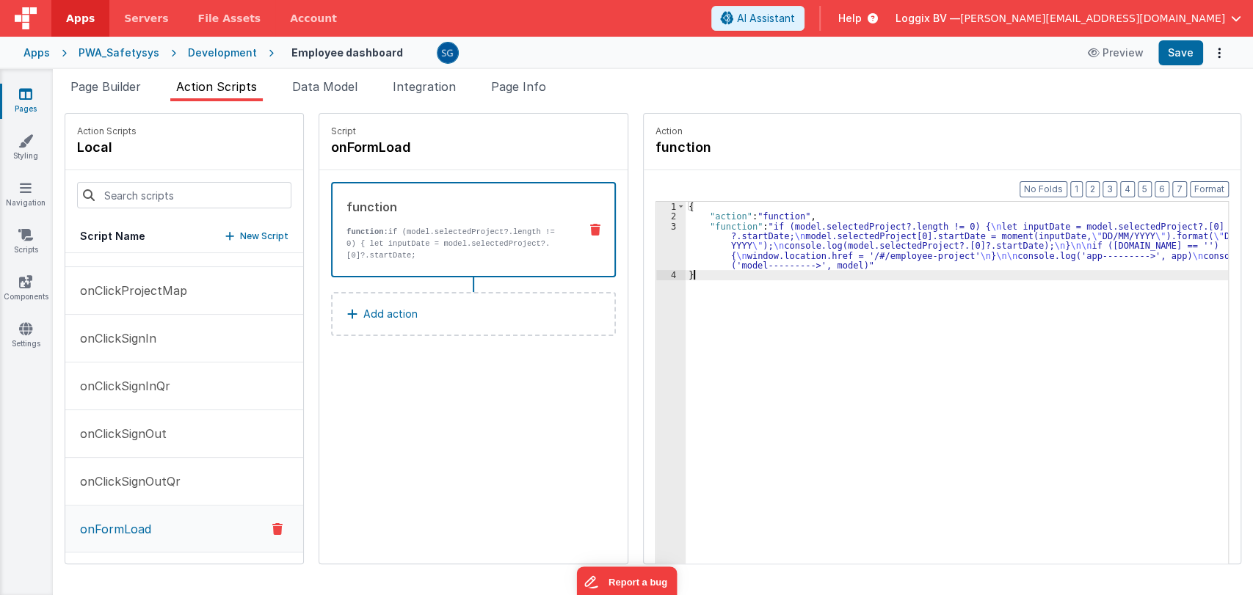
click at [744, 311] on div "{ "action" : "function" , "function" : "if (model.selectedProject?.length != 0)…" at bounding box center [964, 415] width 557 height 427
click at [31, 135] on icon at bounding box center [25, 141] width 15 height 15
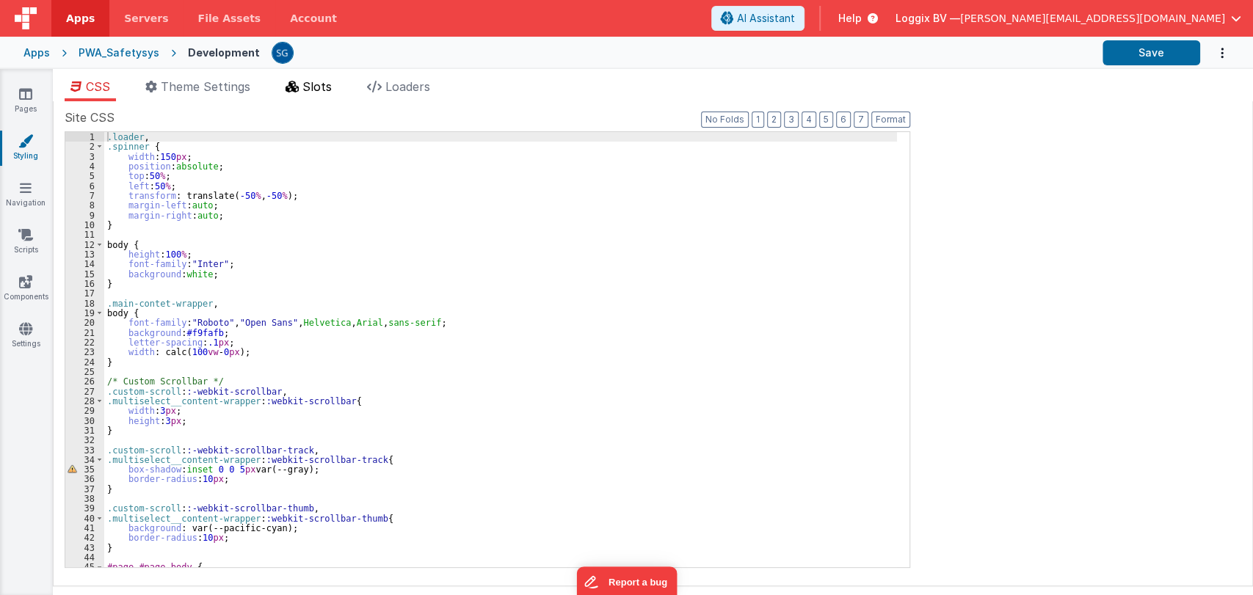
click at [305, 87] on span "Slots" at bounding box center [316, 86] width 29 height 15
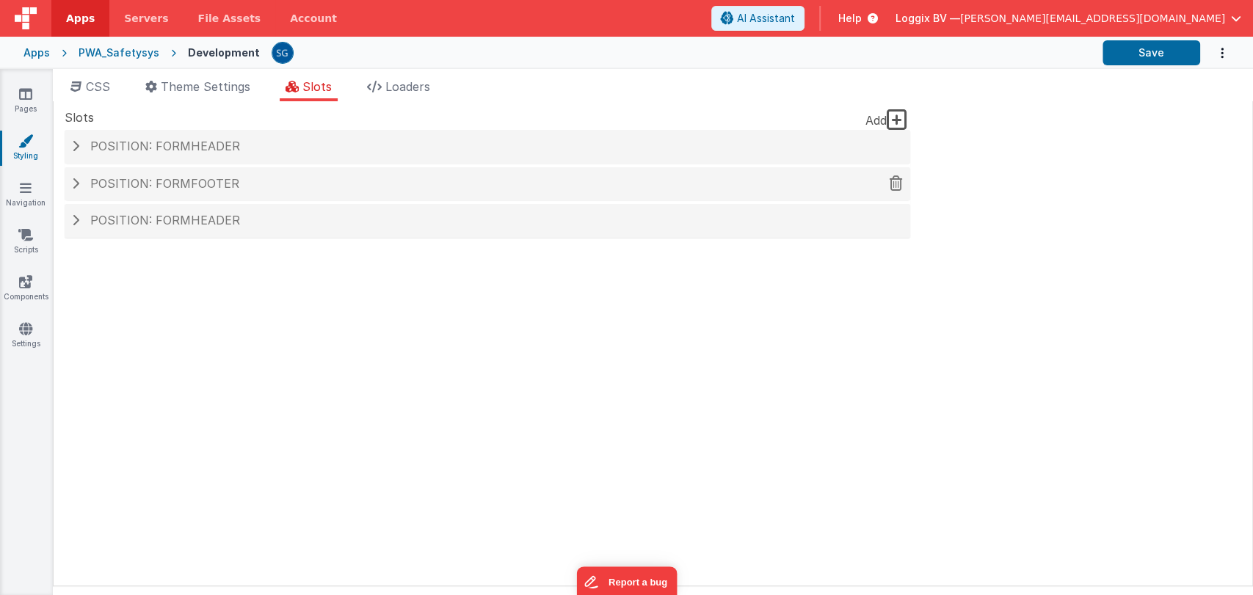
click at [190, 186] on span "Position: formFooter" at bounding box center [164, 183] width 149 height 15
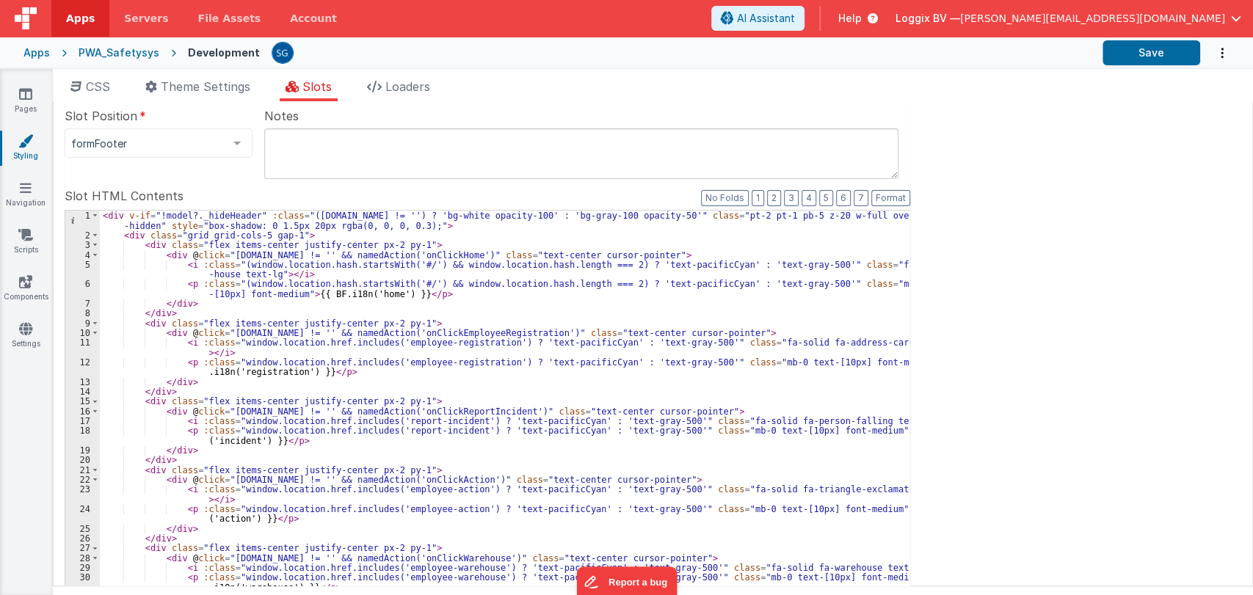
scroll to position [100, 0]
click at [214, 329] on div "< div v-if = "!model?._hideHeader" :class = "(app.project.active.id != '') ? 'b…" at bounding box center [505, 463] width 810 height 505
click at [214, 335] on div "< div v-if = "!model?._hideHeader" :class = "(app.project.active.id != '') ? 'b…" at bounding box center [505, 463] width 810 height 505
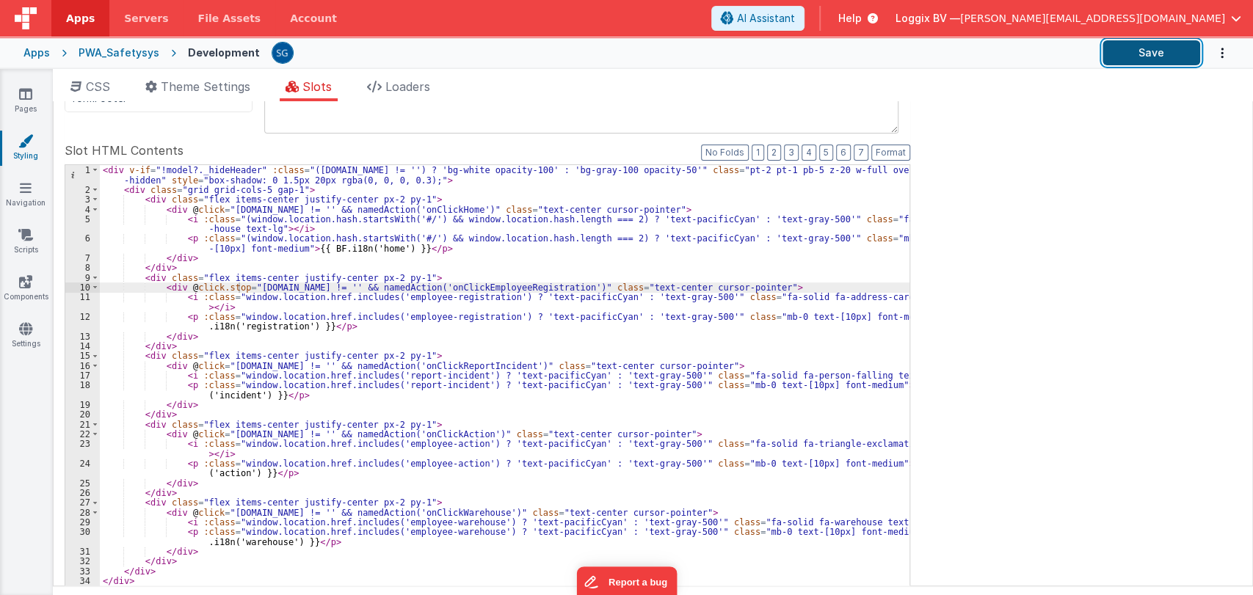
click at [1161, 52] on button "Save" at bounding box center [1152, 52] width 98 height 25
click at [23, 242] on link "Scripts" at bounding box center [25, 242] width 53 height 29
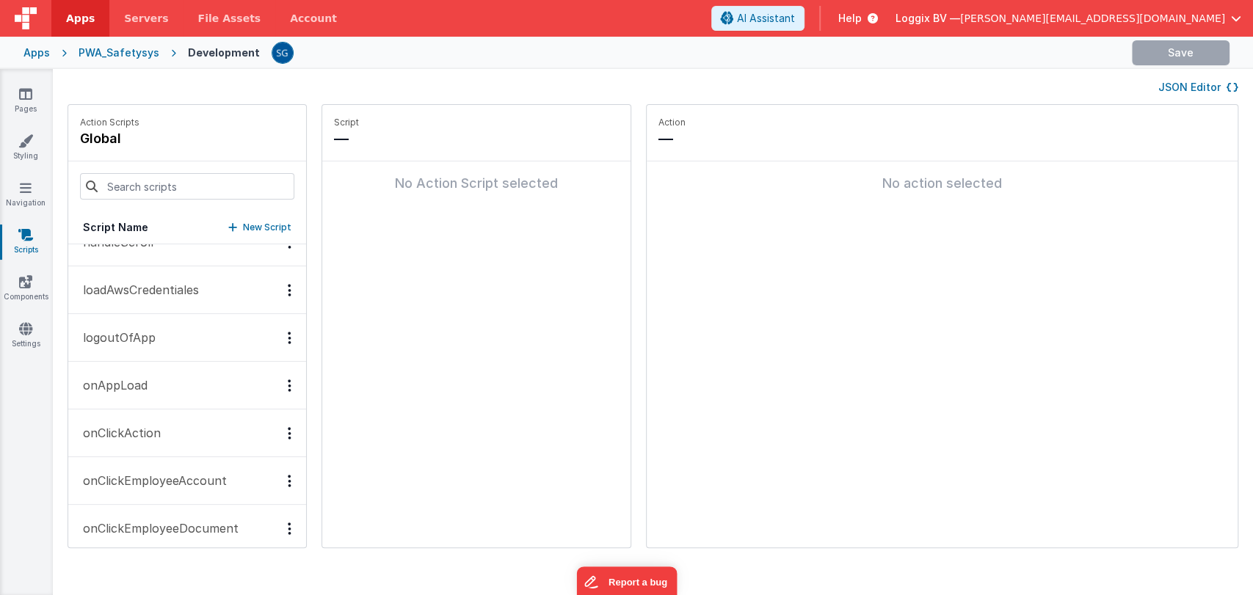
scroll to position [74, 0]
click at [130, 382] on p "onAppLoad" at bounding box center [110, 385] width 73 height 18
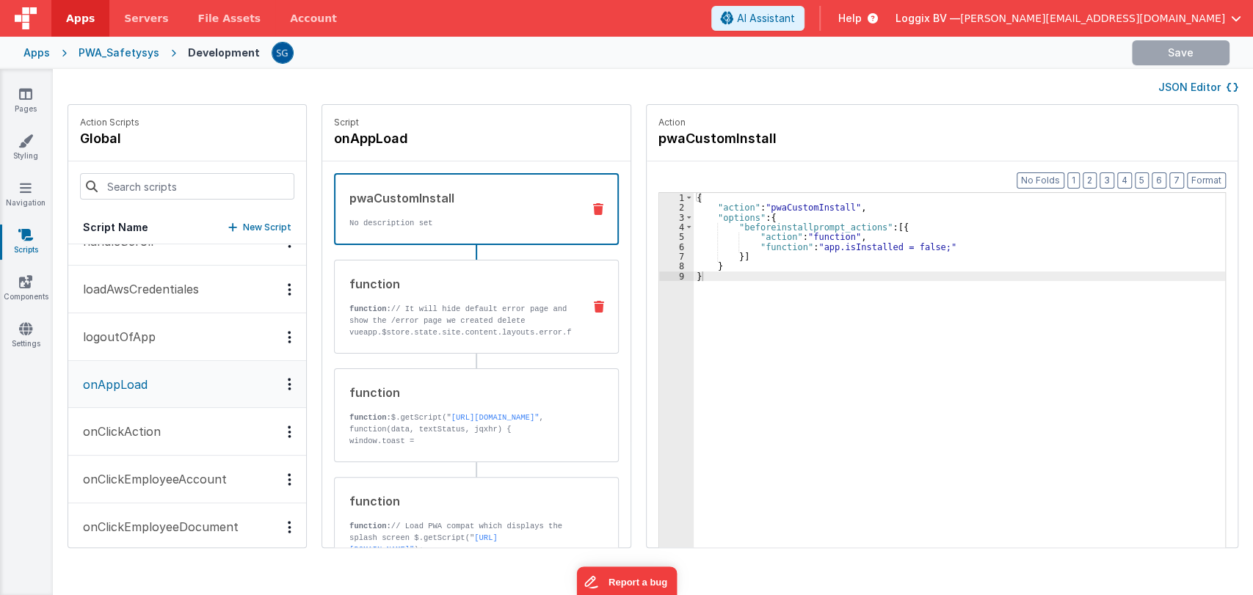
click at [463, 306] on p "function: // It will hide default error page and show the /error page we create…" at bounding box center [460, 361] width 222 height 117
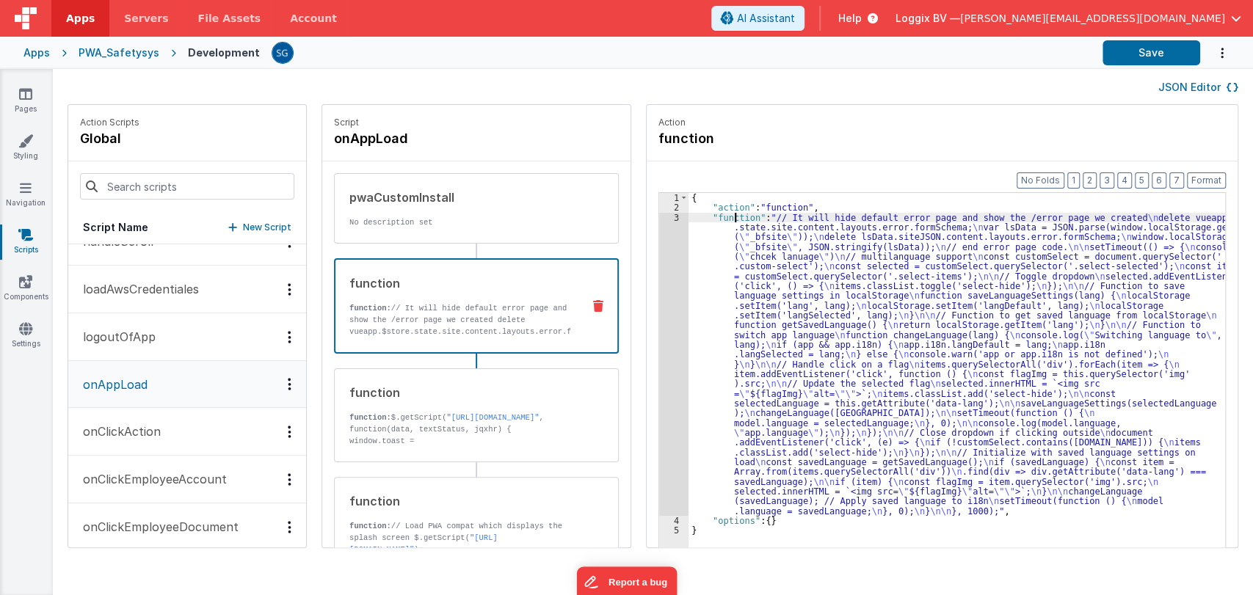
click at [720, 214] on div "{ "action" : "function" , "function" : "// It will hide default error page and …" at bounding box center [964, 403] width 551 height 420
click at [659, 219] on div "3" at bounding box center [673, 364] width 29 height 303
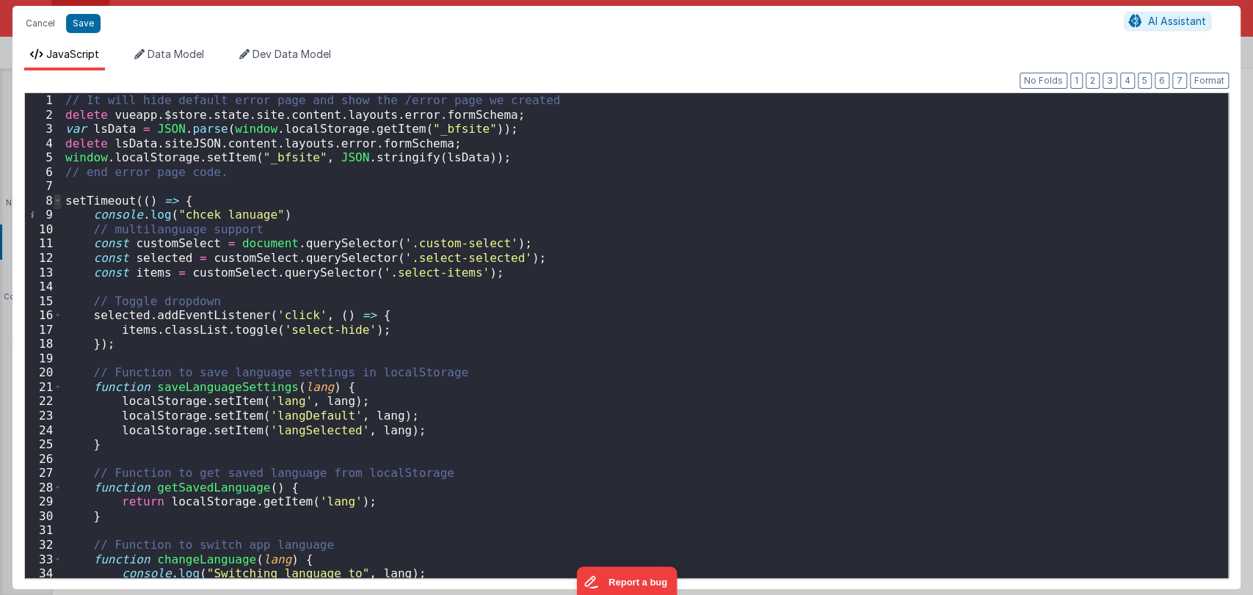
click at [57, 200] on span at bounding box center [58, 201] width 8 height 15
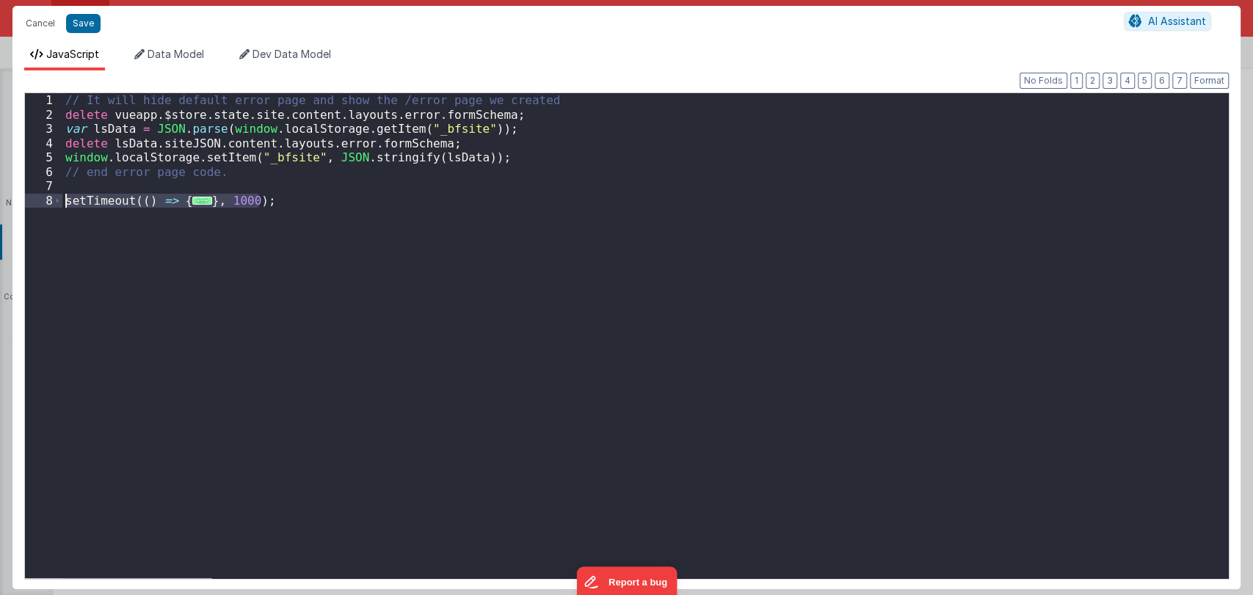
drag, startPoint x: 279, startPoint y: 203, endPoint x: 67, endPoint y: 197, distance: 212.2
click at [67, 197] on div "// It will hide default error page and show the /error page we created delete v…" at bounding box center [645, 350] width 1166 height 514
click at [35, 12] on div "Cancel Save AI Assistant" at bounding box center [626, 23] width 1228 height 35
click at [39, 18] on button "Cancel" at bounding box center [40, 23] width 44 height 21
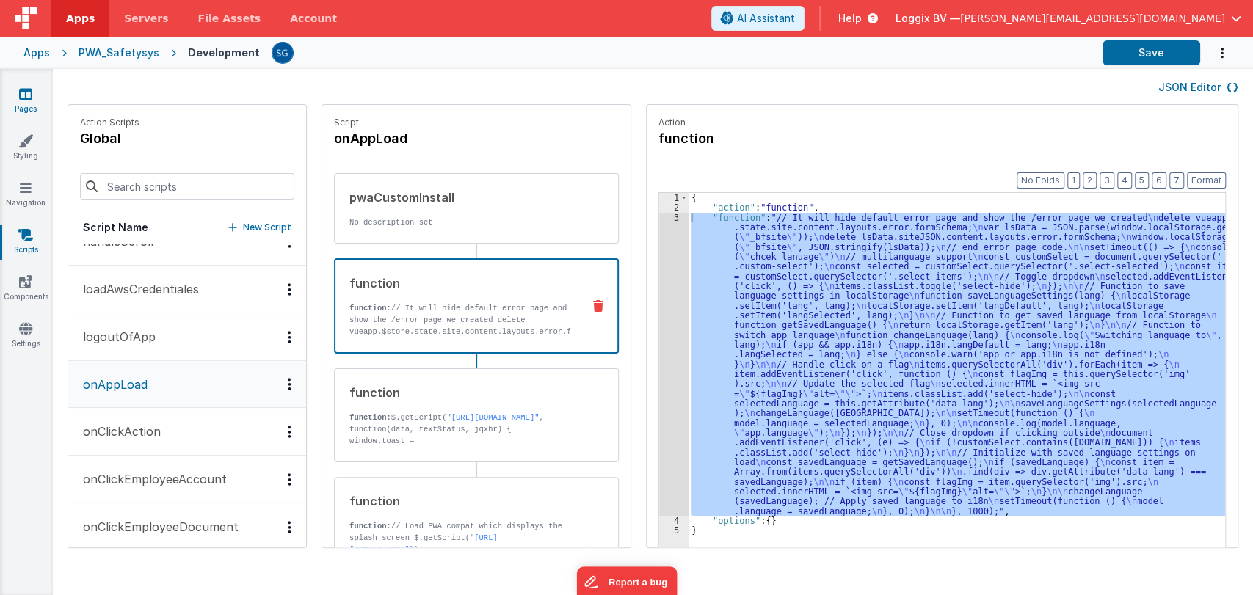
click at [30, 101] on link "Pages" at bounding box center [25, 101] width 53 height 29
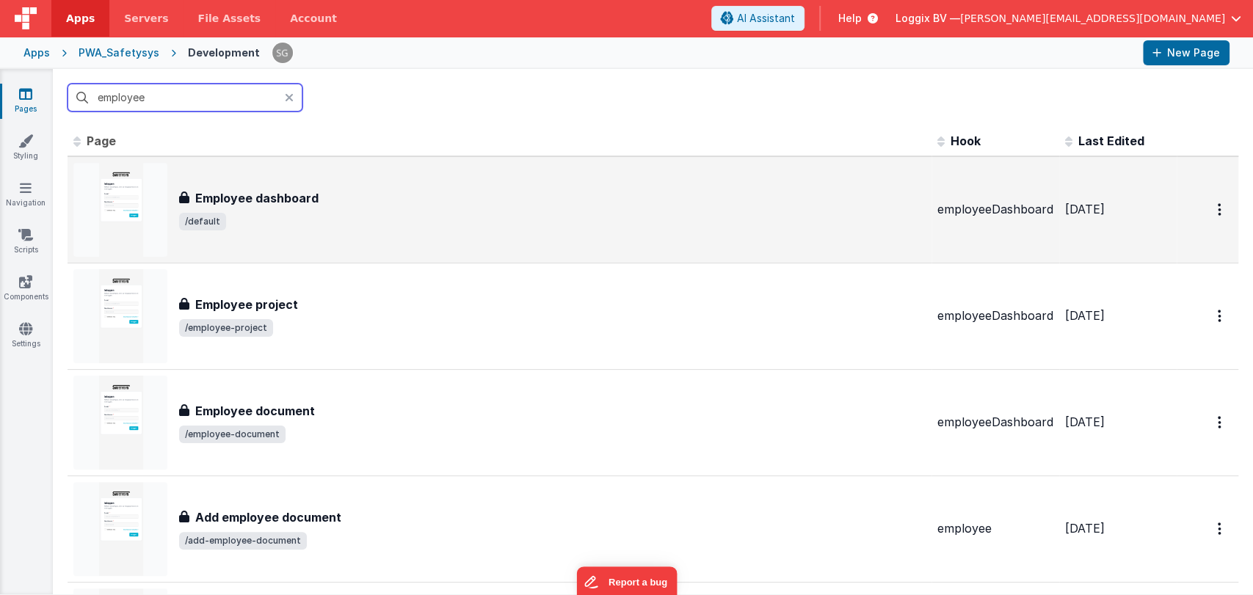
click at [269, 200] on h3 "Employee dashboard" at bounding box center [256, 198] width 123 height 18
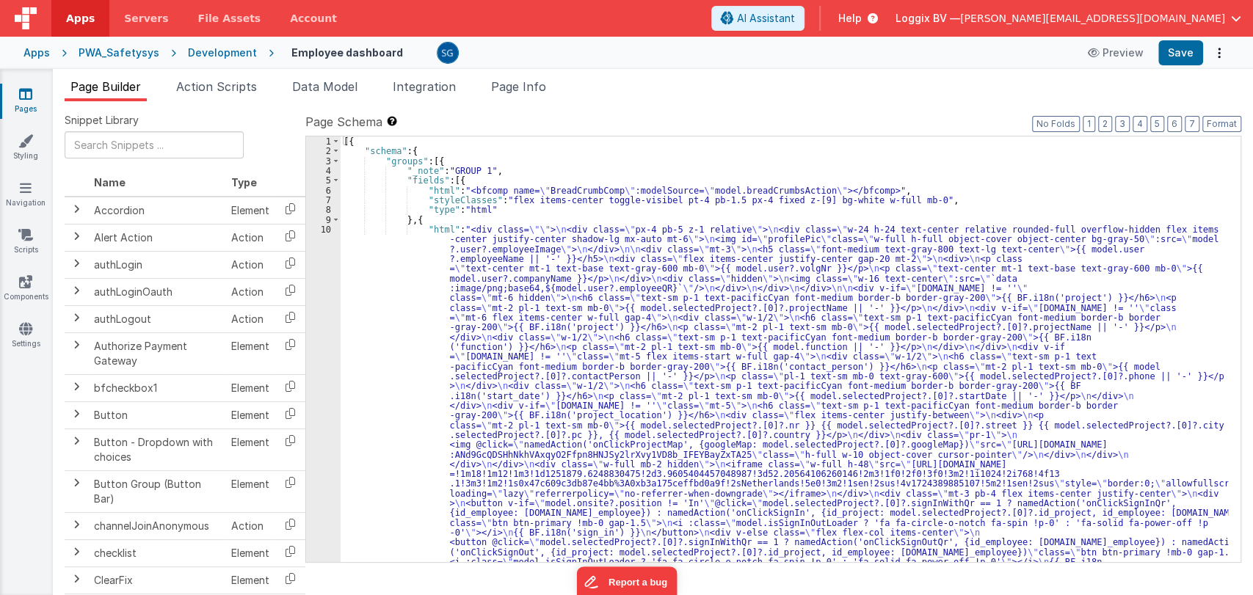
click at [211, 89] on span "Action Scripts" at bounding box center [216, 86] width 81 height 15
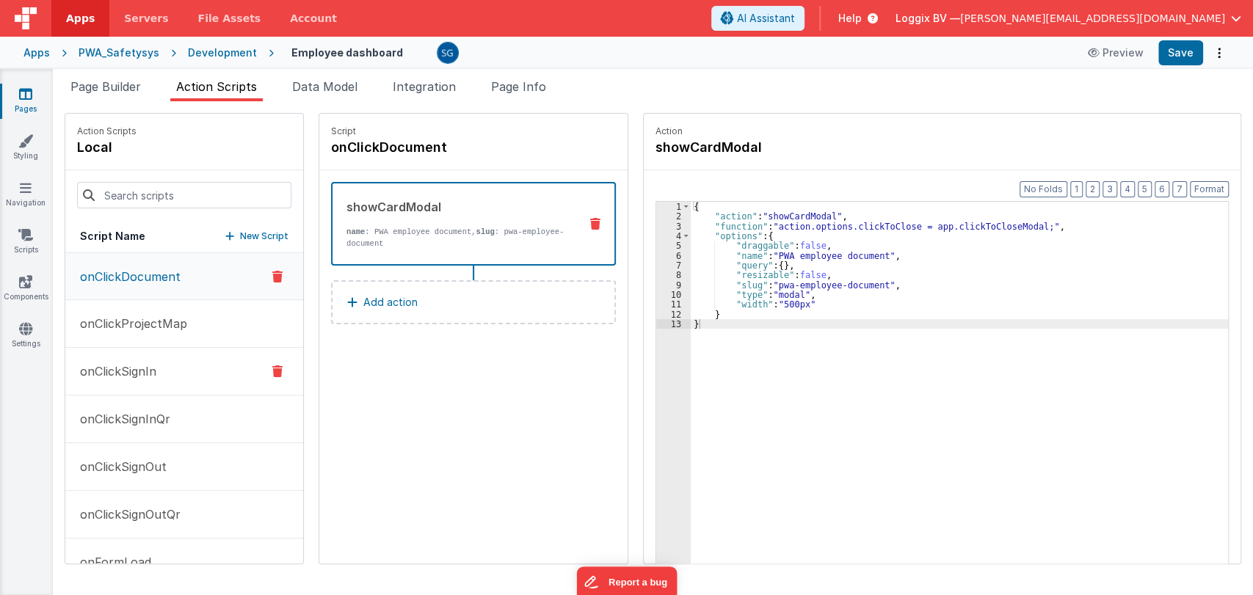
scroll to position [34, 0]
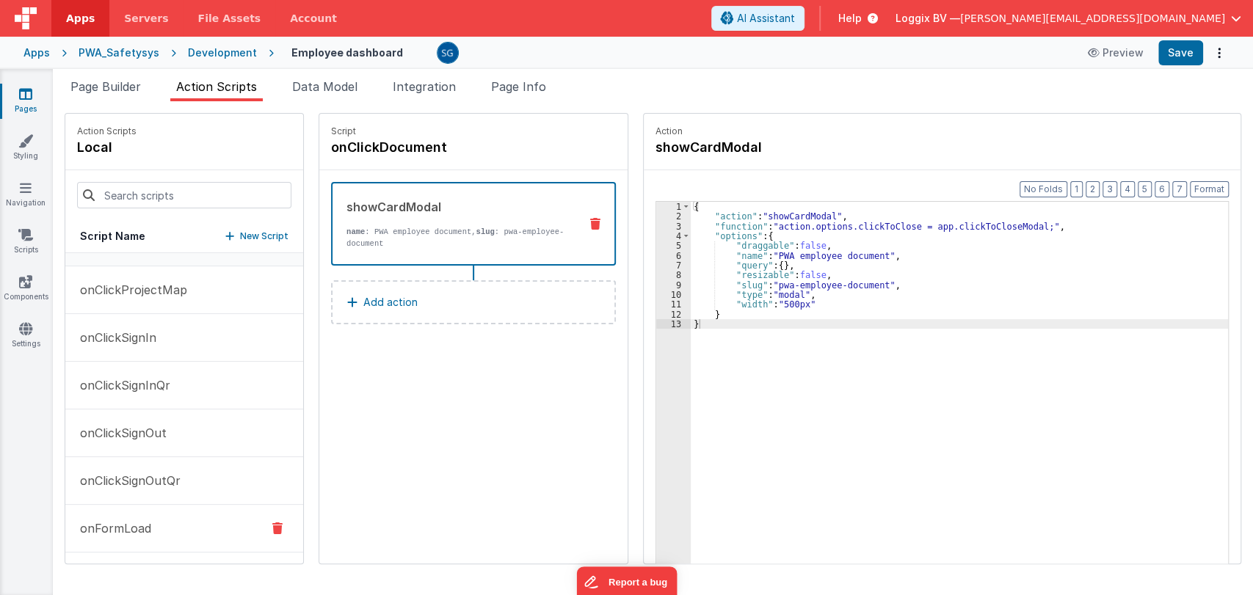
click at [120, 528] on p "onFormLoad" at bounding box center [111, 529] width 80 height 18
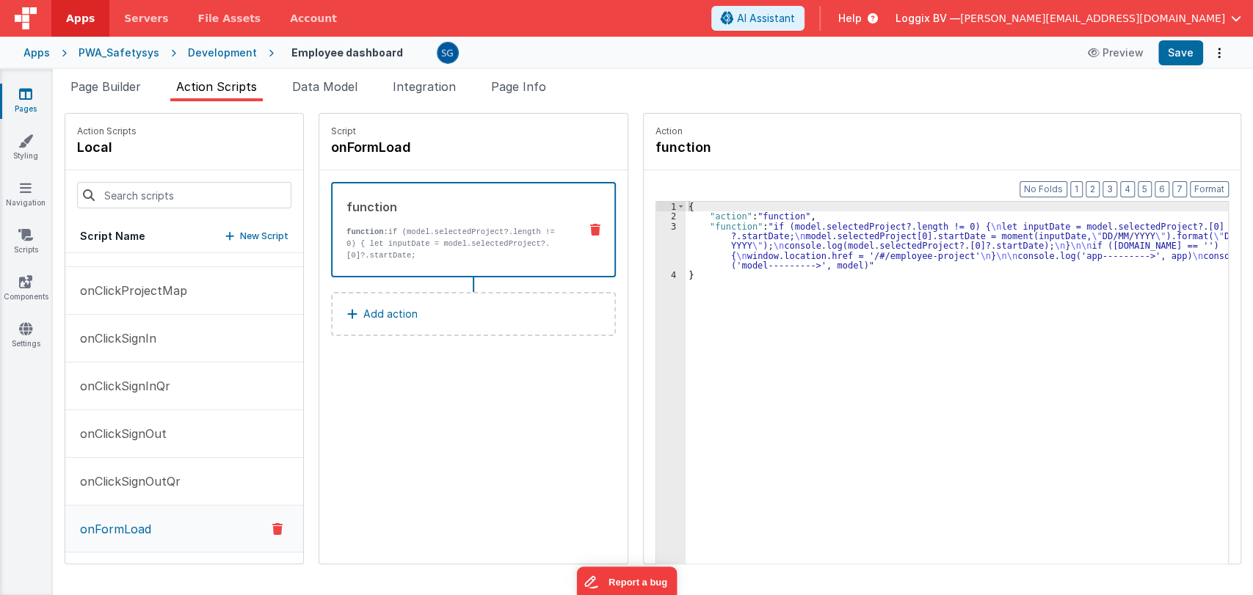
click at [363, 307] on p "Add action" at bounding box center [390, 314] width 54 height 18
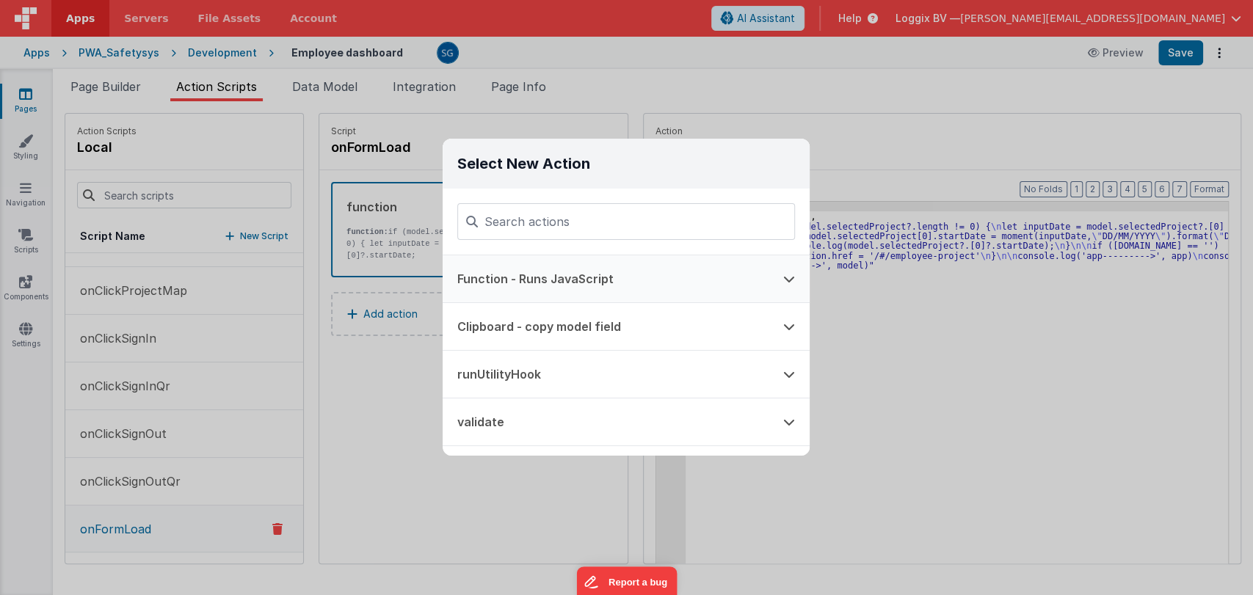
click at [545, 287] on button "Function - Runs JavaScript" at bounding box center [606, 278] width 326 height 47
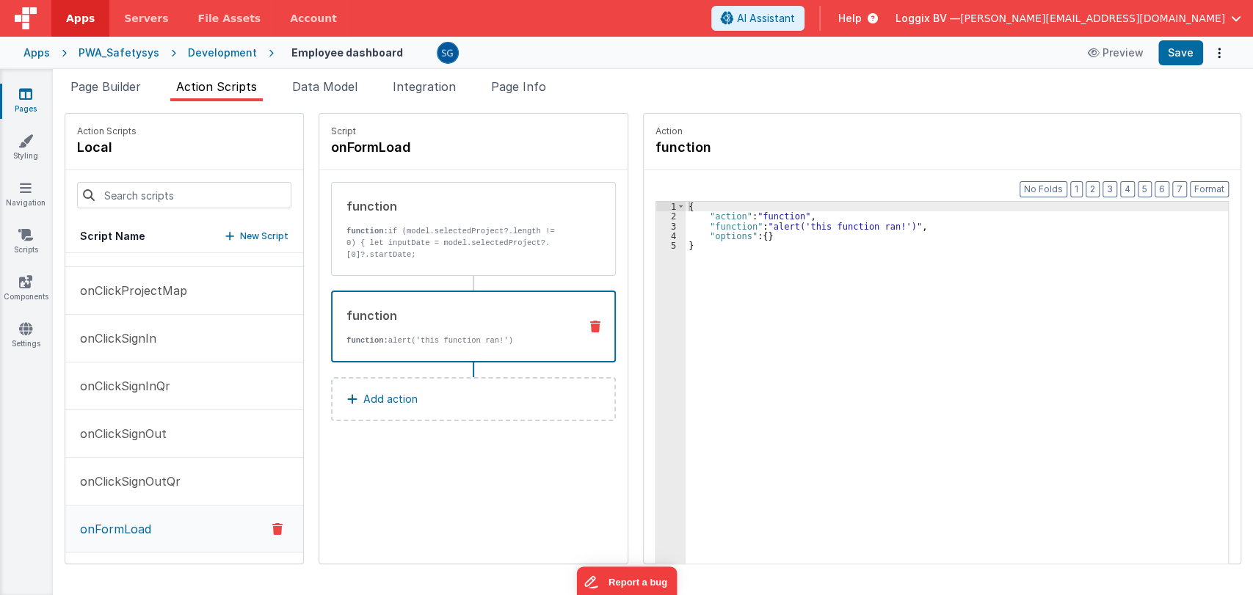
click at [737, 227] on div "{ "action" : "function" , "function" : "alert('this function ran!')" , "options…" at bounding box center [964, 415] width 557 height 427
click at [658, 223] on div "3" at bounding box center [670, 227] width 29 height 10
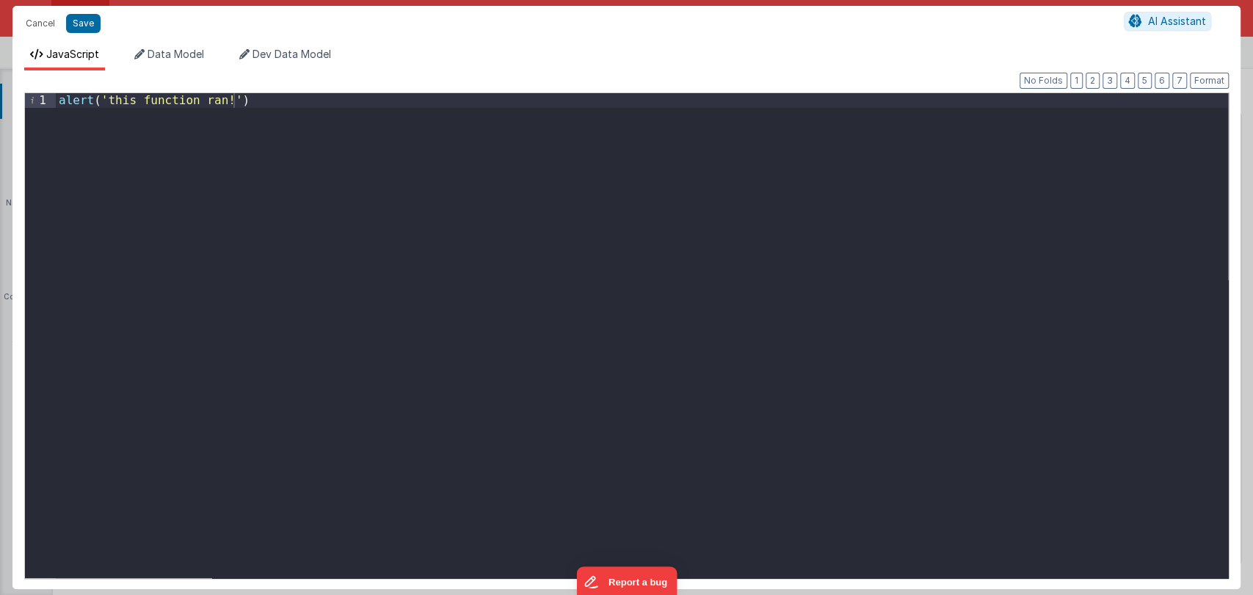
click at [330, 126] on div "alert ( 'this function ran!' )" at bounding box center [642, 350] width 1172 height 514
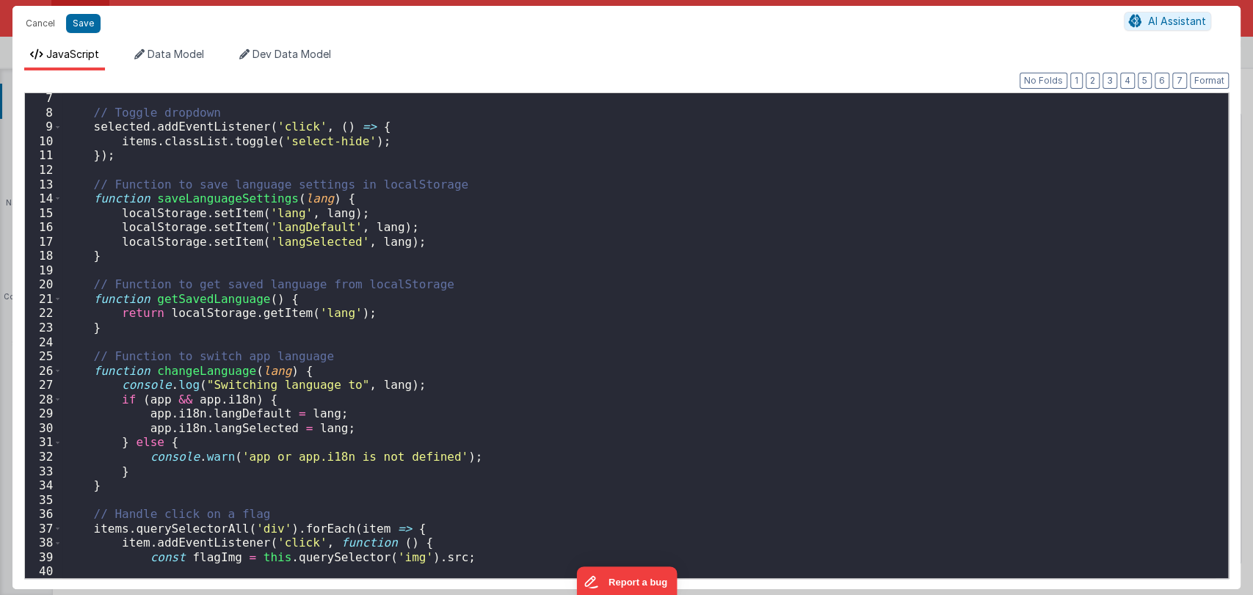
scroll to position [35, 0]
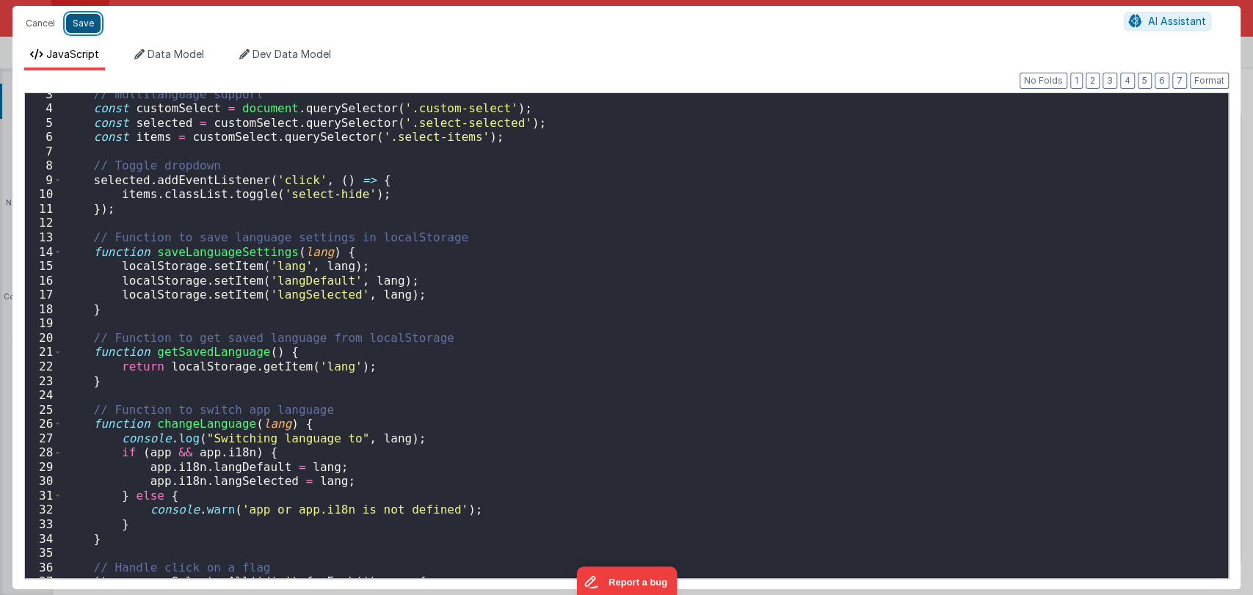
click at [78, 21] on button "Save" at bounding box center [83, 23] width 35 height 19
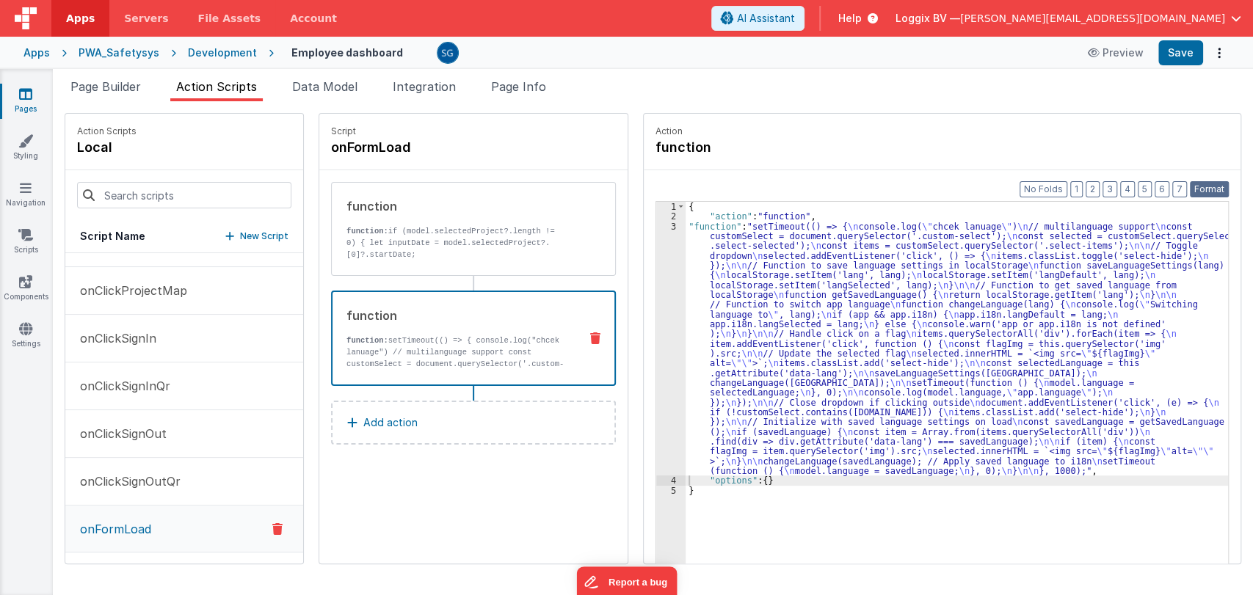
click at [1208, 185] on button "Format" at bounding box center [1209, 189] width 39 height 16
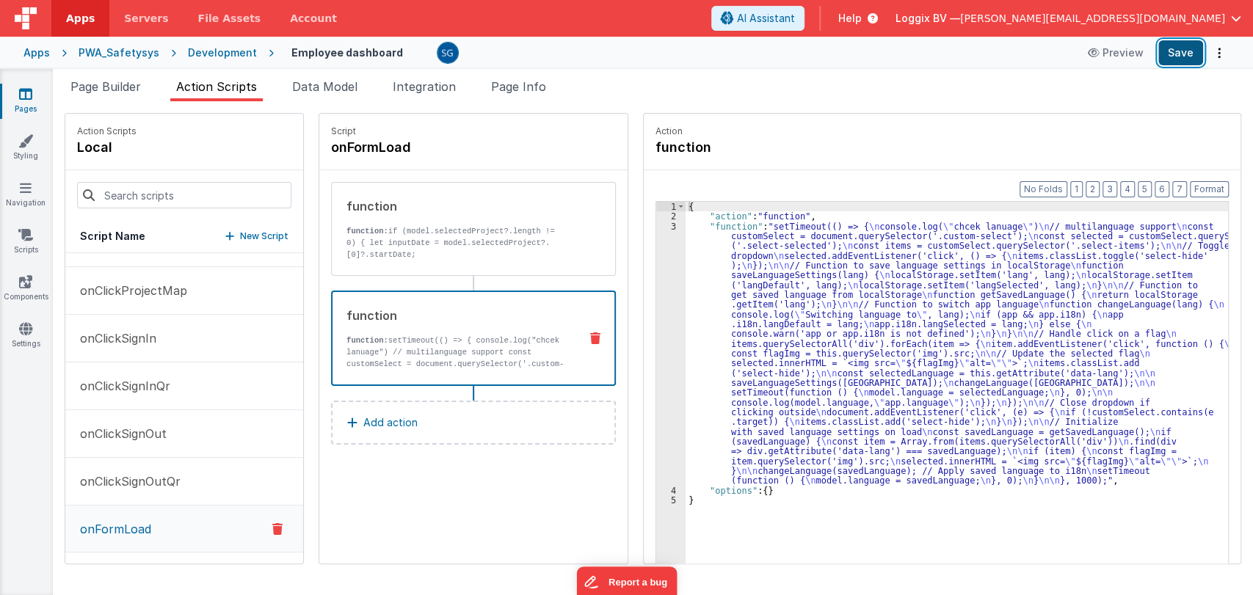
click at [1182, 52] on button "Save" at bounding box center [1180, 52] width 45 height 25
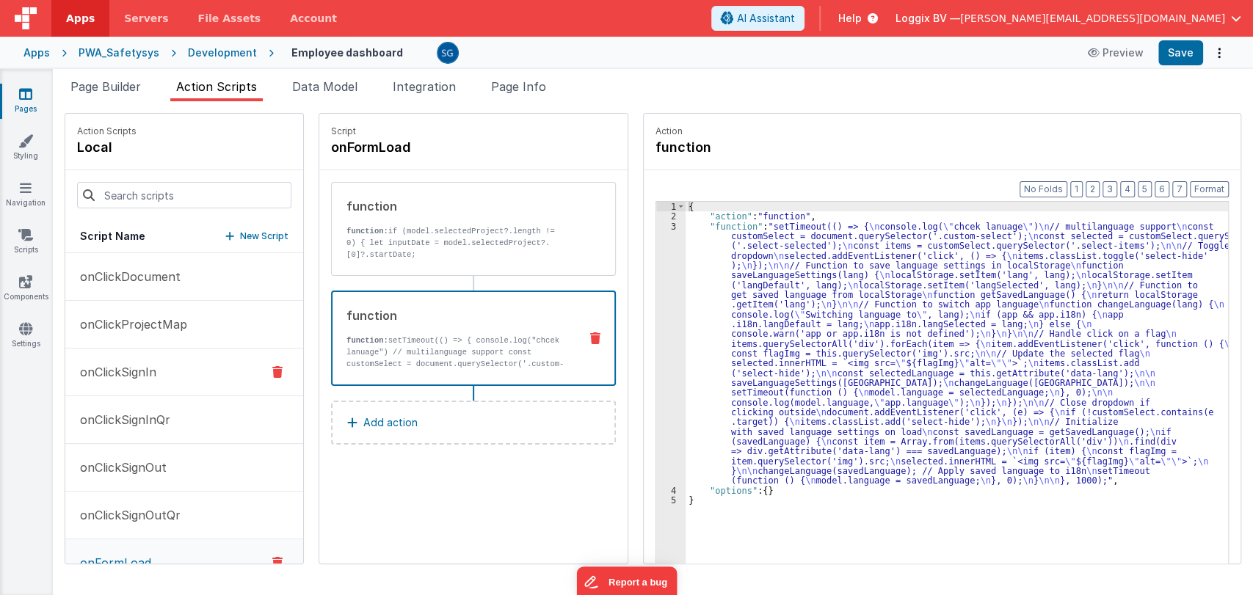
scroll to position [34, 0]
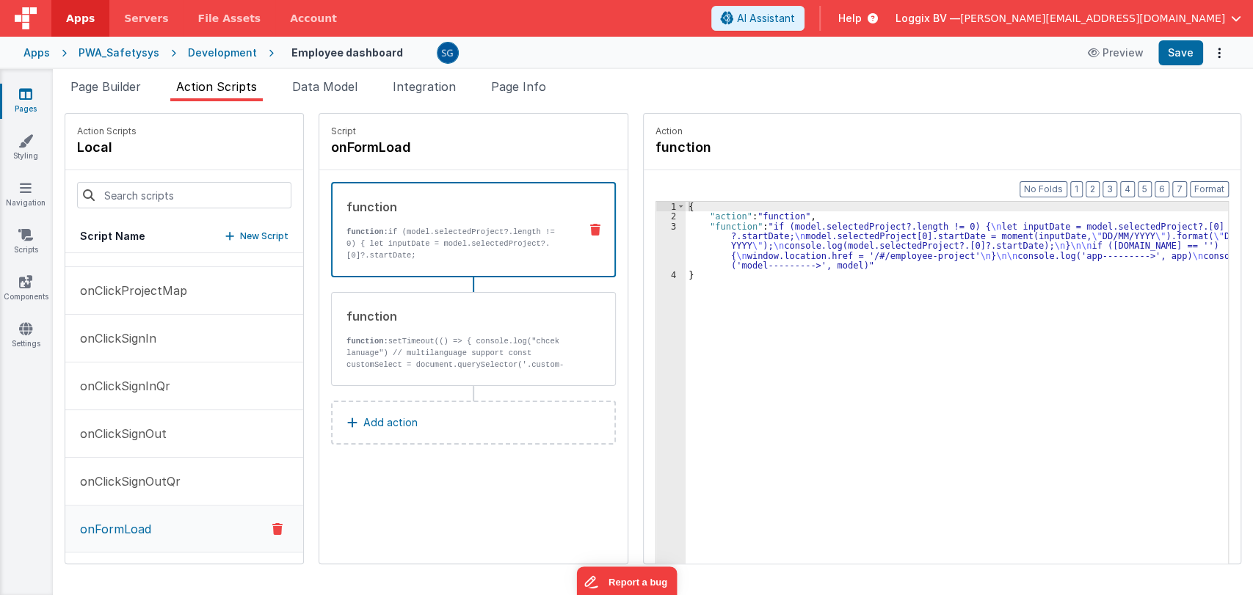
click at [413, 237] on p "function: if (model.selectedProject?.length != 0) { let inputDate = model.selec…" at bounding box center [456, 267] width 221 height 82
click at [337, 86] on span "Data Model" at bounding box center [324, 86] width 65 height 15
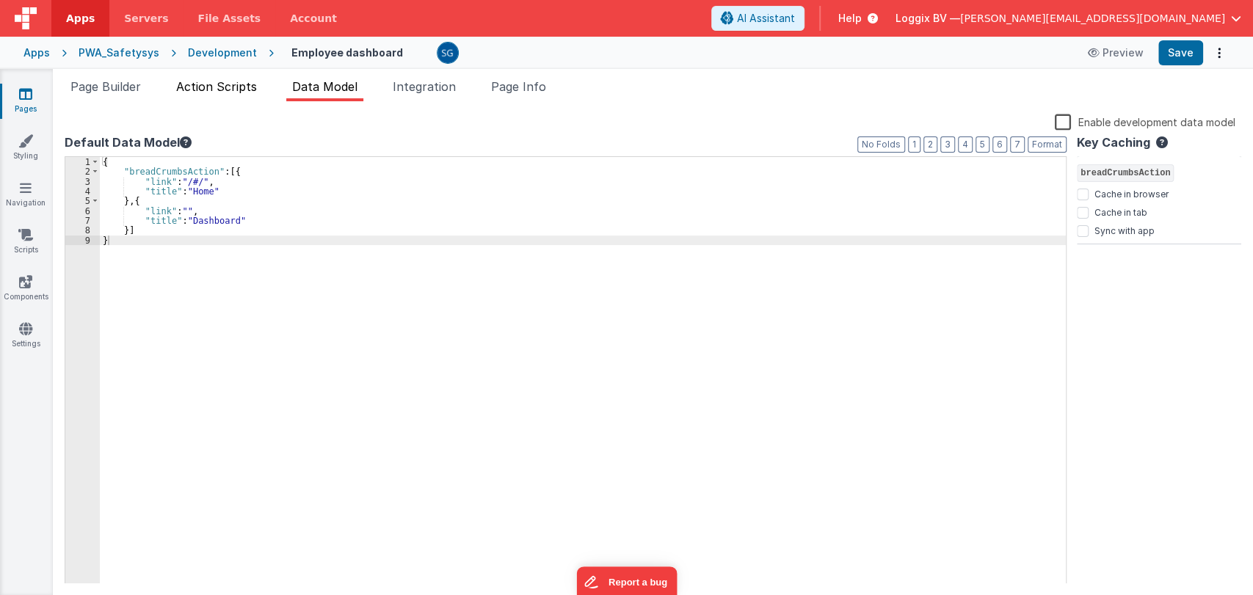
click at [214, 85] on span "Action Scripts" at bounding box center [216, 86] width 81 height 15
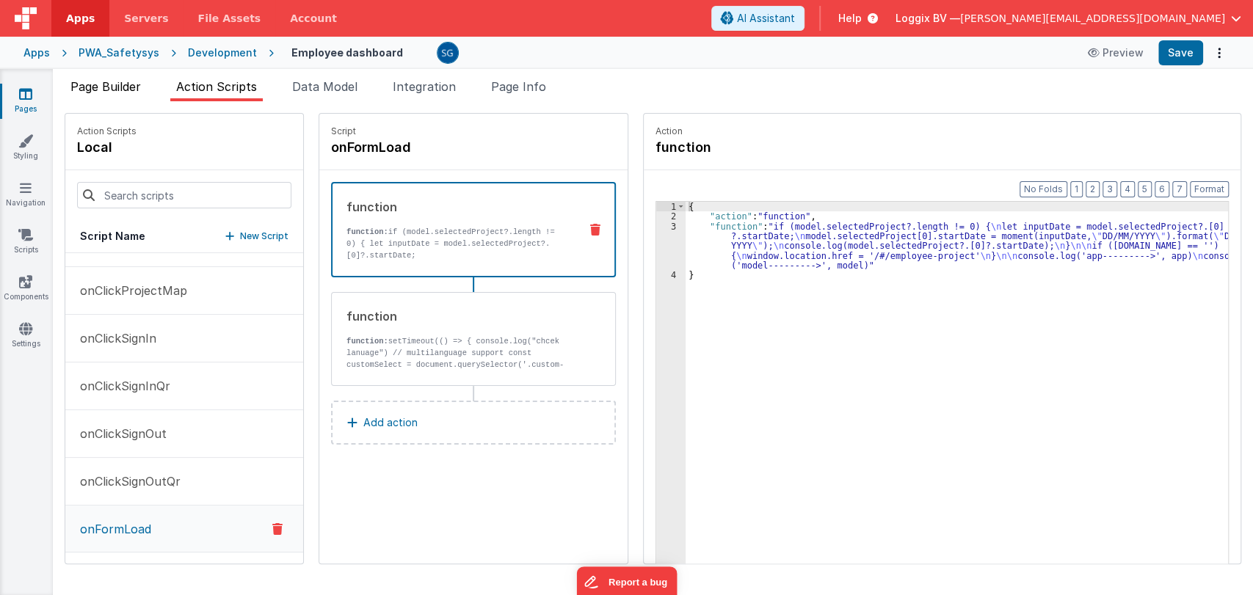
click at [117, 90] on span "Page Builder" at bounding box center [105, 86] width 70 height 15
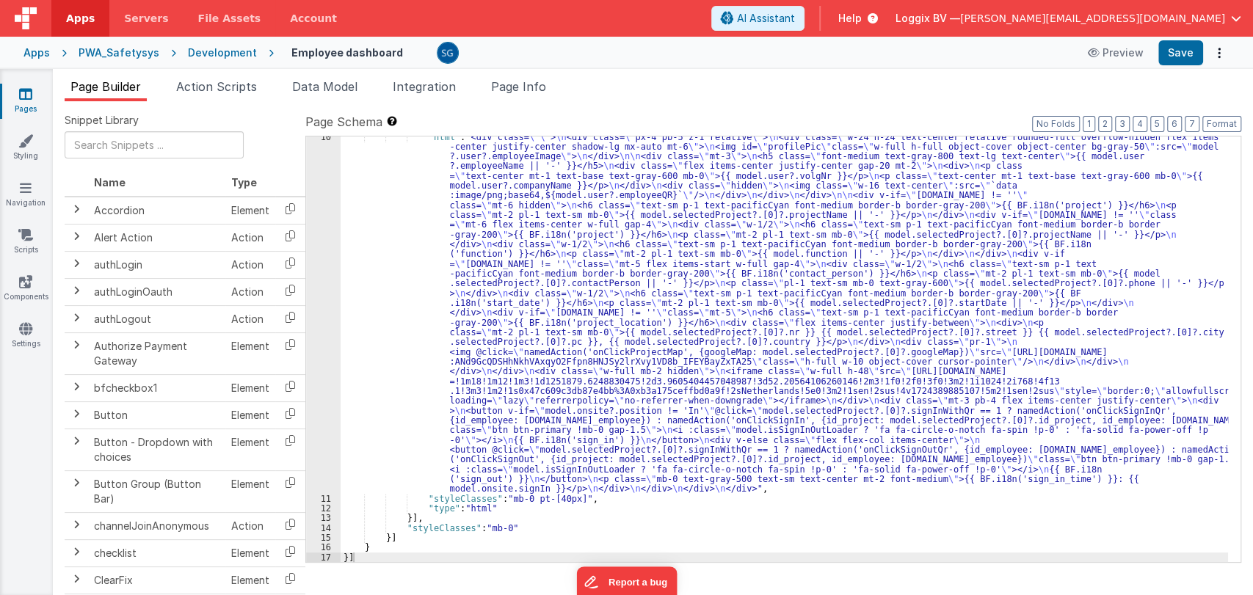
scroll to position [92, 0]
click at [211, 97] on li "Action Scripts" at bounding box center [216, 89] width 92 height 23
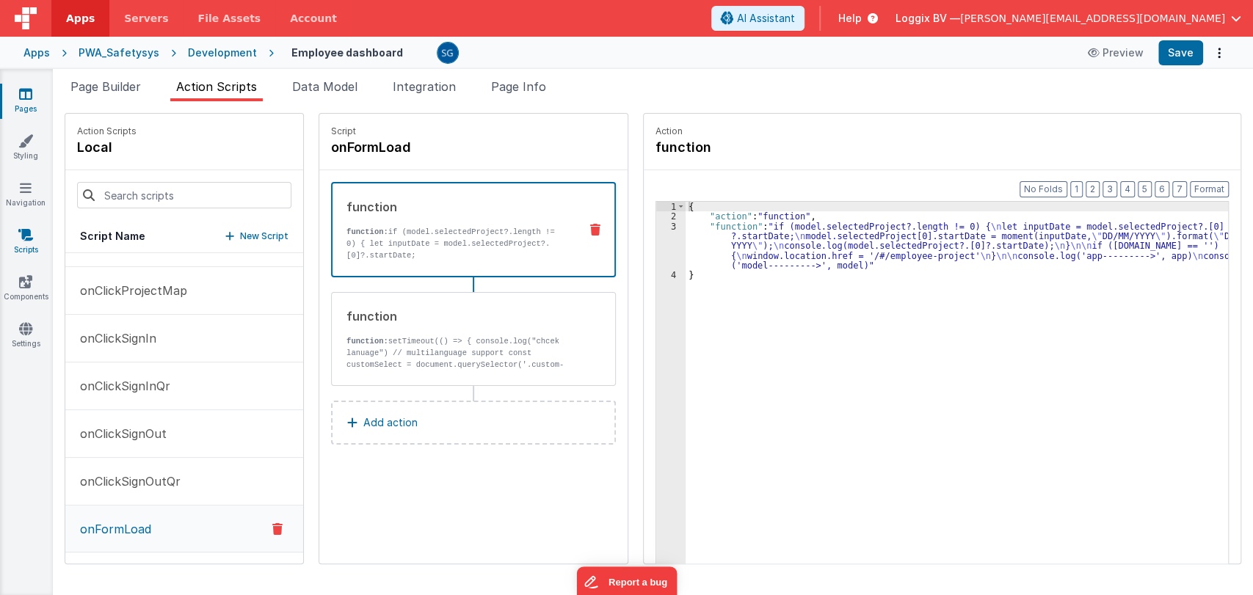
click at [26, 236] on icon at bounding box center [25, 235] width 15 height 15
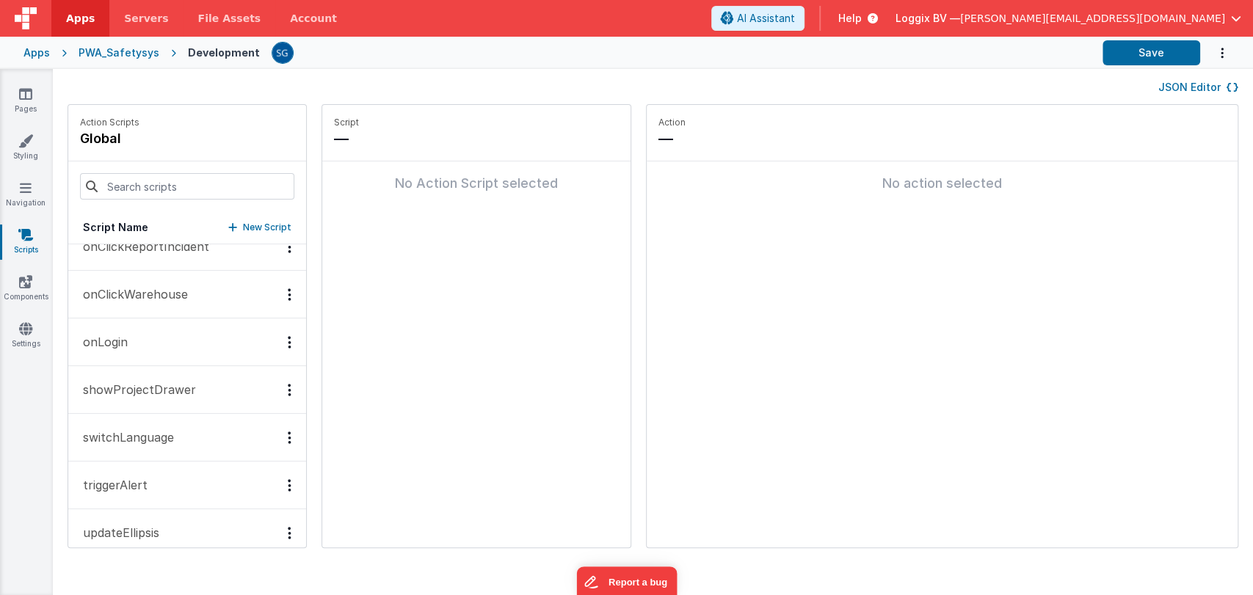
scroll to position [565, 0]
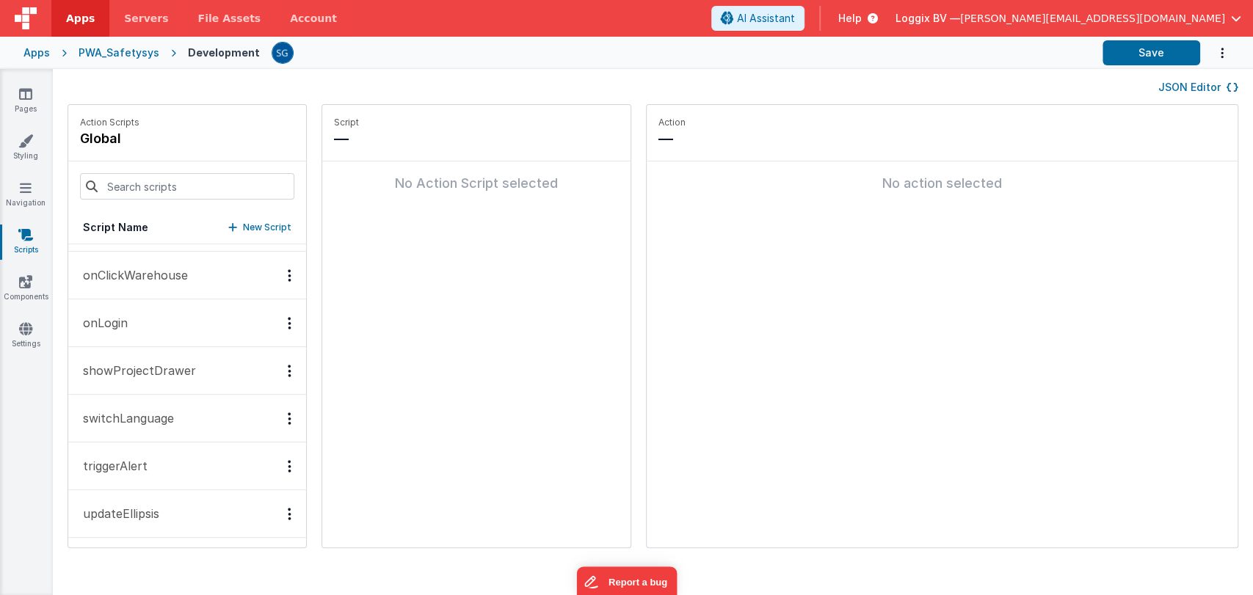
click at [128, 465] on p "triggerAlert" at bounding box center [110, 466] width 73 height 18
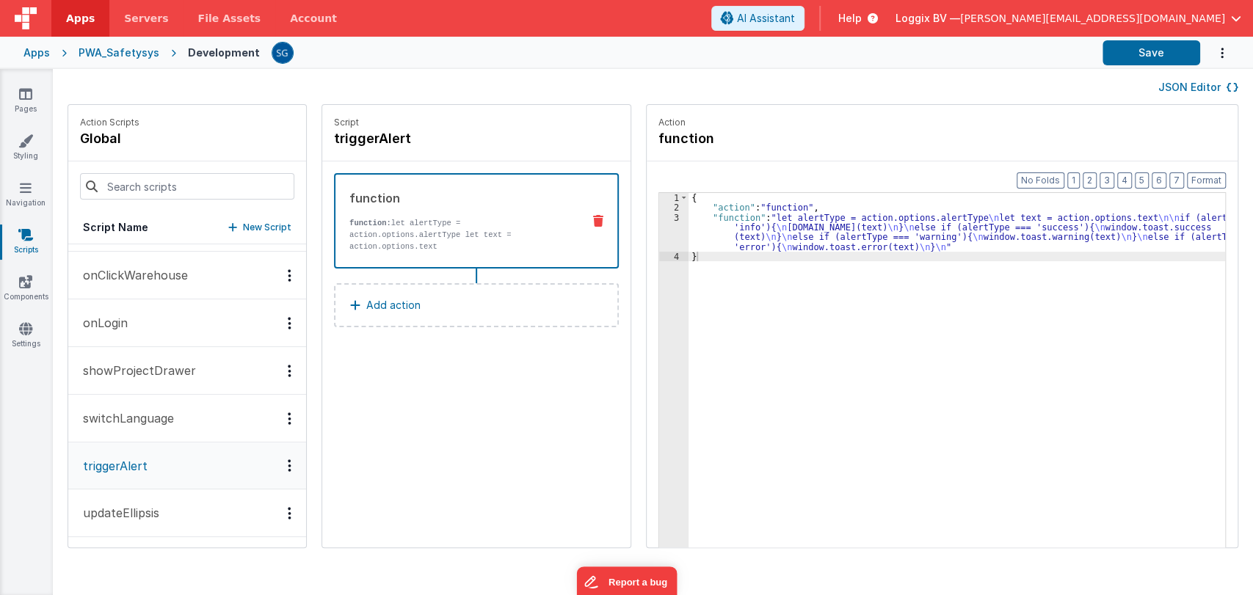
scroll to position [564, 0]
click at [118, 514] on p "updateEllipsis" at bounding box center [116, 514] width 85 height 18
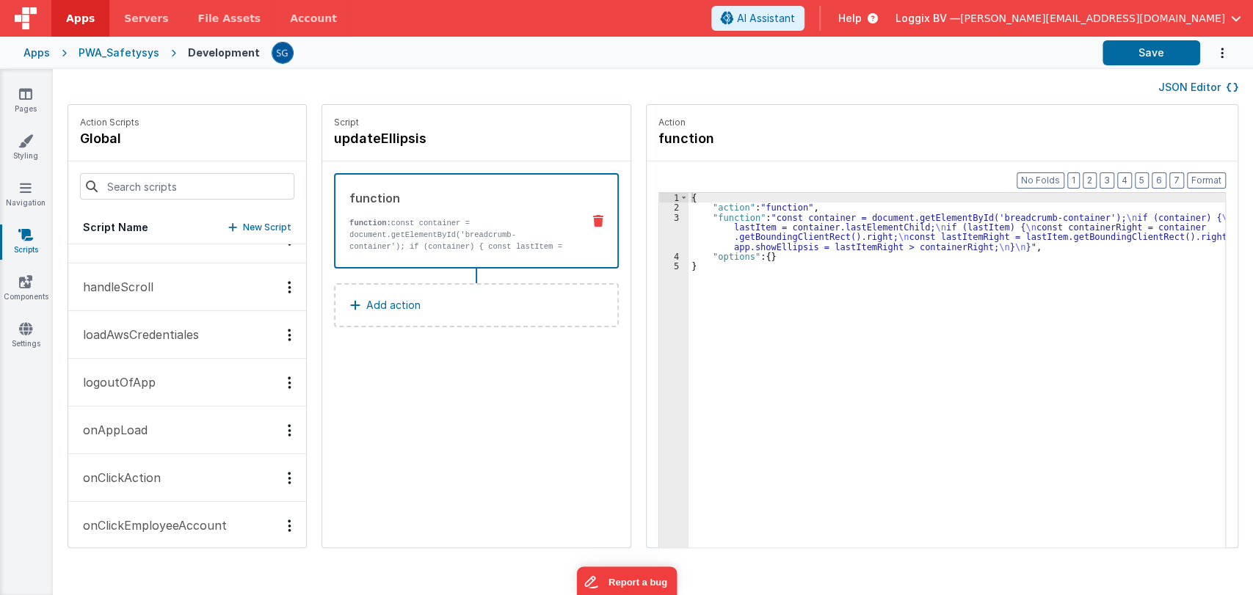
scroll to position [0, 0]
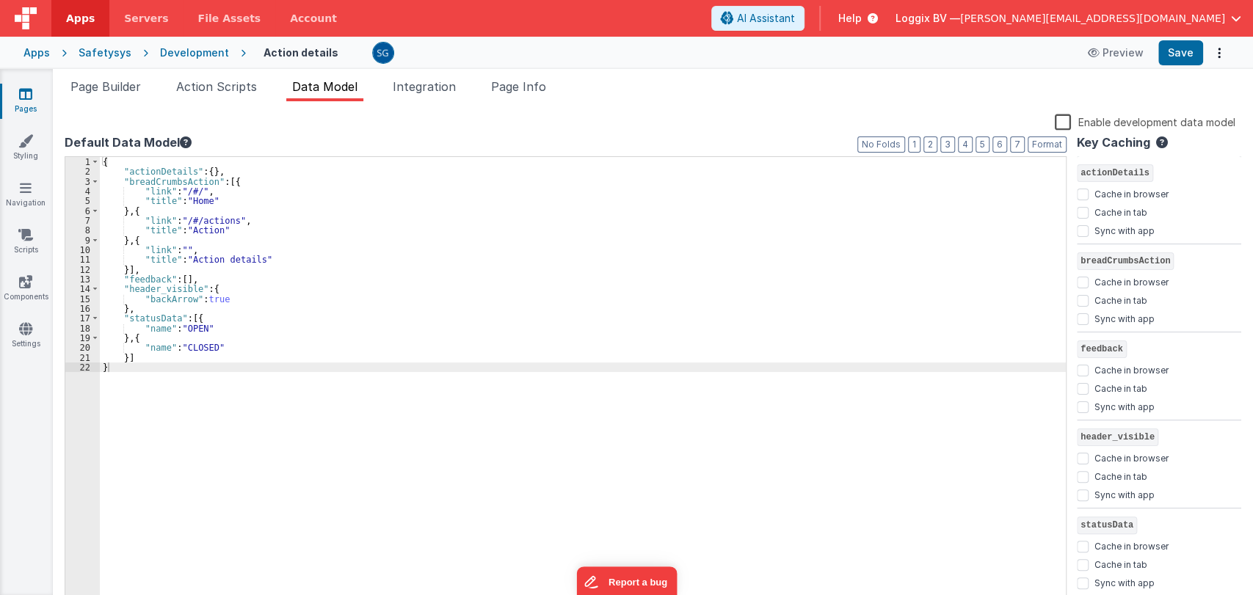
click at [17, 98] on link "Pages" at bounding box center [25, 101] width 53 height 29
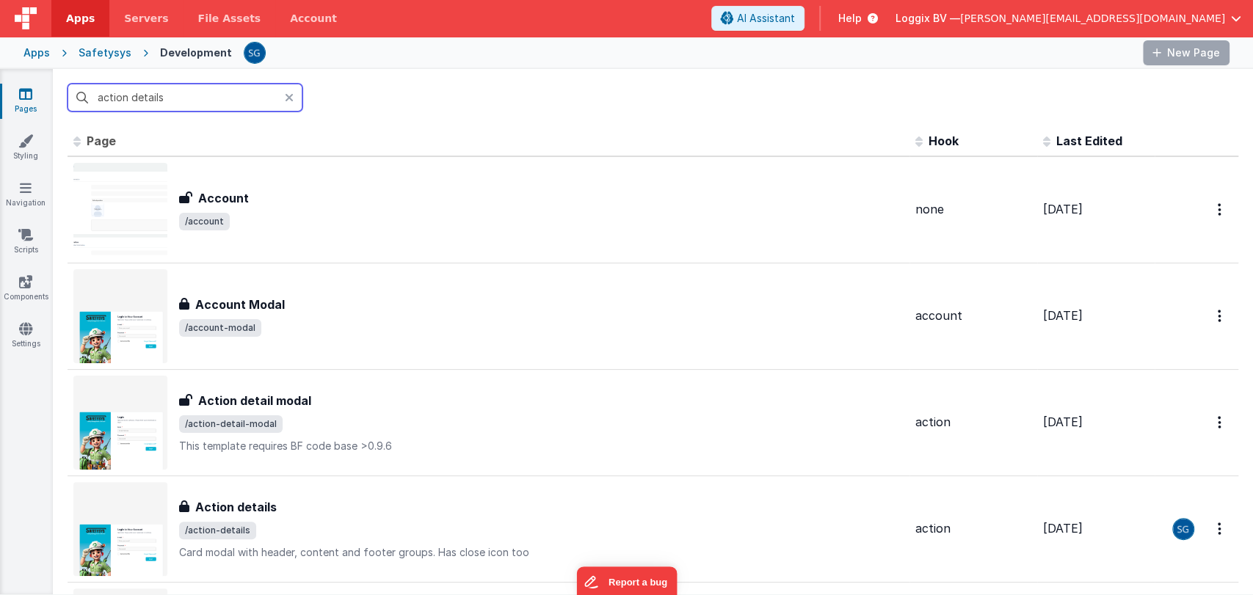
click at [230, 99] on input "action details" at bounding box center [185, 98] width 235 height 28
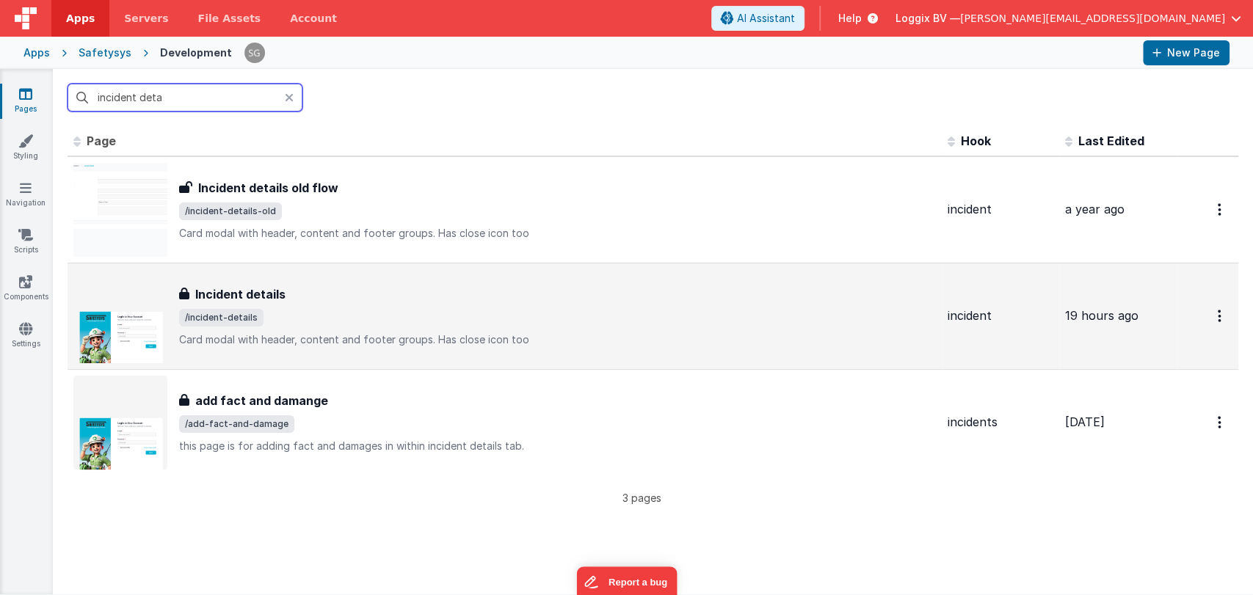
type input "incident deta"
click at [323, 309] on span "/incident-details" at bounding box center [557, 318] width 757 height 18
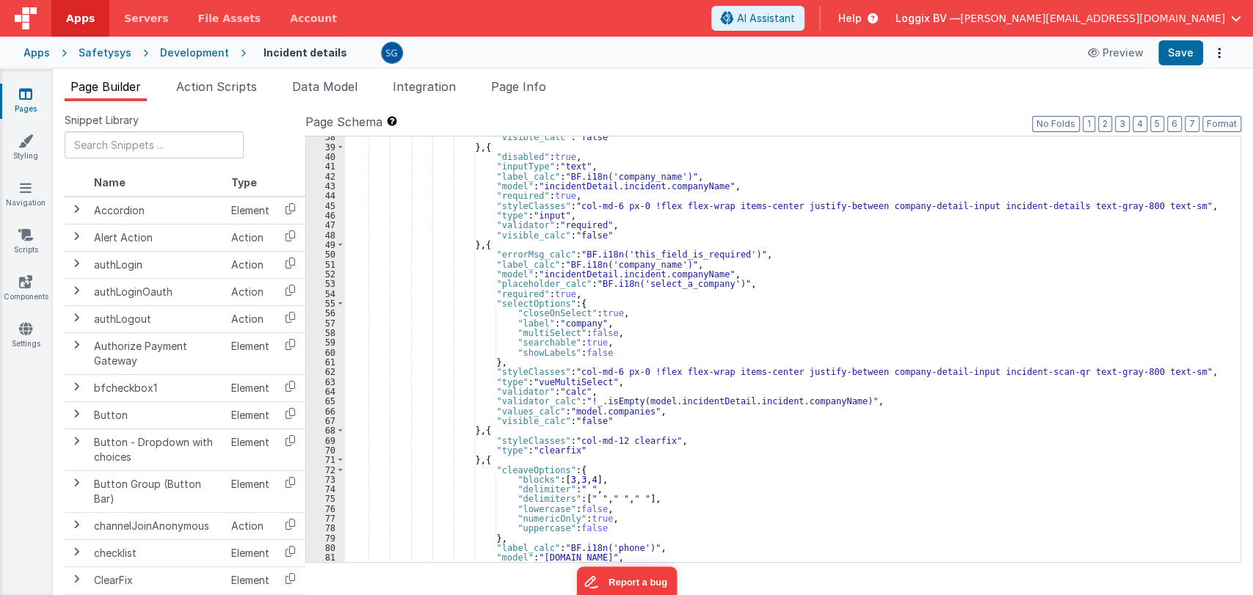
scroll to position [395, 0]
click at [646, 348] on div ""visible_calc" : "false" } , { "disabled" : true , "inputType" : "text" , "labe…" at bounding box center [786, 355] width 883 height 446
click at [637, 333] on div ""visible_calc" : "false" } , { "disabled" : true , "inputType" : "text" , "labe…" at bounding box center [786, 355] width 883 height 446
click at [636, 336] on div ""visible_calc" : "false" } , { "disabled" : true , "inputType" : "text" , "labe…" at bounding box center [786, 355] width 883 height 446
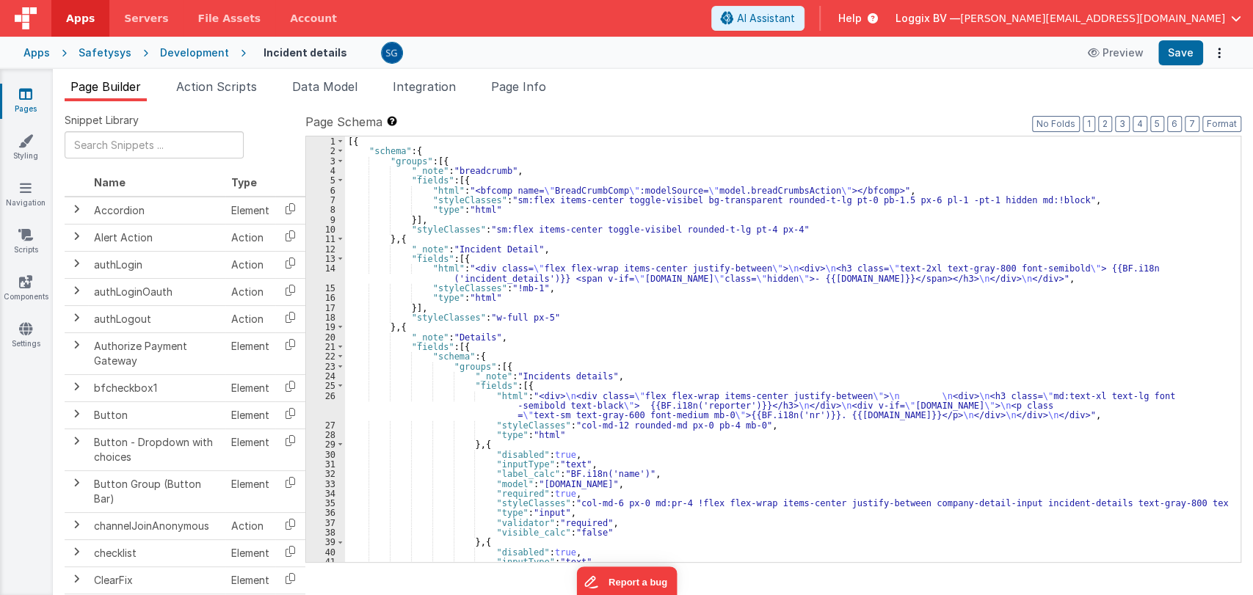
scroll to position [0, 0]
click at [802, 228] on div "[{ "schema" : { "groups" : [{ "_note" : "breadcrumb" , "fields" : [{ "html" : "…" at bounding box center [786, 360] width 883 height 446
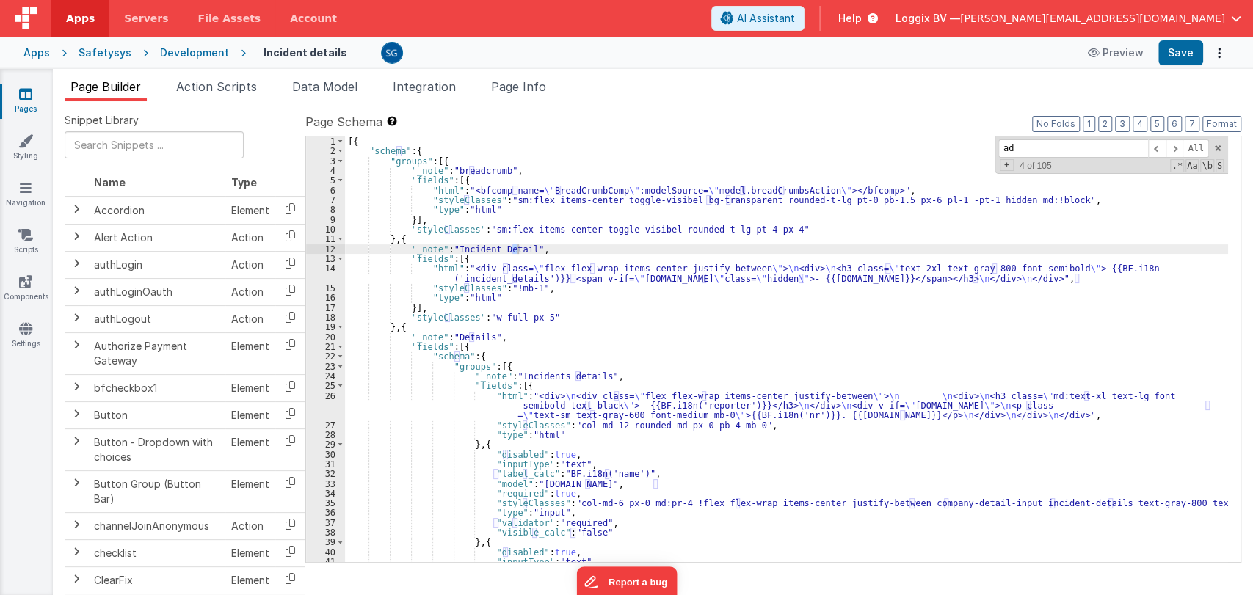
type input "add"
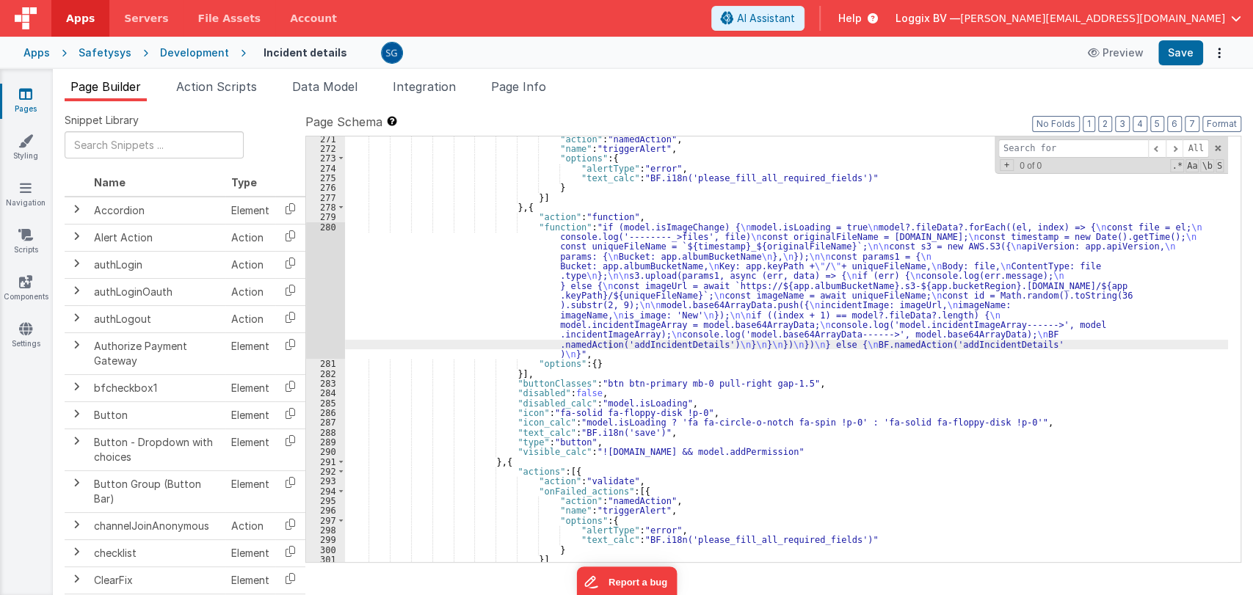
click at [26, 94] on icon at bounding box center [25, 94] width 13 height 15
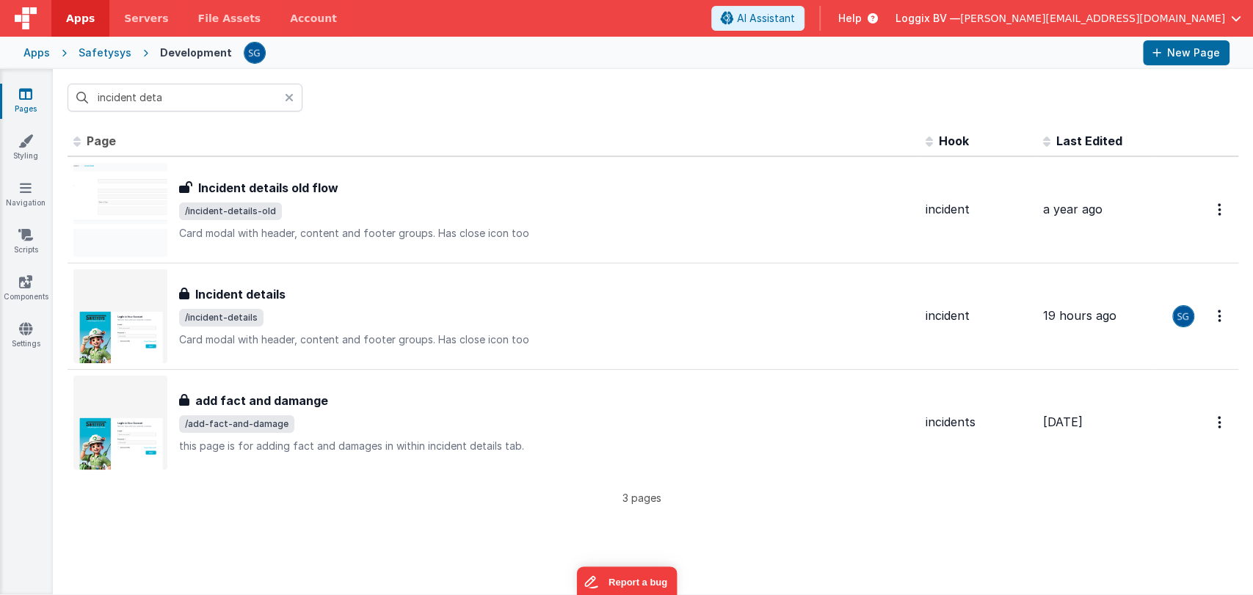
click at [230, 102] on input "incident deta" at bounding box center [185, 98] width 235 height 28
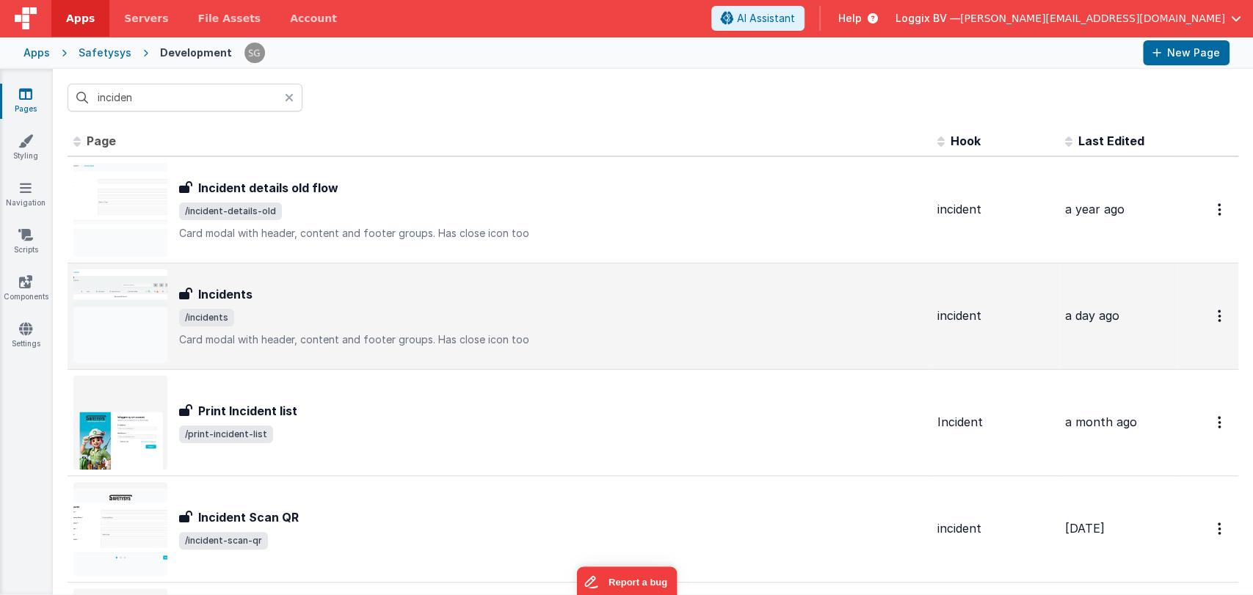
type input "inciden"
click at [323, 305] on div "Incidents Incidents /incidents Card modal with header, content and footer group…" at bounding box center [552, 317] width 747 height 62
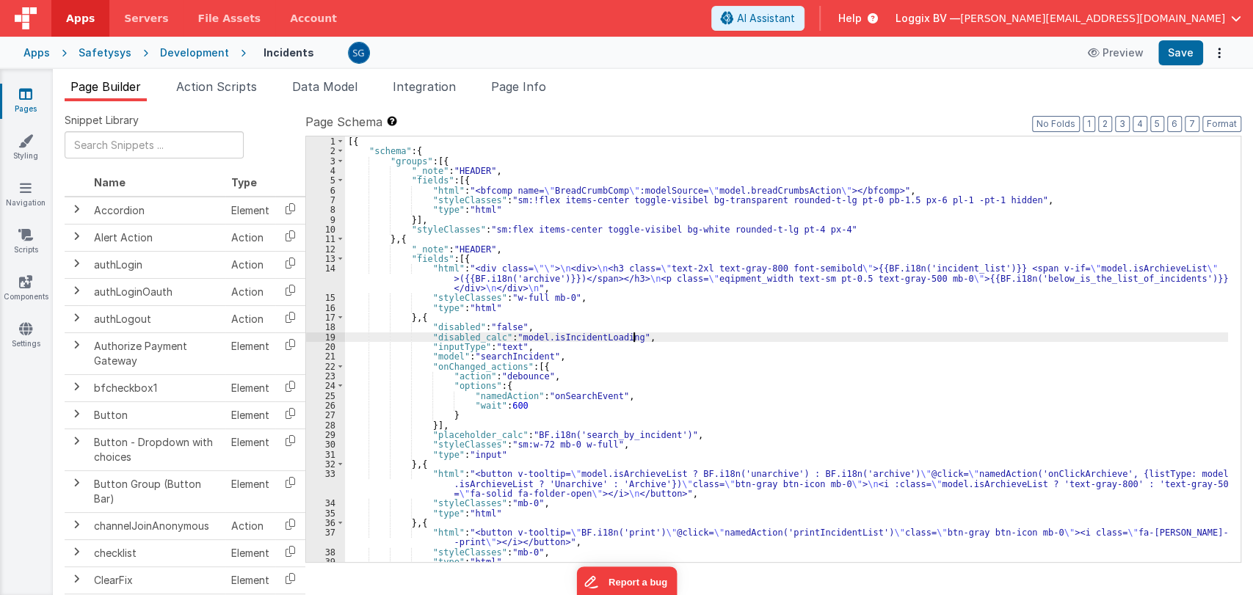
click at [650, 341] on div "[{ "schema" : { "groups" : [{ "_note" : "HEADER" , "fields" : [{ "html" : "<bfc…" at bounding box center [786, 360] width 883 height 446
click at [656, 357] on div "[{ "schema" : { "groups" : [{ "_note" : "HEADER" , "fields" : [{ "html" : "<bfc…" at bounding box center [786, 360] width 883 height 446
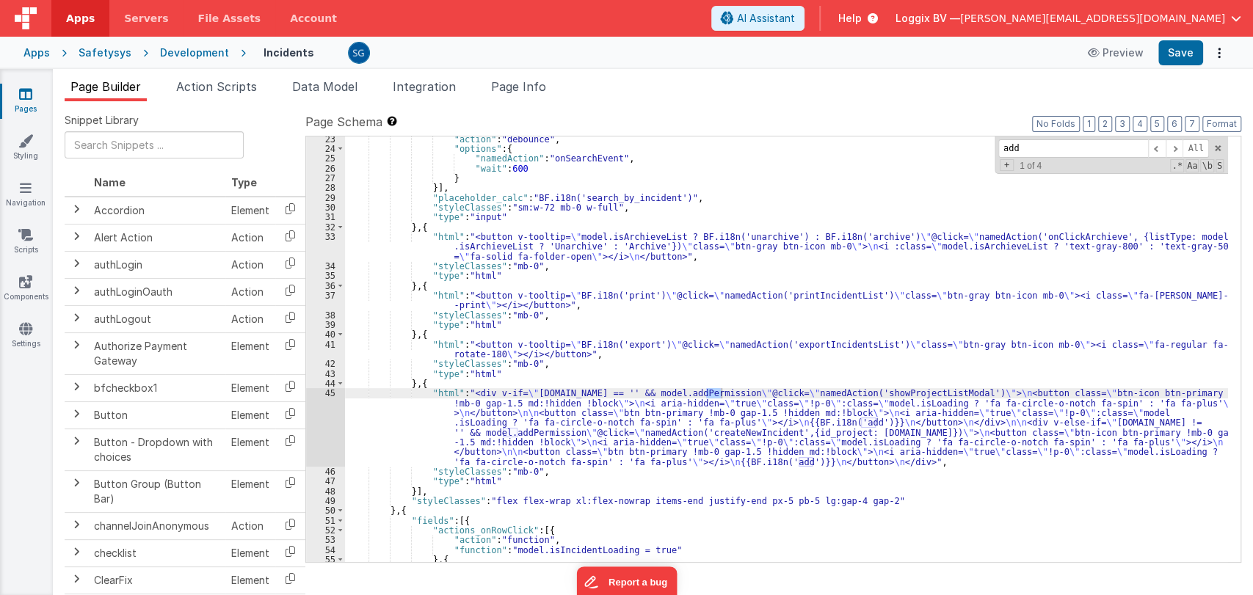
scroll to position [237, 0]
type input "add"
click at [1180, 140] on span at bounding box center [1175, 148] width 18 height 18
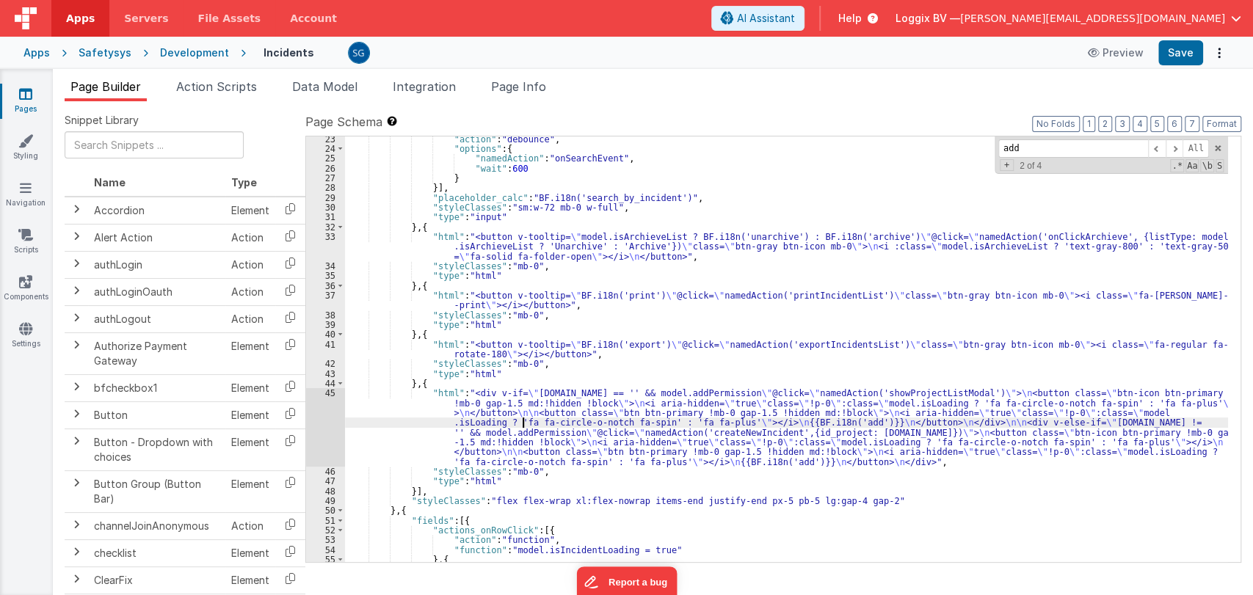
click at [523, 426] on div ""action" : "debounce" , "options" : { "namedAction" : "onSearchEvent" , "wait" …" at bounding box center [786, 357] width 883 height 446
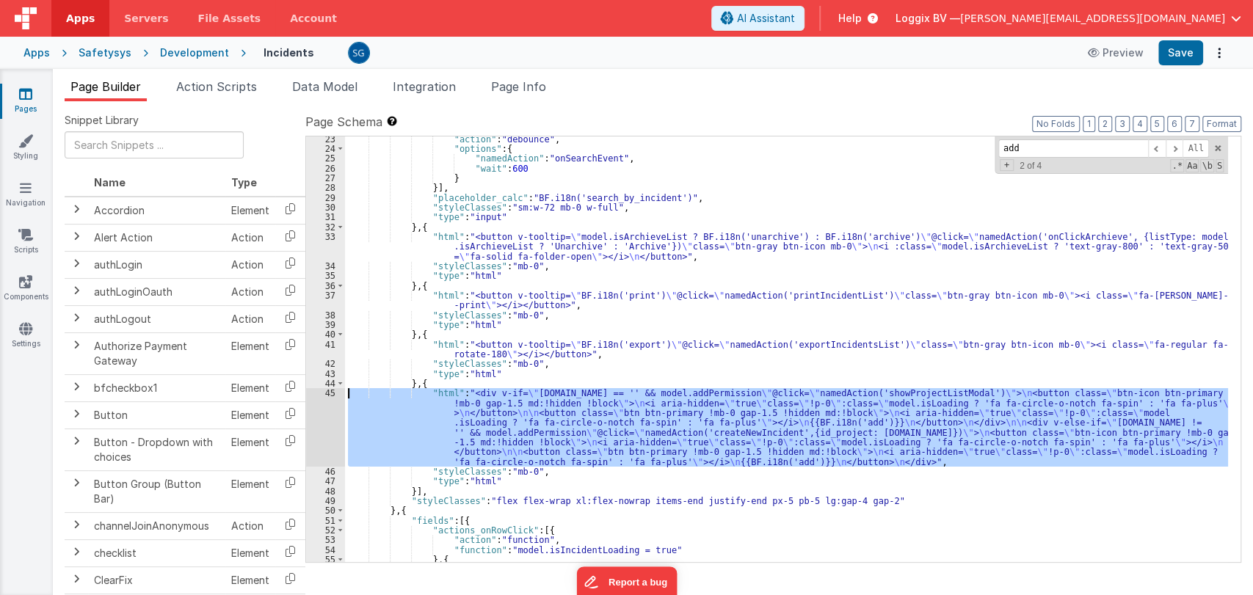
click at [332, 395] on div "45" at bounding box center [325, 427] width 39 height 79
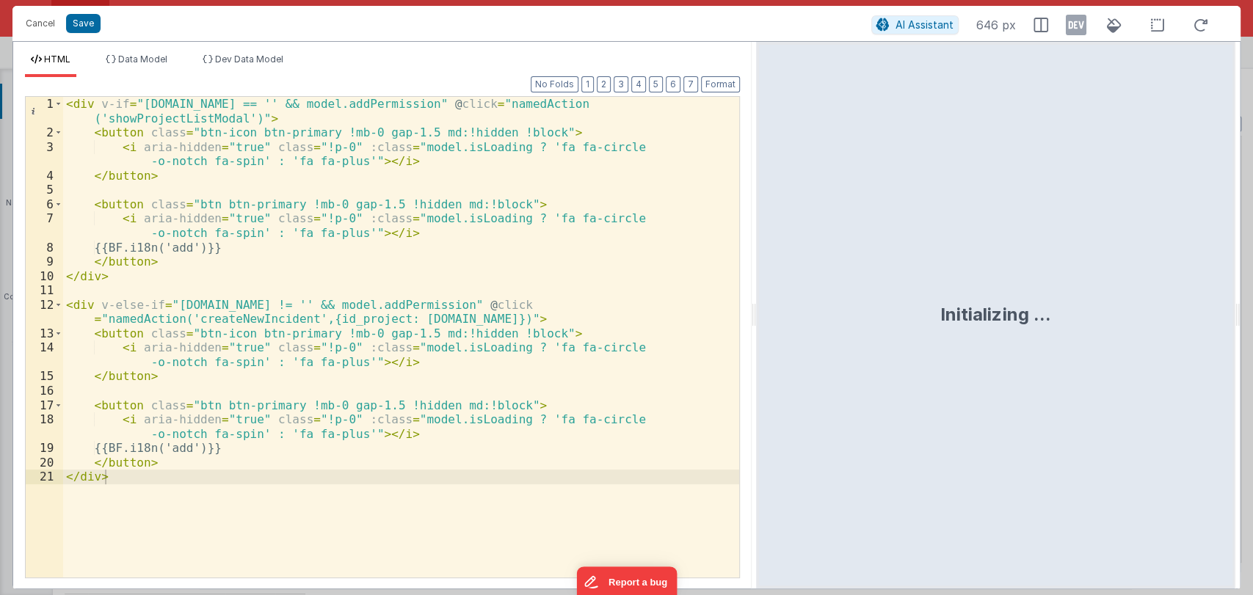
drag, startPoint x: 622, startPoint y: 311, endPoint x: 901, endPoint y: 301, distance: 279.9
click at [901, 301] on html "Cancel Save AI Assistant 646 px HTML Data Model Dev Data Model Format 7 6 5 4 3…" at bounding box center [626, 297] width 1253 height 595
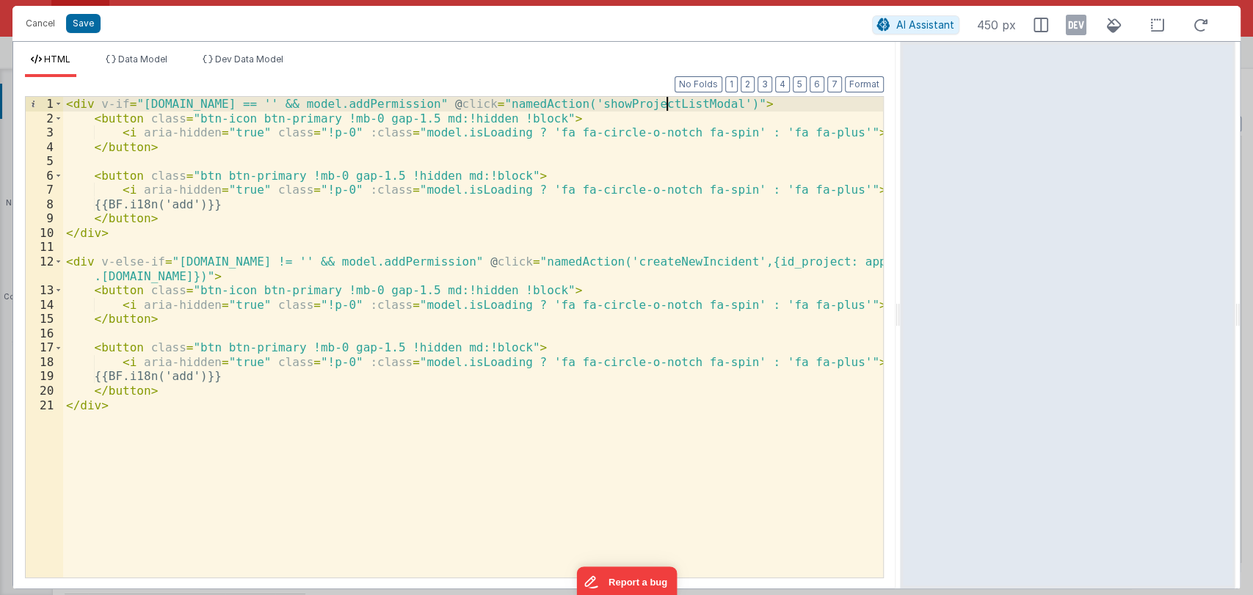
click at [668, 105] on div "< div v-if = "app.project.active.id == '' && model.addPermission" @ click = "na…" at bounding box center [473, 351] width 821 height 509
click at [46, 19] on button "Cancel" at bounding box center [40, 23] width 44 height 21
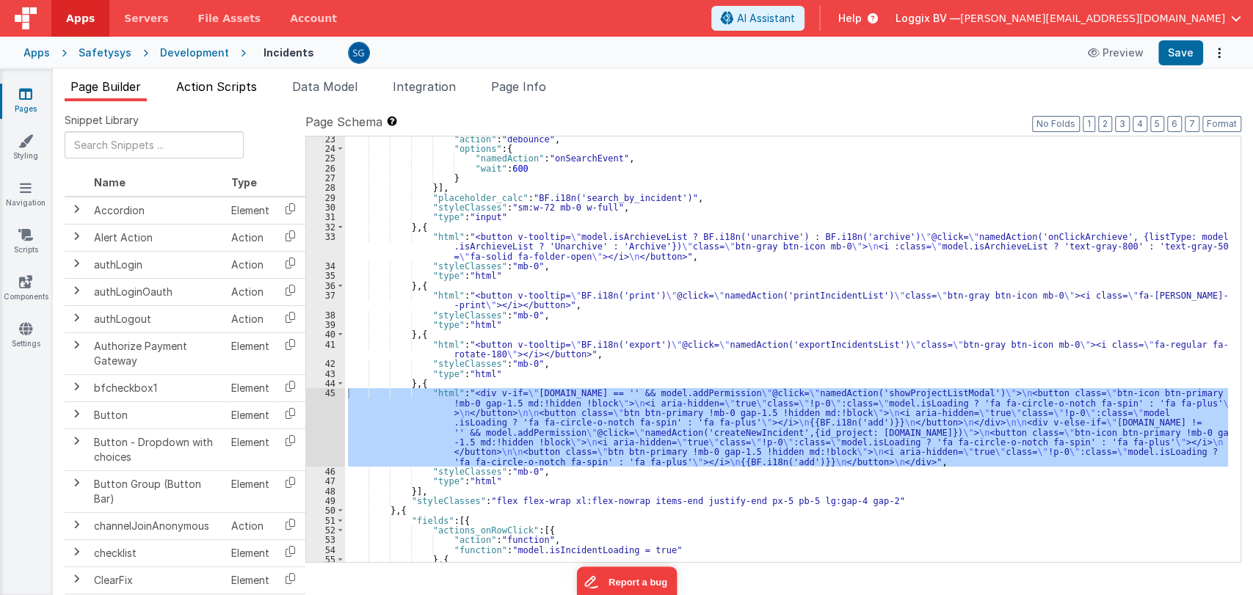
click at [228, 84] on span "Action Scripts" at bounding box center [216, 86] width 81 height 15
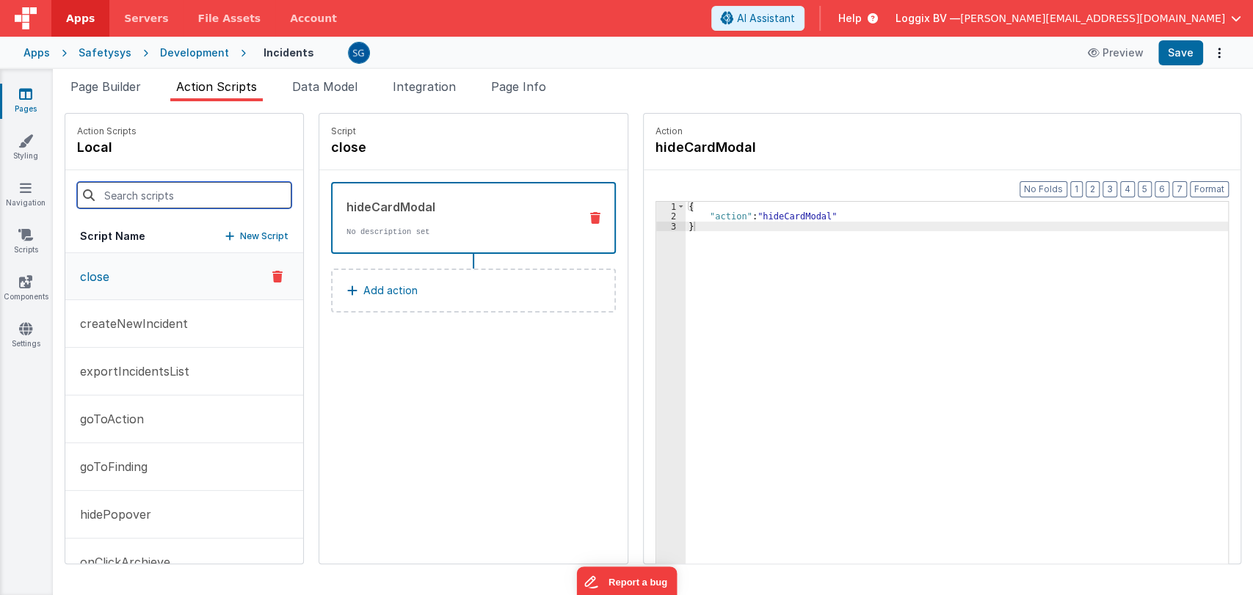
click at [170, 194] on input at bounding box center [184, 195] width 214 height 26
paste input "showProjectListModal"
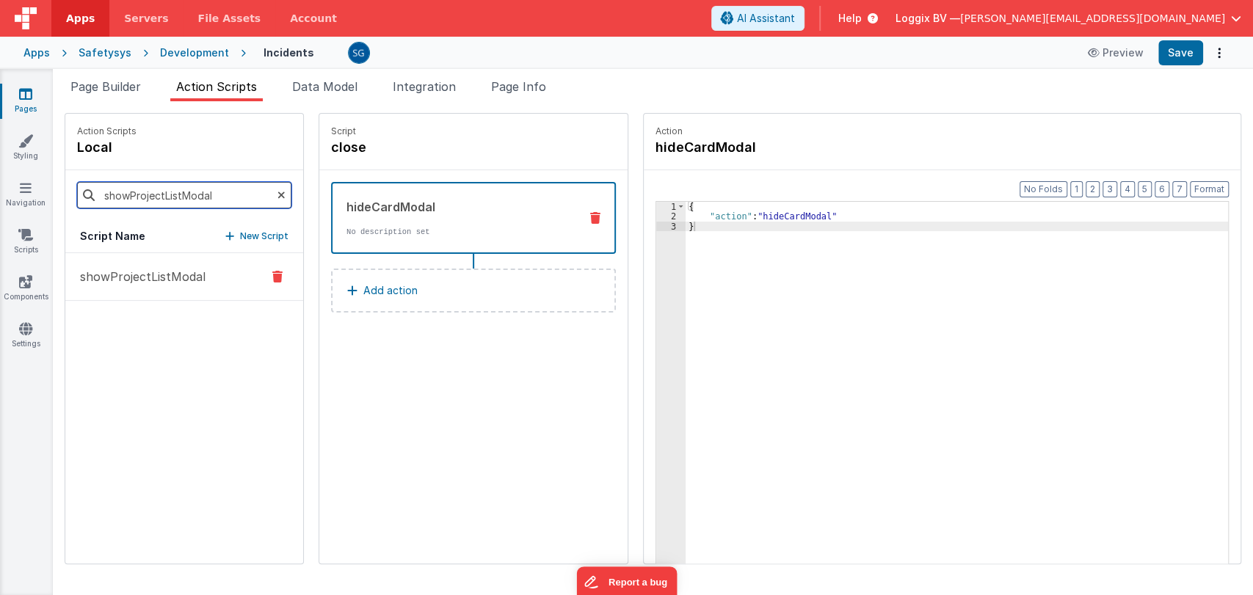
type input "showProjectListModal"
click at [142, 269] on p "showProjectListModal" at bounding box center [138, 277] width 134 height 18
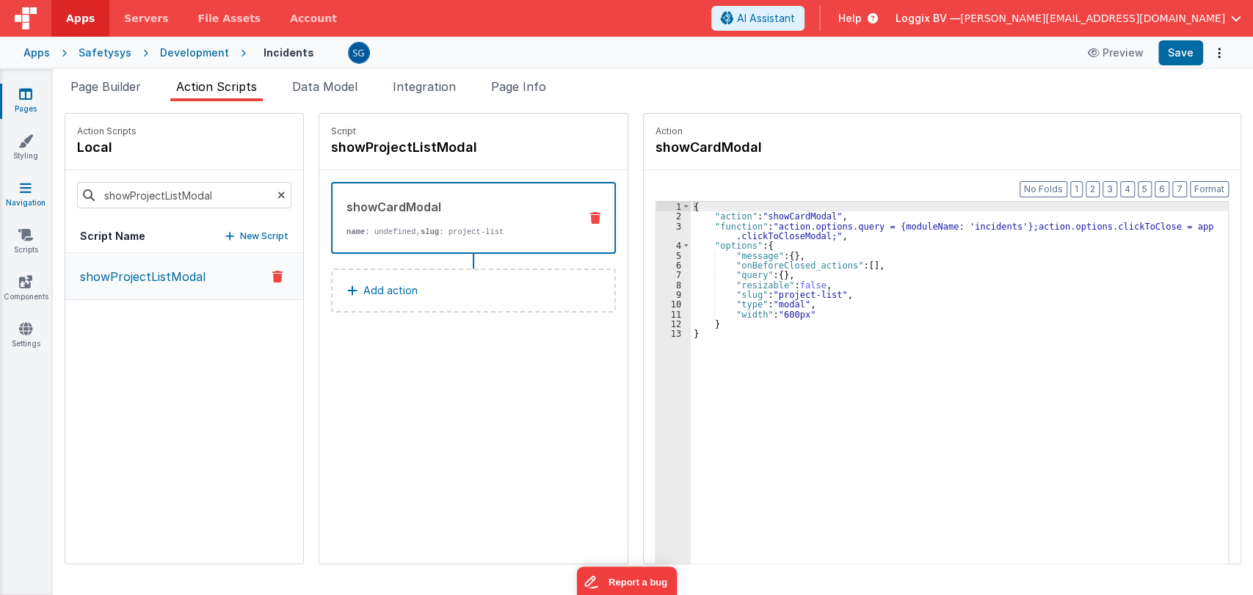
click at [35, 189] on link "Navigation" at bounding box center [25, 195] width 53 height 29
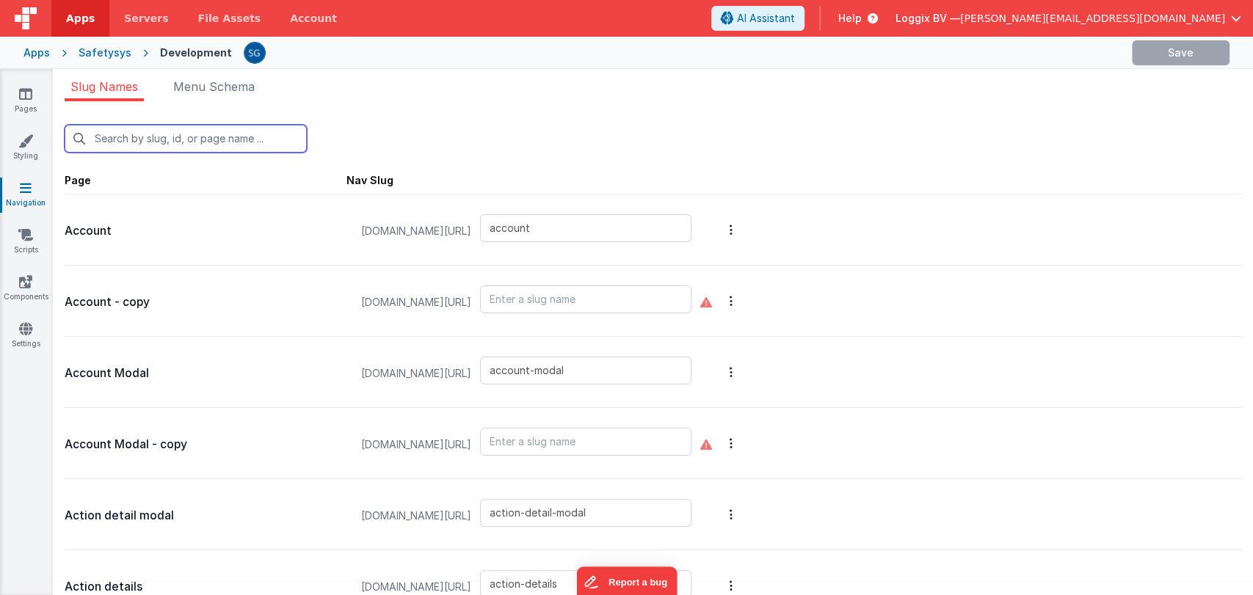
click at [200, 126] on input "text" at bounding box center [186, 139] width 242 height 28
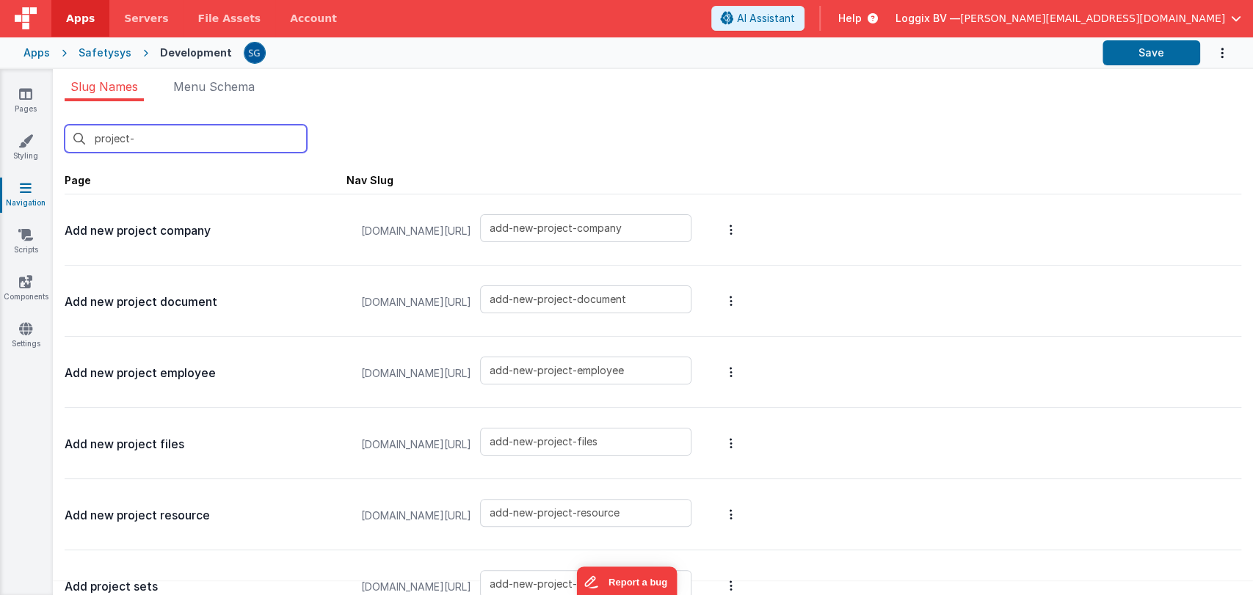
type input "project-l"
type input "print-project-list"
type input "project-list"
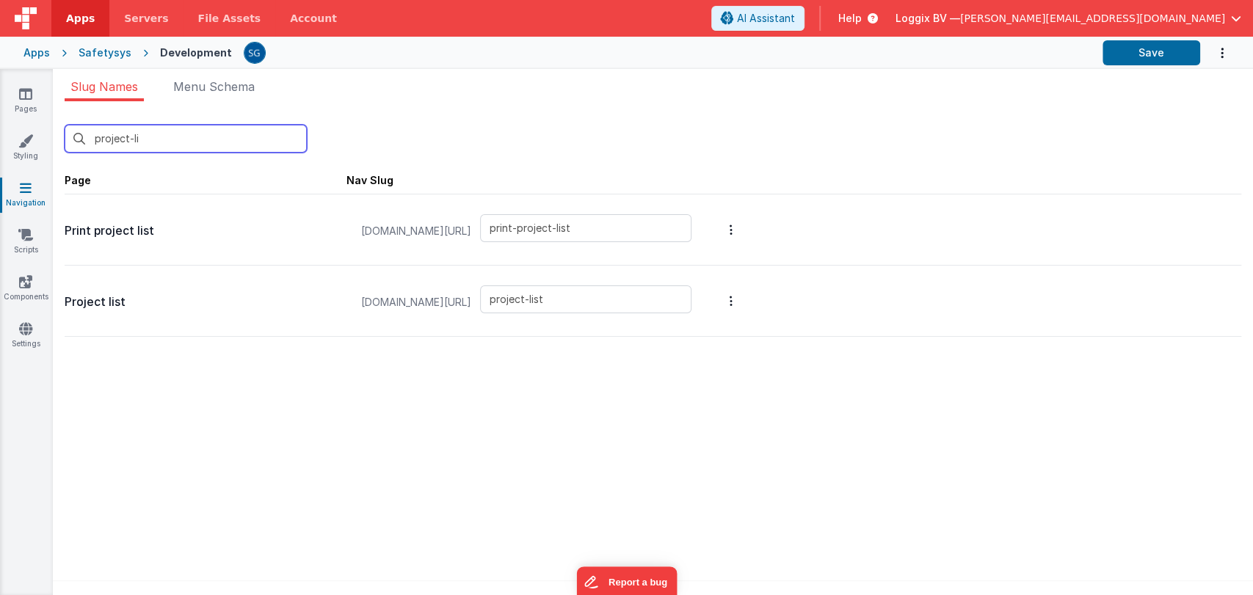
type input "project-lis"
type input "print-project-list"
type input "project-list"
type input "project-lis"
drag, startPoint x: 147, startPoint y: 306, endPoint x: 67, endPoint y: 306, distance: 80.0
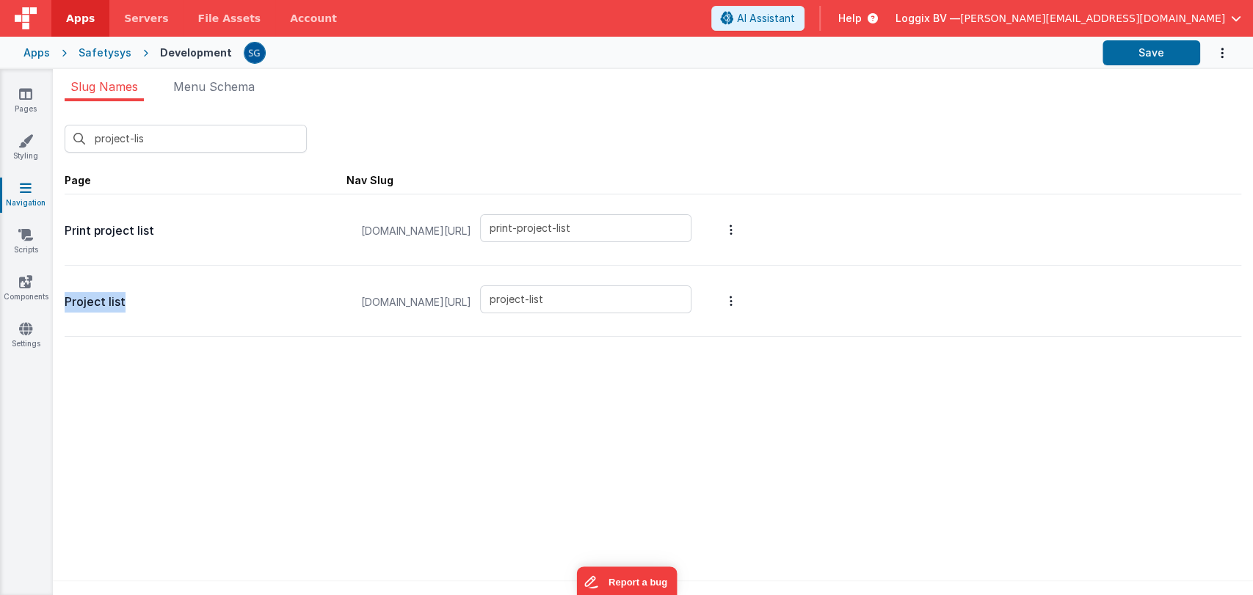
click at [67, 306] on p "Project list" at bounding box center [206, 302] width 282 height 21
copy p "Project list"
click at [23, 90] on icon at bounding box center [25, 94] width 13 height 15
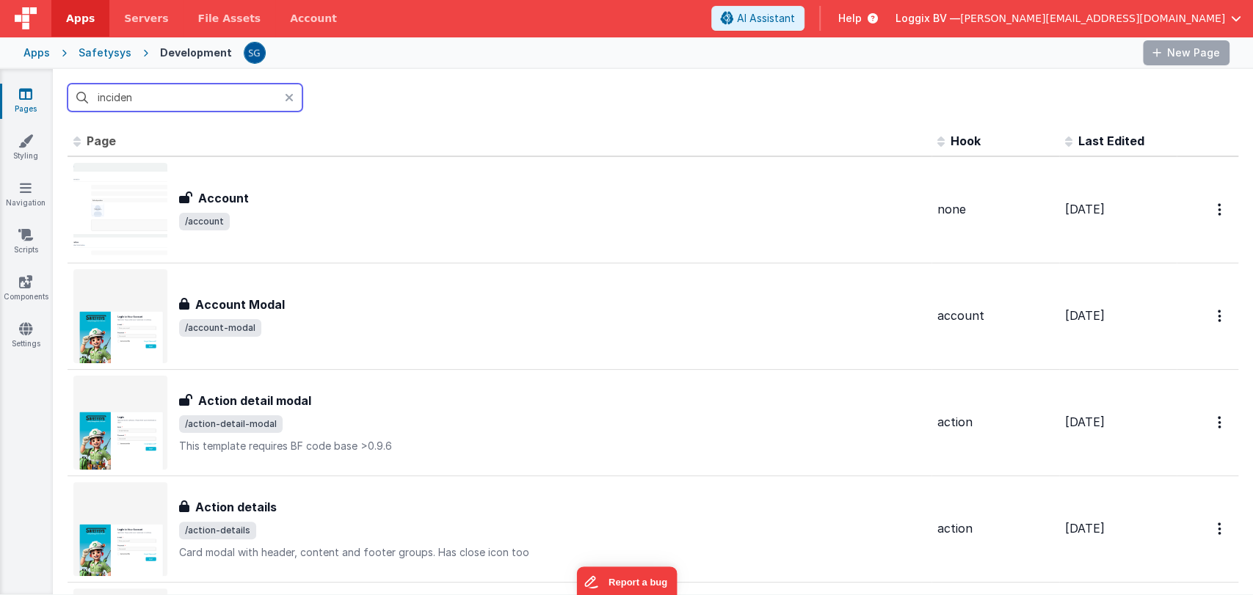
drag, startPoint x: 23, startPoint y: 90, endPoint x: 170, endPoint y: 92, distance: 147.6
click at [170, 92] on input "inciden" at bounding box center [185, 98] width 235 height 28
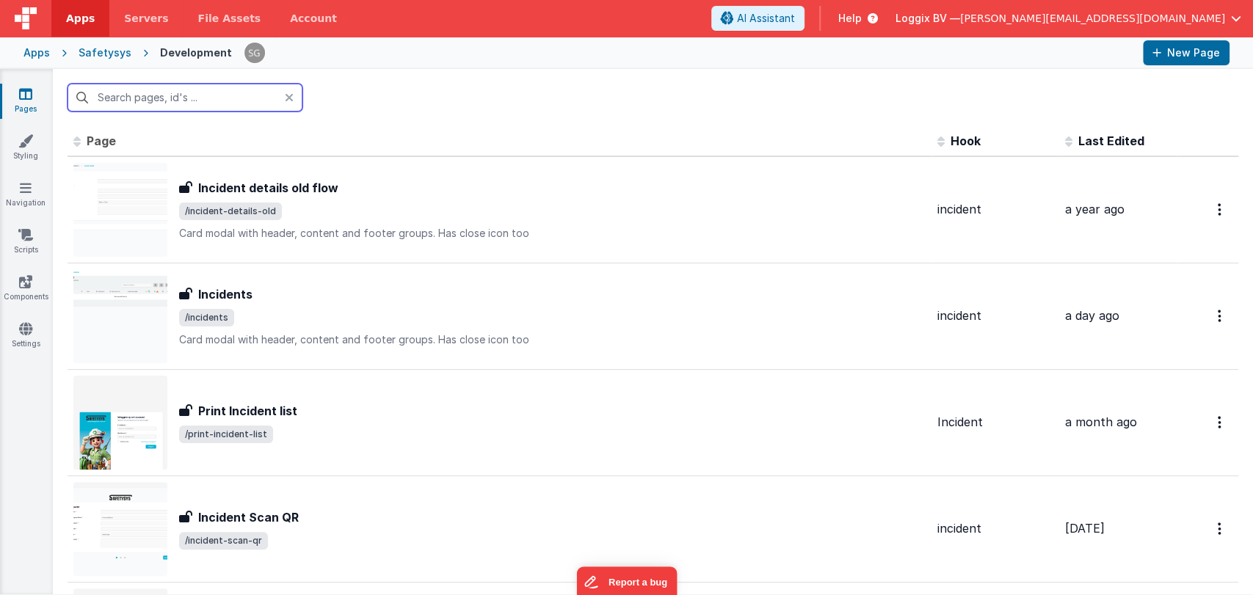
paste input "Project list"
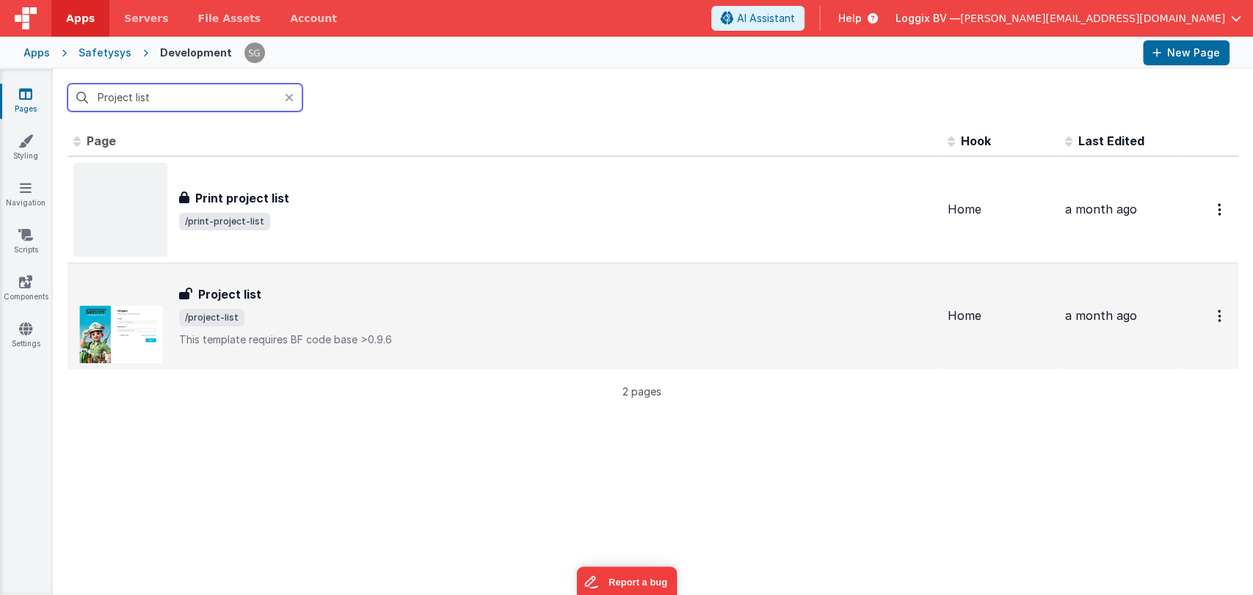
type input "Project list"
click at [244, 289] on h3 "Project list" at bounding box center [229, 295] width 63 height 18
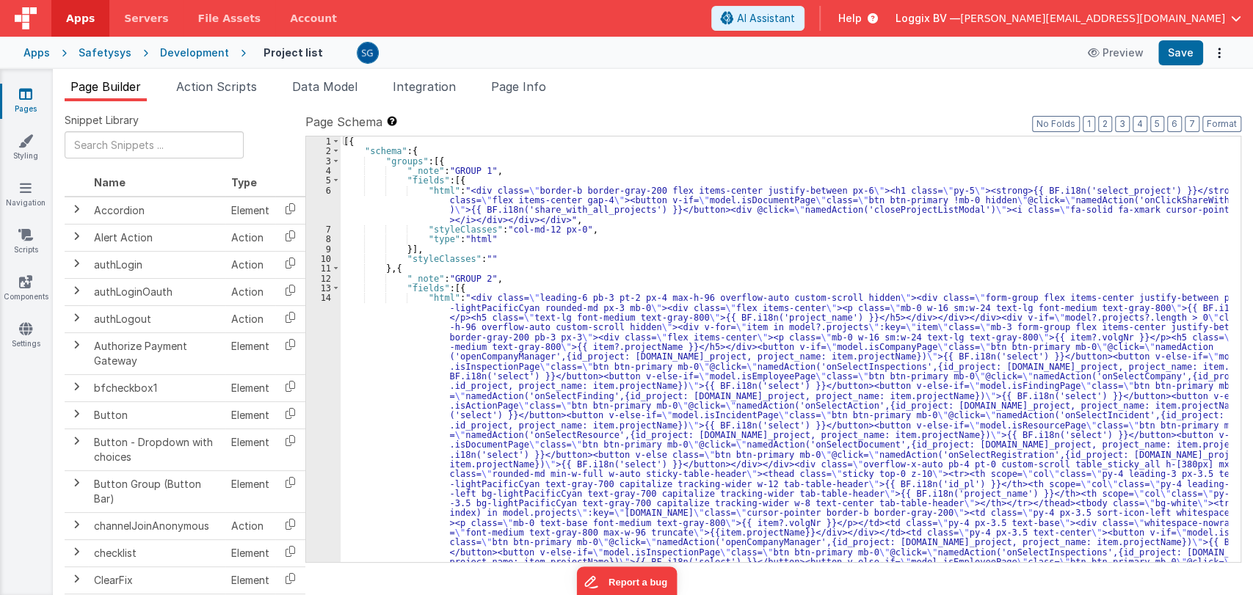
click at [443, 330] on div "[{ "schema" : { "groups" : [{ "_note" : "GROUP 1" , "fields" : [{ "html" : "<di…" at bounding box center [784, 545] width 887 height 817
click at [462, 294] on div "[{ "schema" : { "groups" : [{ "_note" : "GROUP 1" , "fields" : [{ "html" : "<di…" at bounding box center [784, 545] width 887 height 817
click at [331, 299] on div "14" at bounding box center [323, 484] width 35 height 382
click at [323, 297] on div "14" at bounding box center [323, 484] width 35 height 382
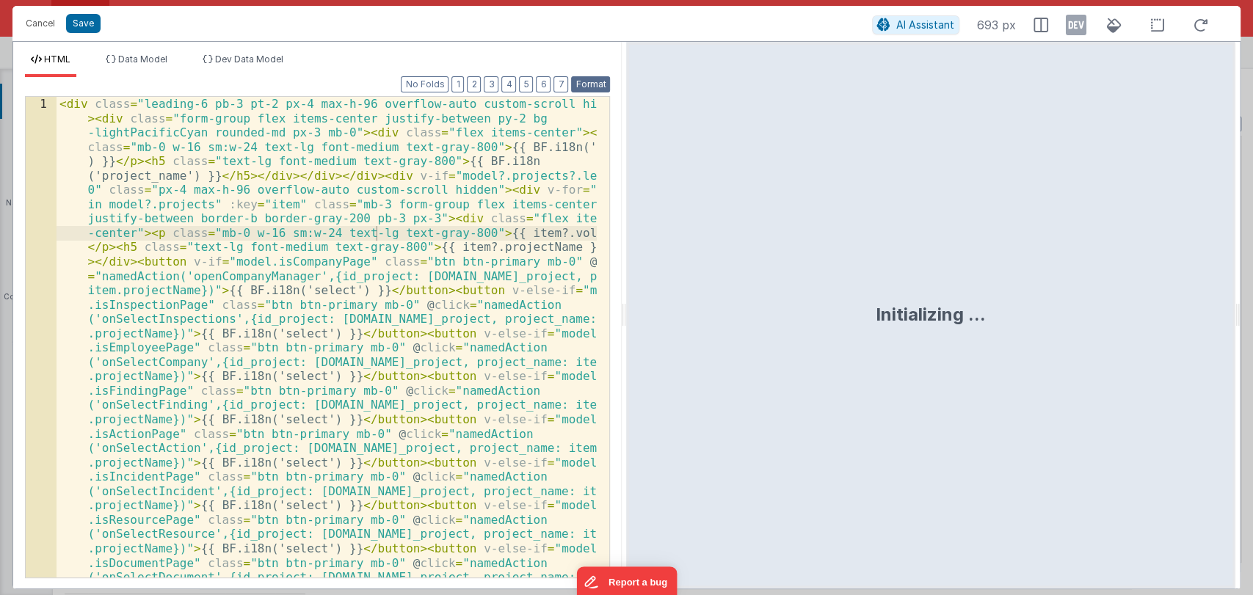
click at [593, 78] on button "Format" at bounding box center [590, 84] width 39 height 16
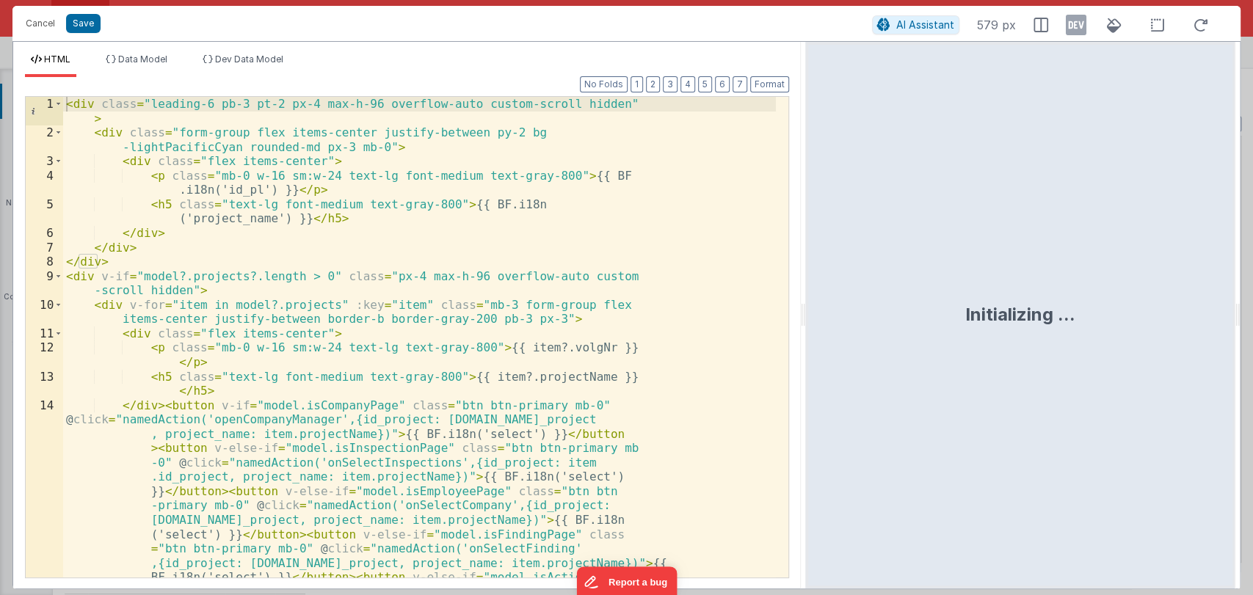
drag, startPoint x: 624, startPoint y: 316, endPoint x: 812, endPoint y: 344, distance: 190.1
click at [812, 344] on html "Cancel Save AI Assistant 579 px HTML Data Model Dev Data Model Format 7 6 5 4 3…" at bounding box center [626, 297] width 1253 height 595
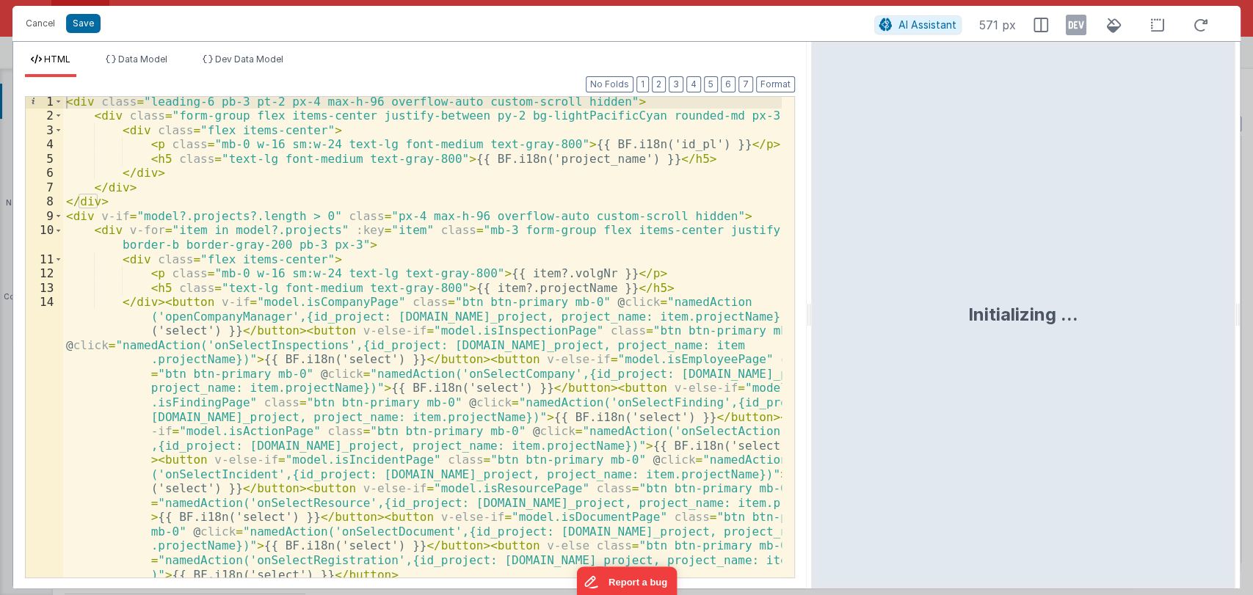
scroll to position [2, 0]
click at [777, 90] on button "Format" at bounding box center [775, 84] width 39 height 16
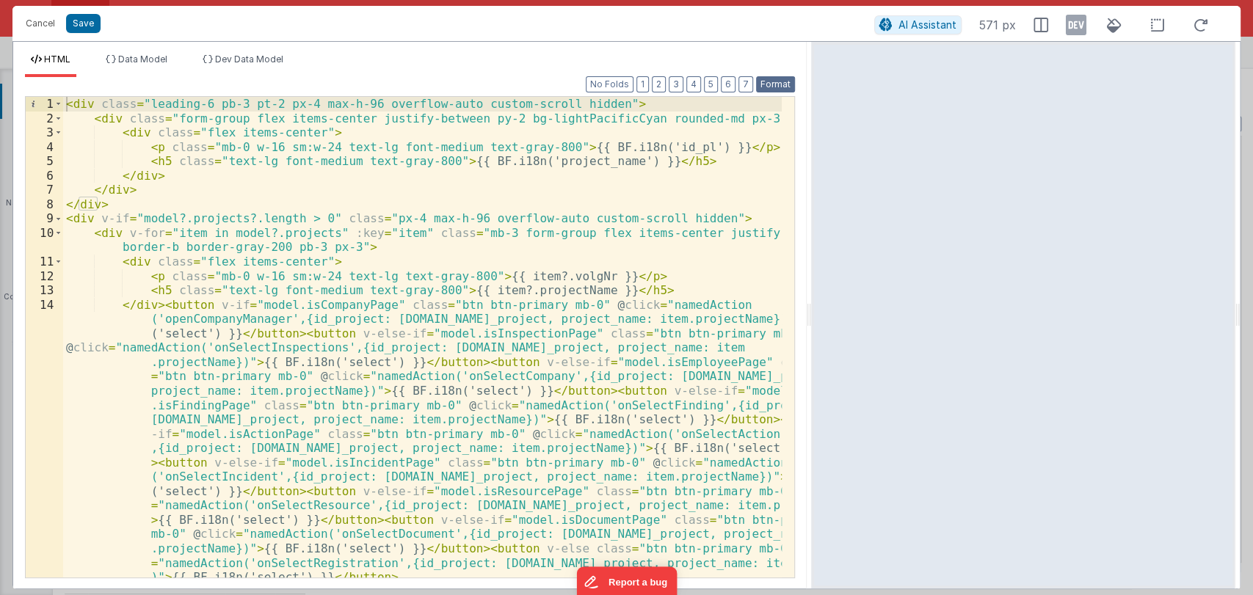
scroll to position [0, 0]
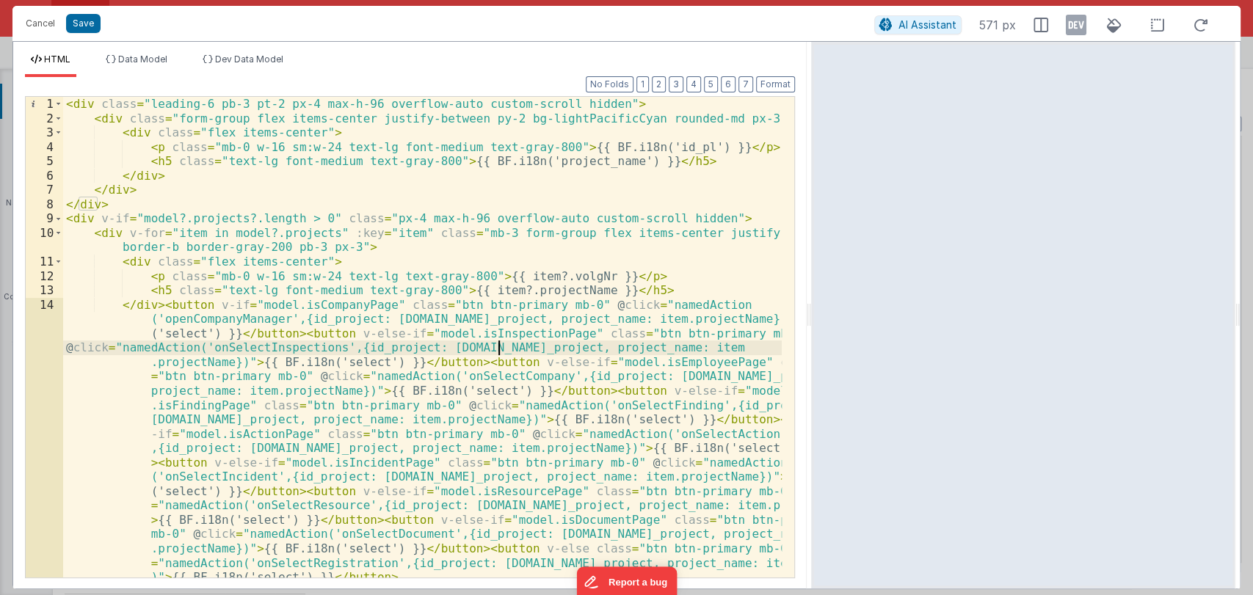
click at [497, 342] on div "< div class = "leading-6 pb-3 pt-2 px-4 max-h-96 overflow-auto custom-scroll hi…" at bounding box center [422, 351] width 719 height 509
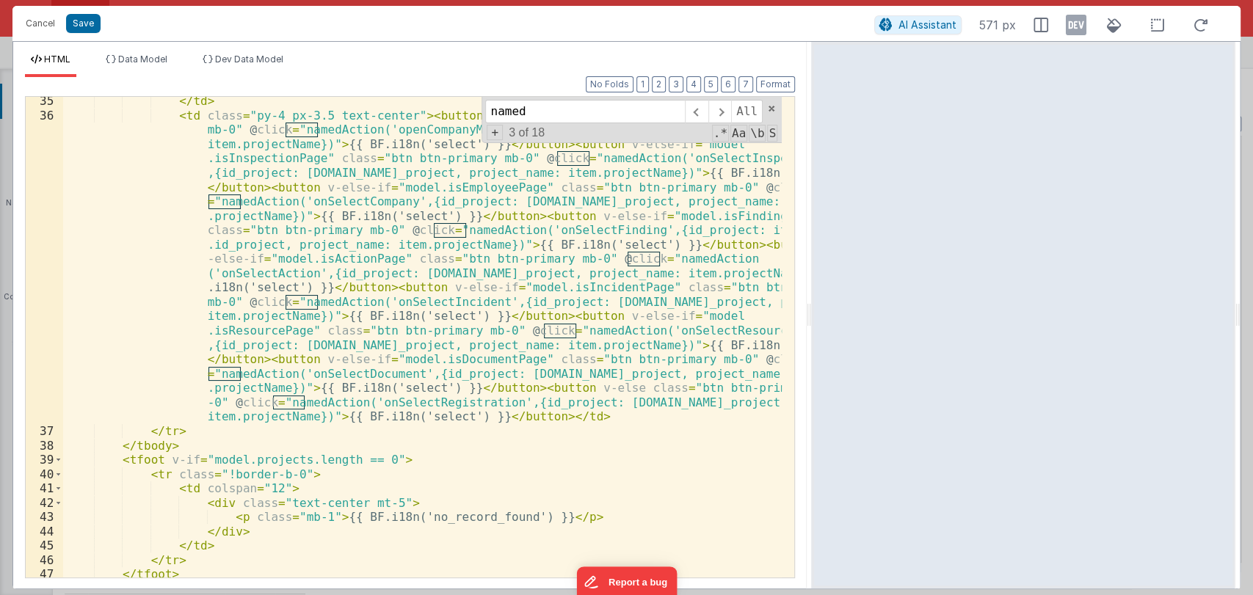
scroll to position [868, 0]
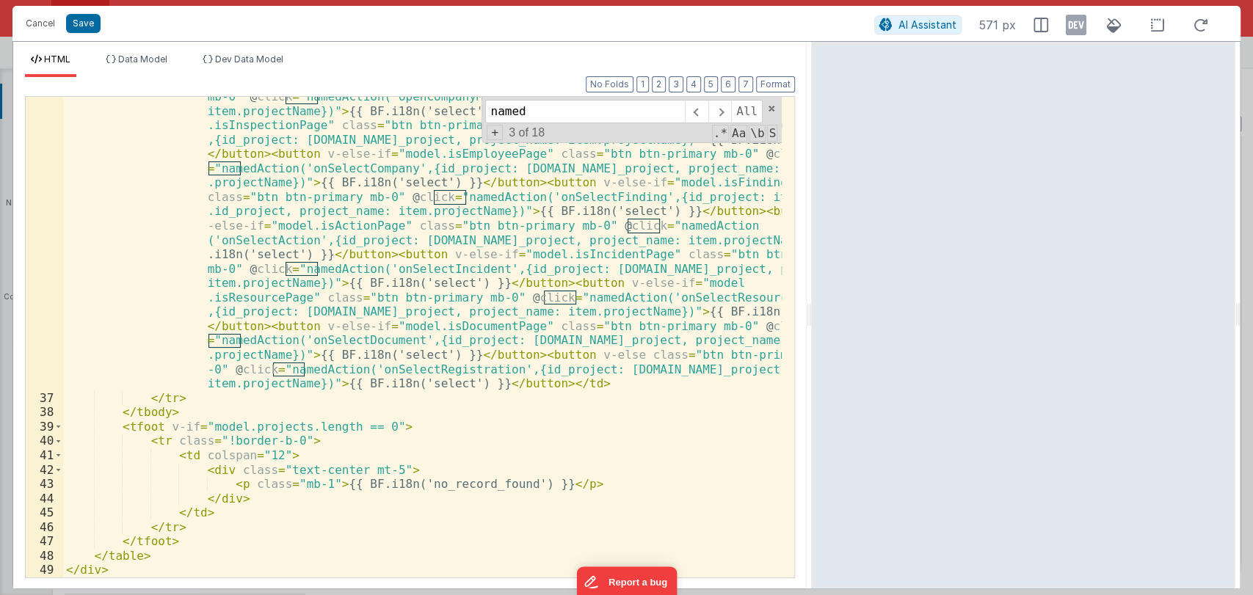
type input "named"
